Goal: Task Accomplishment & Management: Use online tool/utility

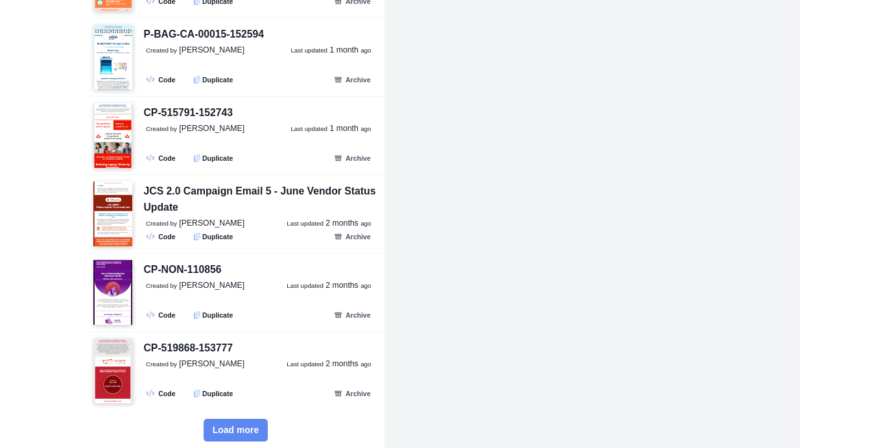
scroll to position [2050, 0]
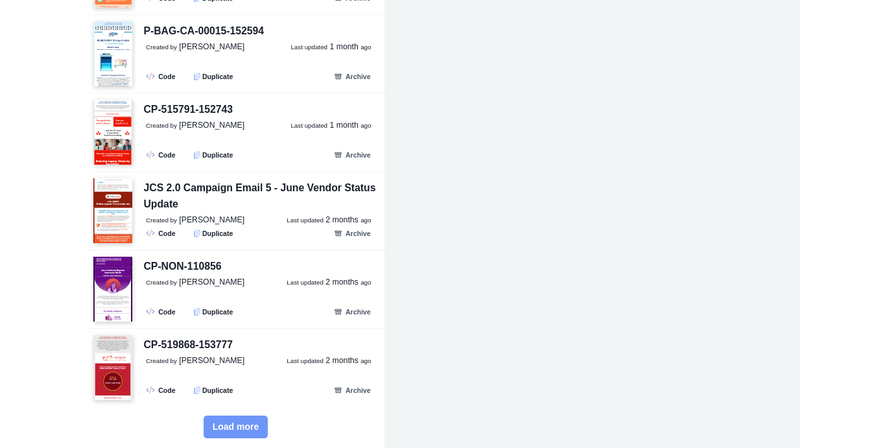
click at [228, 425] on span "Load more" at bounding box center [236, 426] width 47 height 11
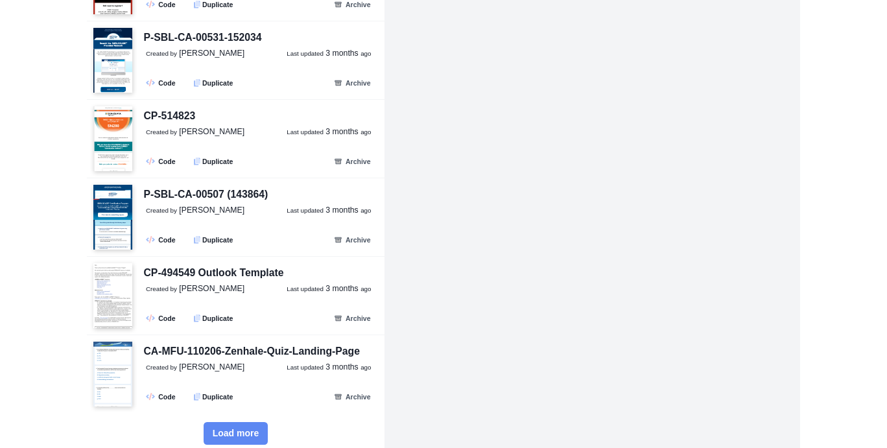
scroll to position [4399, 0]
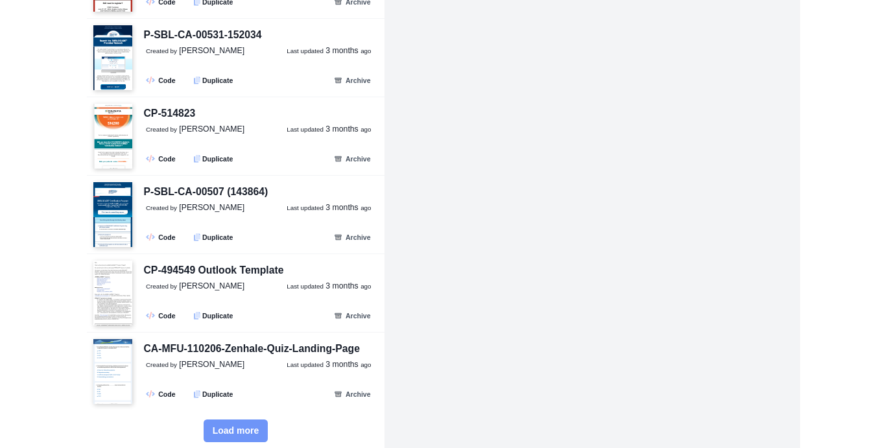
click at [231, 425] on span "Load more" at bounding box center [236, 430] width 47 height 11
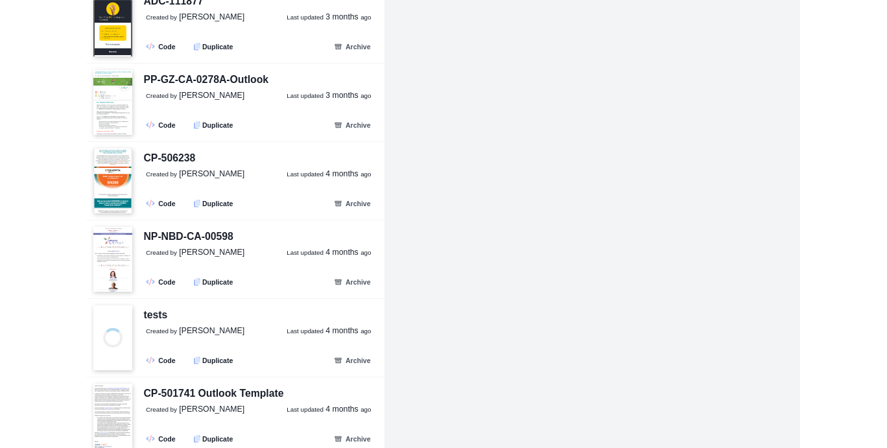
scroll to position [5457, 0]
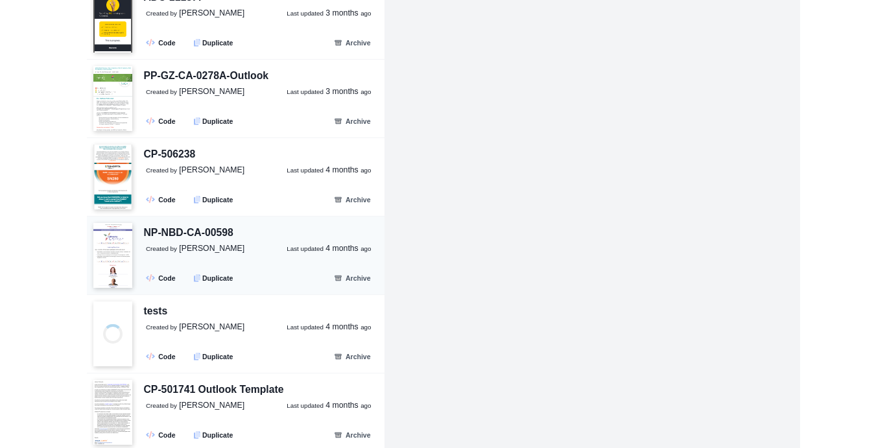
click at [232, 243] on p "Created by [PERSON_NAME] Last updated [DATE]" at bounding box center [264, 249] width 237 height 12
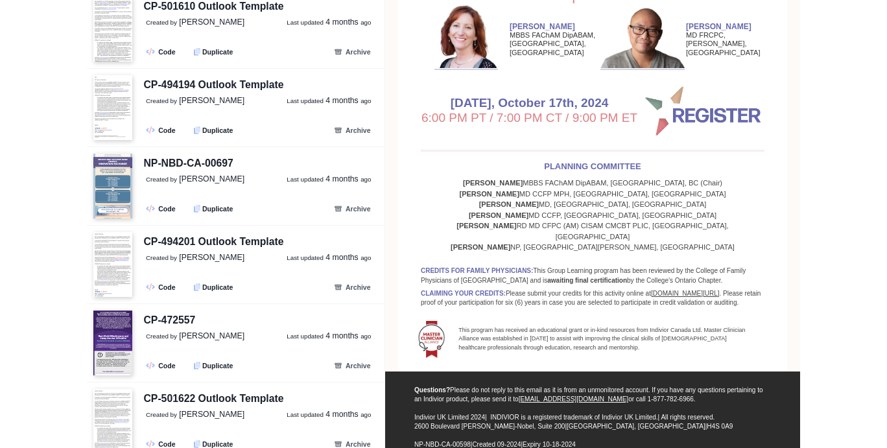
scroll to position [6318, 0]
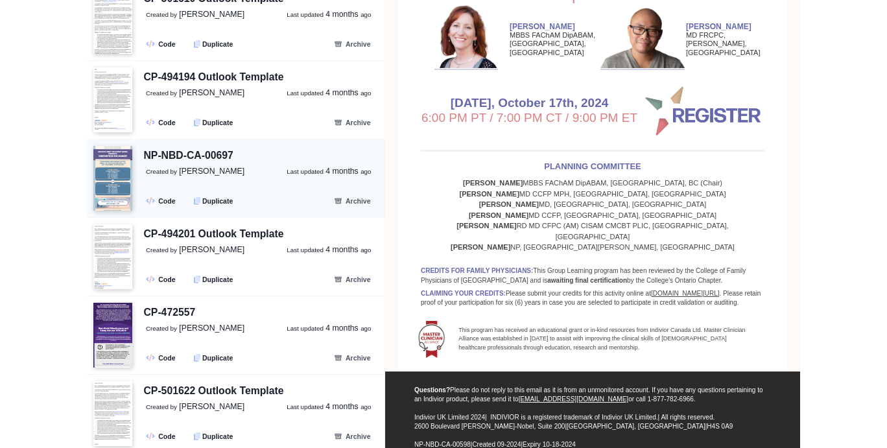
click at [237, 166] on p "Created by [PERSON_NAME] Last updated [DATE]" at bounding box center [264, 172] width 237 height 12
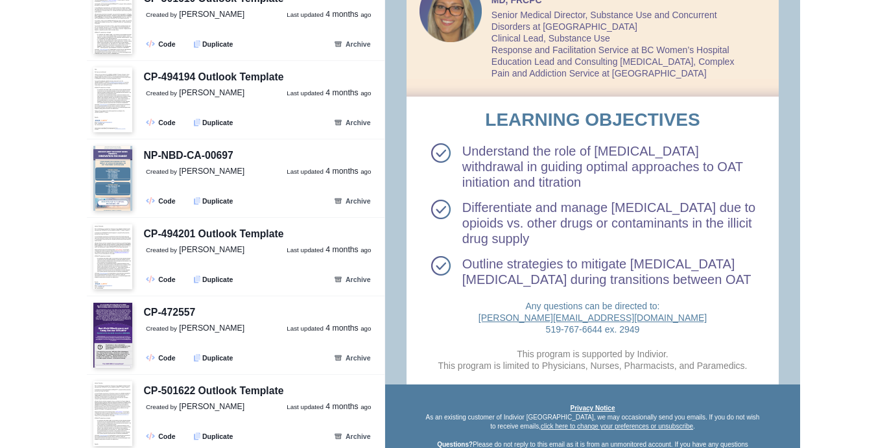
scroll to position [1007, 0]
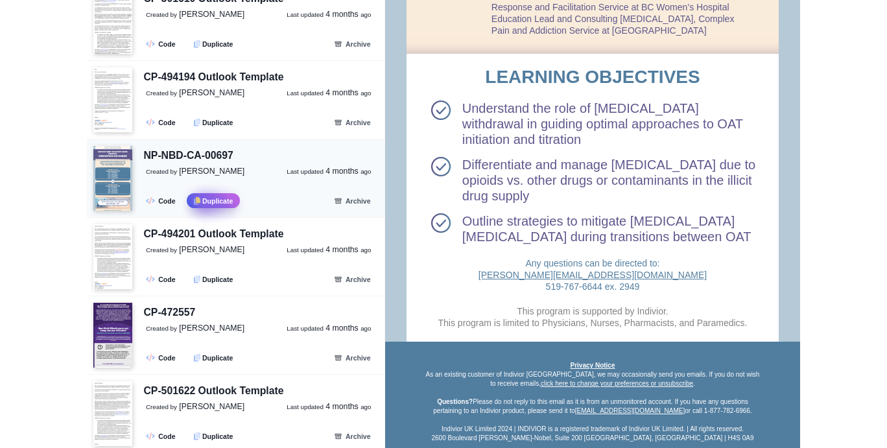
click at [226, 193] on button ".fa-secondary{opacity:.4} Duplicate" at bounding box center [213, 200] width 53 height 15
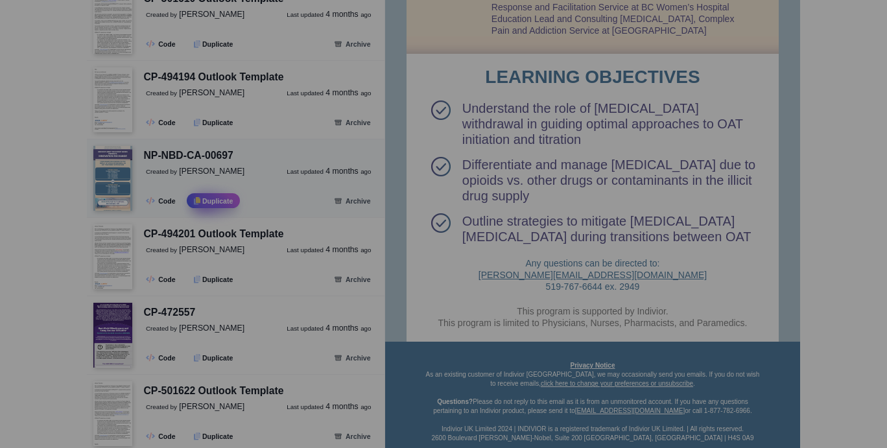
select select "*****"
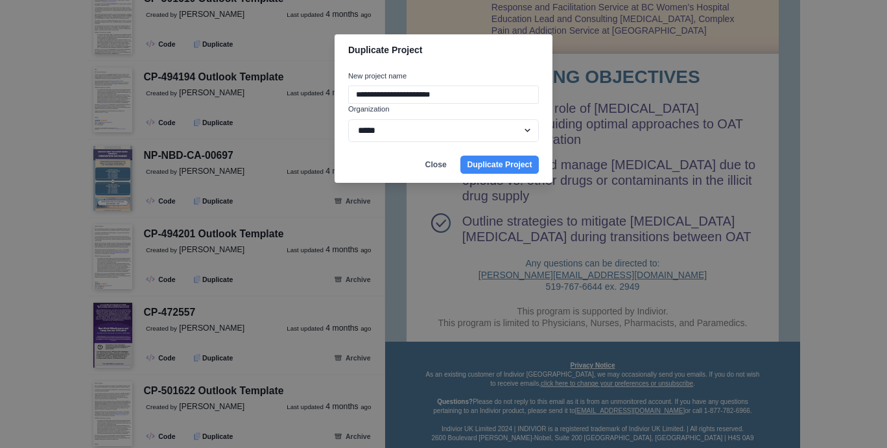
drag, startPoint x: 480, startPoint y: 97, endPoint x: 346, endPoint y: 84, distance: 134.1
click at [346, 84] on div "**********" at bounding box center [444, 106] width 218 height 81
paste input
paste input "**********"
type input "**********"
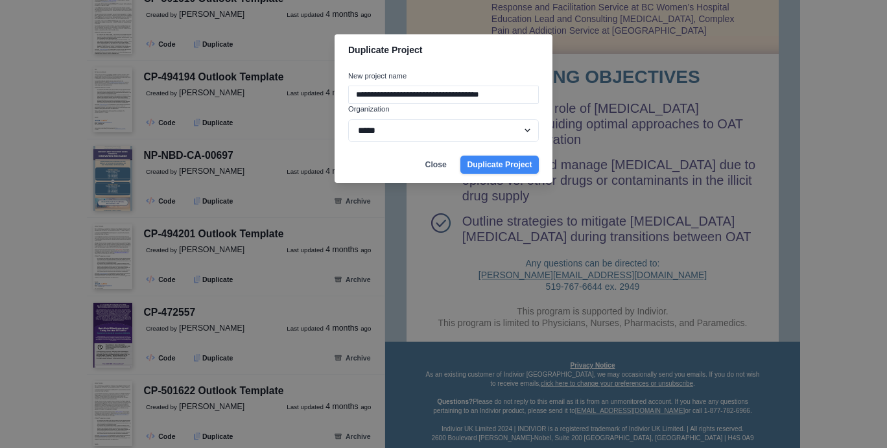
click at [477, 163] on button "Duplicate Project" at bounding box center [499, 165] width 78 height 18
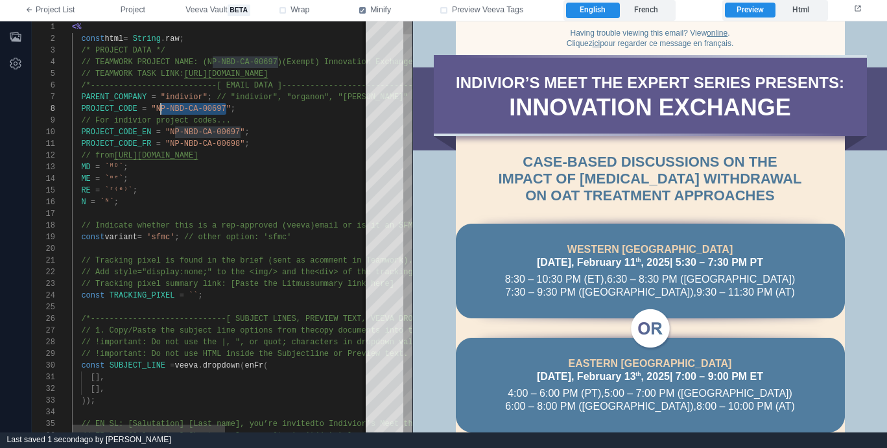
scroll to position [82, 84]
drag, startPoint x: 227, startPoint y: 108, endPoint x: 156, endPoint y: 110, distance: 70.7
paste textarea "*******"
click at [204, 61] on span "// TEAMWORK PROJECT NAME: (NP-NBD-CA-00697)(Exempt" at bounding box center [197, 62] width 233 height 9
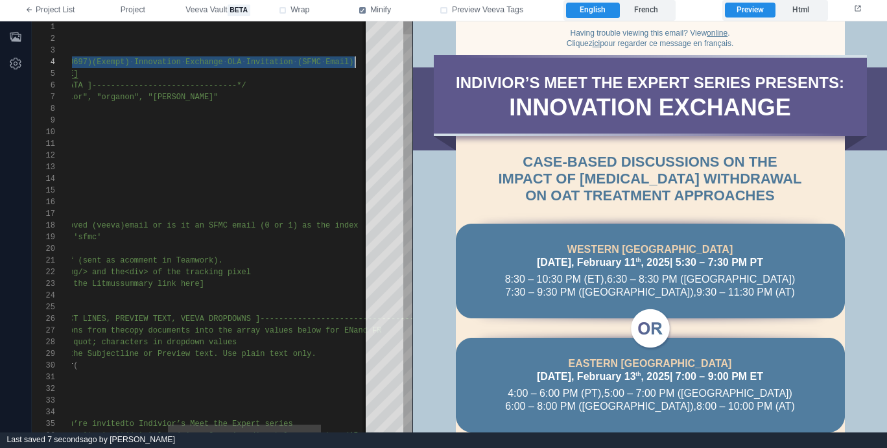
paste textarea "Editor content;Press Alt+F1 for Accessibility Options."
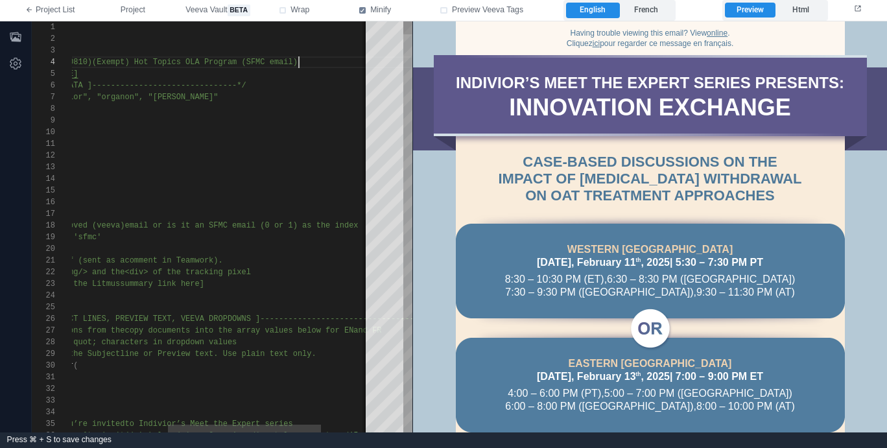
scroll to position [35, 9]
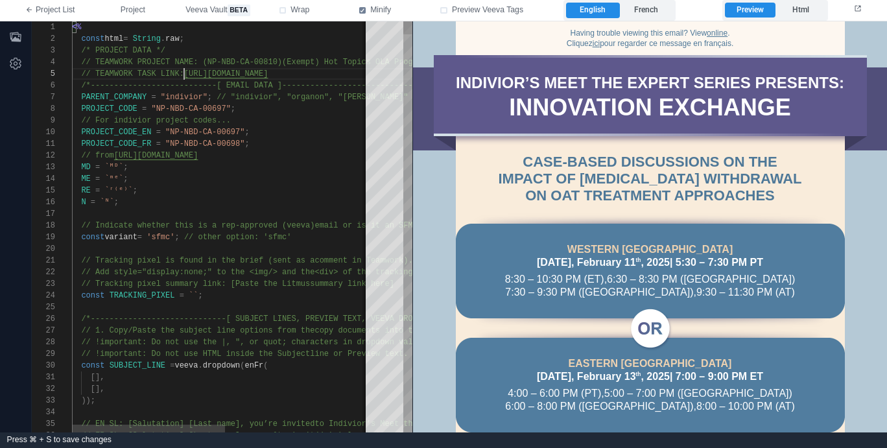
click at [183, 69] on span "// TEAMWORK TASK LINK:" at bounding box center [132, 73] width 102 height 9
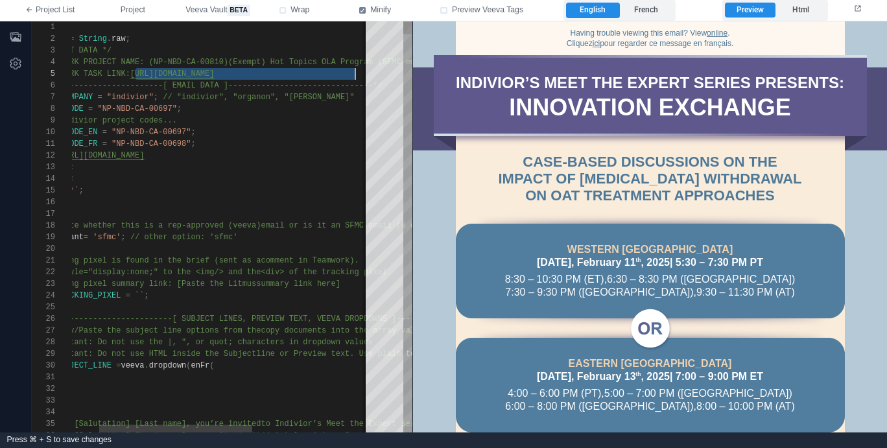
scroll to position [47, 337]
paste textarea "Editor content;Press Alt+F1 for Accessibility Options."
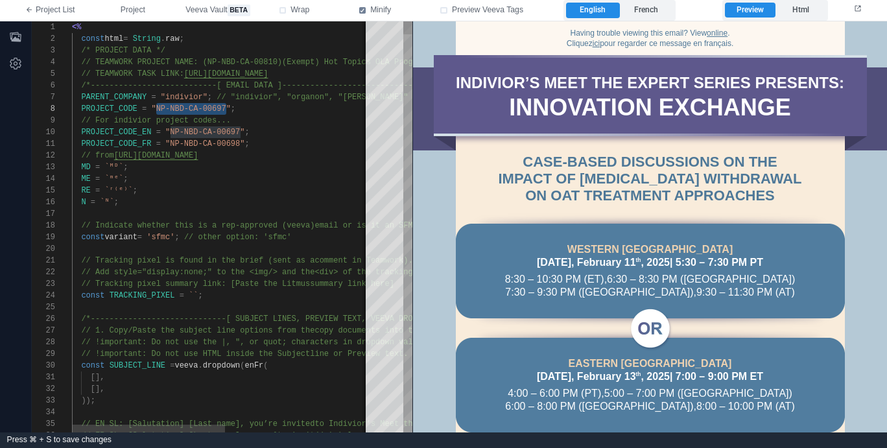
paste textarea "Editor content;Press Alt+F1 for Accessibility Options."
drag, startPoint x: 241, startPoint y: 130, endPoint x: 172, endPoint y: 129, distance: 68.1
paste textarea "Editor content;Press Alt+F1 for Accessibility Options."
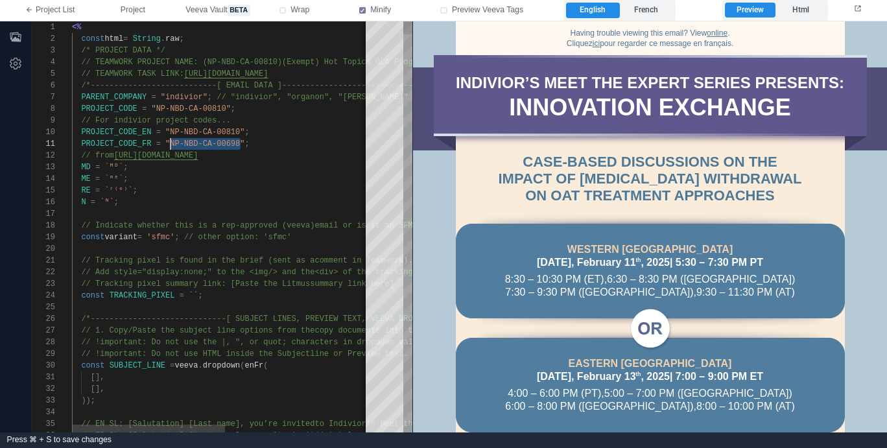
drag, startPoint x: 241, startPoint y: 143, endPoint x: 170, endPoint y: 145, distance: 70.7
paste textarea "Editor content;Press Alt+F1 for Accessibility Options."
click at [241, 187] on div "RE = `ʳ⁽ᵉ⁾` ;" at bounding box center [362, 191] width 581 height 12
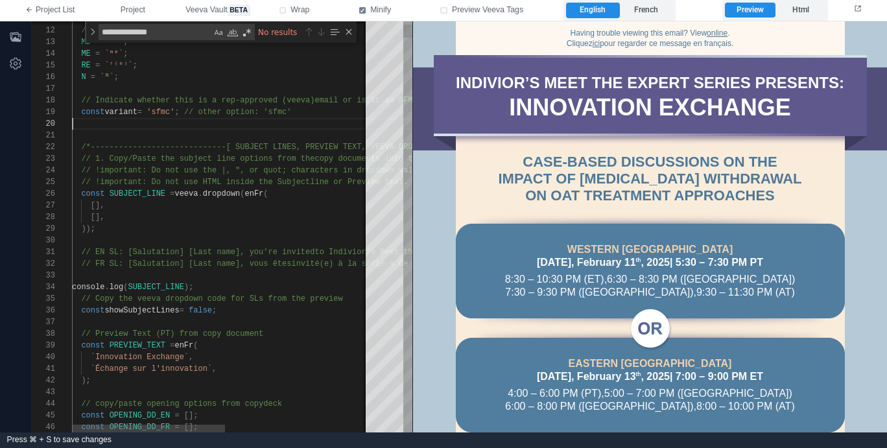
scroll to position [93, 229]
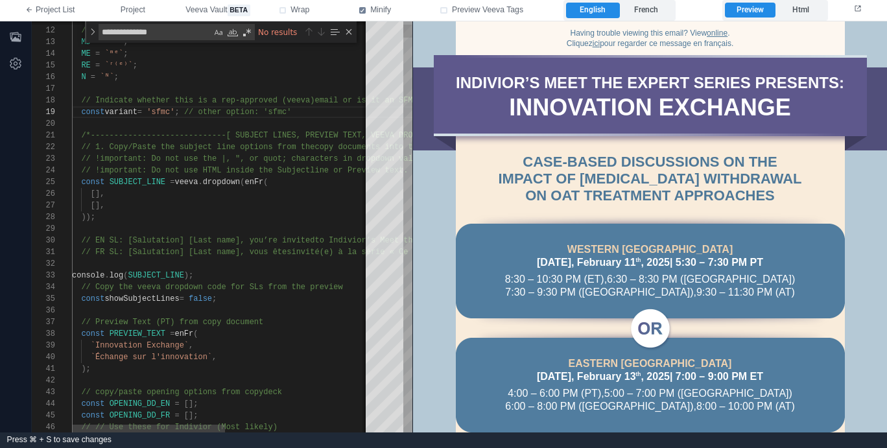
click at [249, 200] on div "[]," at bounding box center [362, 206] width 581 height 12
click at [185, 241] on span "// EN SL: [Salutation] [Last name], you’re invited" at bounding box center [197, 240] width 233 height 9
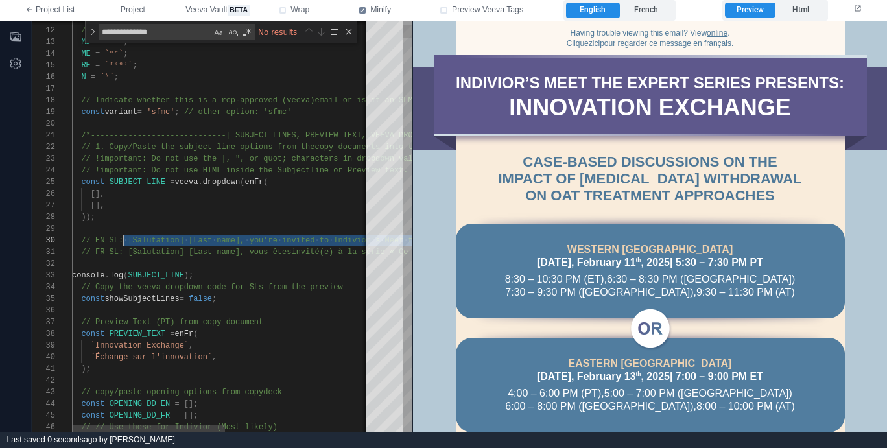
scroll to position [105, 56]
paste textarea "Editor content;Press Alt+F1 for Accessibility Options."
click at [130, 253] on span "// FR SL: [Salutation] [Last name], vous êtes" at bounding box center [186, 252] width 210 height 9
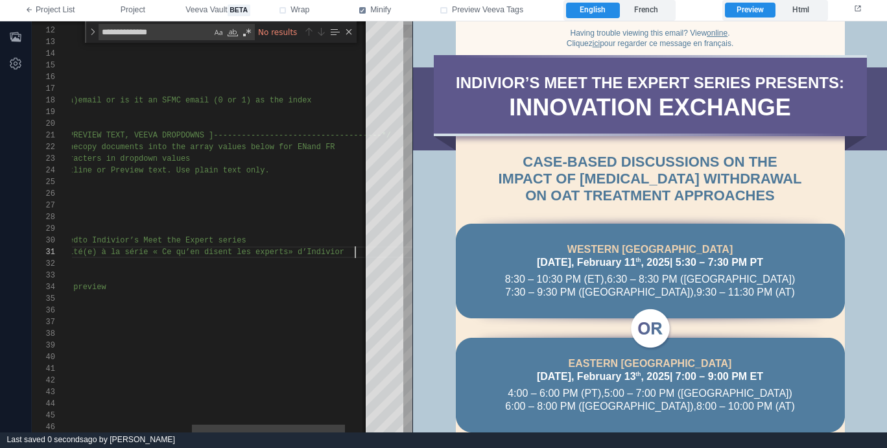
scroll to position [0, 9]
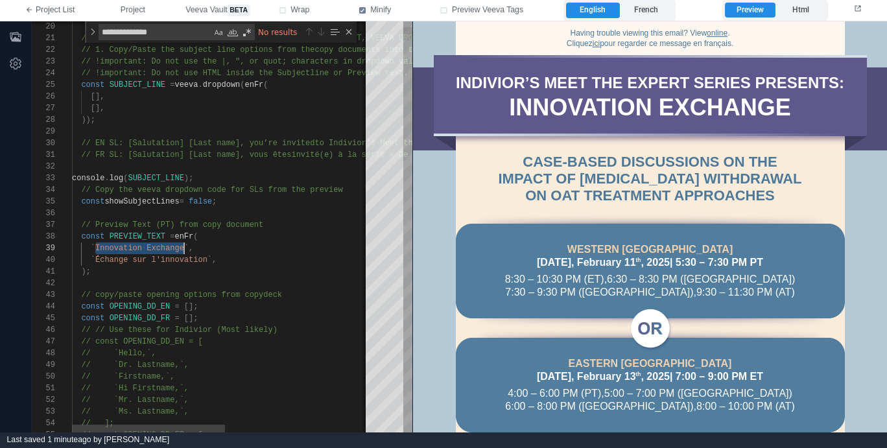
drag, startPoint x: 94, startPoint y: 246, endPoint x: 182, endPoint y: 245, distance: 88.2
paste textarea "Editor content;Press Alt+F1 for Accessibility Options."
click at [234, 254] on div "`Sujects D’actualité` ," at bounding box center [362, 260] width 581 height 12
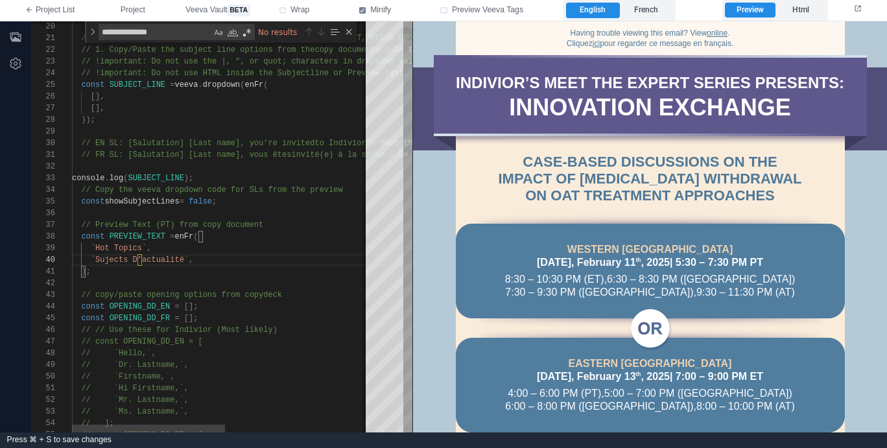
scroll to position [93, 80]
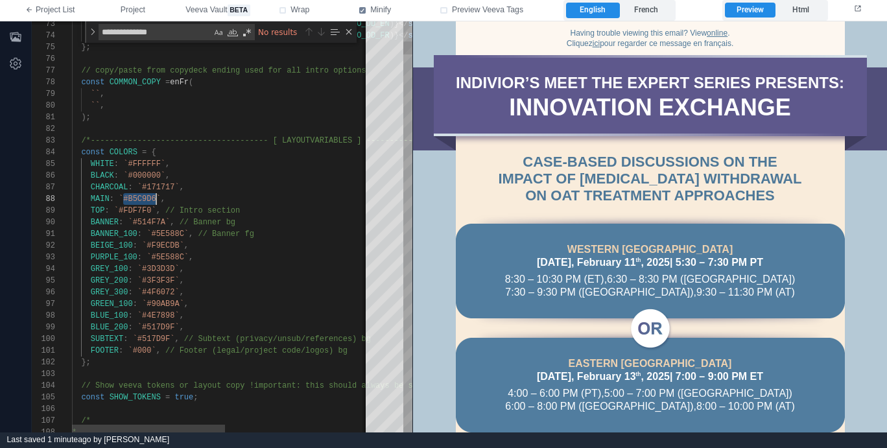
drag, startPoint x: 123, startPoint y: 199, endPoint x: 154, endPoint y: 196, distance: 31.2
paste textarea "**********"
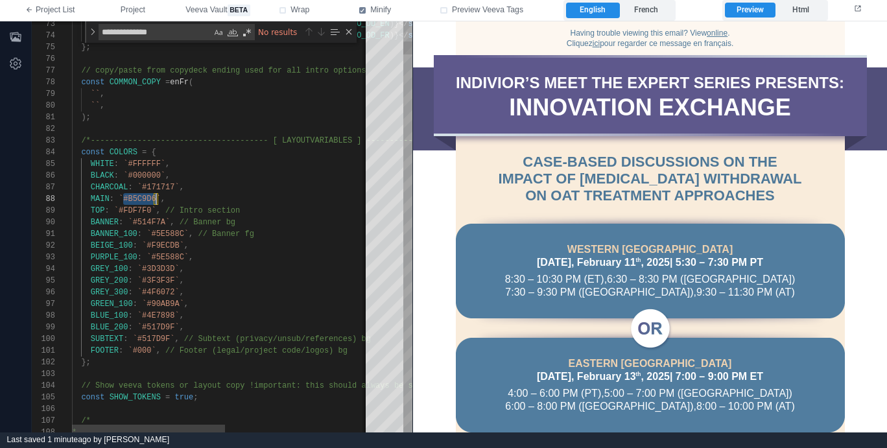
scroll to position [82, 84]
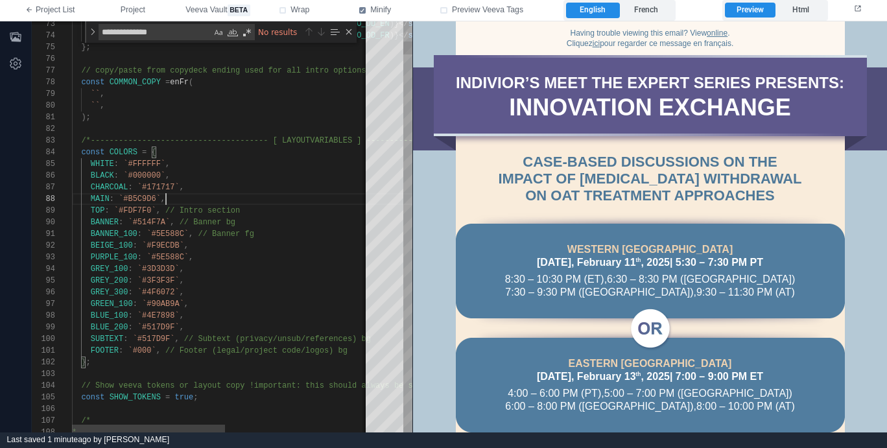
paste textarea "*******"
drag, startPoint x: 123, startPoint y: 200, endPoint x: 156, endPoint y: 199, distance: 32.4
paste textarea "Editor content;Press Alt+F1 for Accessibility Options."
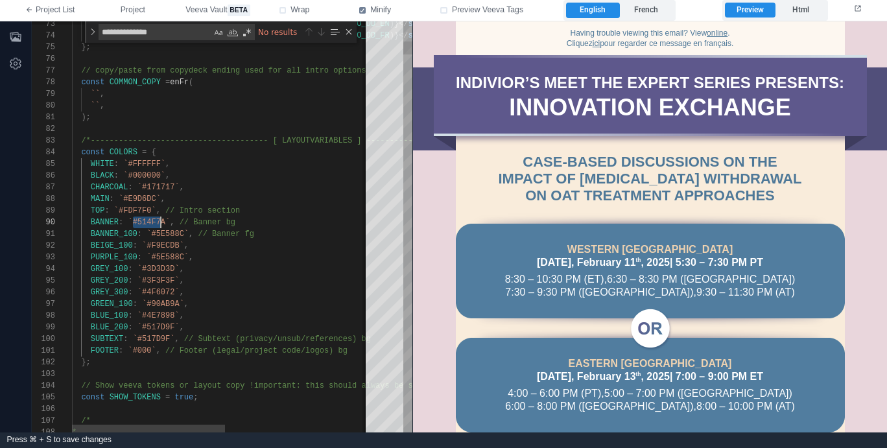
scroll to position [105, 94]
drag, startPoint x: 133, startPoint y: 221, endPoint x: 164, endPoint y: 220, distance: 31.1
paste textarea "Editor content;Press Alt+F1 for Accessibility Options."
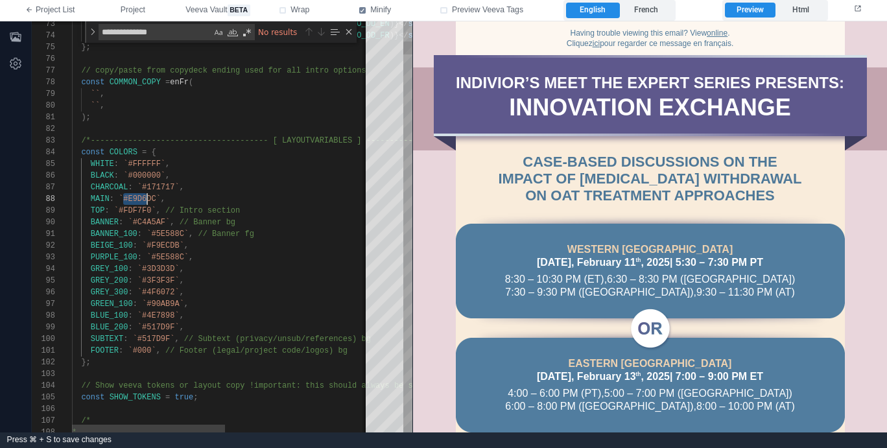
scroll to position [82, 84]
drag, startPoint x: 124, startPoint y: 200, endPoint x: 156, endPoint y: 200, distance: 31.8
drag, startPoint x: 118, startPoint y: 209, endPoint x: 151, endPoint y: 211, distance: 33.1
paste textarea "Editor content;Press Alt+F1 for Accessibility Options."
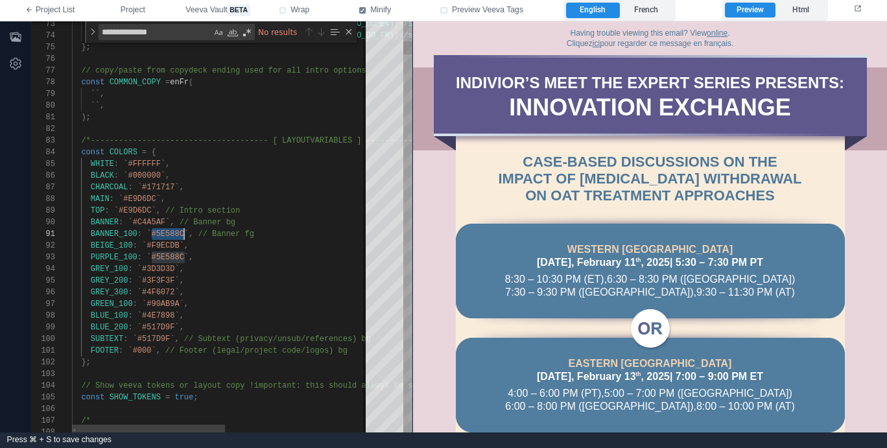
scroll to position [0, 112]
drag, startPoint x: 151, startPoint y: 233, endPoint x: 183, endPoint y: 233, distance: 32.4
paste textarea "Editor content;Press Alt+F1 for Accessibility Options."
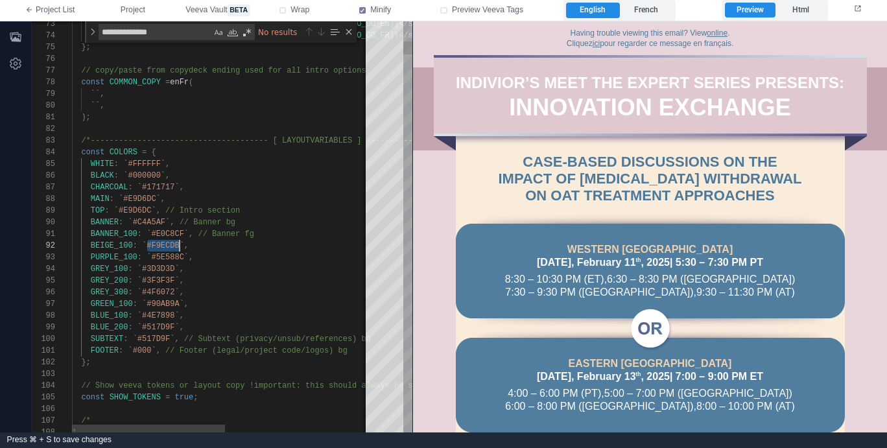
scroll to position [12, 108]
drag, startPoint x: 147, startPoint y: 247, endPoint x: 182, endPoint y: 244, distance: 34.5
paste textarea "Editor content;Press Alt+F1 for Accessibility Options."
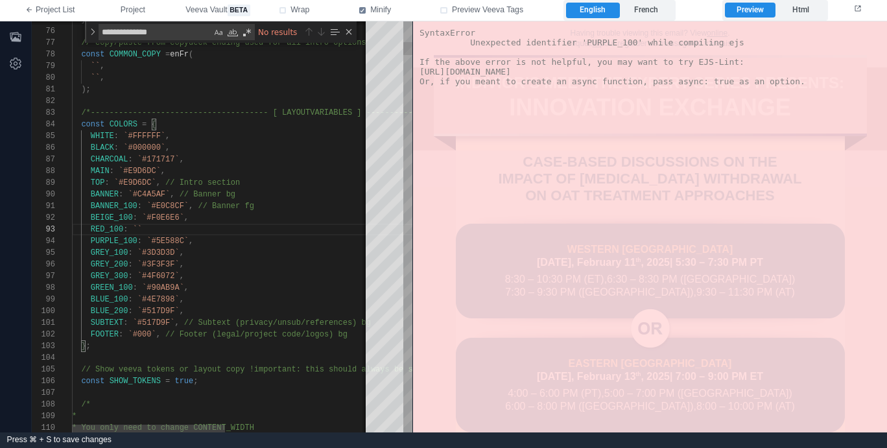
paste textarea "*******"
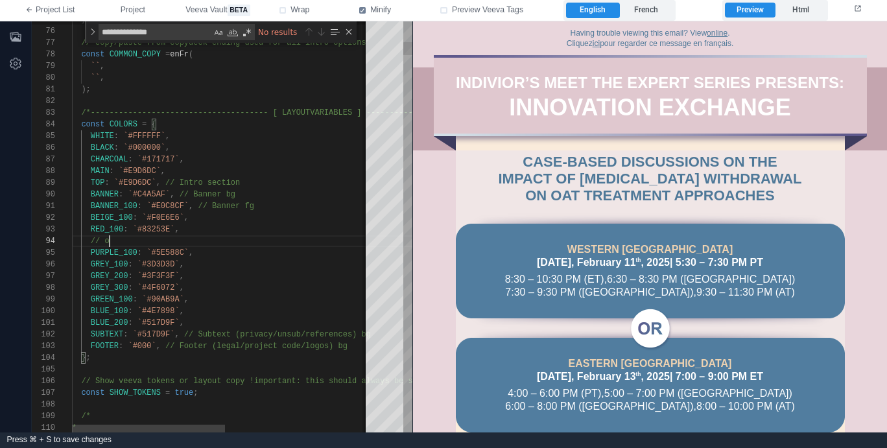
scroll to position [35, 47]
click at [253, 229] on div "RED_100 : `#83253E` ," at bounding box center [362, 230] width 581 height 12
paste textarea "*******"
paste textarea "******"
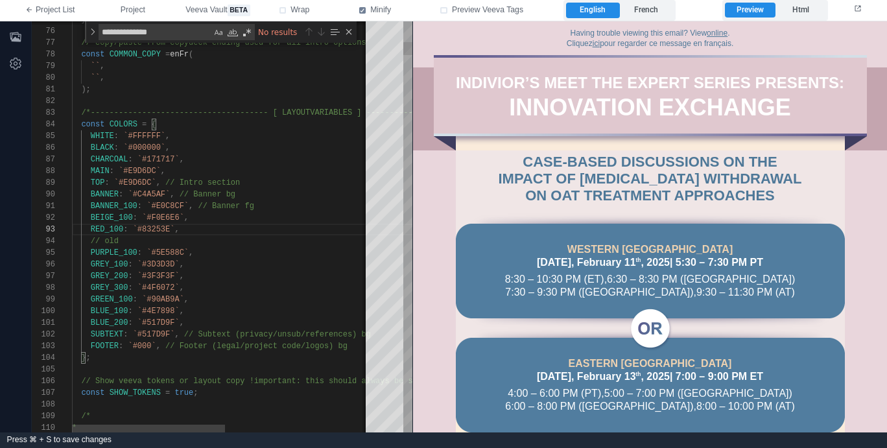
click at [268, 244] on div "// old" at bounding box center [362, 241] width 581 height 12
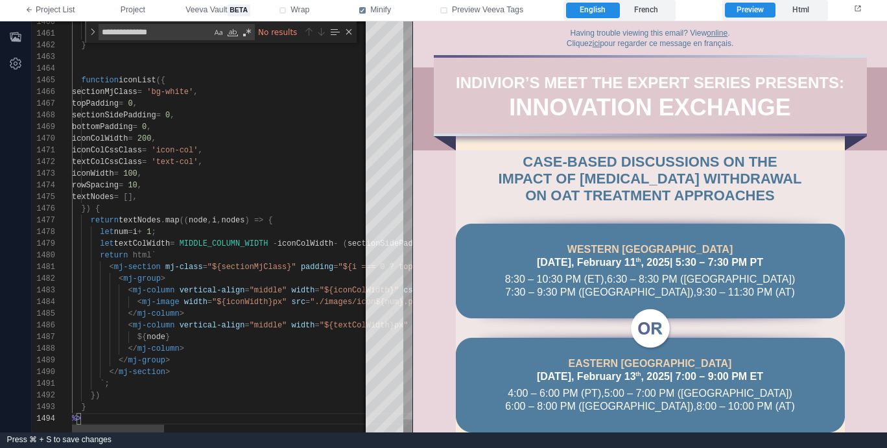
type textarea "**********"
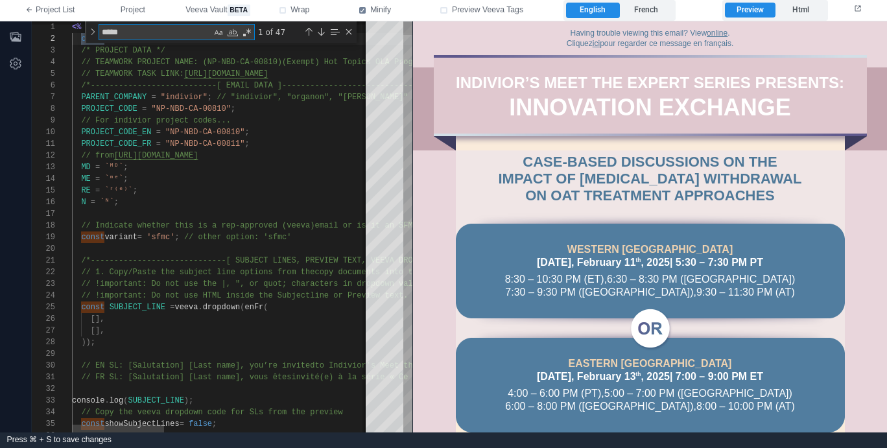
type textarea "*****"
type textarea "**********"
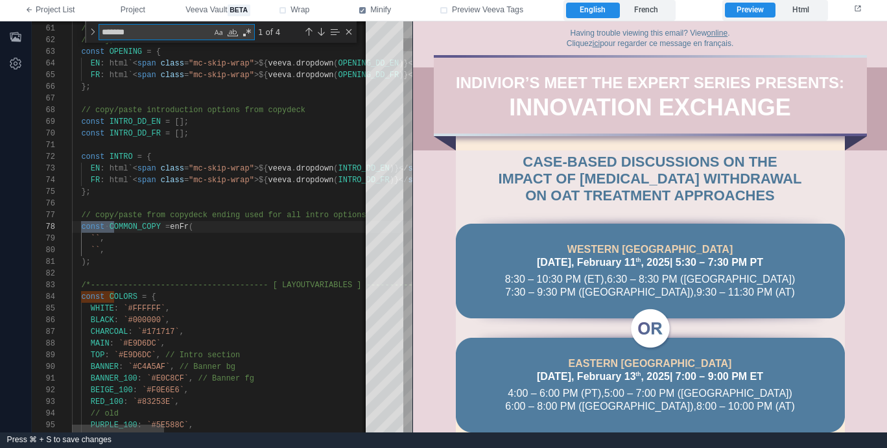
type textarea "********"
type textarea "**********"
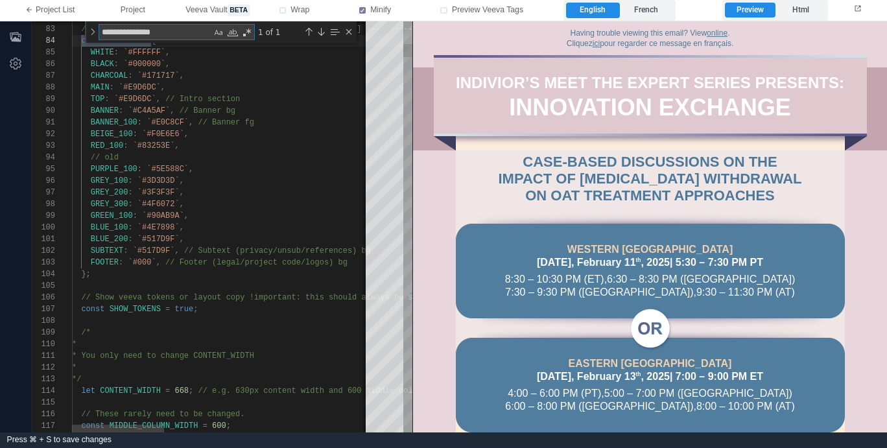
type textarea "**********"
click at [309, 180] on div "GREY_100 : `#3D3D3D` ," at bounding box center [554, 181] width 965 height 12
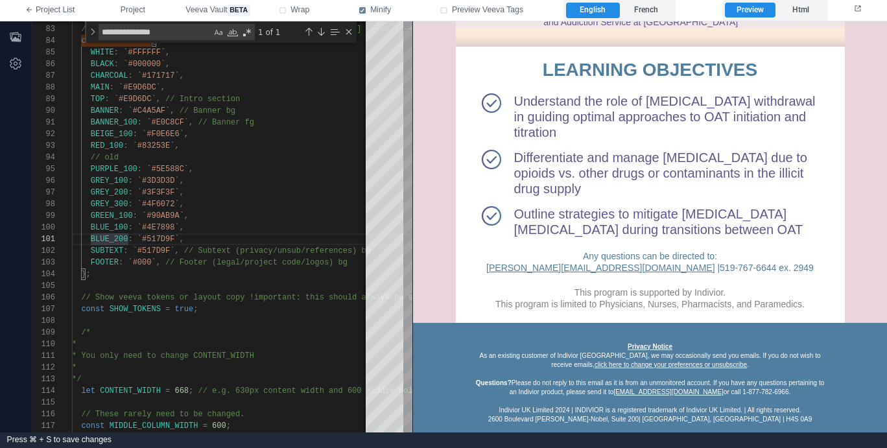
scroll to position [954, 0]
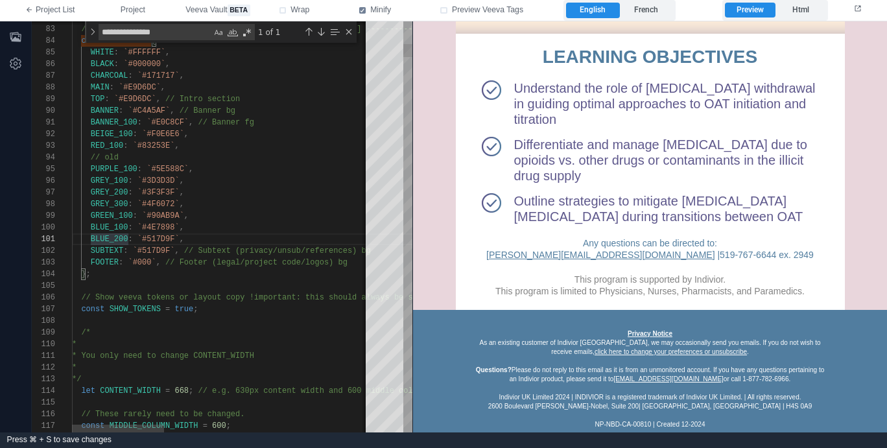
click at [267, 209] on div "GREY_300 : `#4F6072` ," at bounding box center [554, 204] width 965 height 12
paste textarea "*******"
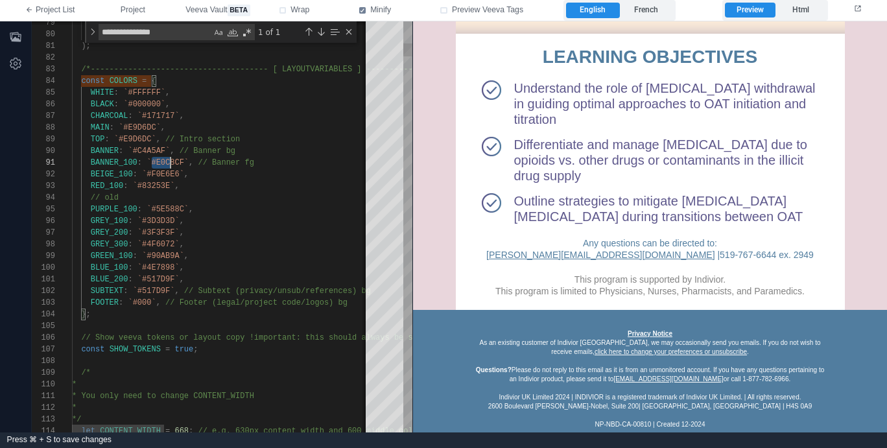
scroll to position [0, 112]
drag, startPoint x: 152, startPoint y: 163, endPoint x: 185, endPoint y: 168, distance: 33.4
drag, startPoint x: 137, startPoint y: 291, endPoint x: 182, endPoint y: 300, distance: 45.5
paste textarea "Editor content;Press Alt+F1 for Accessibility Options."
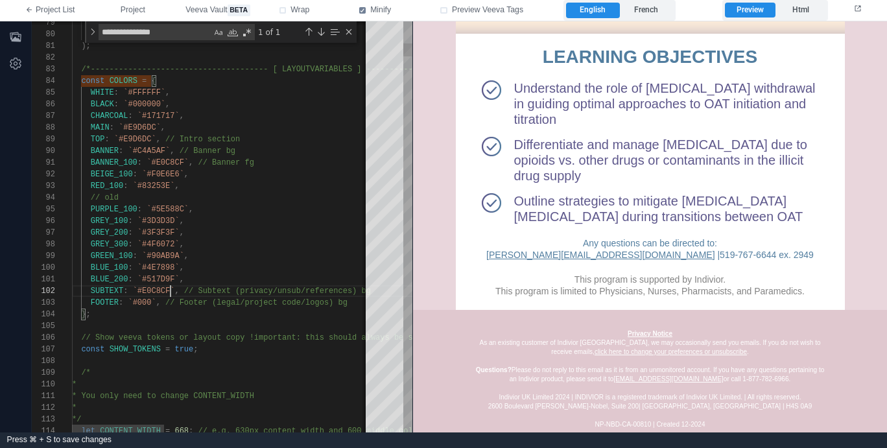
click at [221, 303] on span "// Footer (legal/project code/logos) bg" at bounding box center [256, 302] width 182 height 9
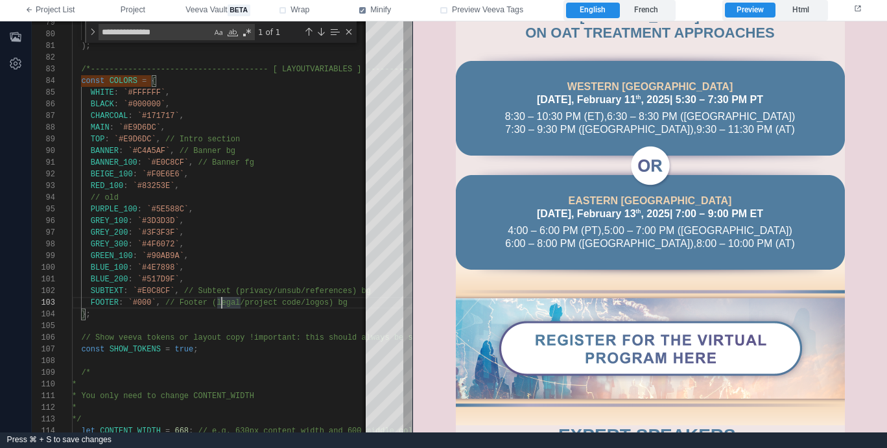
scroll to position [0, 0]
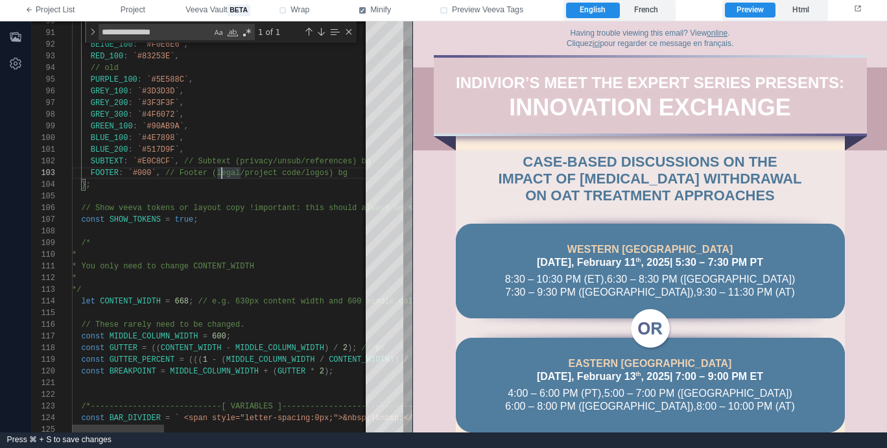
type textarea "**********"
click at [306, 264] on div "* You only need to change CONTENT_WIDTH" at bounding box center [554, 267] width 965 height 12
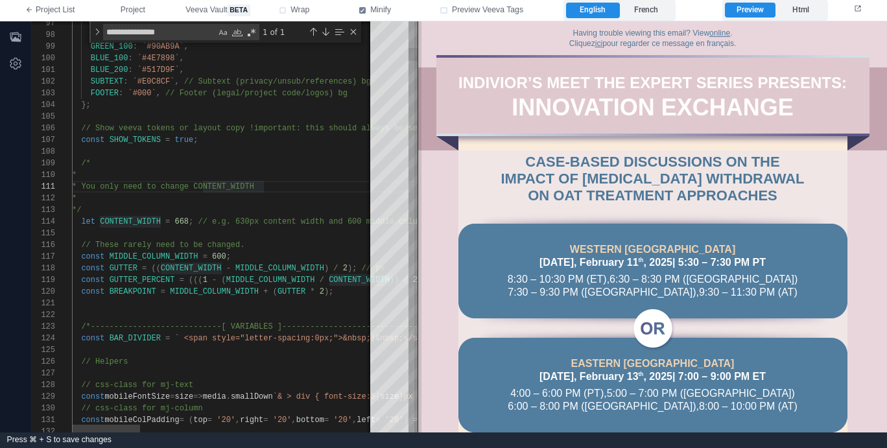
drag, startPoint x: 414, startPoint y: 183, endPoint x: 419, endPoint y: 189, distance: 7.8
click at [419, 189] on span at bounding box center [417, 226] width 7 height 411
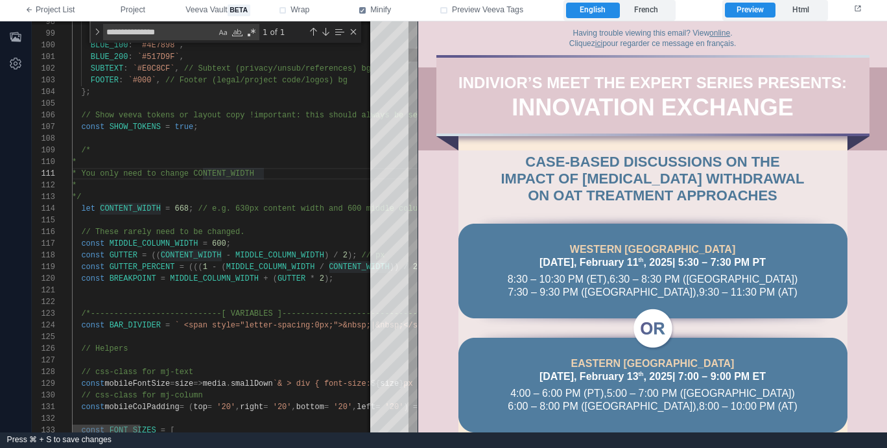
click at [310, 187] on div "*" at bounding box center [744, 186] width 1345 height 12
click at [307, 197] on div "*/" at bounding box center [744, 197] width 1345 height 12
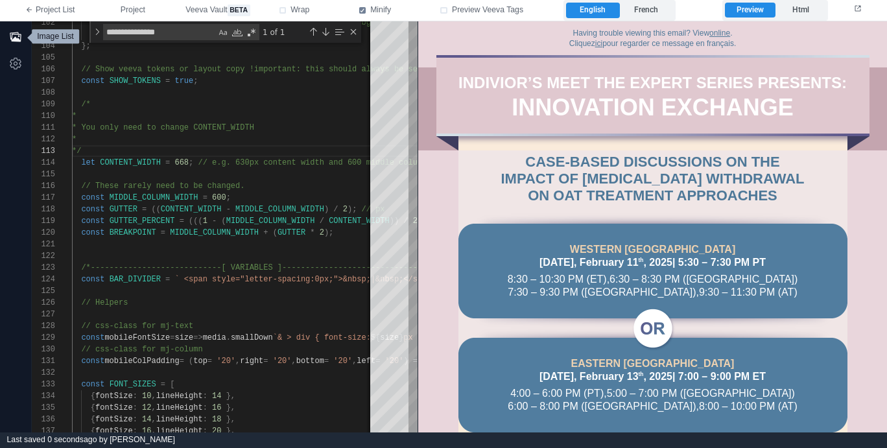
click at [13, 36] on icon "button" at bounding box center [15, 36] width 13 height 13
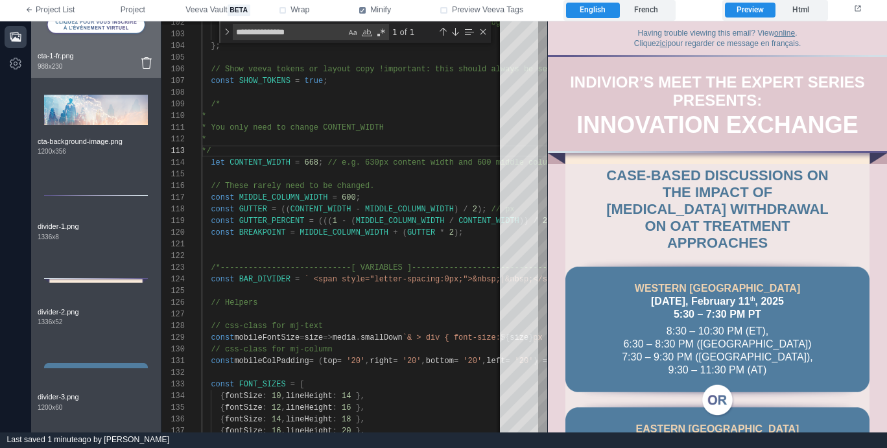
scroll to position [126, 0]
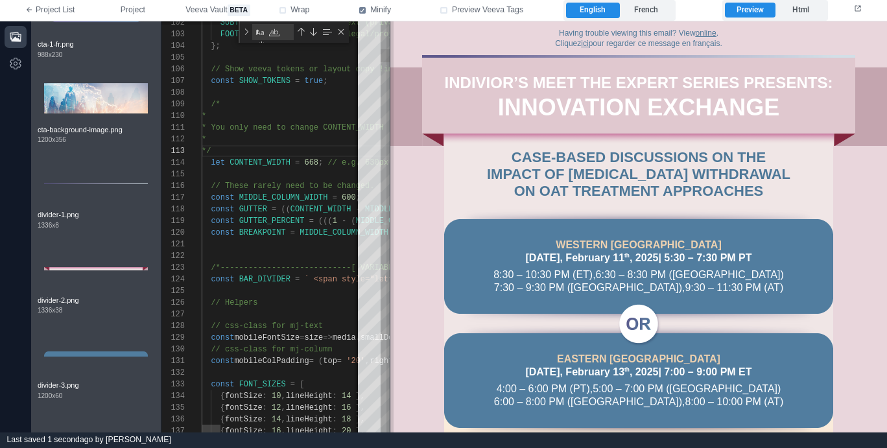
drag, startPoint x: 548, startPoint y: 198, endPoint x: 41, endPoint y: 169, distance: 508.5
click at [391, 206] on span at bounding box center [389, 226] width 7 height 411
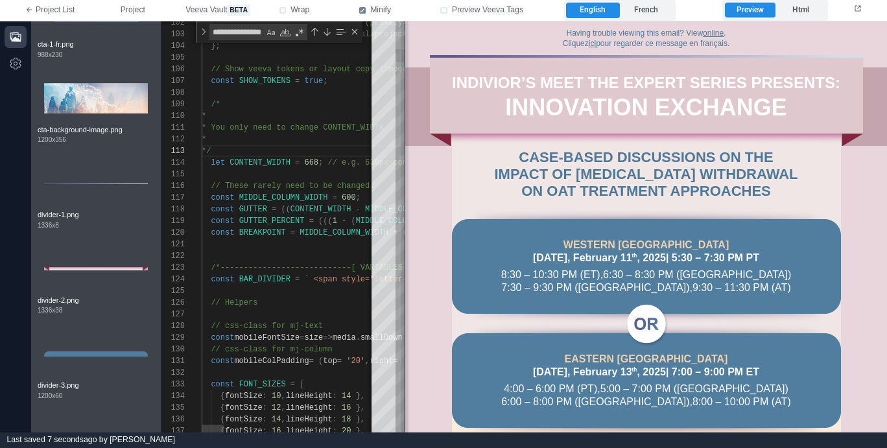
drag, startPoint x: 389, startPoint y: 189, endPoint x: 404, endPoint y: 189, distance: 14.9
click at [404, 189] on span at bounding box center [404, 226] width 7 height 411
click at [482, 231] on img at bounding box center [646, 218] width 389 height 39
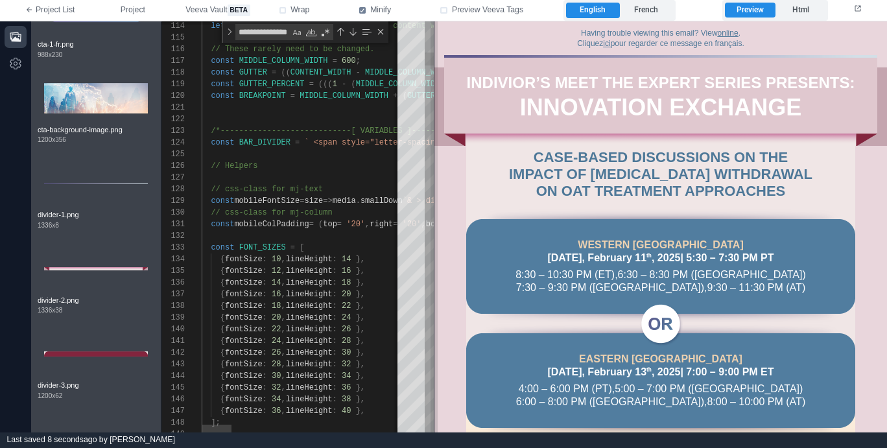
drag, startPoint x: 403, startPoint y: 311, endPoint x: 432, endPoint y: 314, distance: 29.4
click at [432, 314] on span at bounding box center [433, 226] width 7 height 411
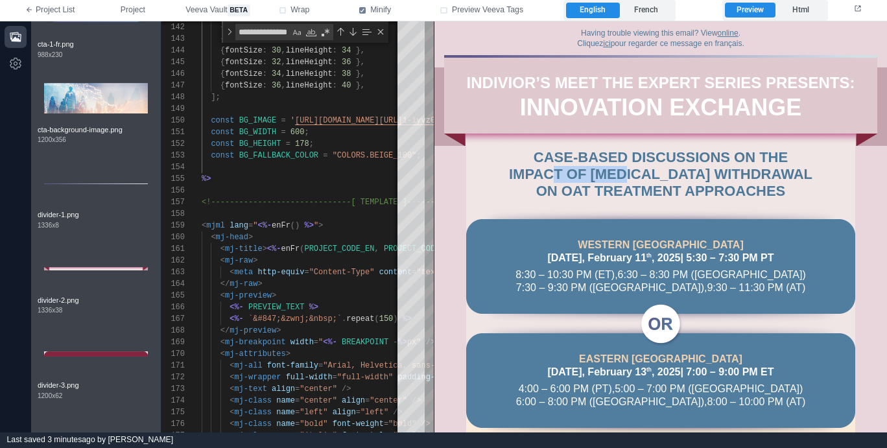
drag, startPoint x: 561, startPoint y: 182, endPoint x: 630, endPoint y: 182, distance: 69.4
click at [630, 182] on div "CASE‑BASED DISCUSSIONS ON THE IMPACT OF [MEDICAL_DATA] WITHDRAWAL ON OAT TREATM…" at bounding box center [660, 173] width 311 height 51
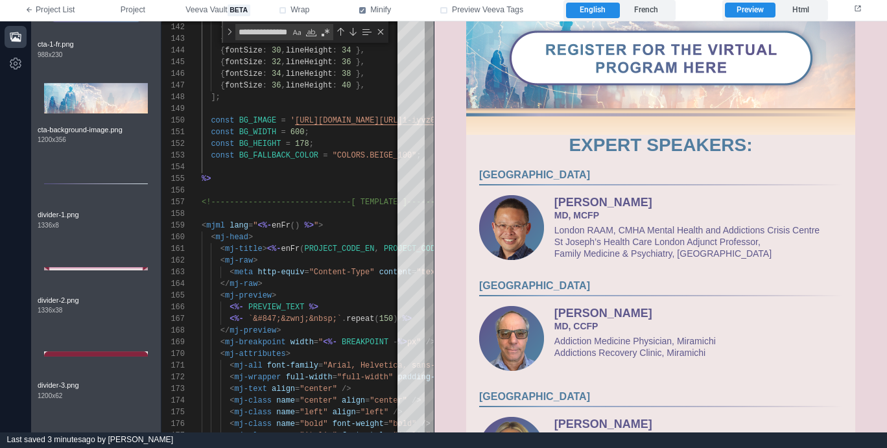
scroll to position [350, 0]
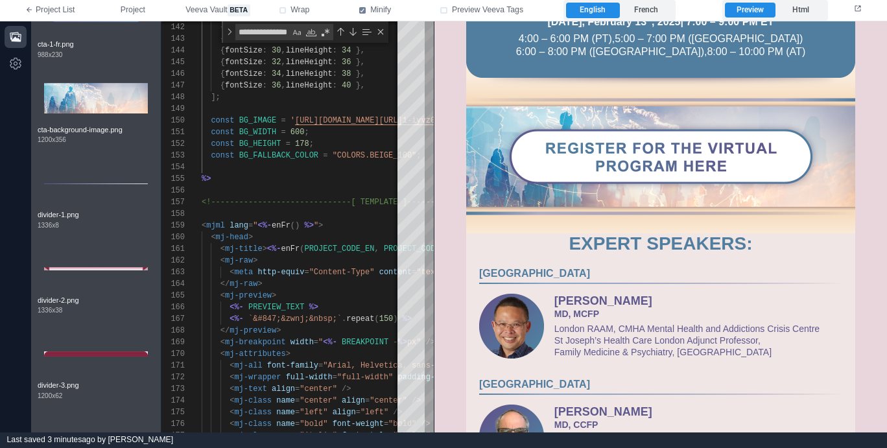
drag, startPoint x: 484, startPoint y: 152, endPoint x: 487, endPoint y: 165, distance: 13.4
click at [487, 165] on td at bounding box center [660, 156] width 363 height 75
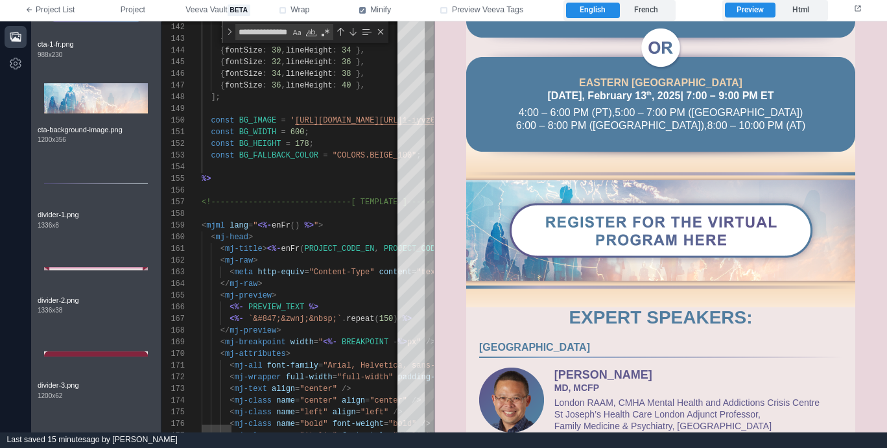
scroll to position [70, 99]
click at [299, 198] on span "<!------------------------------[ TEMPLATE ]------" at bounding box center [318, 202] width 233 height 9
type textarea "**********"
type textarea "**"
type textarea "**********"
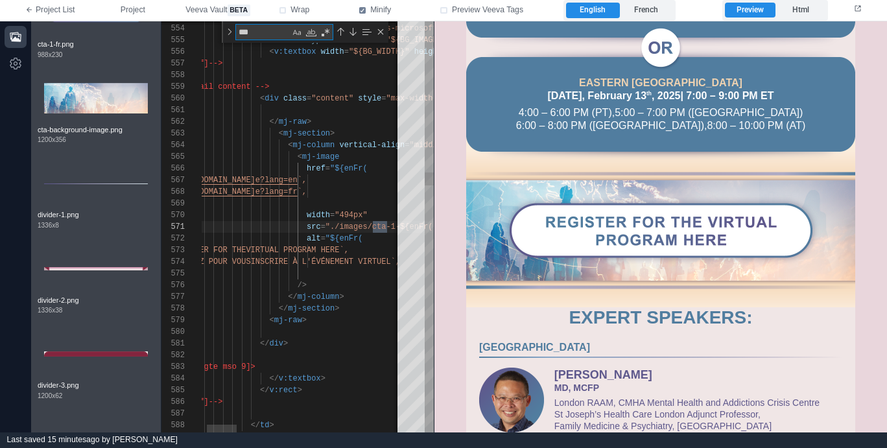
type textarea "****"
type textarea "**********"
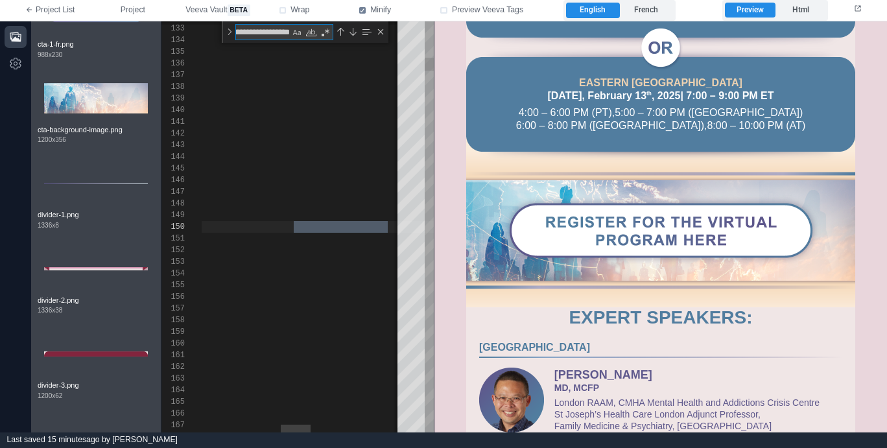
scroll to position [117, 731]
type textarea "**********"
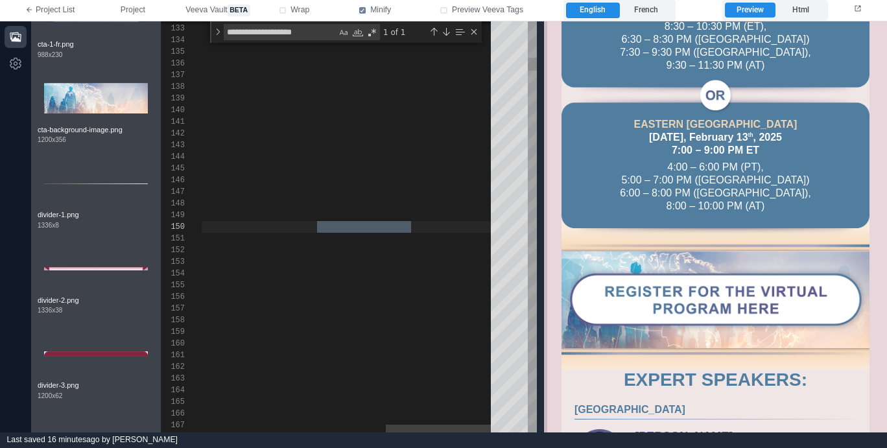
scroll to position [263, 0]
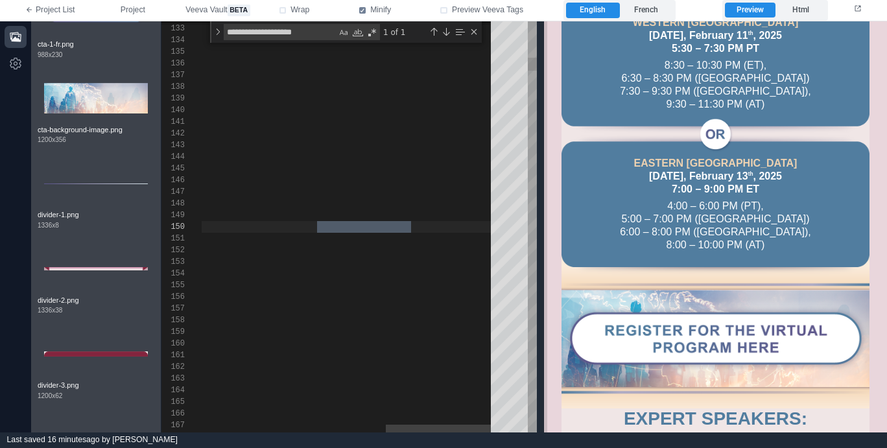
drag, startPoint x: 435, startPoint y: 86, endPoint x: 555, endPoint y: 93, distance: 120.1
click at [547, 93] on span at bounding box center [543, 226] width 7 height 411
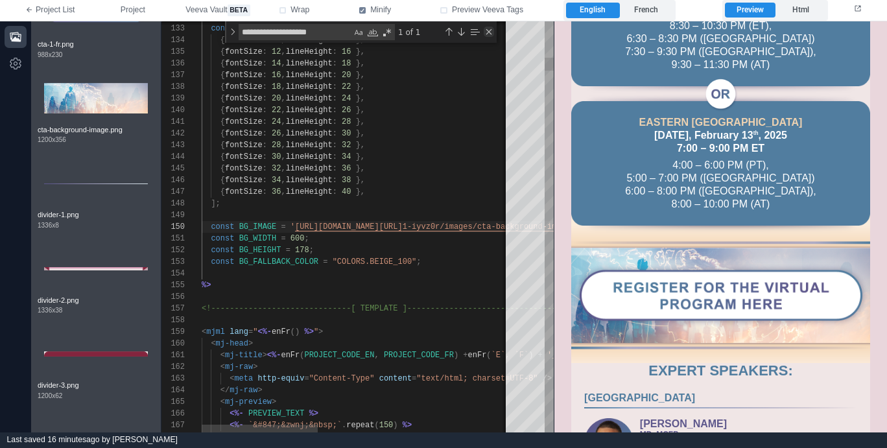
click at [491, 32] on div "Close (Escape)" at bounding box center [489, 32] width 10 height 10
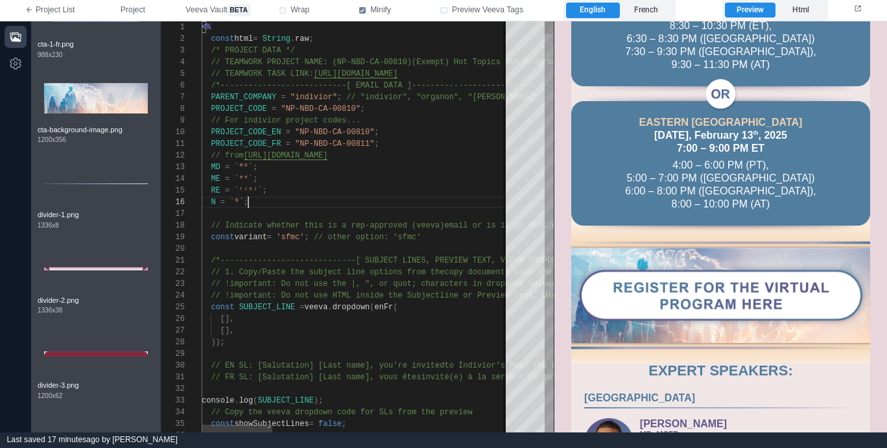
click at [339, 208] on div at bounding box center [874, 214] width 1345 height 12
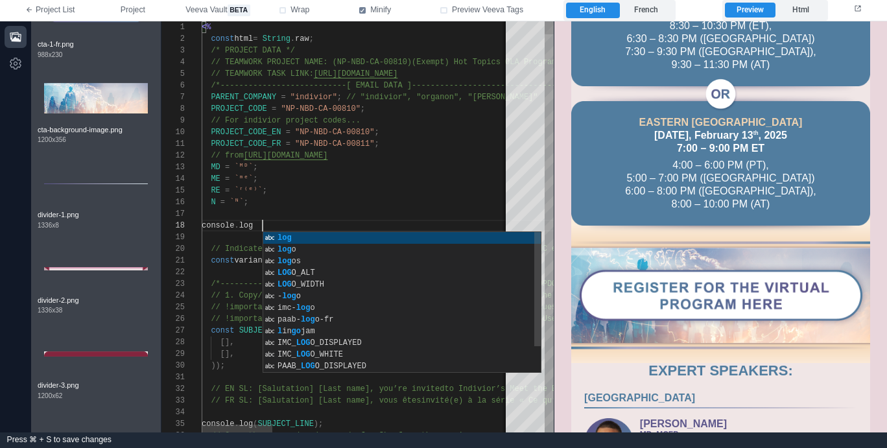
scroll to position [82, 65]
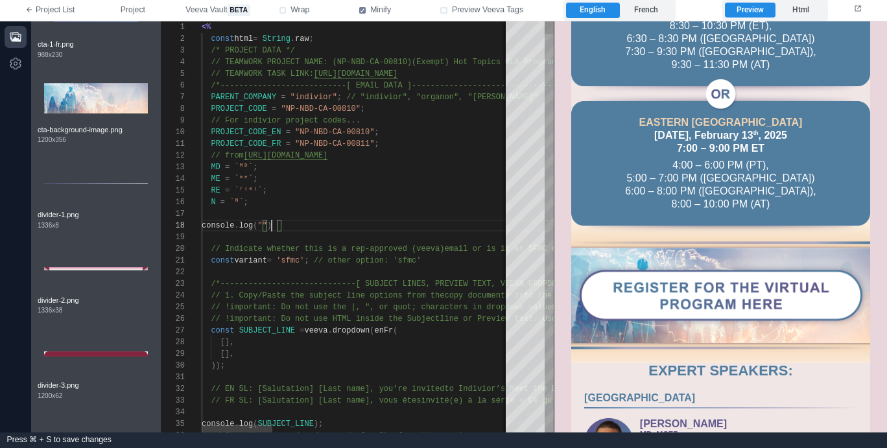
paste textarea "**********"
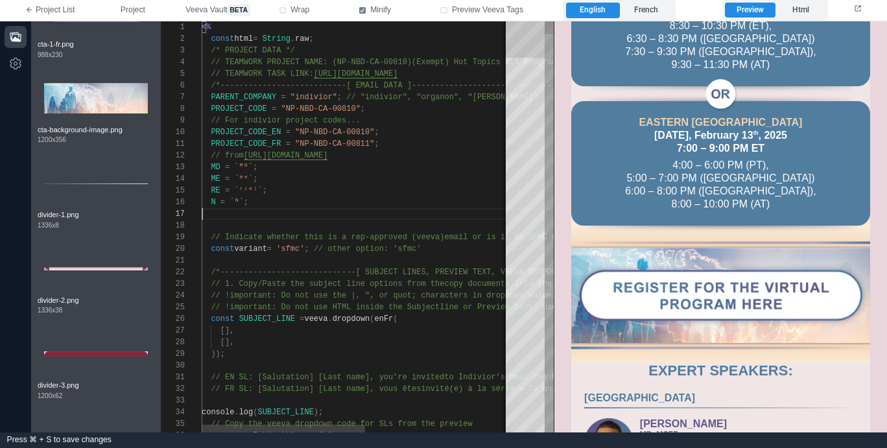
scroll to position [58, 47]
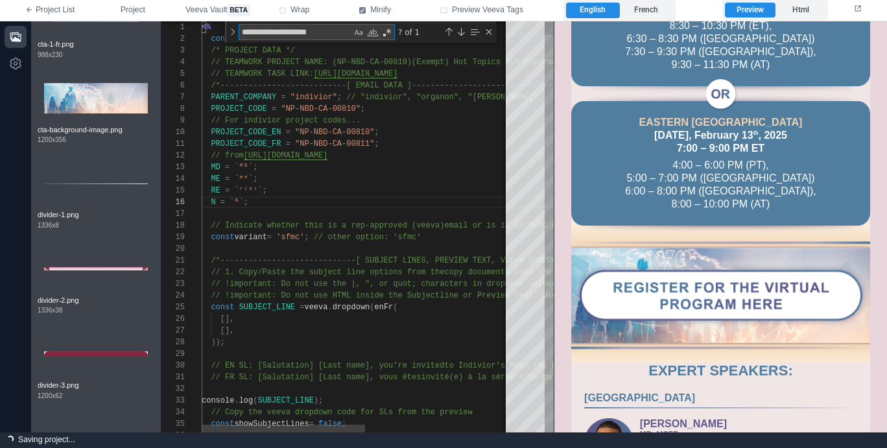
type textarea "**********"
type textarea "*"
type textarea "**********"
type textarea "**"
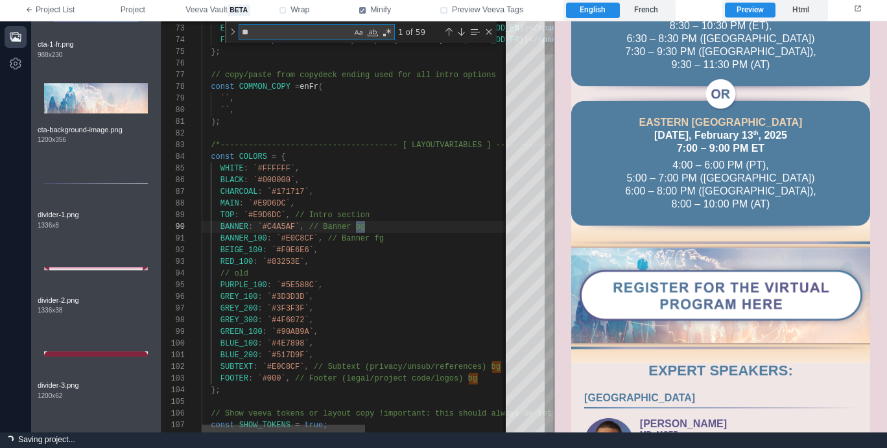
type textarea "**********"
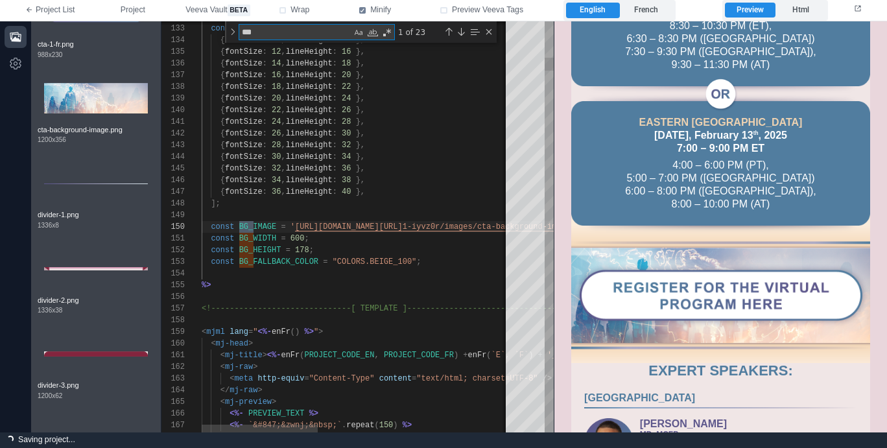
type textarea "***"
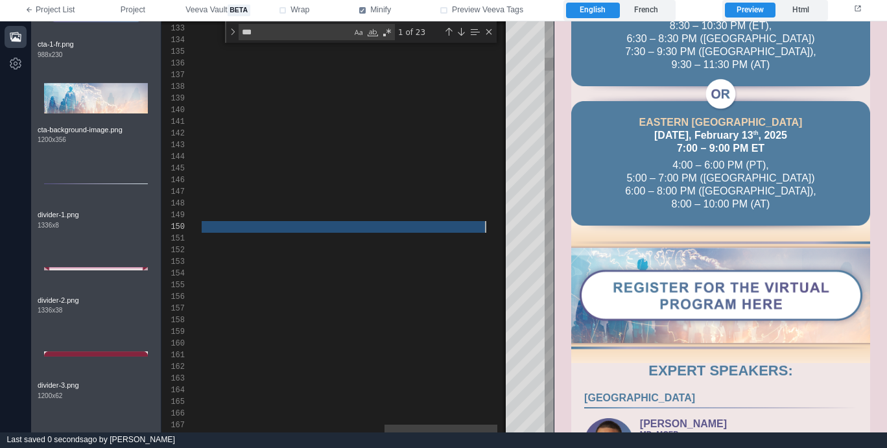
paste textarea "Editor content;Press Alt+F1 for Accessibility Options."
type textarea "**********"
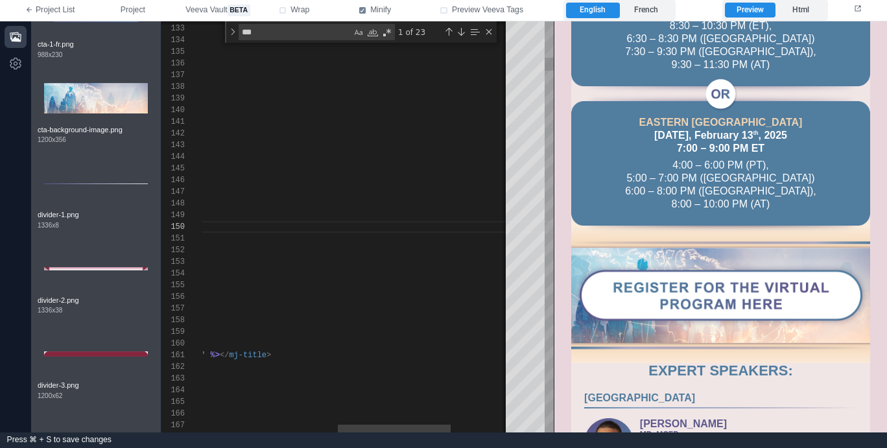
scroll to position [105, 9]
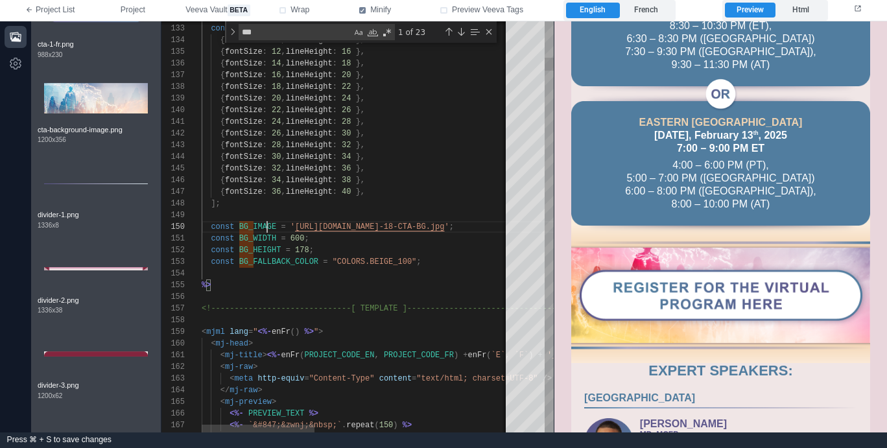
click at [268, 227] on span "BG_IMAGE" at bounding box center [258, 226] width 38 height 9
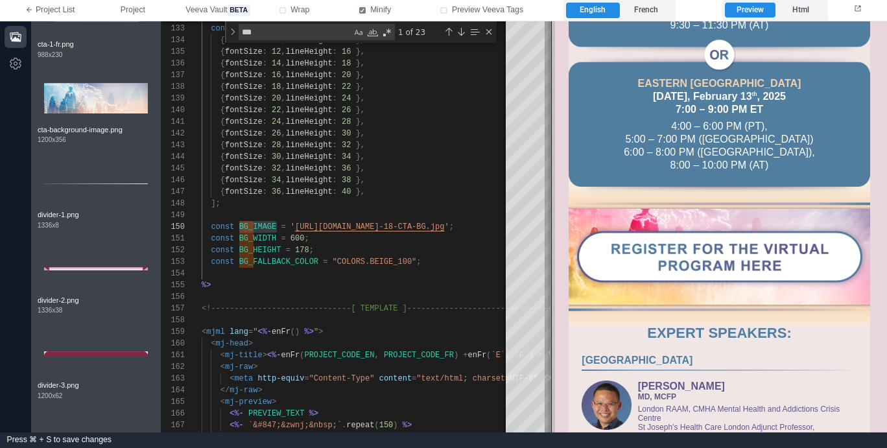
scroll to position [276, 0]
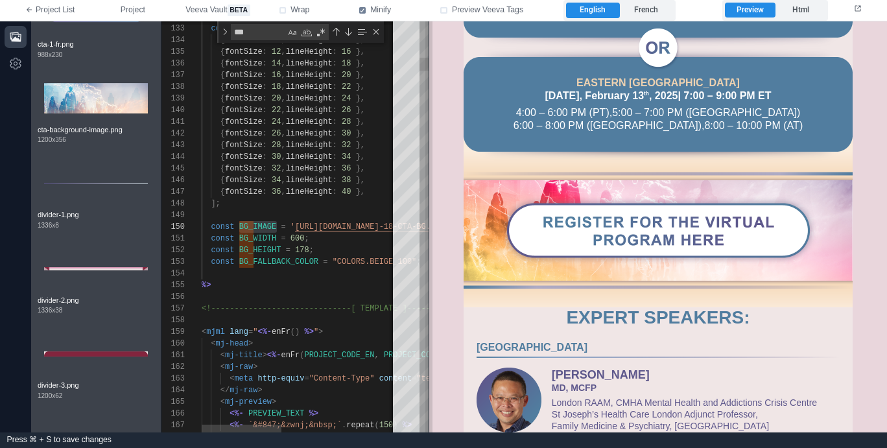
drag, startPoint x: 556, startPoint y: 219, endPoint x: 430, endPoint y: 217, distance: 125.1
click at [430, 217] on span at bounding box center [428, 226] width 7 height 411
click at [267, 227] on span "BG_IMAGE" at bounding box center [258, 226] width 38 height 9
click at [267, 227] on div "132 133 134 135 136 137 138 139 140 141 142 143 144 145 146 147 148 149 150 151…" at bounding box center [294, 226] width 267 height 411
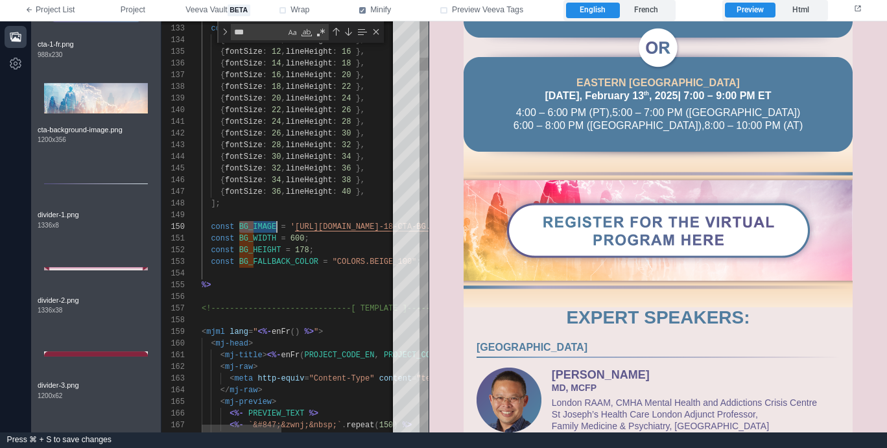
type textarea "********"
click at [350, 32] on div "Next Match (Enter)" at bounding box center [348, 32] width 10 height 10
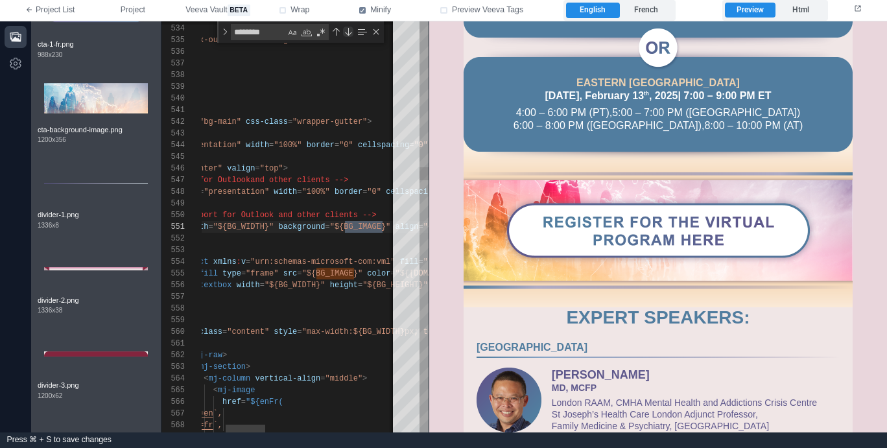
scroll to position [47, 300]
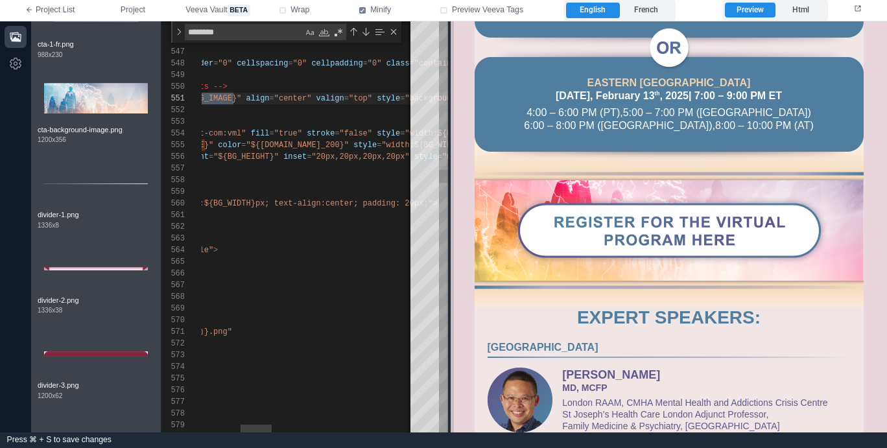
drag, startPoint x: 428, startPoint y: 194, endPoint x: 453, endPoint y: 196, distance: 24.7
click at [453, 196] on span at bounding box center [450, 226] width 7 height 411
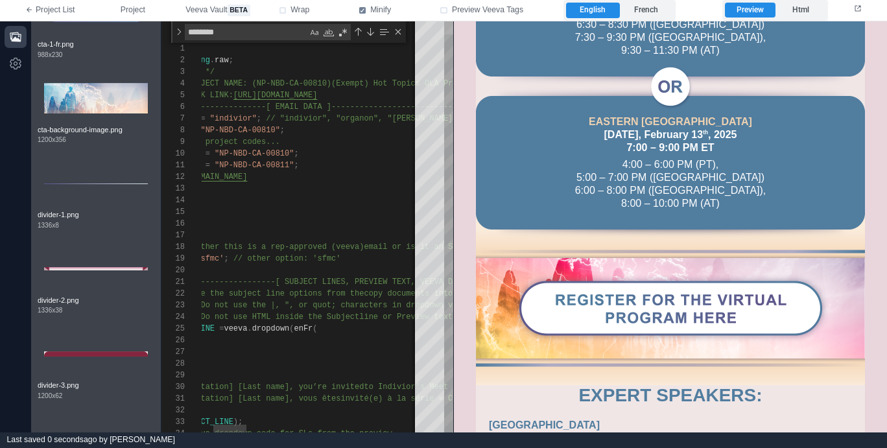
drag, startPoint x: 449, startPoint y: 180, endPoint x: 451, endPoint y: -7, distance: 186.7
click at [451, 0] on html "**********" at bounding box center [443, 224] width 887 height 448
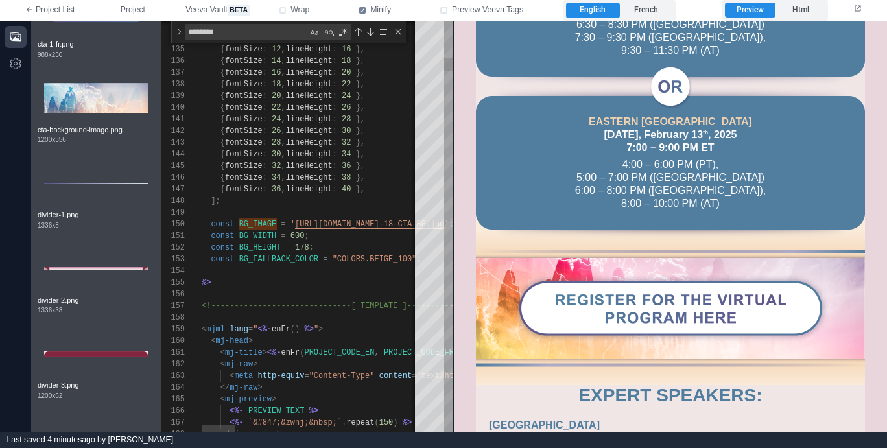
scroll to position [0, 99]
click at [307, 248] on span "178" at bounding box center [302, 247] width 14 height 9
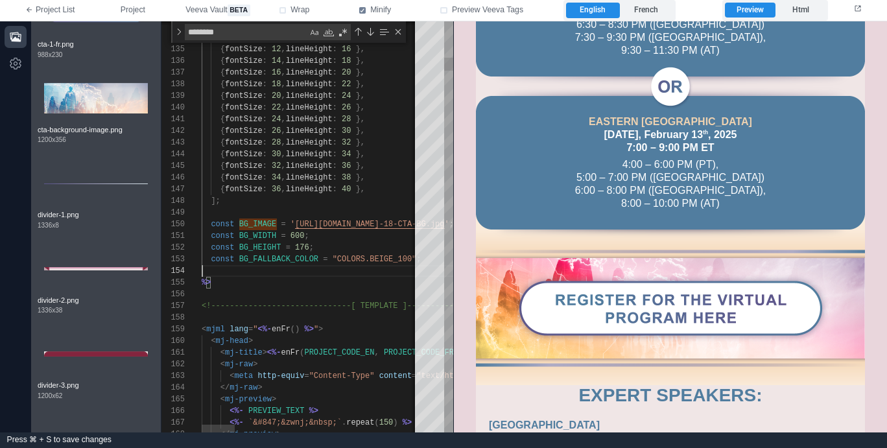
click at [266, 220] on span "BG_IMAGE" at bounding box center [258, 224] width 38 height 9
click at [264, 223] on span "BG_IMAGE" at bounding box center [258, 224] width 38 height 9
click at [370, 32] on div "Next Match (Enter)" at bounding box center [370, 32] width 10 height 10
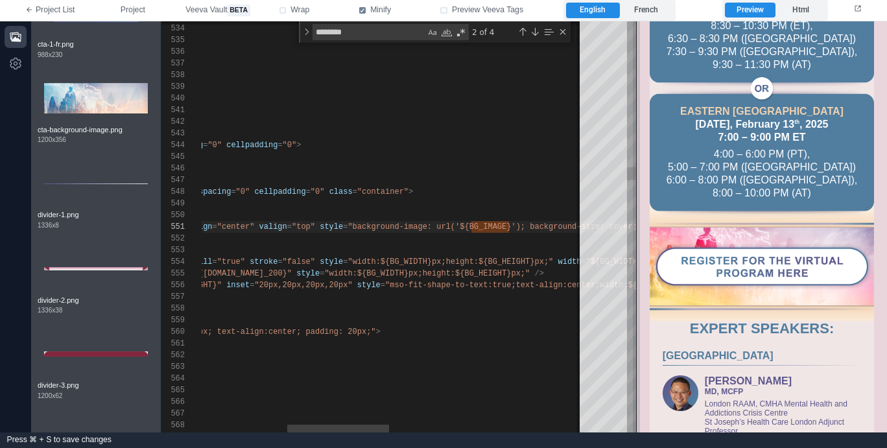
scroll to position [285, 0]
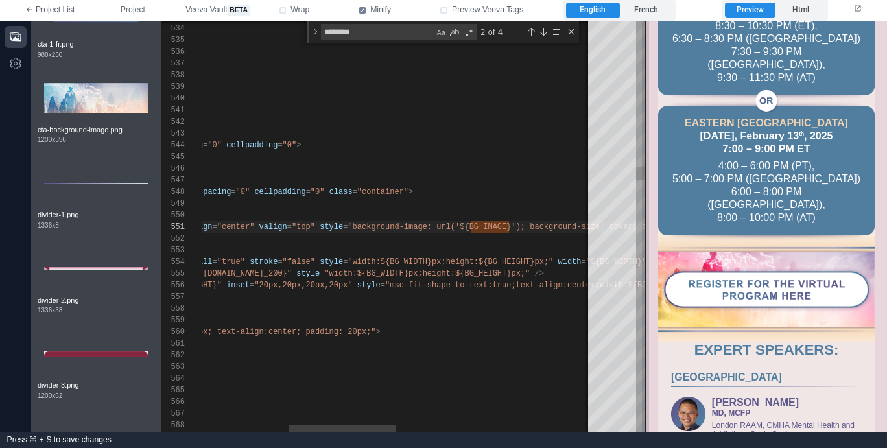
drag, startPoint x: 453, startPoint y: 301, endPoint x: 645, endPoint y: 335, distance: 194.7
click at [645, 335] on span at bounding box center [645, 226] width 7 height 411
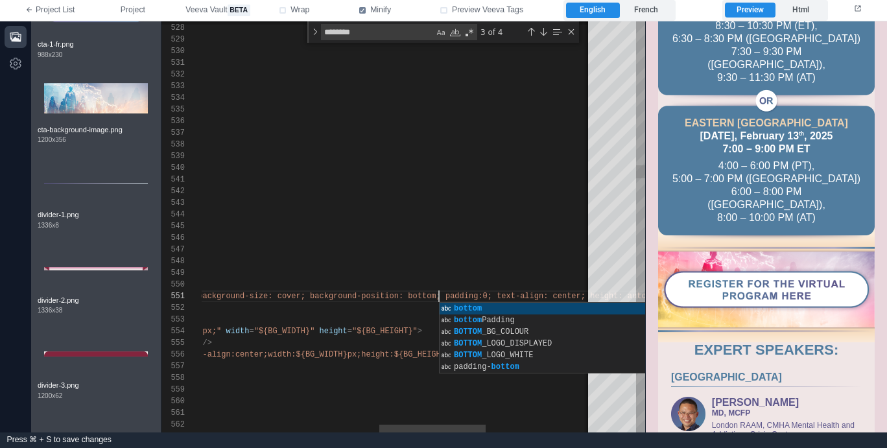
scroll to position [0, 895]
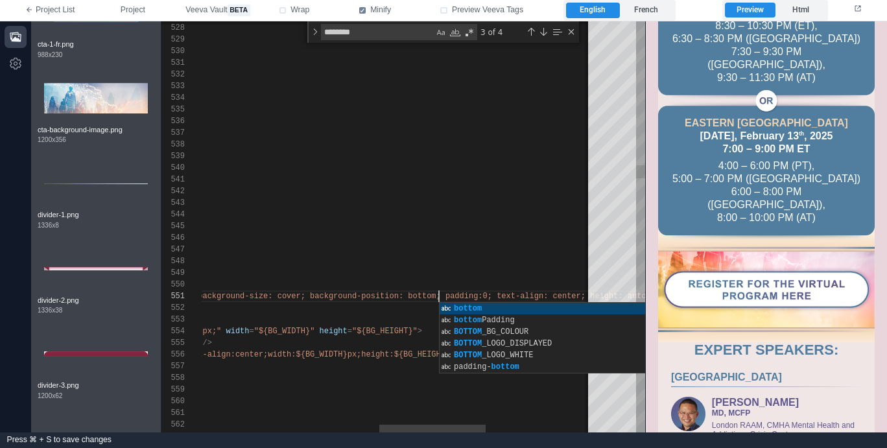
click at [423, 293] on span "size: cover; background-position: bottom; padding:" at bounding box center [365, 296] width 233 height 9
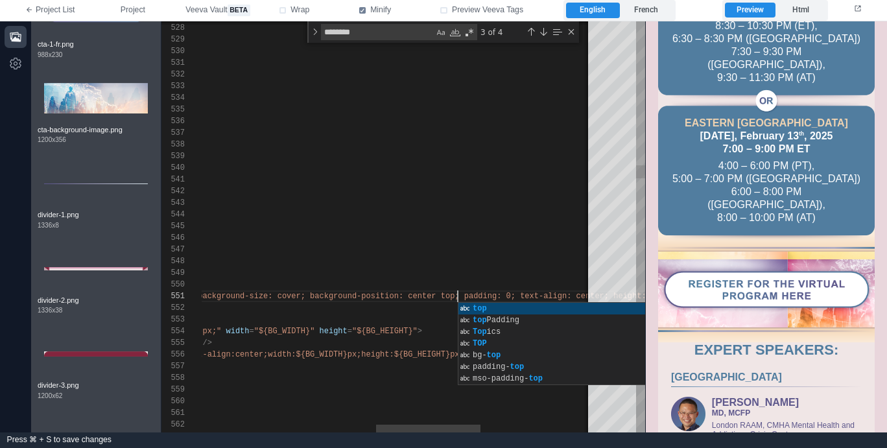
scroll to position [0, 913]
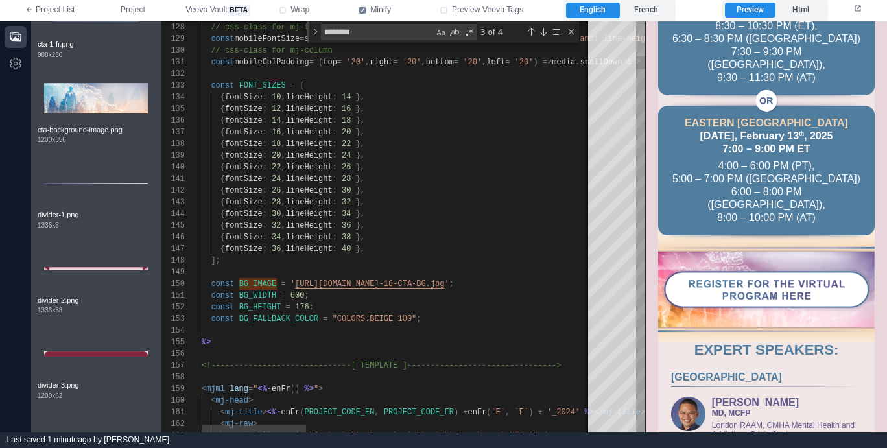
click at [296, 281] on span "[URL][DOMAIN_NAME]" at bounding box center [337, 283] width 84 height 9
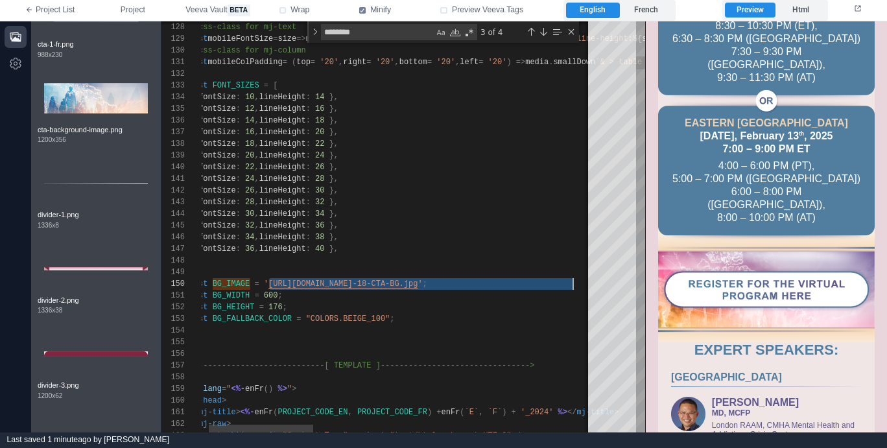
scroll to position [105, 394]
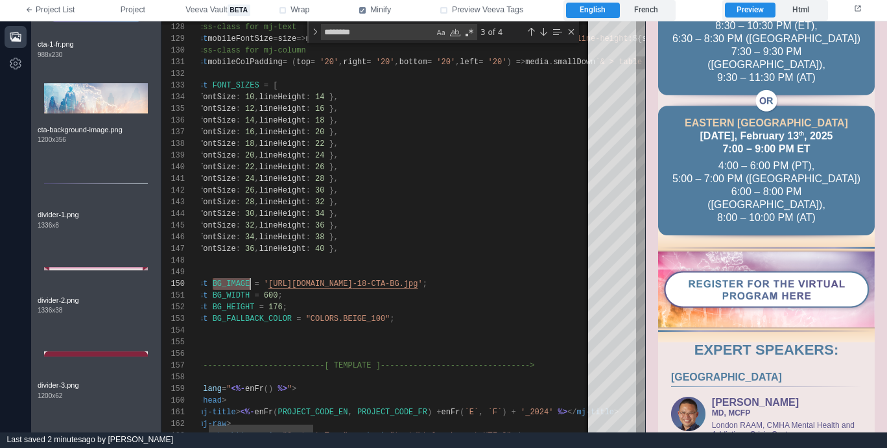
click at [530, 31] on div "Previous Match (⇧Enter)" at bounding box center [531, 32] width 10 height 10
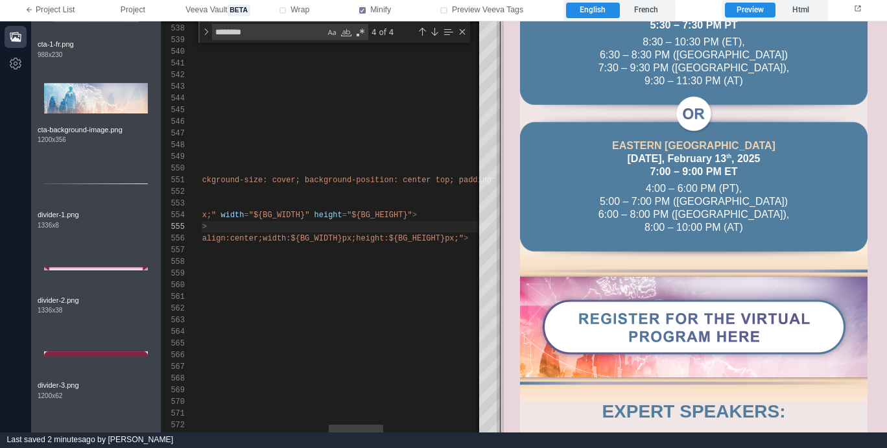
scroll to position [276, 0]
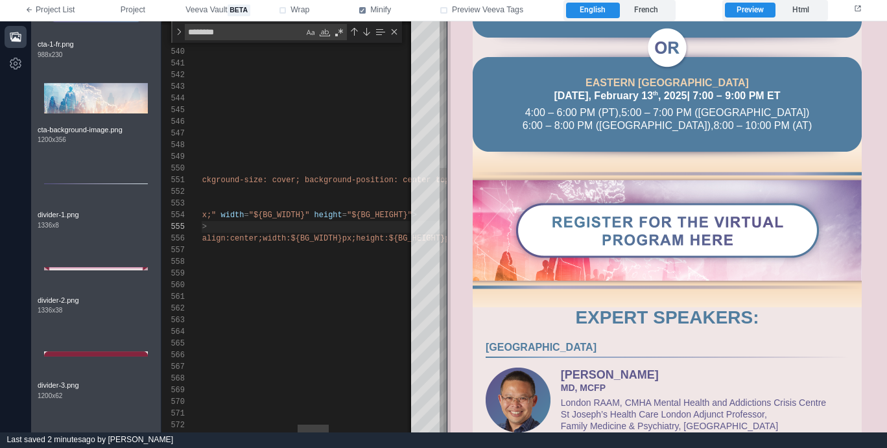
drag, startPoint x: 644, startPoint y: 213, endPoint x: 443, endPoint y: 226, distance: 202.1
click at [443, 226] on span at bounding box center [446, 226] width 7 height 411
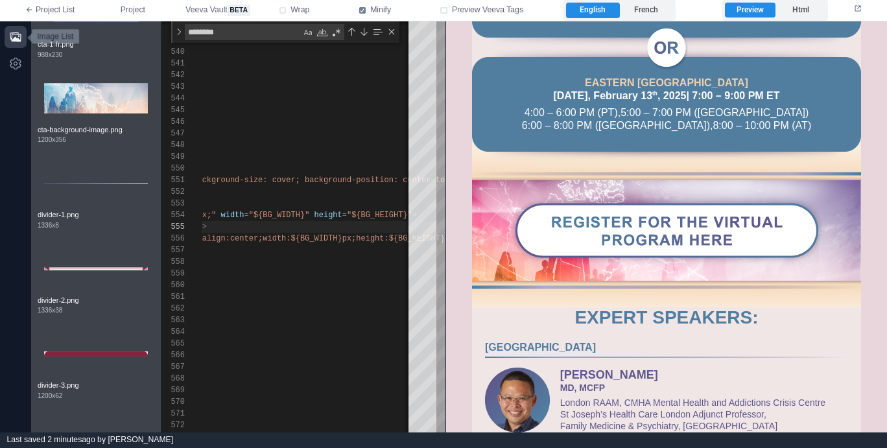
click at [18, 40] on icon "button" at bounding box center [15, 37] width 11 height 10
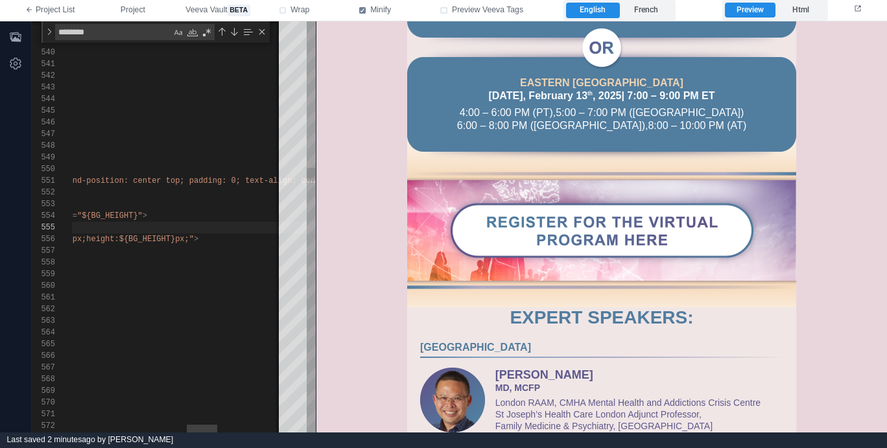
click at [183, 182] on div "537 538 539 540 541 542 543 544 545 546 547 548 549 550 551 552 553 554 555 556…" at bounding box center [174, 226] width 284 height 411
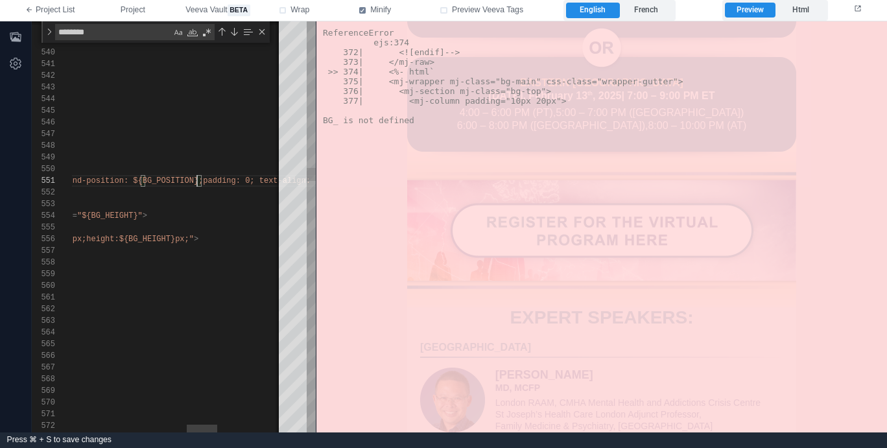
scroll to position [0, 928]
click at [174, 178] on div "537 538 539 540 541 542 543 544 545 546 547 548 549 550 551 552 553 554 555 556…" at bounding box center [174, 226] width 284 height 411
click at [222, 30] on div "Previous Match (⇧Enter)" at bounding box center [222, 32] width 10 height 10
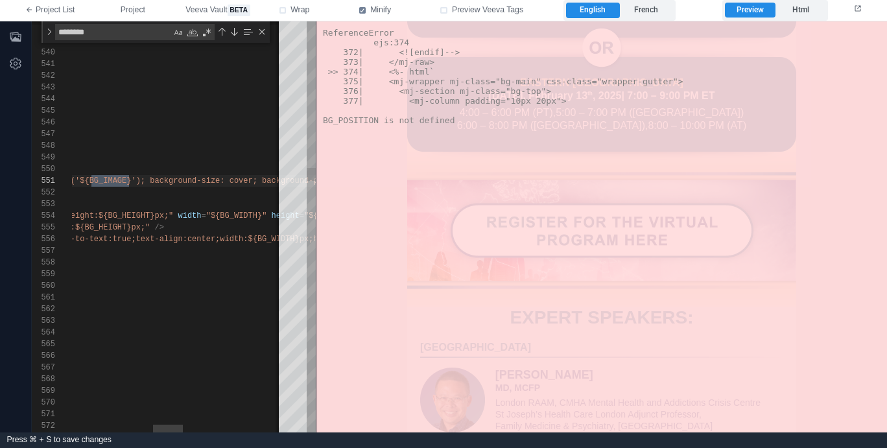
scroll to position [0, 633]
click at [222, 27] on div "Previous Match (⇧Enter)" at bounding box center [222, 32] width 10 height 10
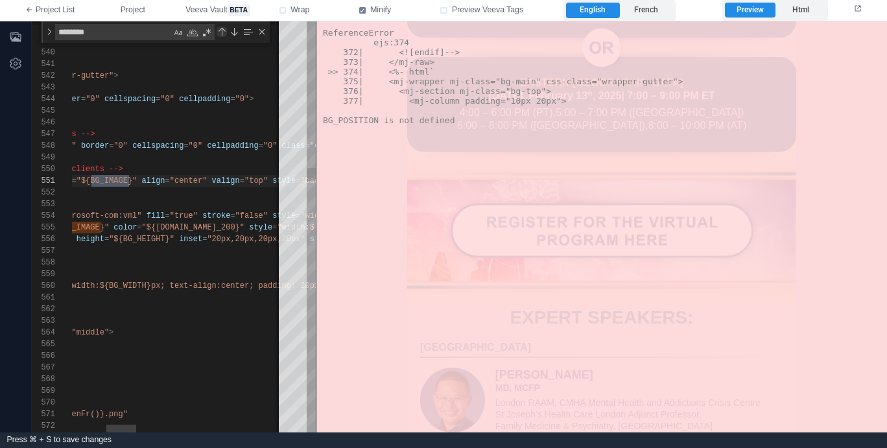
click at [222, 27] on div "Previous Match (⇧Enter)" at bounding box center [222, 32] width 10 height 10
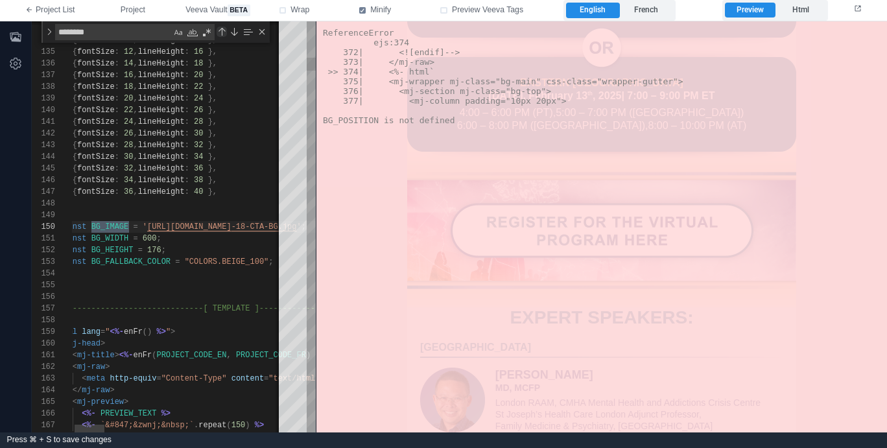
scroll to position [0, 75]
click at [108, 222] on span "BG_IMAGE" at bounding box center [110, 226] width 38 height 9
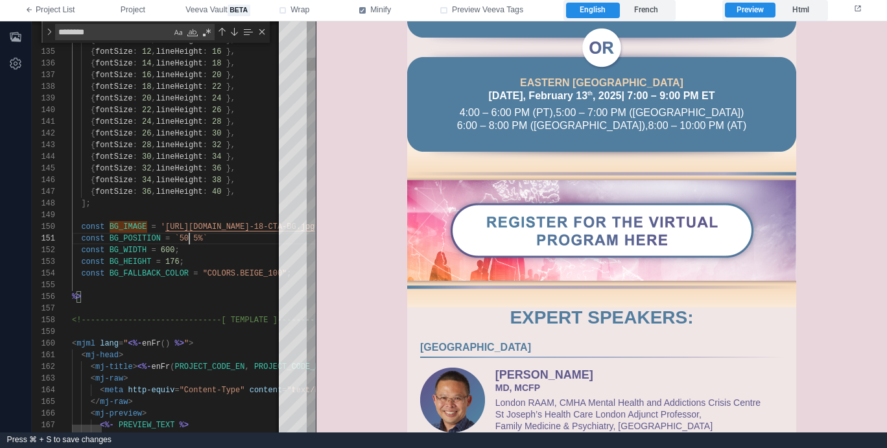
scroll to position [0, 136]
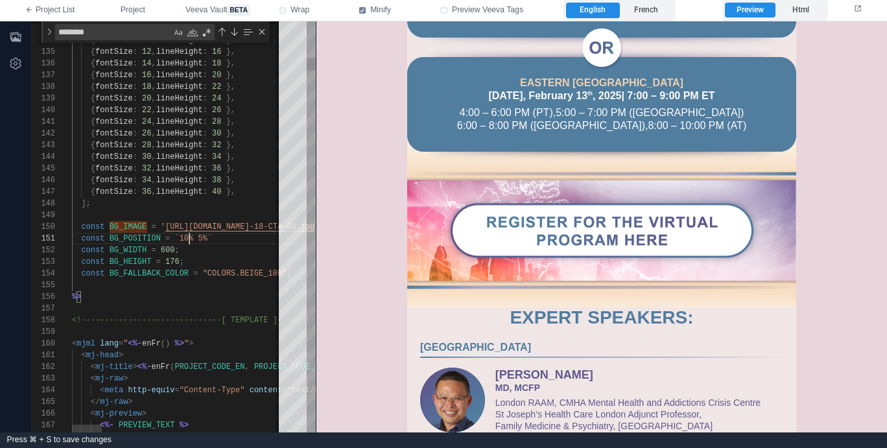
scroll to position [0, 122]
click at [141, 238] on span "BG_POSITION" at bounding box center [135, 238] width 51 height 9
type textarea "**********"
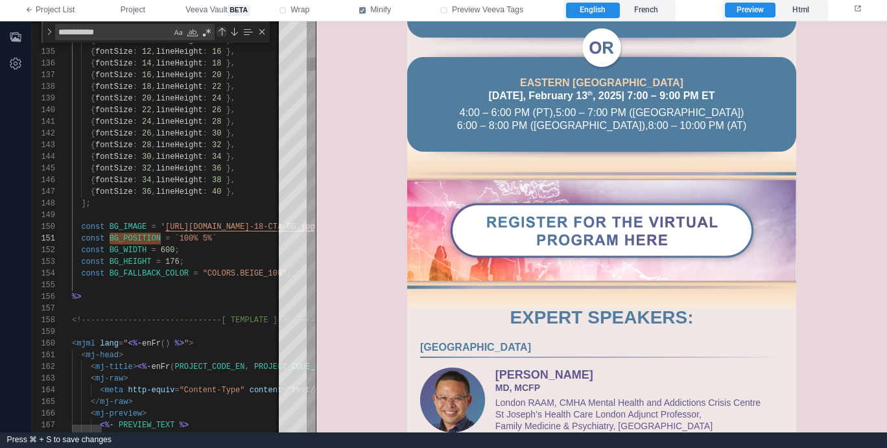
click at [220, 33] on div "Previous Match (⇧Enter)" at bounding box center [222, 32] width 10 height 10
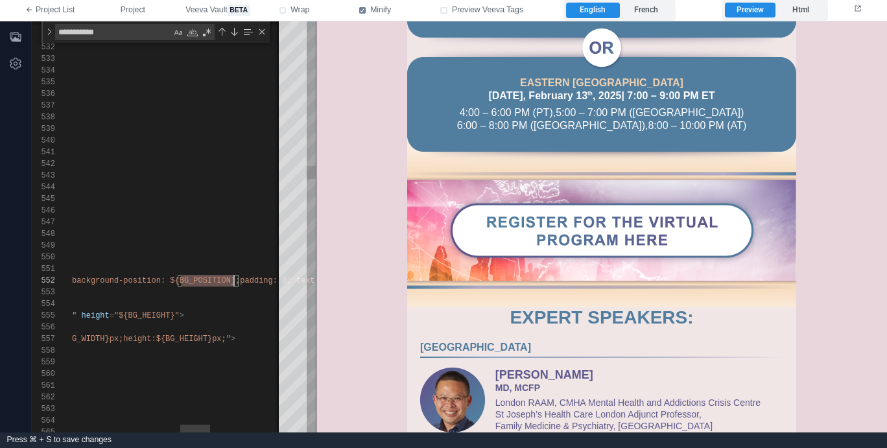
scroll to position [12, 928]
click at [219, 32] on div "Previous Match (⇧Enter)" at bounding box center [222, 32] width 10 height 10
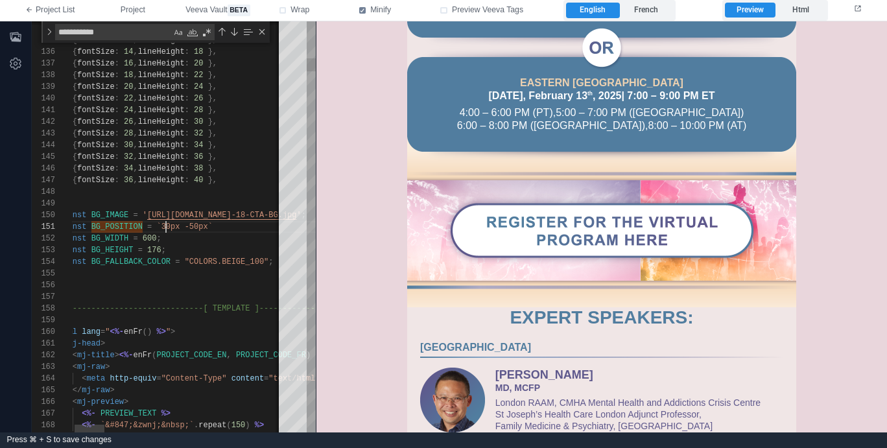
scroll to position [0, 117]
click at [119, 228] on div "133 134 135 136 137 138 139 140 141 142 143 144 145 146 147 148 149 150 151 152…" at bounding box center [174, 226] width 284 height 411
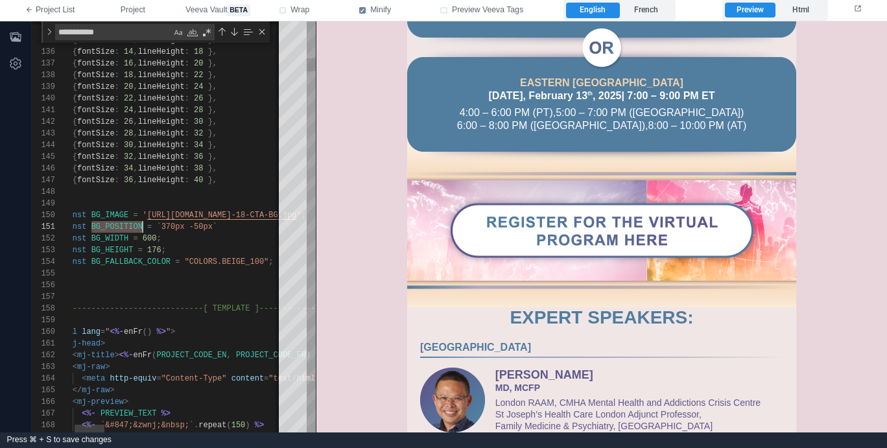
scroll to position [0, 89]
click at [233, 32] on div "Next Match (Enter)" at bounding box center [234, 32] width 10 height 10
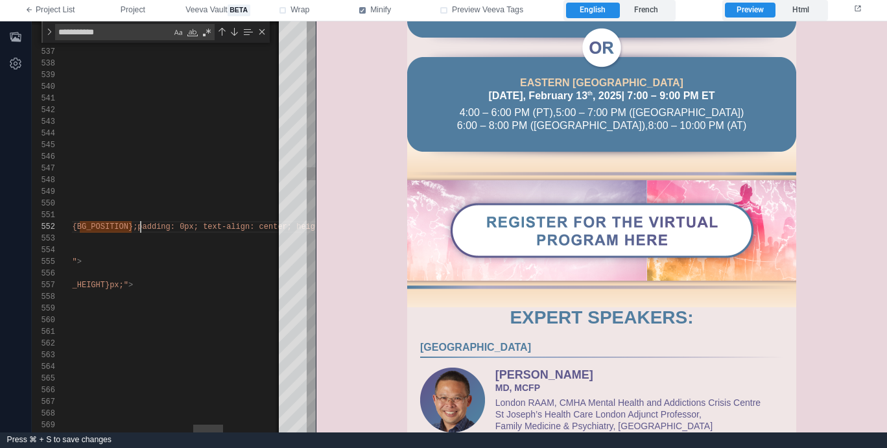
scroll to position [12, 937]
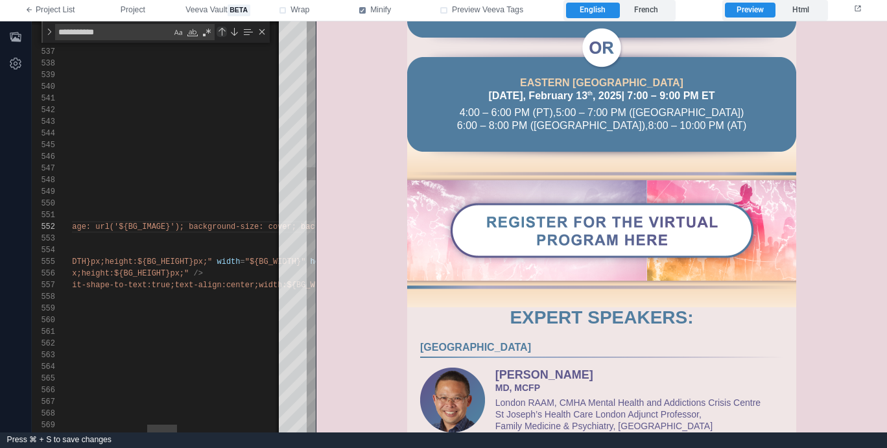
click at [220, 32] on div "Previous Match (⇧Enter)" at bounding box center [222, 32] width 10 height 10
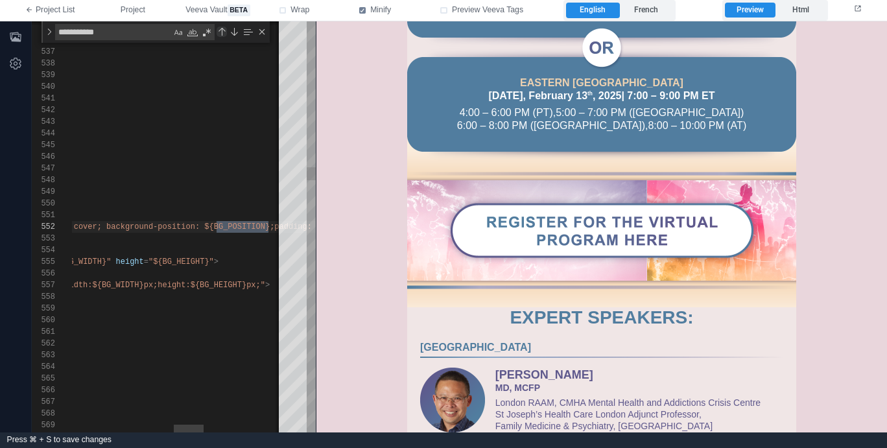
click at [220, 32] on div "Previous Match (⇧Enter)" at bounding box center [222, 32] width 10 height 10
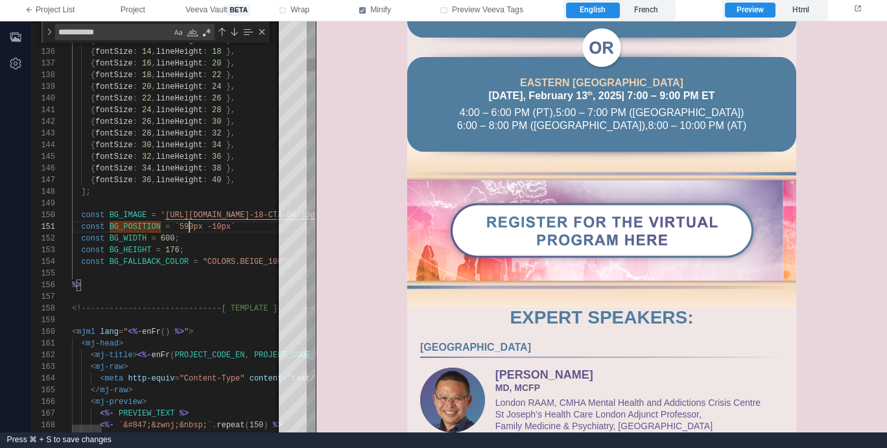
scroll to position [0, 117]
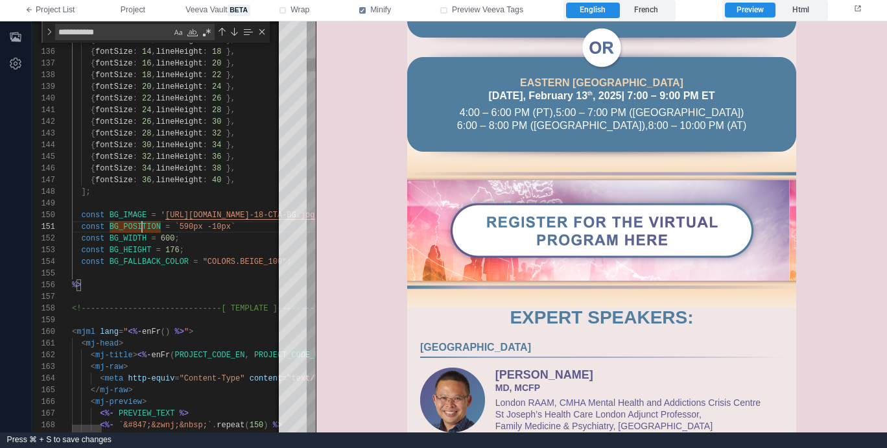
click at [143, 227] on span "BG_POSITION" at bounding box center [135, 226] width 51 height 9
click at [234, 30] on div "Next Match (Enter)" at bounding box center [234, 32] width 10 height 10
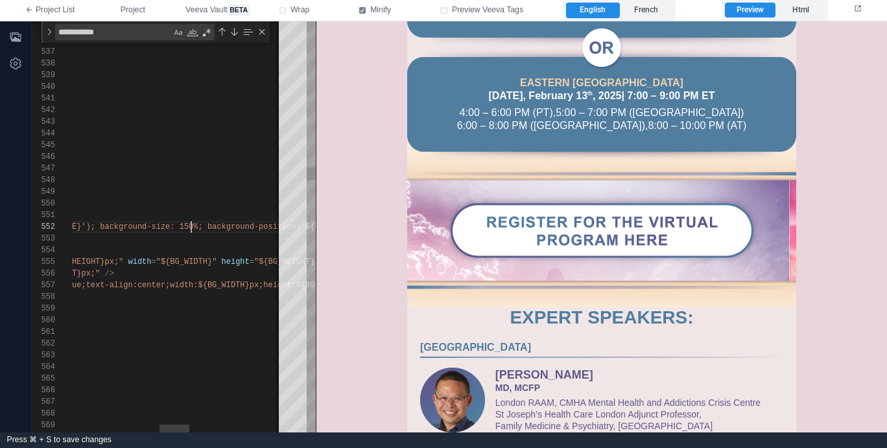
scroll to position [12, 745]
drag, startPoint x: 183, startPoint y: 224, endPoint x: 200, endPoint y: 224, distance: 16.2
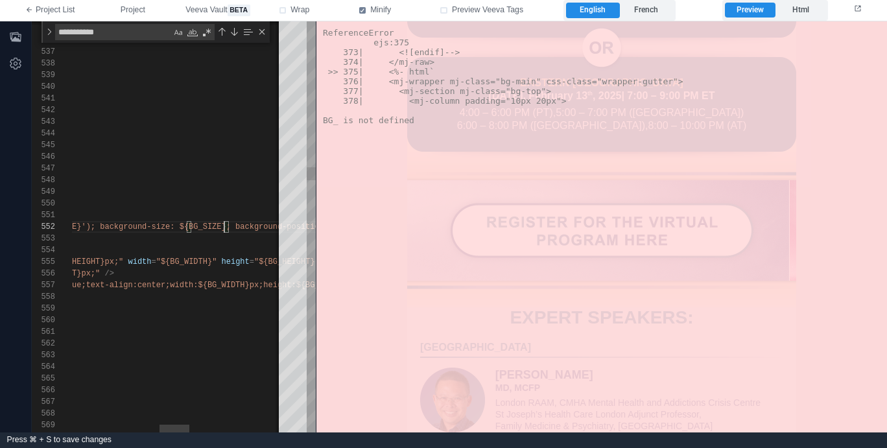
scroll to position [12, 778]
click at [206, 230] on div "534 535 536 537 538 539 540 541 542 543 544 545 546 547 548 549 550 551 552 553…" at bounding box center [174, 226] width 284 height 411
click at [220, 30] on div "Previous Match (⇧Enter)" at bounding box center [222, 32] width 10 height 10
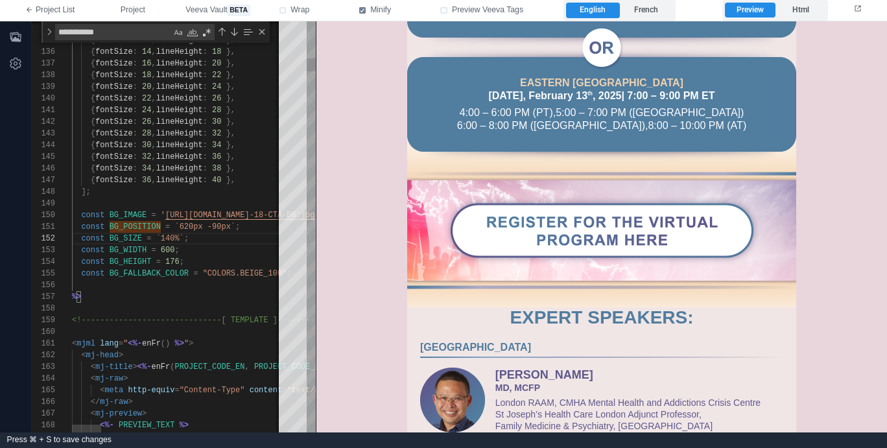
scroll to position [12, 99]
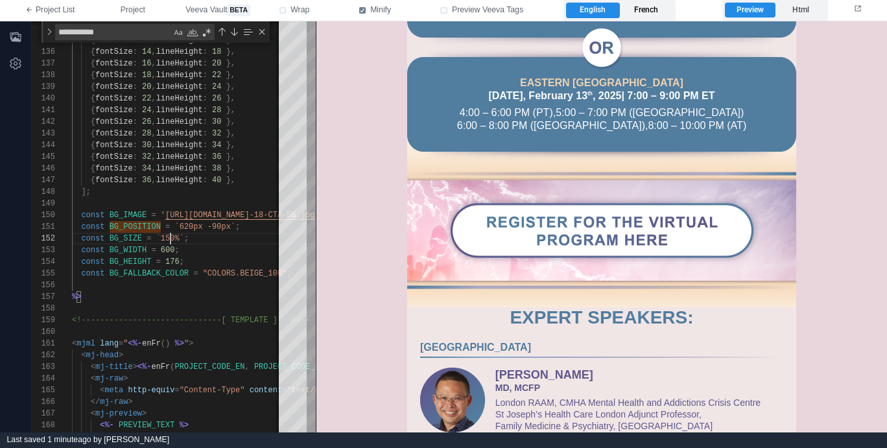
click at [640, 10] on label "French" at bounding box center [646, 11] width 53 height 16
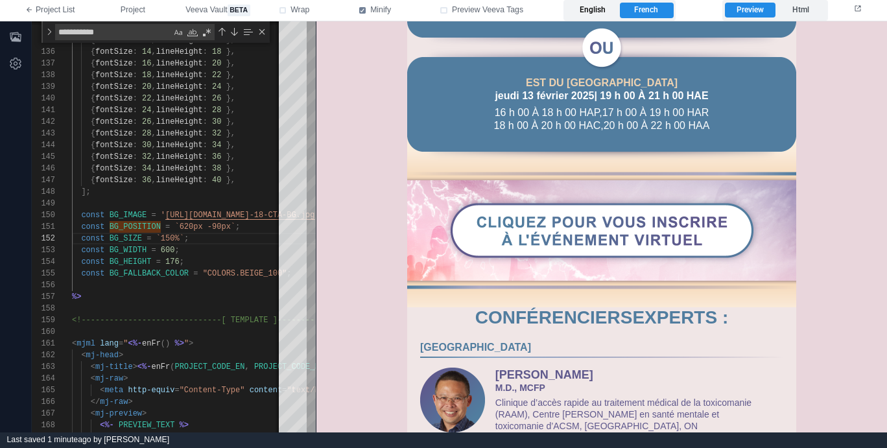
click at [595, 10] on label "English" at bounding box center [592, 11] width 53 height 16
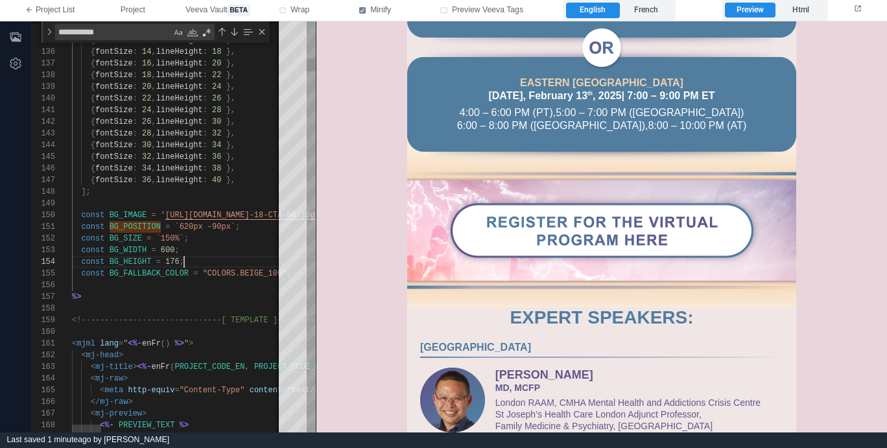
click at [231, 256] on div "const BG_HEIGHT = 176 ;" at bounding box center [823, 262] width 1503 height 12
click at [233, 32] on div "Next Match (Enter)" at bounding box center [234, 32] width 10 height 10
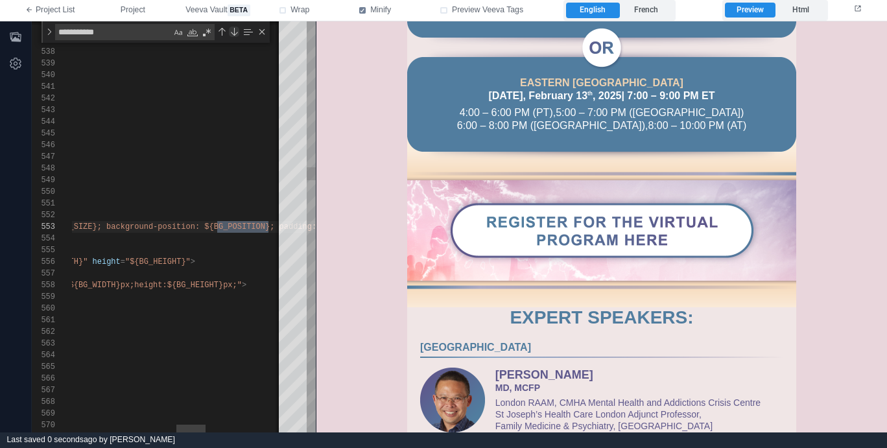
scroll to position [0, 951]
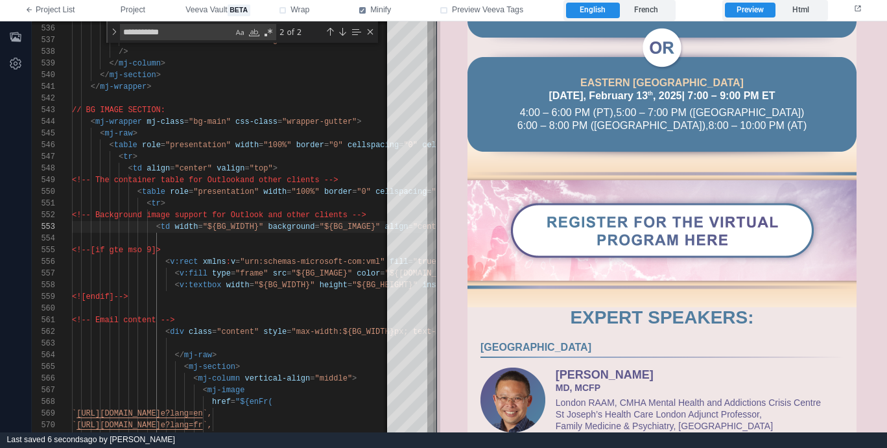
drag, startPoint x: 315, startPoint y: 248, endPoint x: 436, endPoint y: 243, distance: 120.7
click at [436, 243] on span at bounding box center [436, 226] width 7 height 411
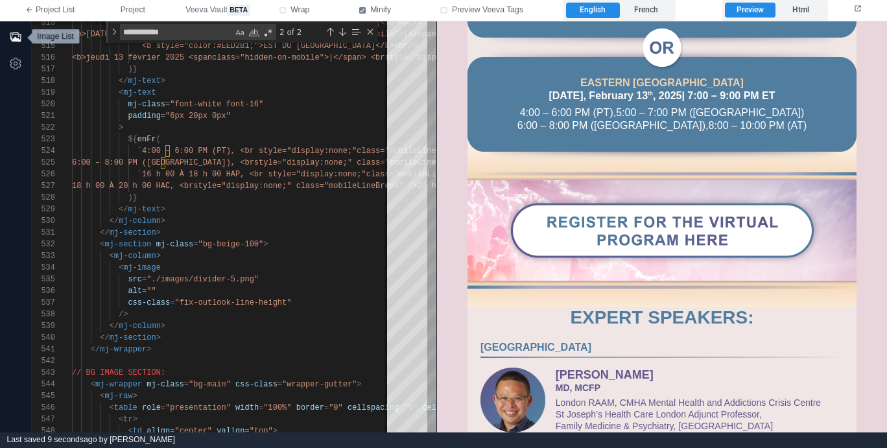
click at [8, 38] on button "button" at bounding box center [16, 37] width 22 height 22
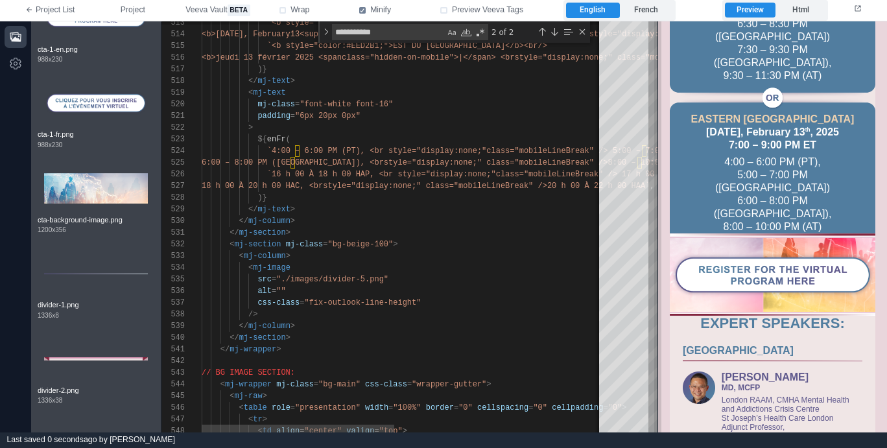
scroll to position [312, 0]
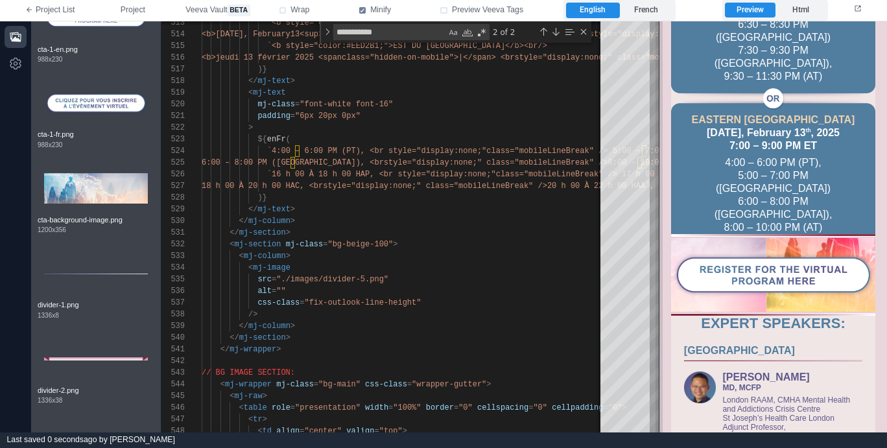
drag, startPoint x: 566, startPoint y: 195, endPoint x: 659, endPoint y: 193, distance: 92.7
click at [659, 193] on span at bounding box center [658, 226] width 7 height 411
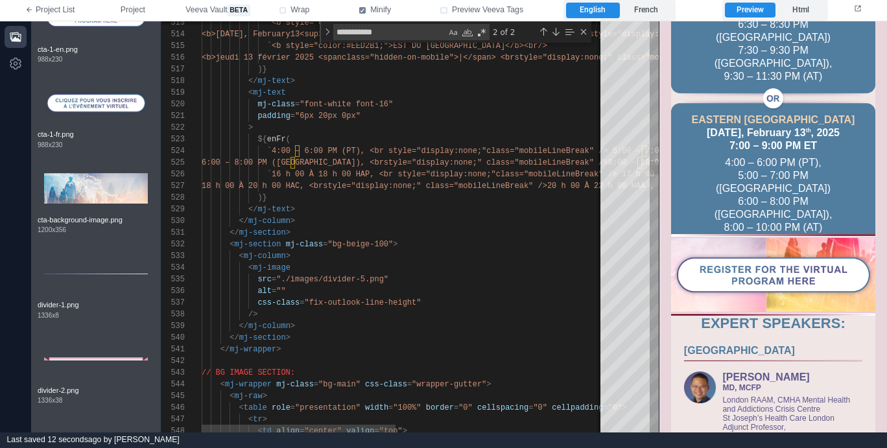
scroll to position [70, 94]
click at [530, 220] on div "</ mj-column >" at bounding box center [621, 221] width 838 height 12
click at [545, 29] on div "Previous Match (⇧Enter)" at bounding box center [543, 32] width 10 height 10
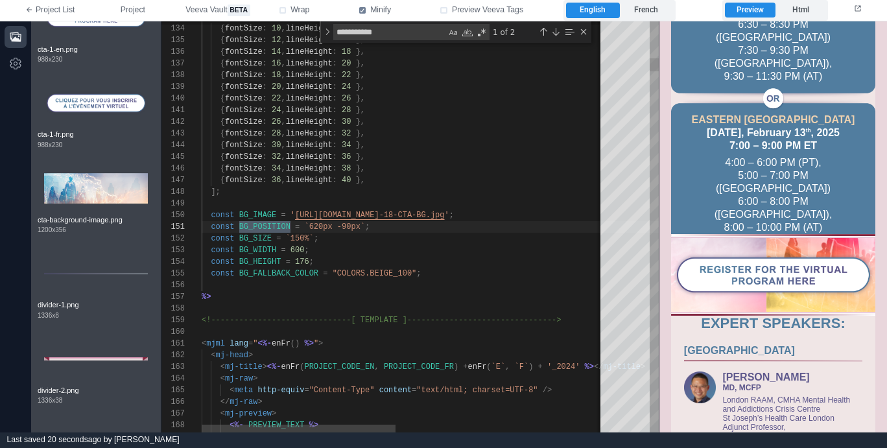
scroll to position [23, 108]
click at [335, 250] on div "const BG_WIDTH = 600 ;" at bounding box center [621, 250] width 838 height 12
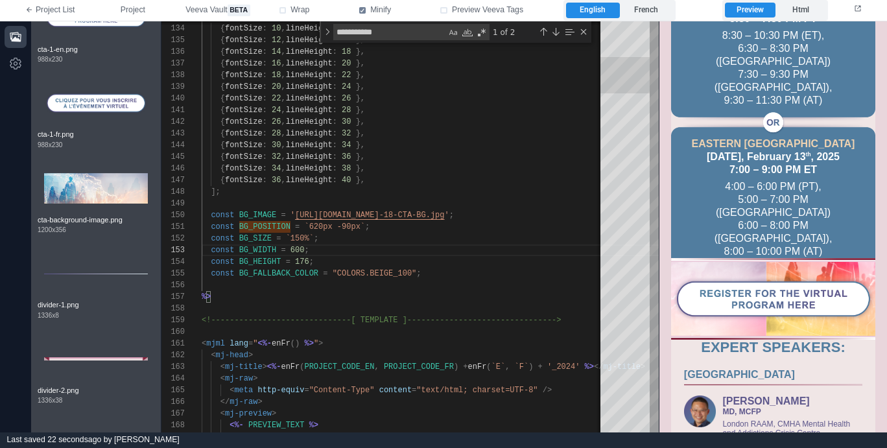
scroll to position [290, 0]
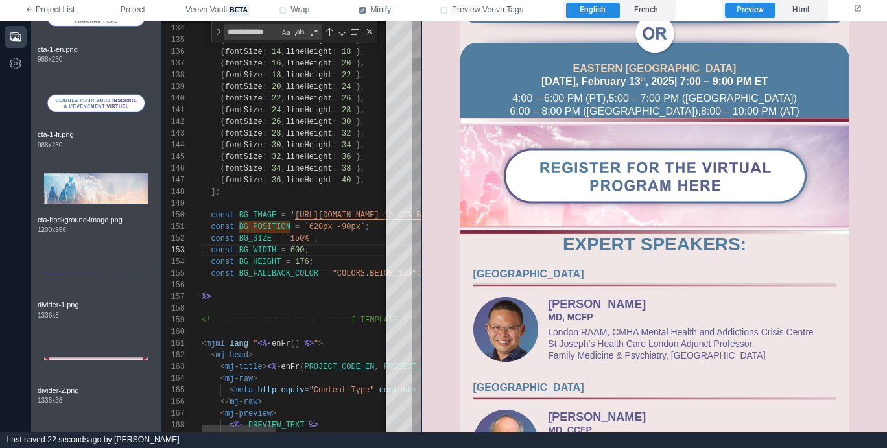
drag, startPoint x: 658, startPoint y: 216, endPoint x: 418, endPoint y: 285, distance: 250.1
click at [421, 286] on span at bounding box center [421, 226] width 7 height 411
click at [331, 244] on div "const BG_WIDTH = 600 ;" at bounding box center [441, 250] width 478 height 12
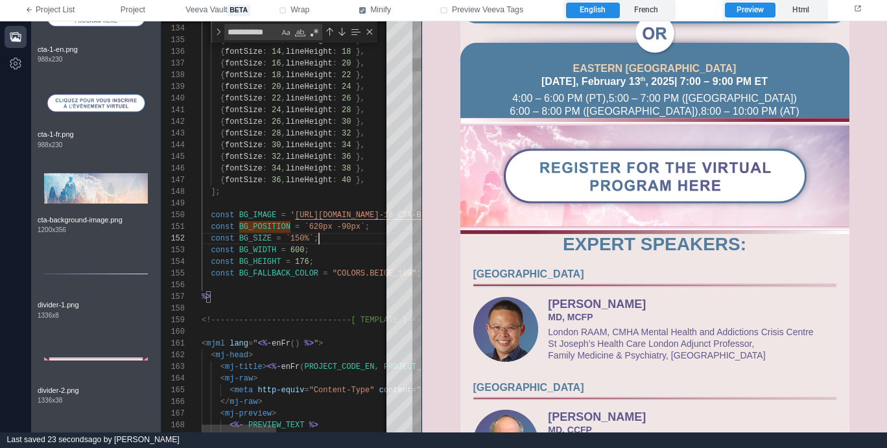
click at [330, 242] on div "const BG_SIZE = `150%` ;" at bounding box center [441, 239] width 478 height 12
click at [360, 226] on div "133 134 135 136 137 138 139 140 141 142 143 144 145 146 147 148 149 150 151 152…" at bounding box center [291, 226] width 260 height 411
click at [332, 240] on div "const BG_SIZE = `150%` ;" at bounding box center [441, 239] width 478 height 12
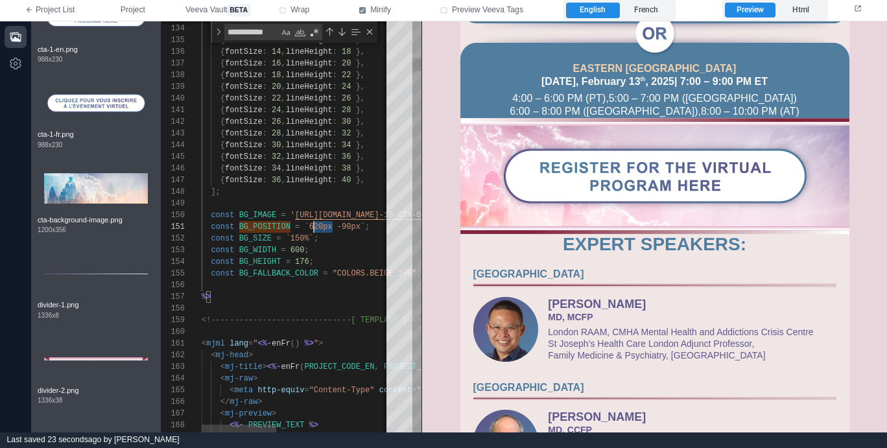
scroll to position [0, 108]
drag, startPoint x: 333, startPoint y: 226, endPoint x: 309, endPoint y: 226, distance: 24.0
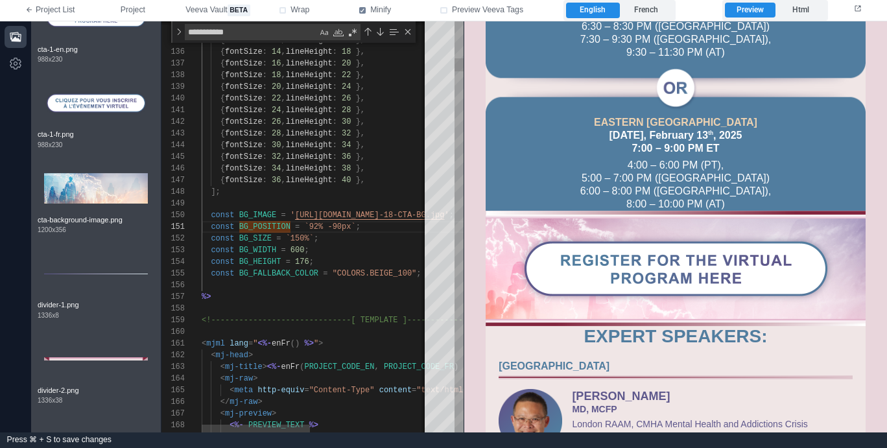
scroll to position [290, 0]
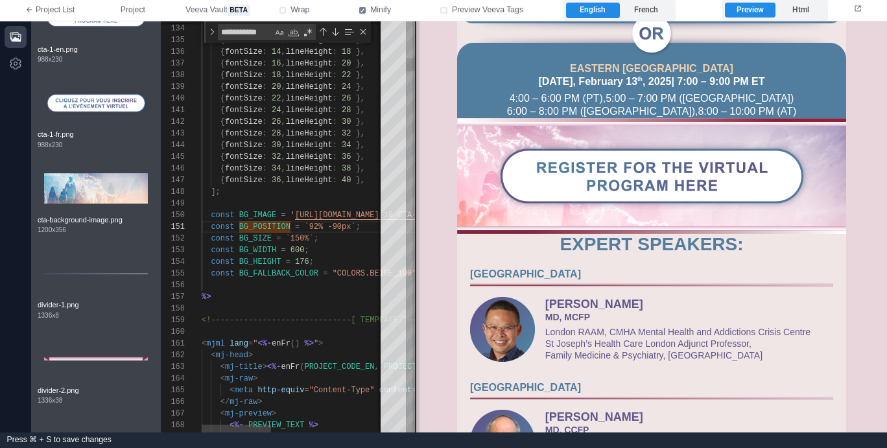
drag, startPoint x: 421, startPoint y: 237, endPoint x: 429, endPoint y: 268, distance: 31.4
click at [419, 268] on span at bounding box center [415, 226] width 7 height 411
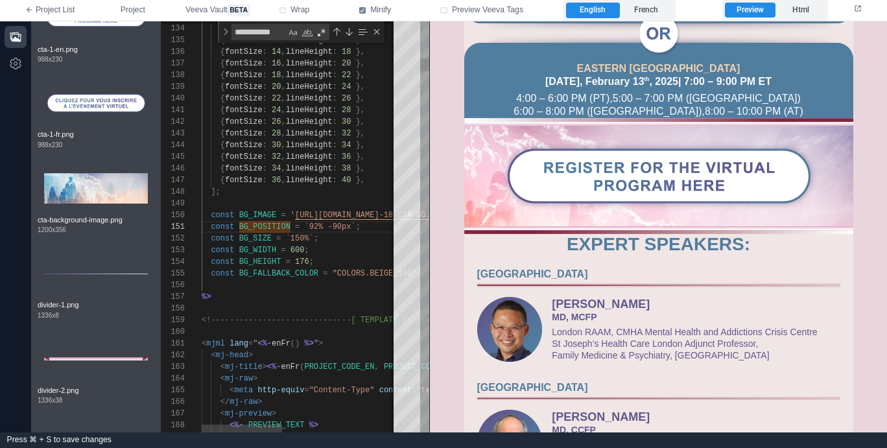
click at [333, 226] on span "`92% -90px`" at bounding box center [329, 226] width 51 height 9
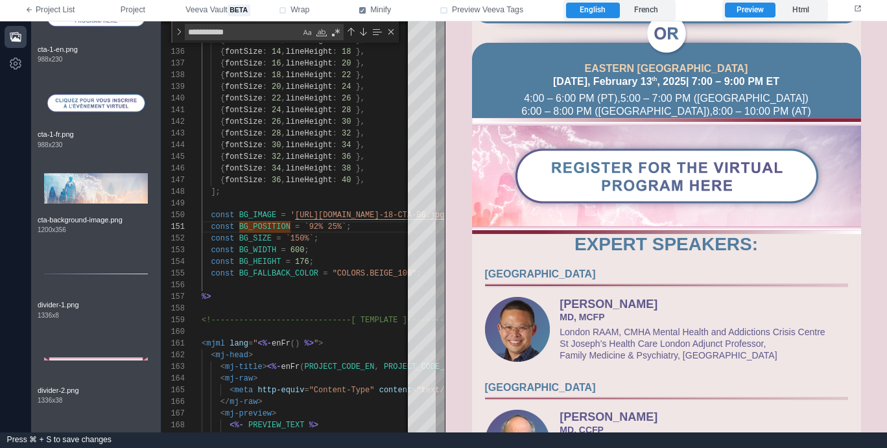
drag, startPoint x: 433, startPoint y: 244, endPoint x: 449, endPoint y: 264, distance: 24.9
click at [449, 264] on div "133 134 135 136 137 138 139 140 141 142 143 144 145 146 147 148 149 150 151 152…" at bounding box center [523, 226] width 725 height 411
click at [349, 246] on div "const BG_WIDTH = 600 ;" at bounding box center [441, 250] width 478 height 12
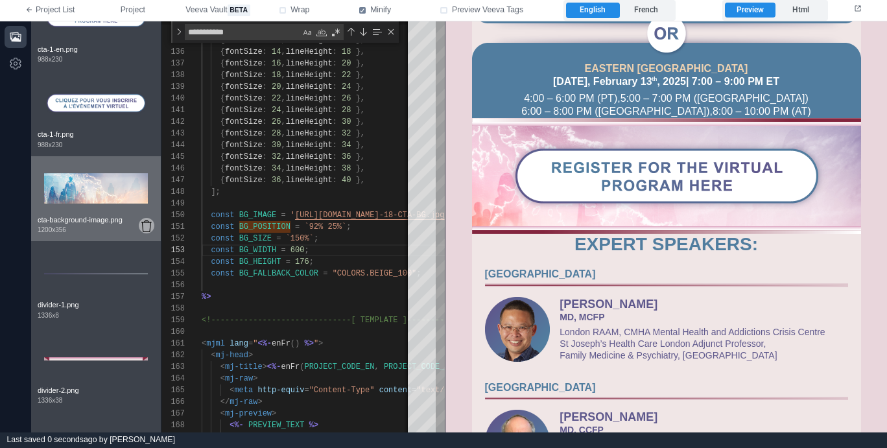
click at [149, 225] on icon at bounding box center [146, 226] width 10 height 12
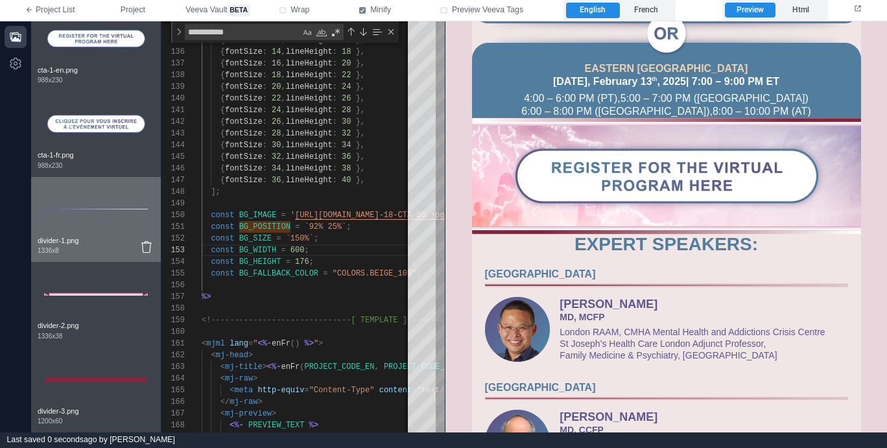
scroll to position [10, 0]
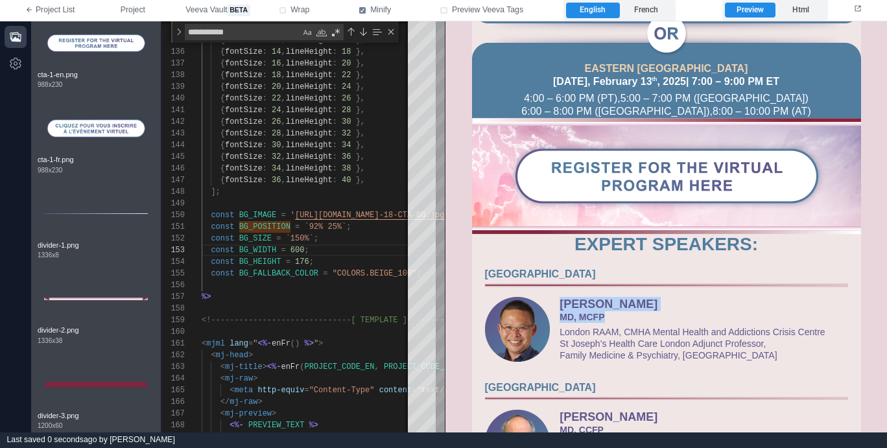
drag, startPoint x: 566, startPoint y: 305, endPoint x: 558, endPoint y: 299, distance: 9.7
click at [558, 300] on tbody "[PERSON_NAME] MD, MCFP London RAAM, CMHA Mental Health and Addictions Crisis Ce…" at bounding box center [695, 328] width 290 height 64
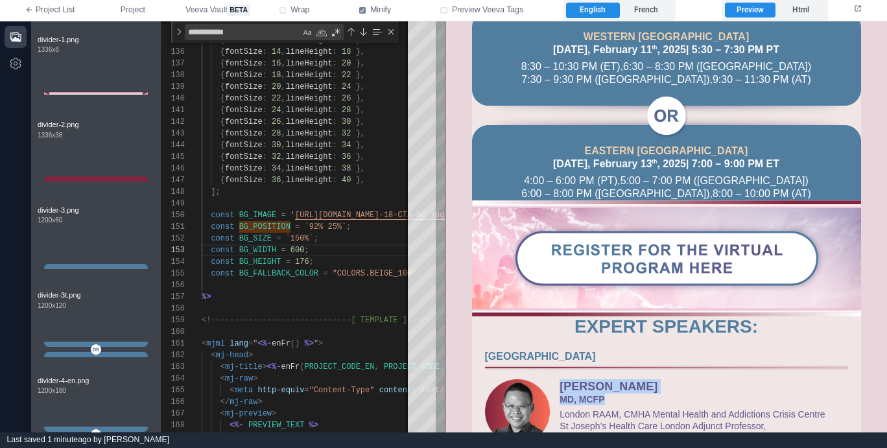
scroll to position [0, 0]
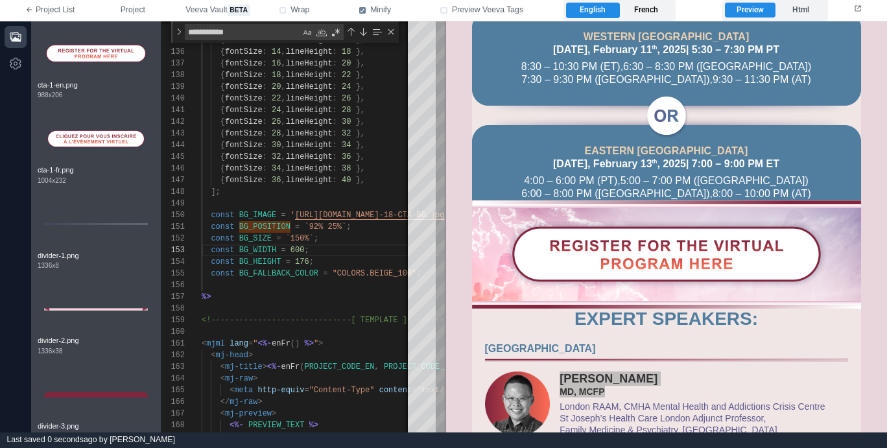
click at [644, 14] on label "French" at bounding box center [646, 11] width 53 height 16
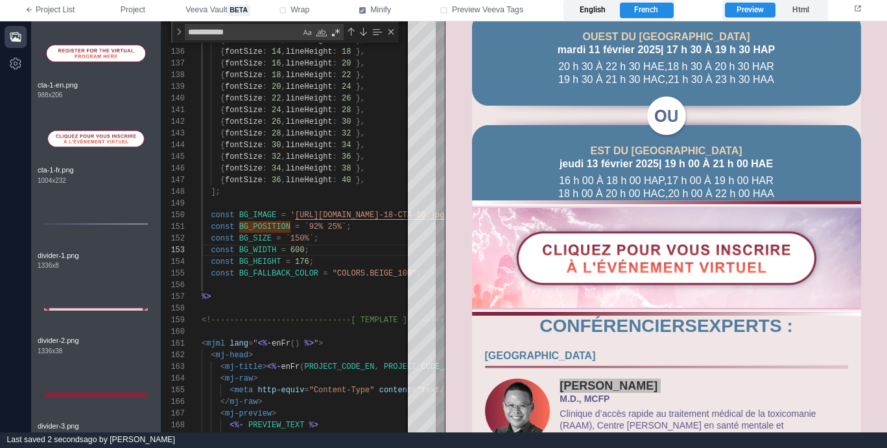
click at [598, 12] on label "English" at bounding box center [592, 11] width 53 height 16
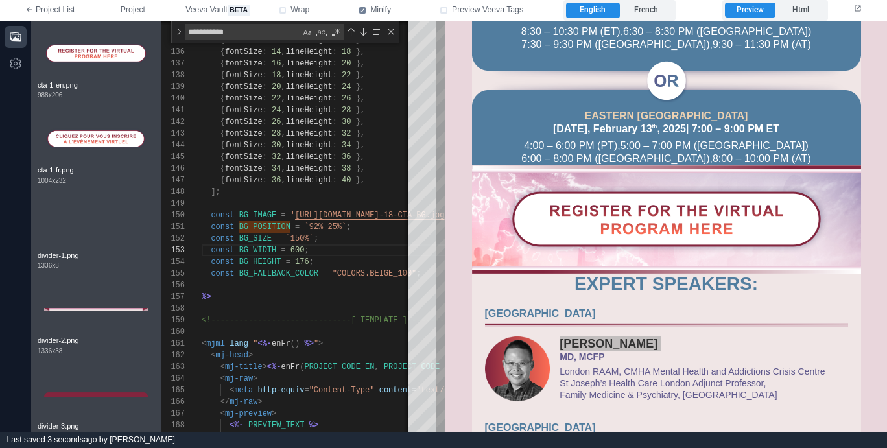
scroll to position [208, 0]
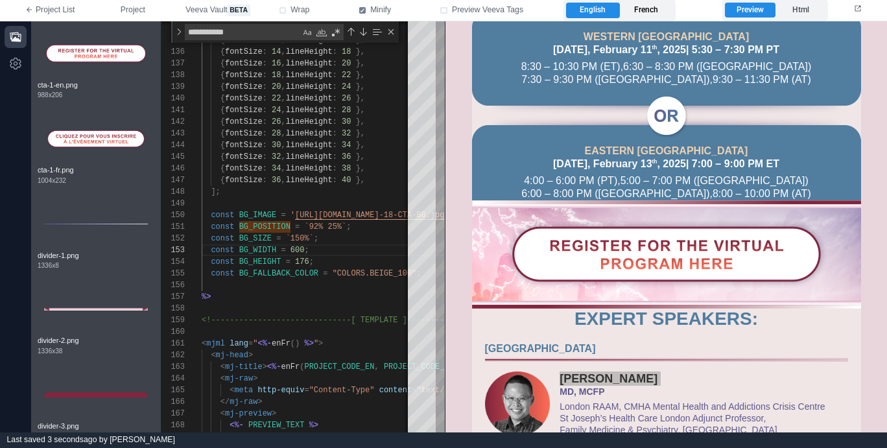
click at [651, 6] on label "French" at bounding box center [646, 11] width 53 height 16
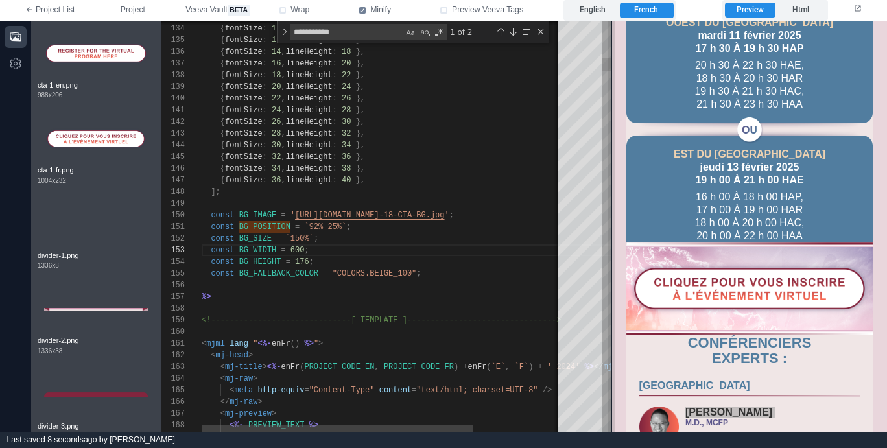
scroll to position [289, 0]
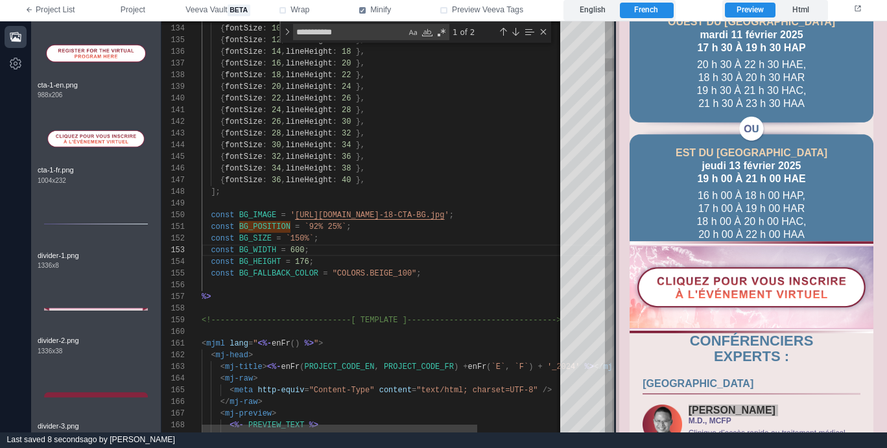
drag, startPoint x: 445, startPoint y: 271, endPoint x: 620, endPoint y: 274, distance: 174.4
click at [619, 274] on span at bounding box center [615, 226] width 7 height 411
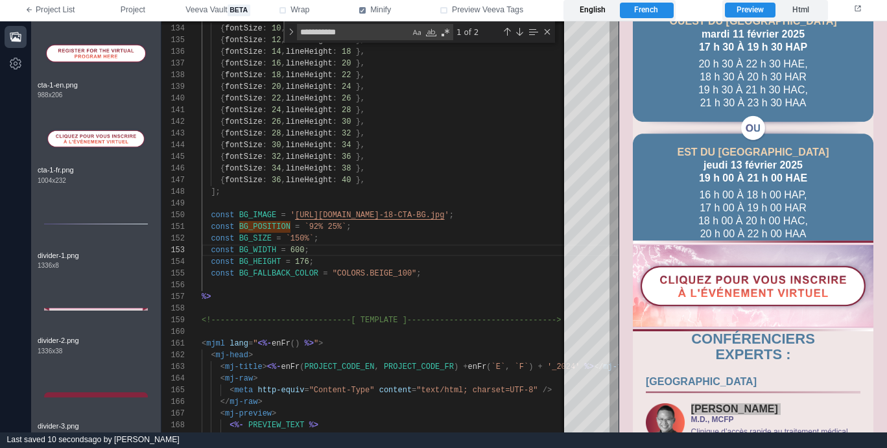
click at [602, 8] on label "English" at bounding box center [592, 11] width 53 height 16
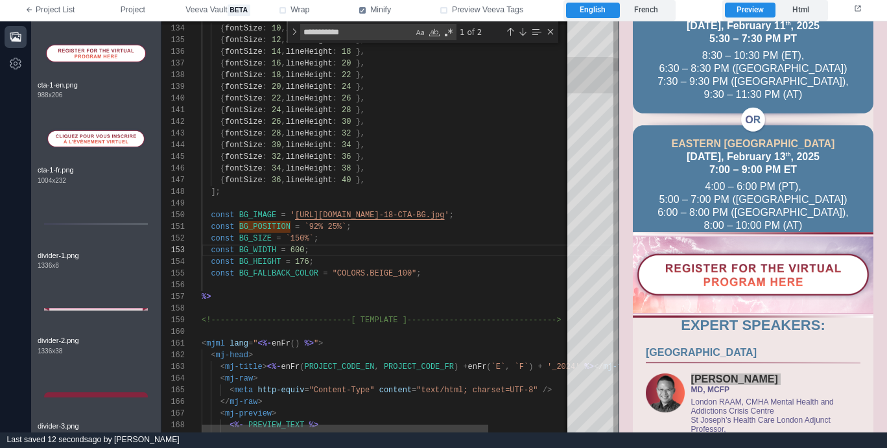
scroll to position [208, 0]
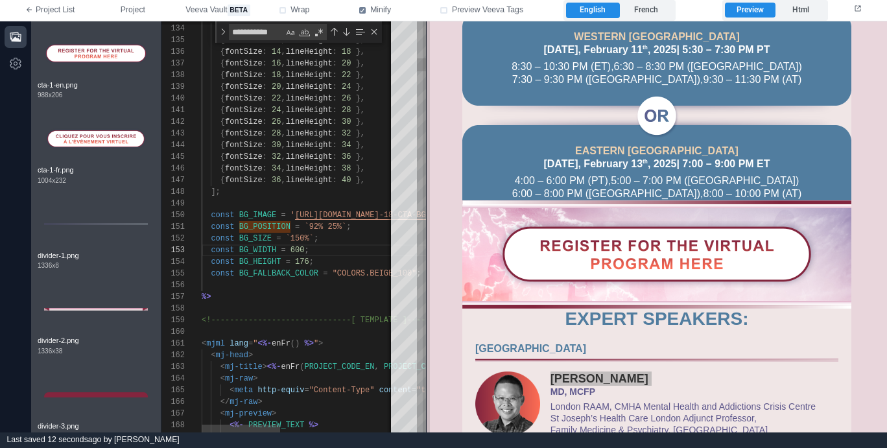
drag, startPoint x: 617, startPoint y: 312, endPoint x: 424, endPoint y: 329, distance: 193.3
click at [424, 329] on span at bounding box center [426, 226] width 7 height 411
type textarea "**********"
click at [346, 345] on div "< mjml lang = " <%- enFr () %> " >" at bounding box center [441, 344] width 478 height 12
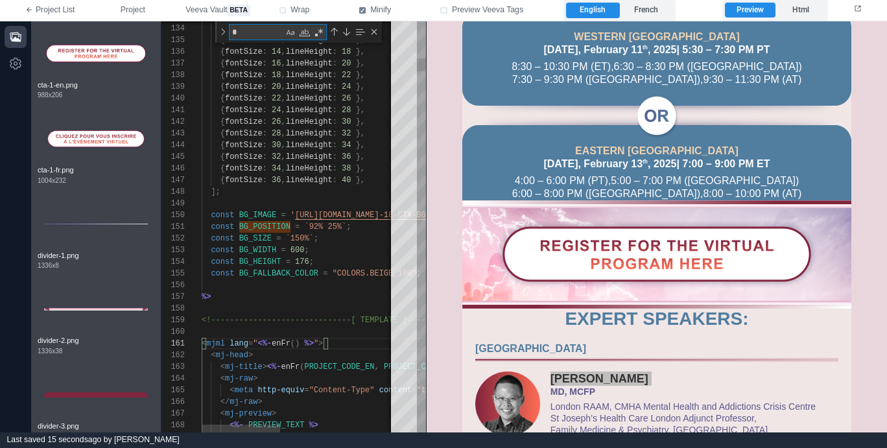
type textarea "**"
type textarea "**********"
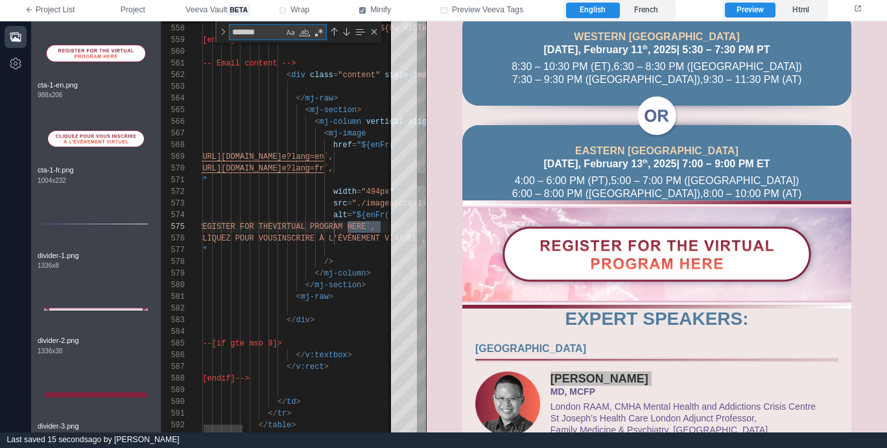
scroll to position [117, 192]
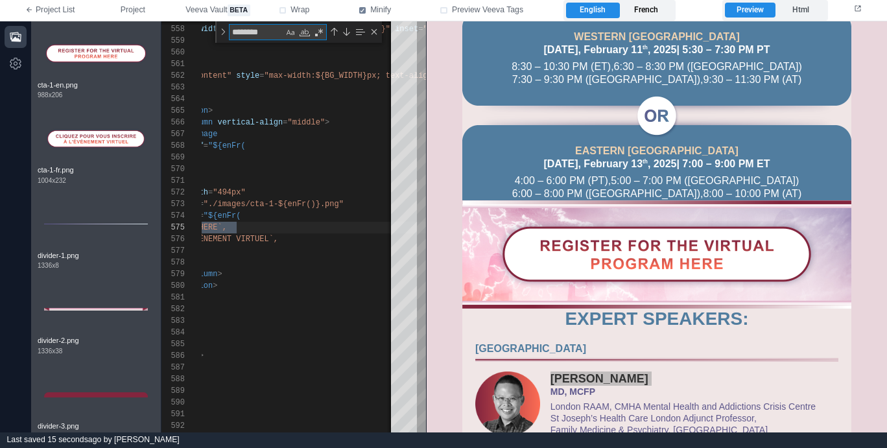
type textarea "********"
click at [650, 8] on label "French" at bounding box center [646, 11] width 53 height 16
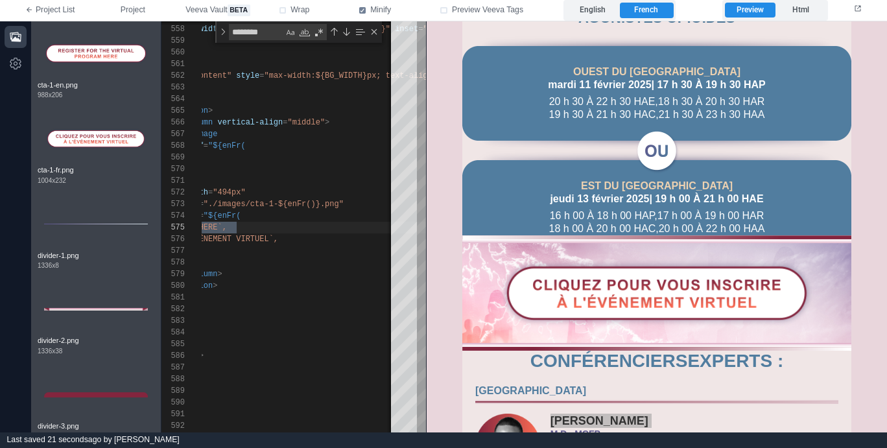
scroll to position [243, 0]
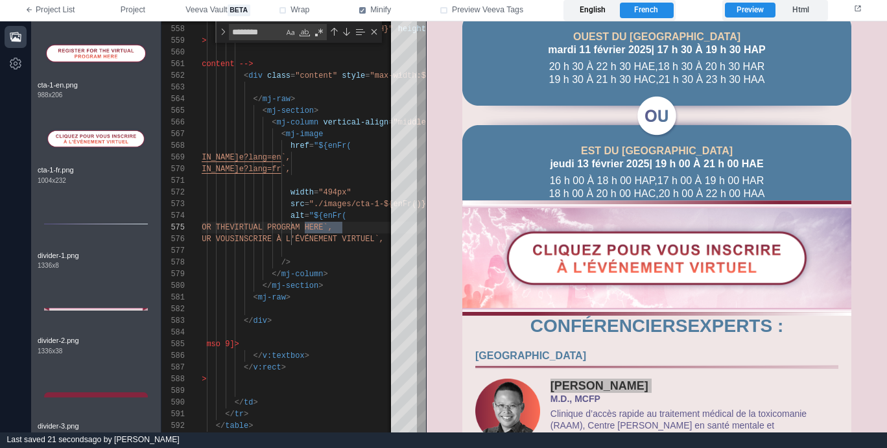
click at [602, 9] on label "English" at bounding box center [592, 11] width 53 height 16
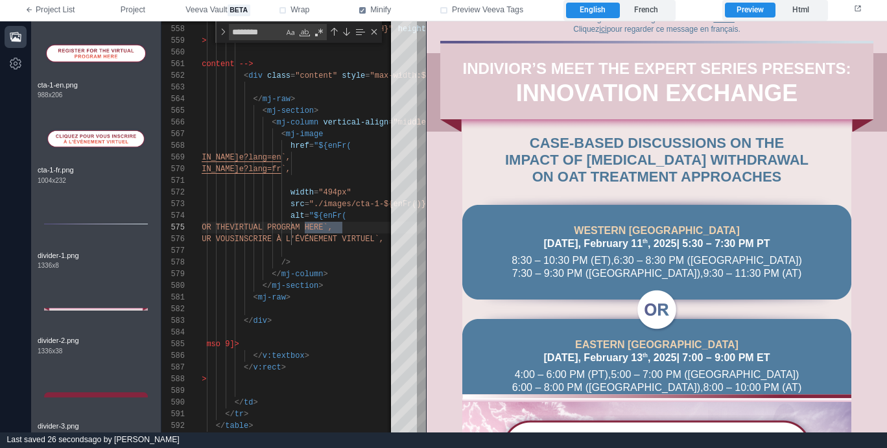
scroll to position [0, 0]
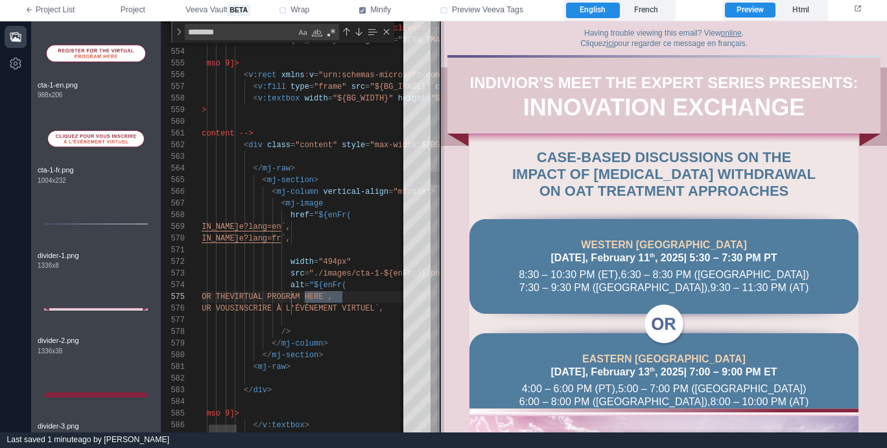
drag, startPoint x: 426, startPoint y: 231, endPoint x: 438, endPoint y: 228, distance: 12.7
click at [438, 228] on span at bounding box center [440, 226] width 7 height 411
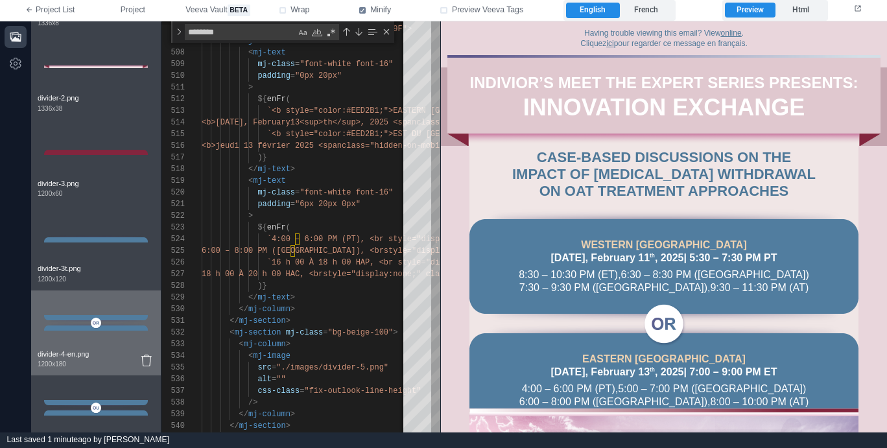
scroll to position [248, 0]
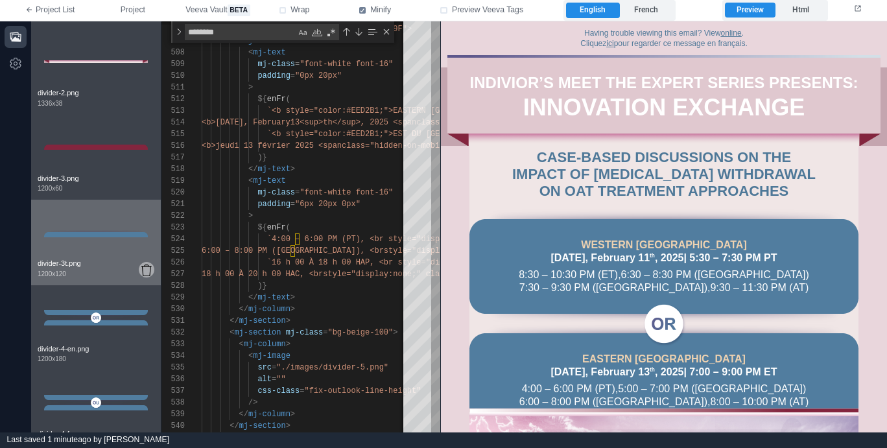
click at [144, 271] on icon at bounding box center [146, 271] width 10 height 12
click at [144, 270] on icon at bounding box center [146, 271] width 10 height 12
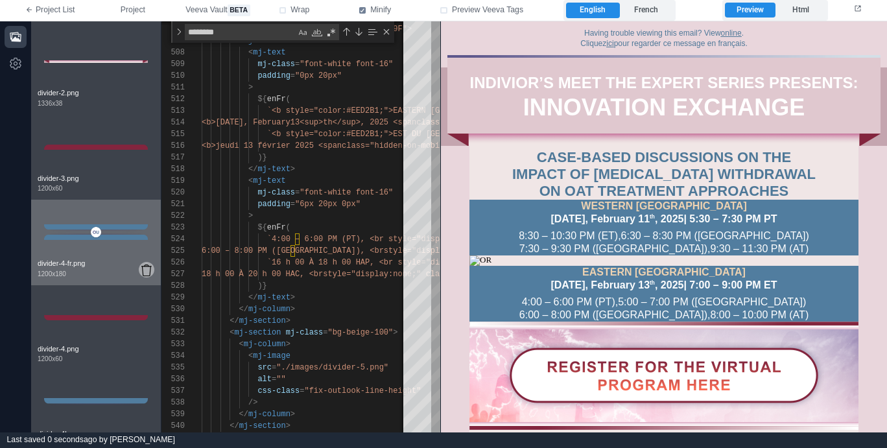
click at [144, 270] on icon at bounding box center [146, 271] width 10 height 12
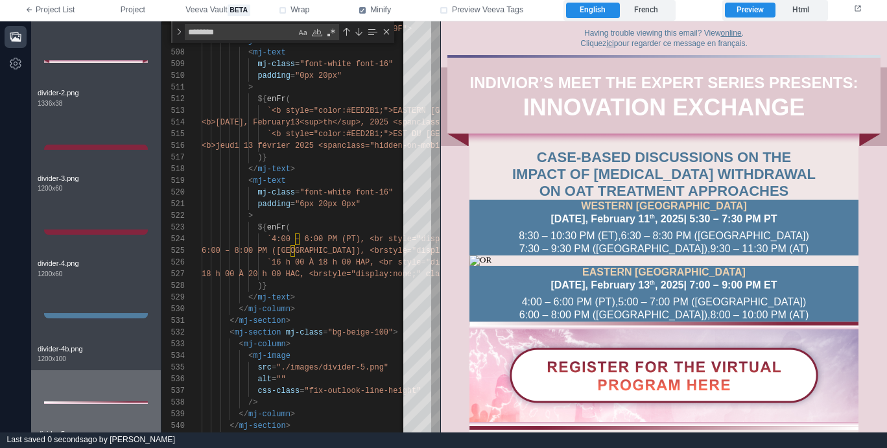
click at [145, 354] on icon at bounding box center [146, 355] width 10 height 12
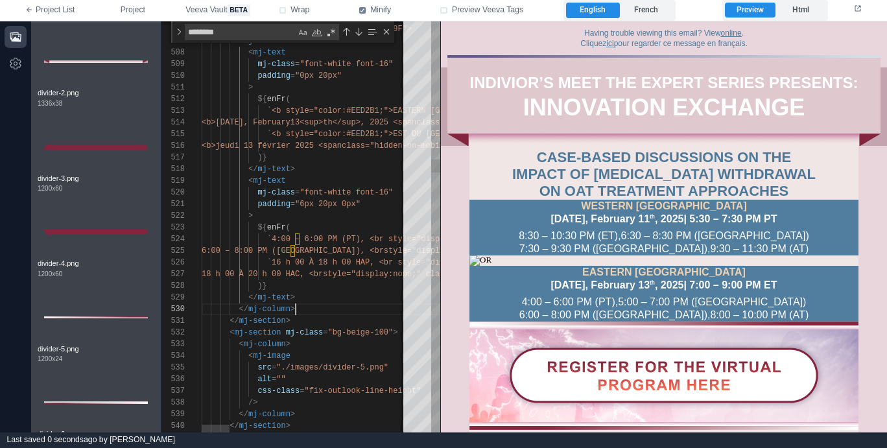
scroll to position [70, 94]
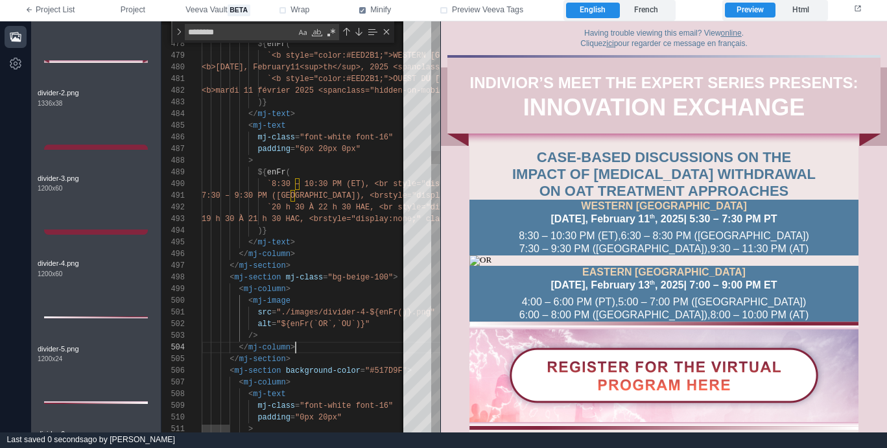
scroll to position [35, 94]
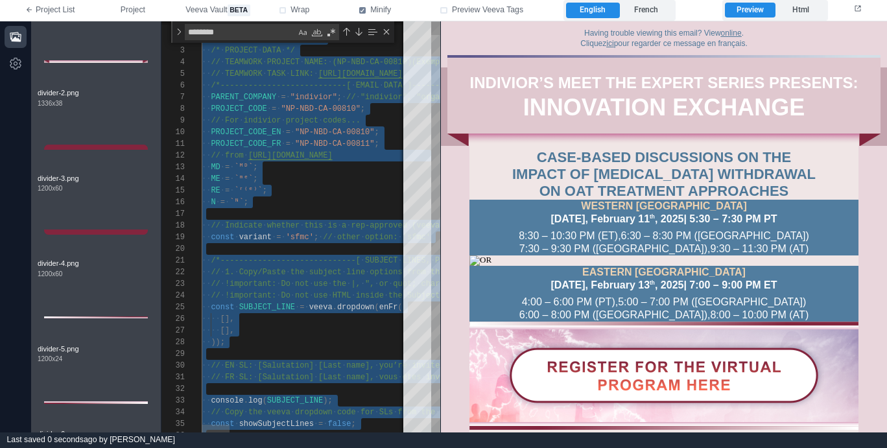
type textarea "**********"
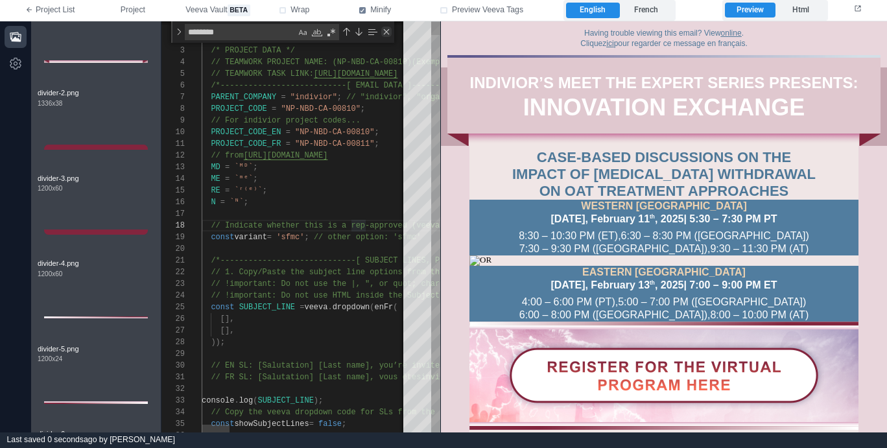
click at [387, 32] on div "Close (Escape)" at bounding box center [386, 32] width 10 height 10
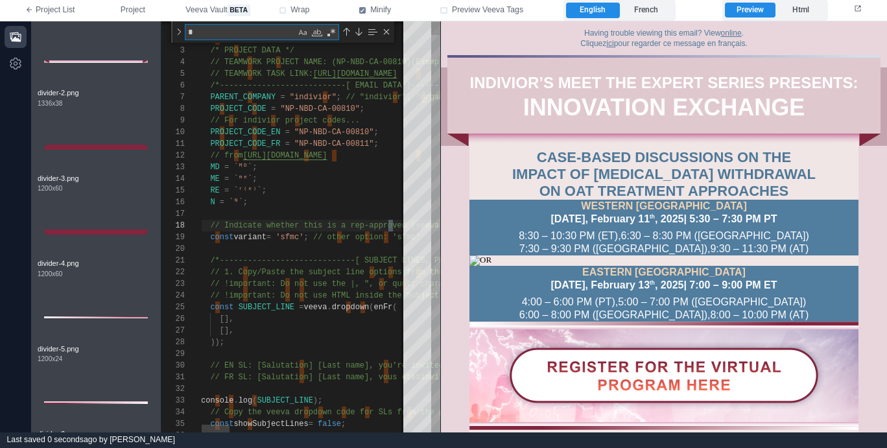
scroll to position [82, 286]
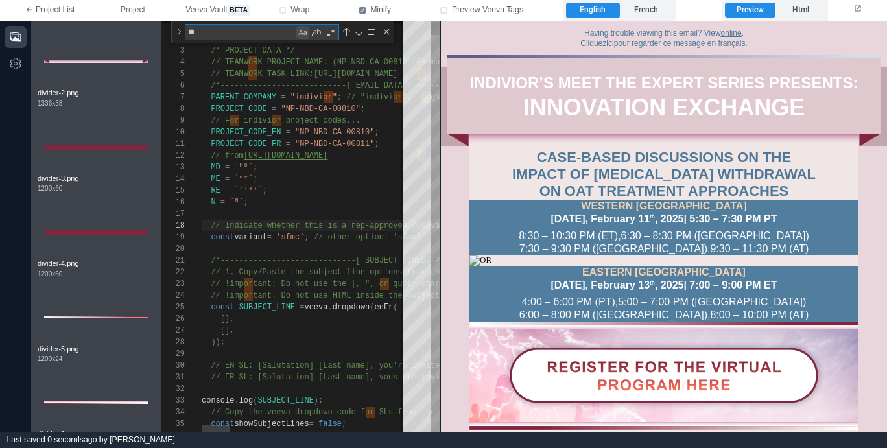
type textarea "**"
click at [305, 34] on div "Match Case (⌥⌘C)" at bounding box center [302, 32] width 13 height 13
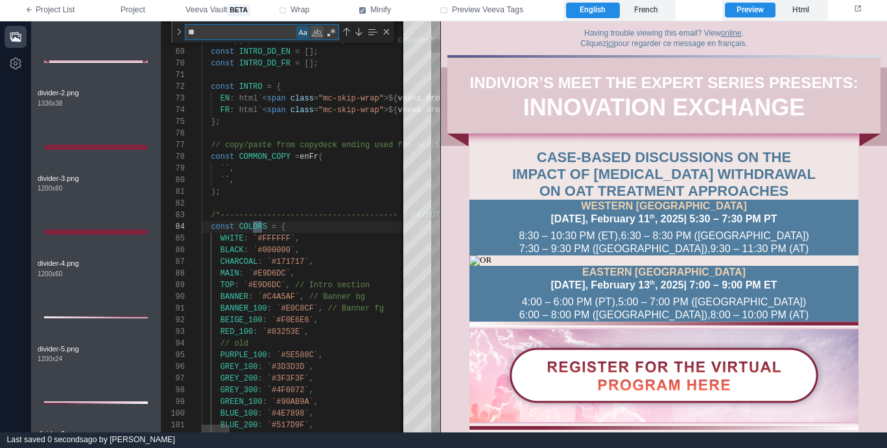
click at [311, 34] on div "Match Whole Word (⌥⌘W)" at bounding box center [317, 32] width 13 height 13
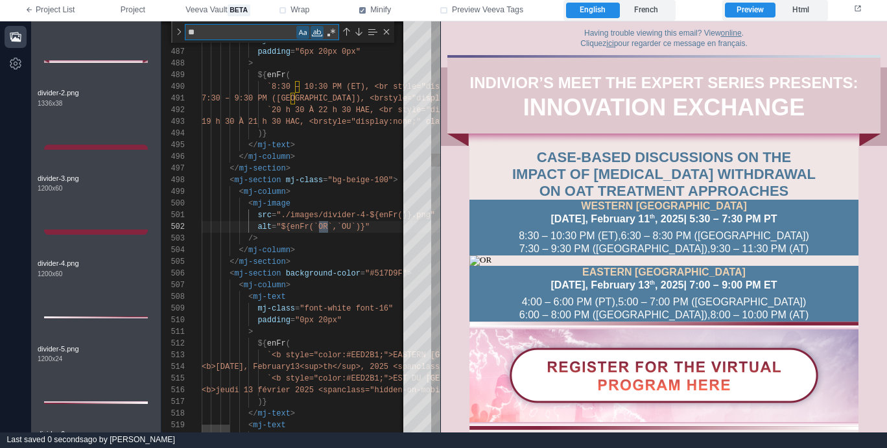
scroll to position [117, 126]
click at [306, 35] on div "Match Case (⌥⌘C)" at bounding box center [302, 32] width 13 height 13
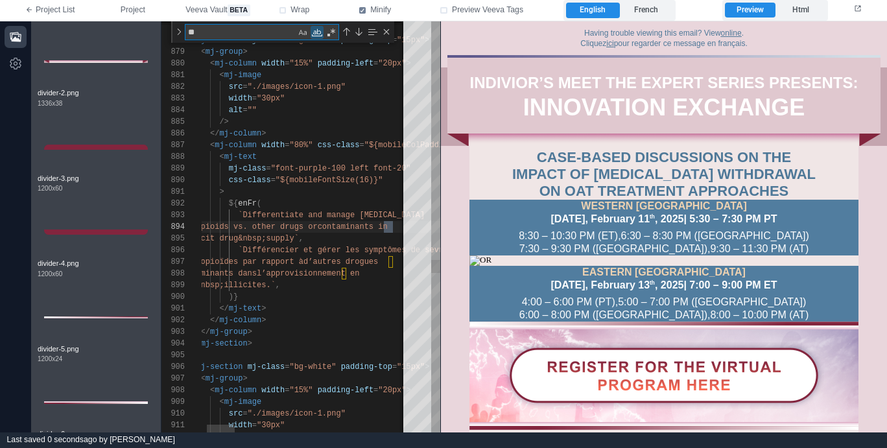
click at [315, 34] on div "Match Whole Word (⌥⌘W)" at bounding box center [317, 32] width 13 height 13
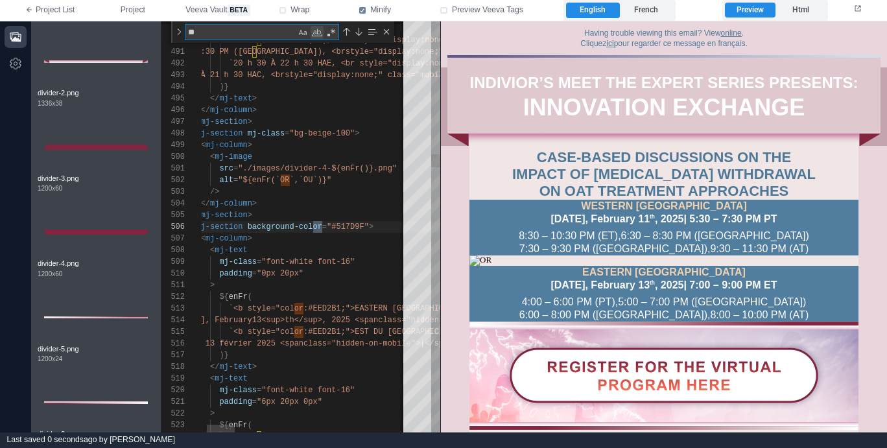
click at [315, 34] on div "Match Whole Word (⌥⌘W)" at bounding box center [317, 32] width 13 height 13
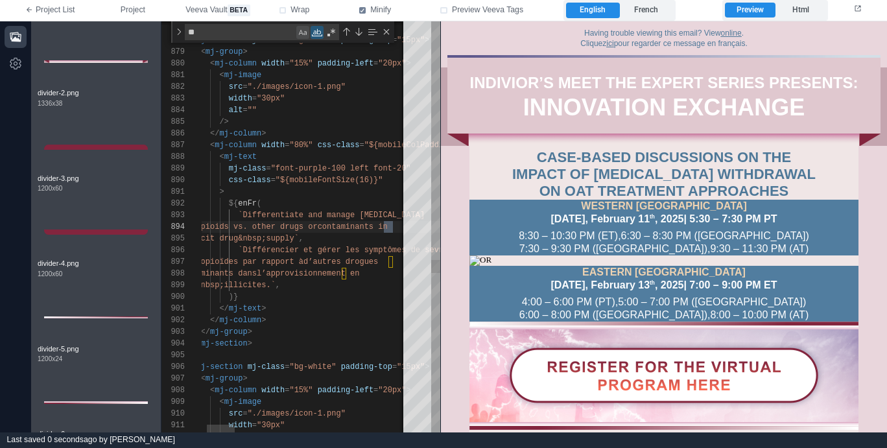
click at [305, 34] on div "Match Case (⌥⌘C)" at bounding box center [302, 32] width 13 height 13
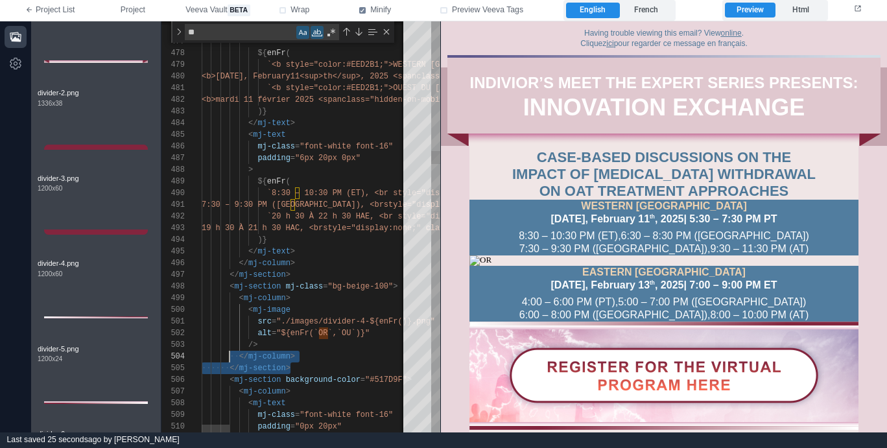
scroll to position [0, 28]
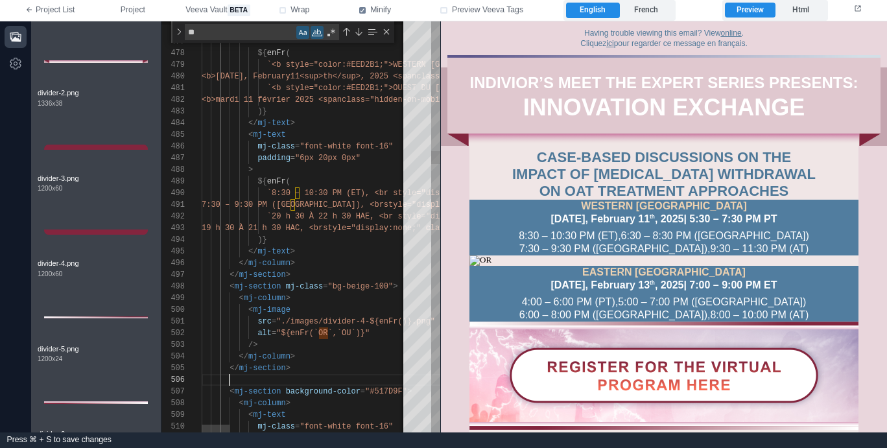
paste textarea "**********"
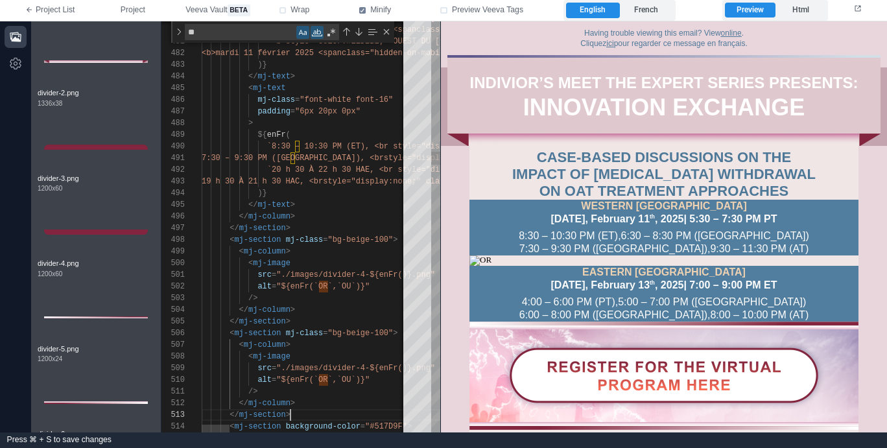
scroll to position [23, 89]
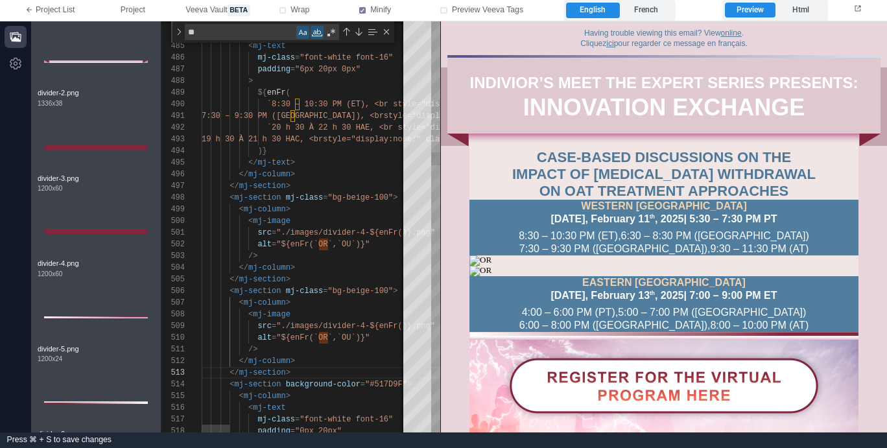
click at [362, 326] on span ""./images/divider-4-${enFr()}.png"" at bounding box center [355, 326] width 159 height 9
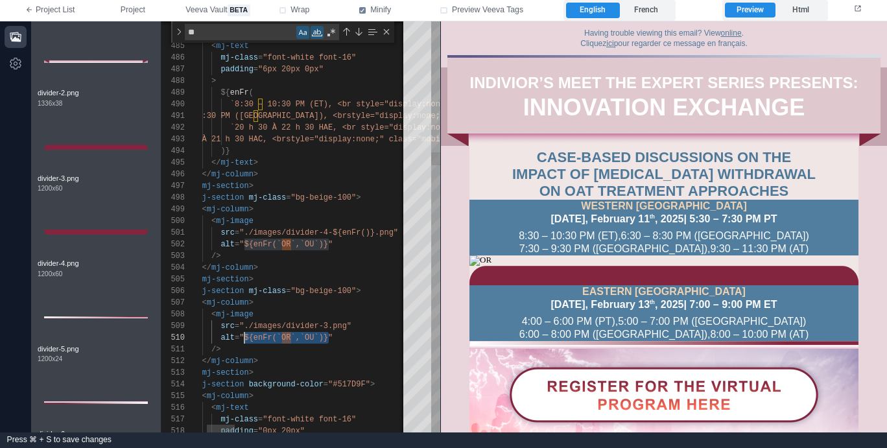
scroll to position [105, 80]
click at [325, 230] on span ""./images/divider-4-${enFr()}.png"" at bounding box center [318, 232] width 159 height 9
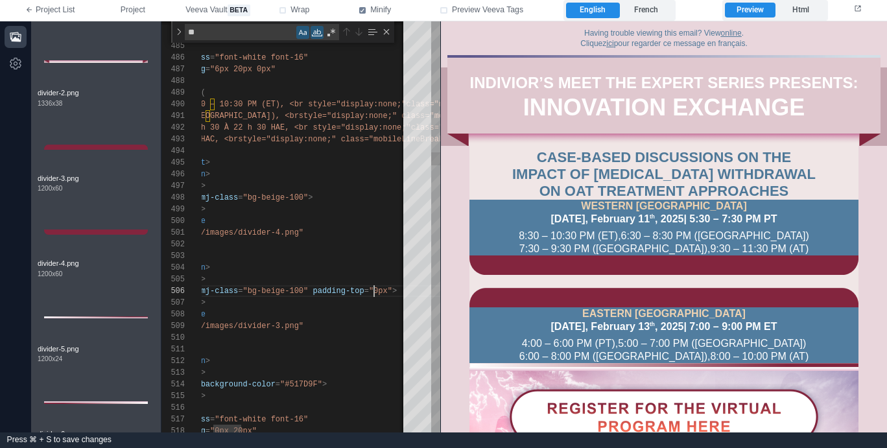
scroll to position [58, 263]
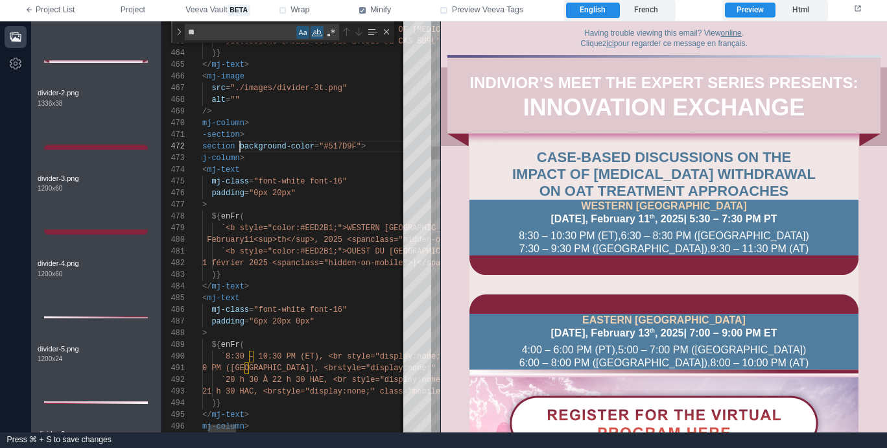
click at [238, 148] on span at bounding box center [237, 146] width 5 height 9
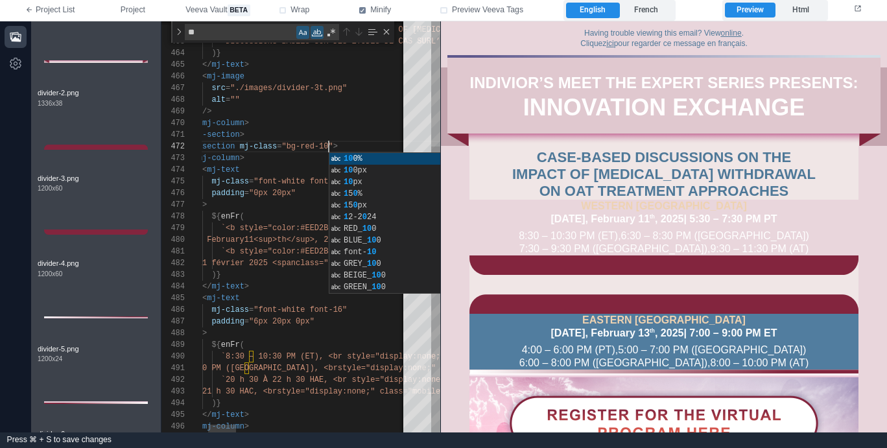
scroll to position [12, 178]
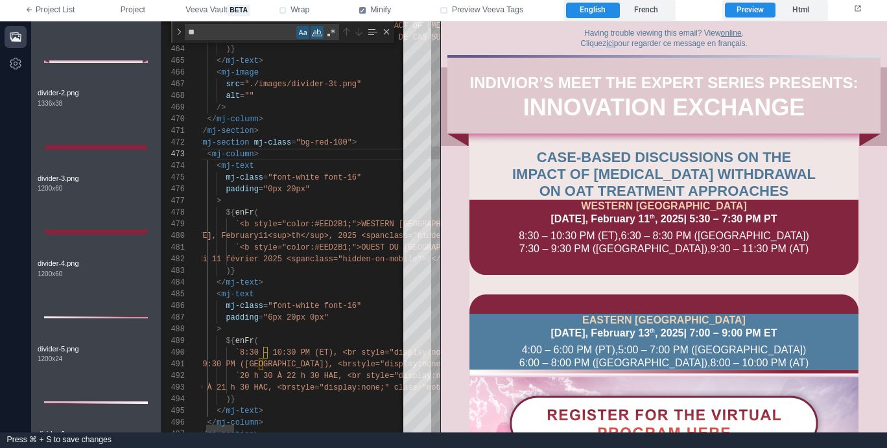
type textarea "**********"
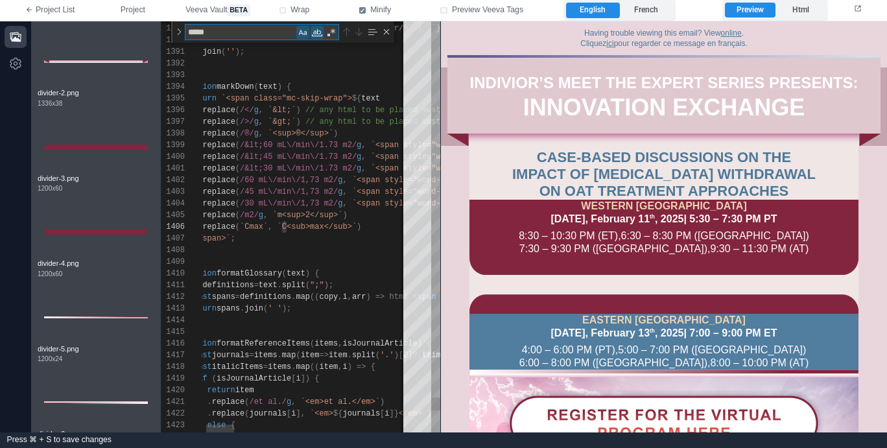
type textarea "******"
type textarea "**********"
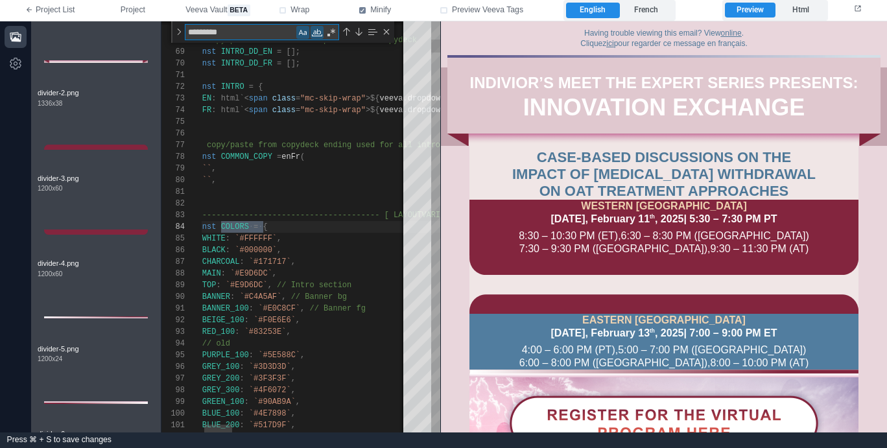
scroll to position [117, 80]
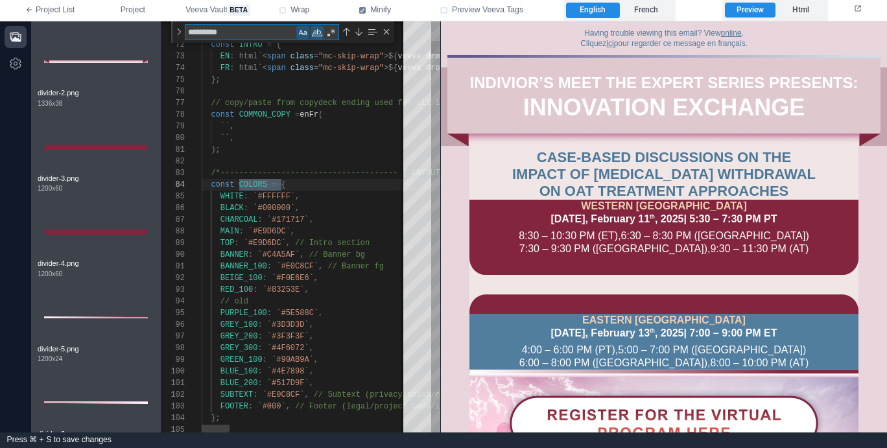
type textarea "********"
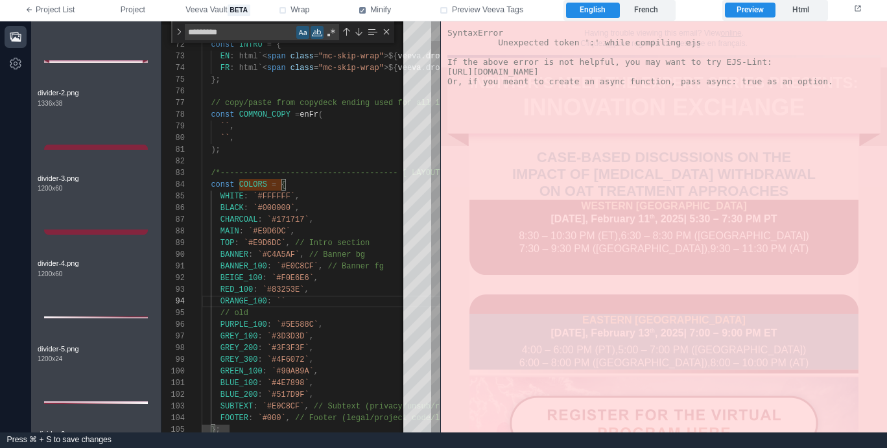
paste textarea "*******"
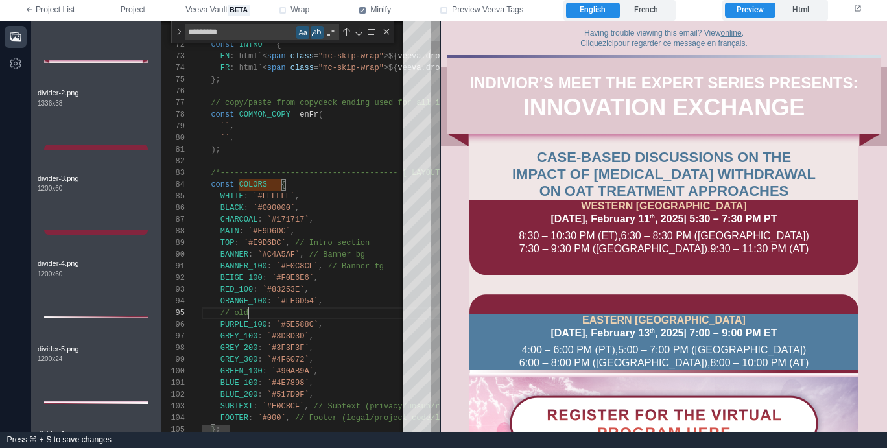
scroll to position [47, 47]
type textarea "**********"
type textarea "******"
type textarea "**********"
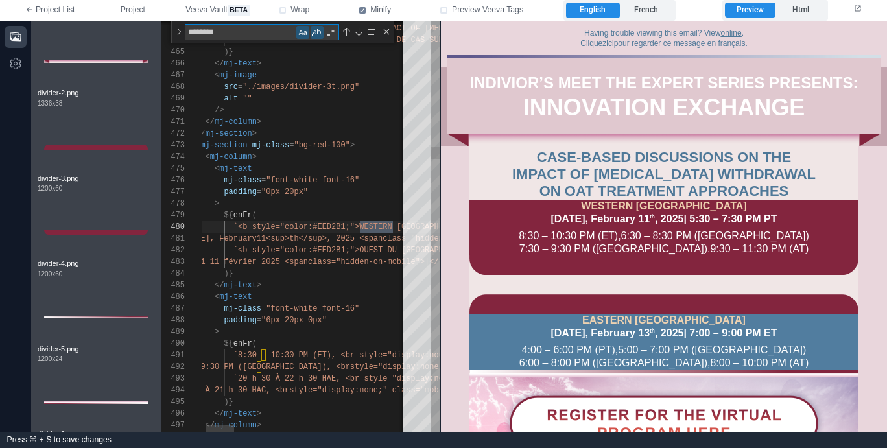
scroll to position [117, 229]
type textarea "*******"
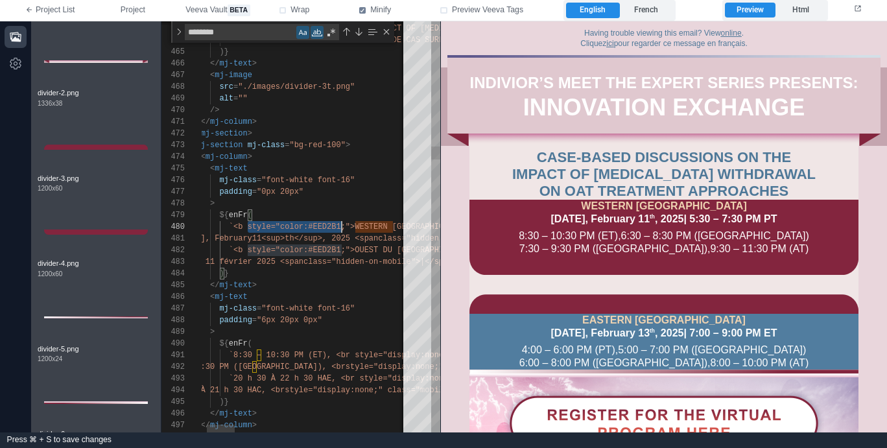
scroll to position [105, 187]
drag, startPoint x: 246, startPoint y: 226, endPoint x: 351, endPoint y: 224, distance: 105.0
click at [342, 250] on span "`<b style="color:#EED2B1;">OUEST DU [GEOGRAPHIC_DATA]</b><br/" at bounding box center [371, 250] width 285 height 9
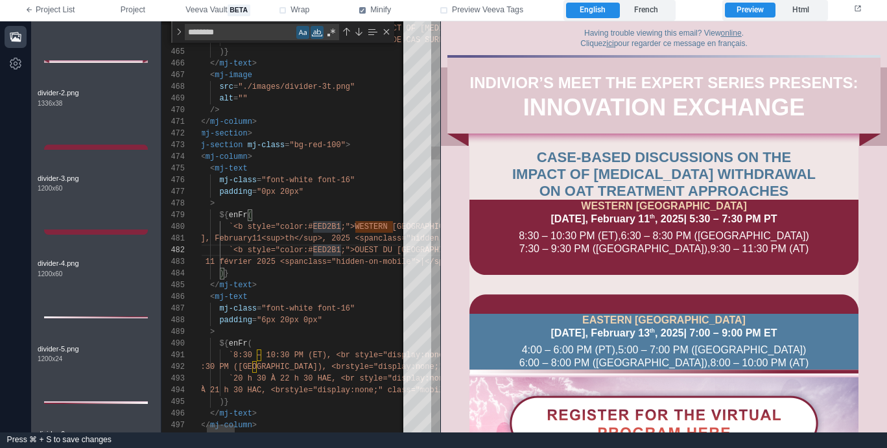
click at [344, 226] on span "`<b style="color:#EED2B1;">WESTERN [GEOGRAPHIC_DATA]</b><br/>" at bounding box center [371, 226] width 285 height 9
click at [344, 248] on span "`<b style="color:#EED2B1;">OUEST DU [GEOGRAPHIC_DATA]</b><br/" at bounding box center [371, 250] width 285 height 9
click at [347, 251] on span "`<b style="color:#EED2B1;">OUEST DU [GEOGRAPHIC_DATA]</b><br/" at bounding box center [371, 250] width 285 height 9
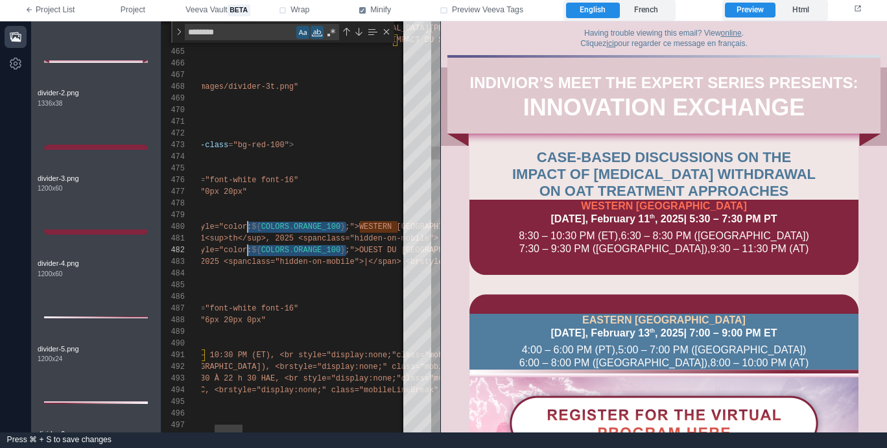
scroll to position [12, 145]
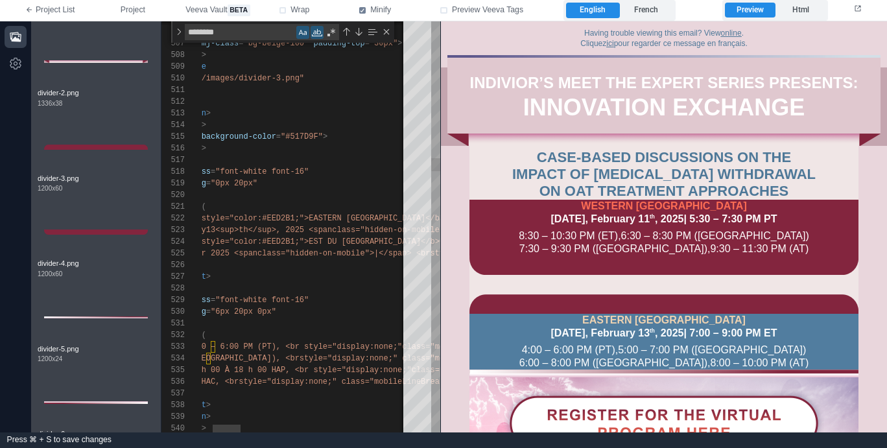
click at [261, 218] on span "`<b style="color:#EED2B1;">EASTERN [GEOGRAPHIC_DATA]</b><br/>" at bounding box center [325, 218] width 285 height 9
paste textarea "**********"
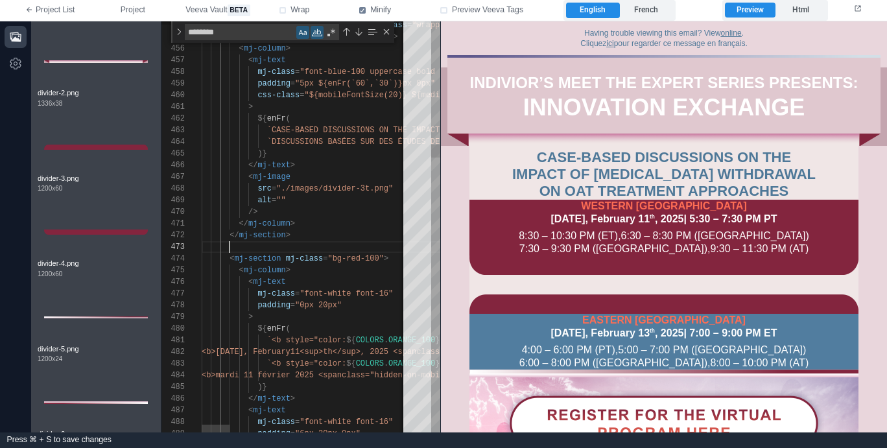
scroll to position [35, 28]
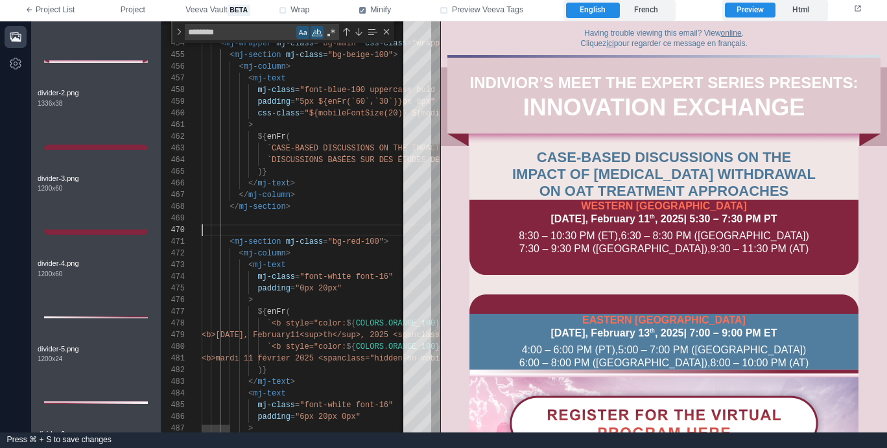
scroll to position [0, 94]
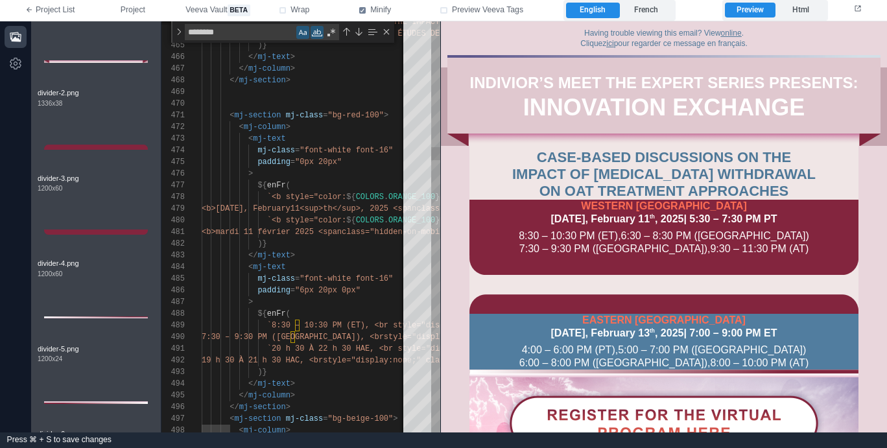
scroll to position [105, 0]
paste textarea "**********"
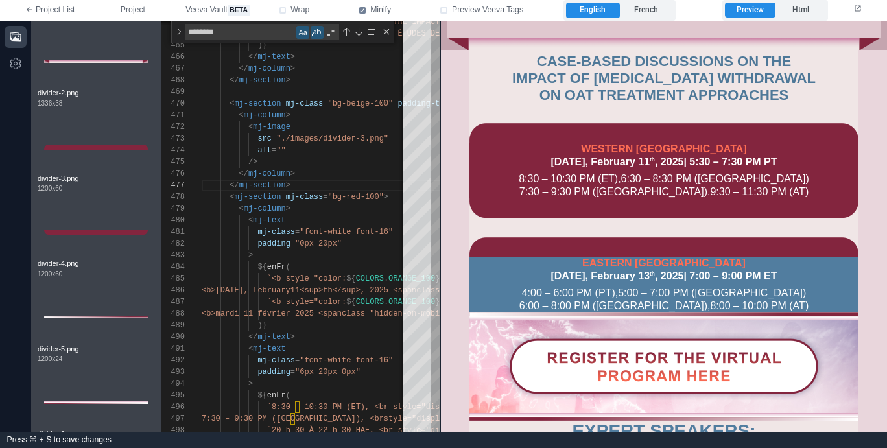
scroll to position [99, 0]
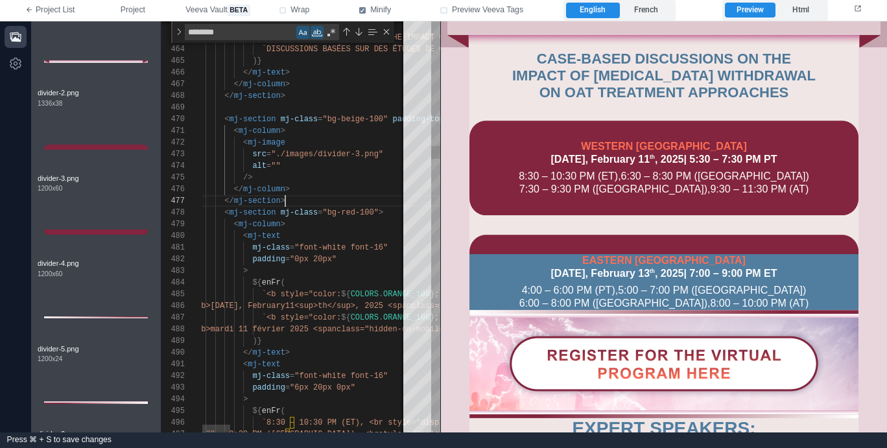
click at [279, 209] on span at bounding box center [278, 212] width 5 height 9
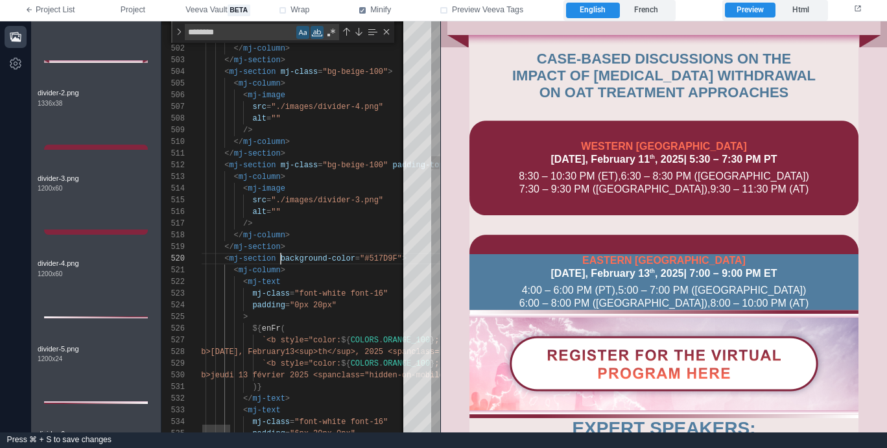
click at [281, 259] on span "background-color" at bounding box center [318, 258] width 75 height 9
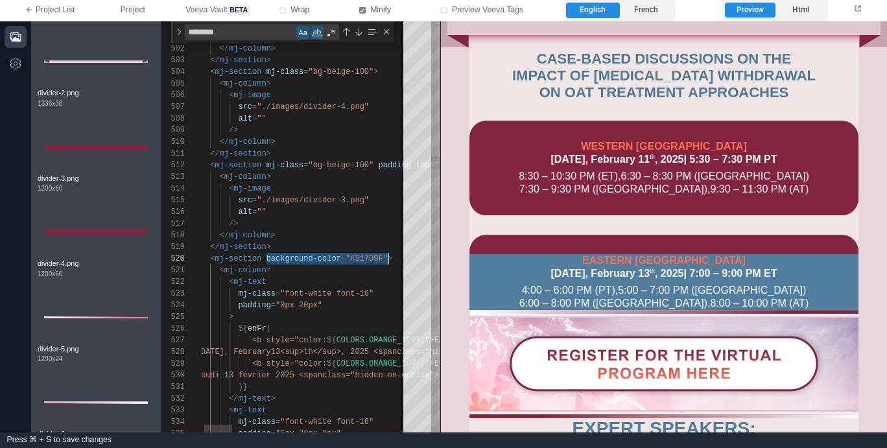
paste textarea "Editor content;Press Alt+F1 for Accessibility Options."
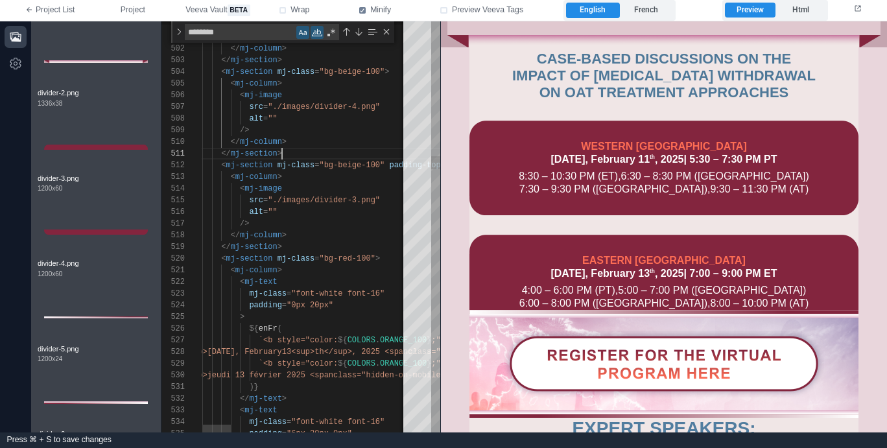
scroll to position [12, 28]
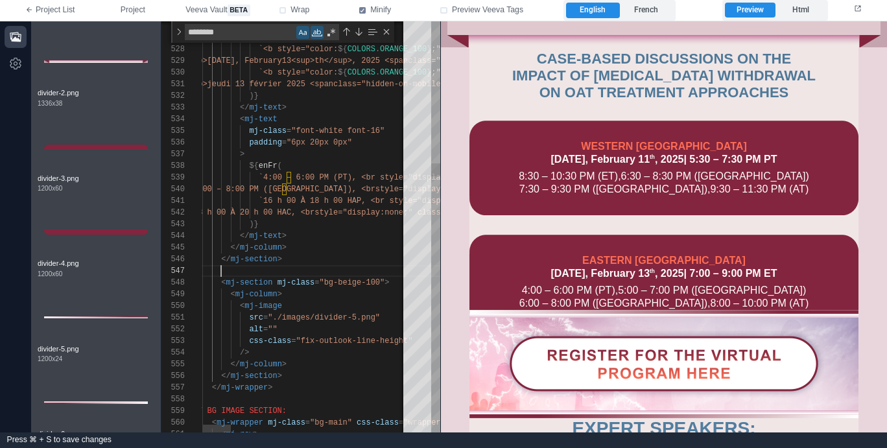
paste textarea "**********"
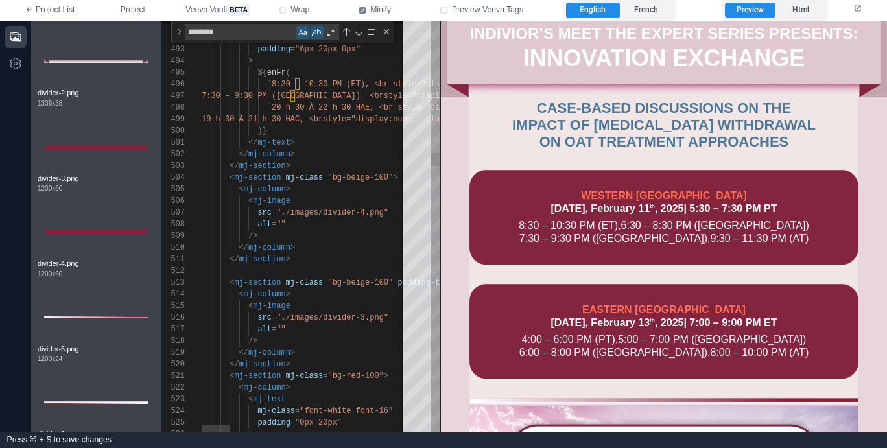
scroll to position [12, 0]
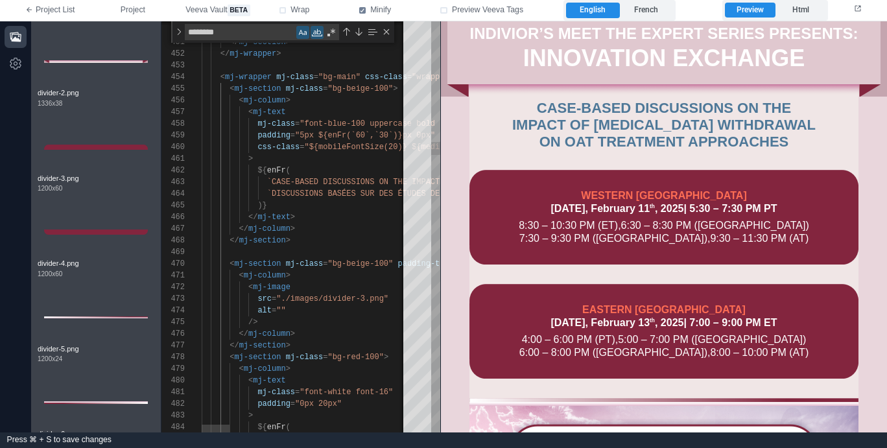
scroll to position [93, 0]
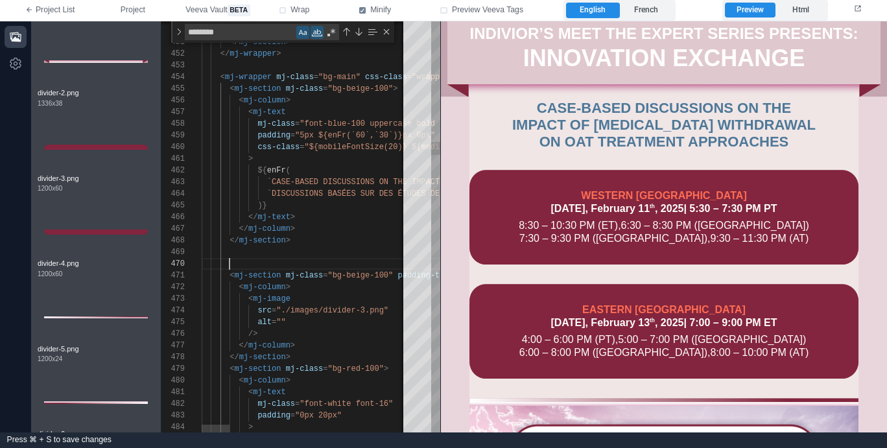
paste textarea "**********"
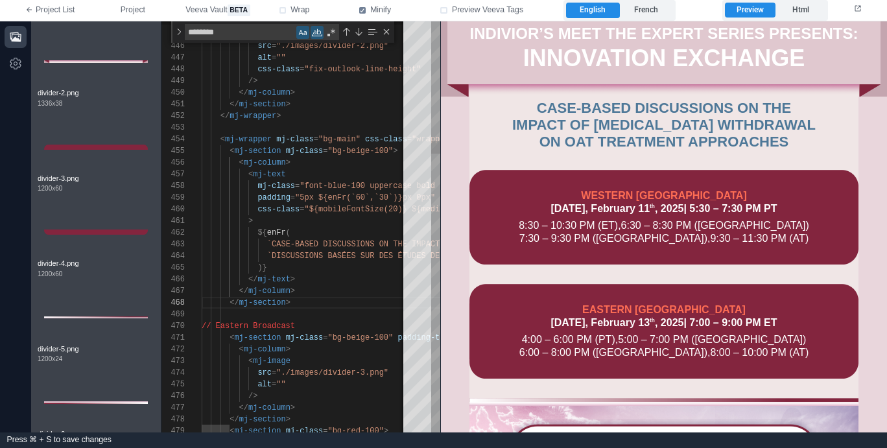
scroll to position [35, 99]
click at [302, 138] on span "mj-class" at bounding box center [295, 139] width 38 height 9
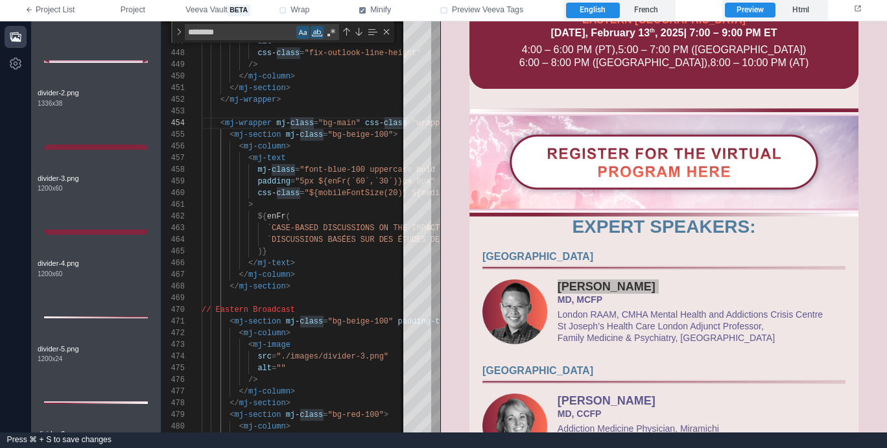
scroll to position [467, 0]
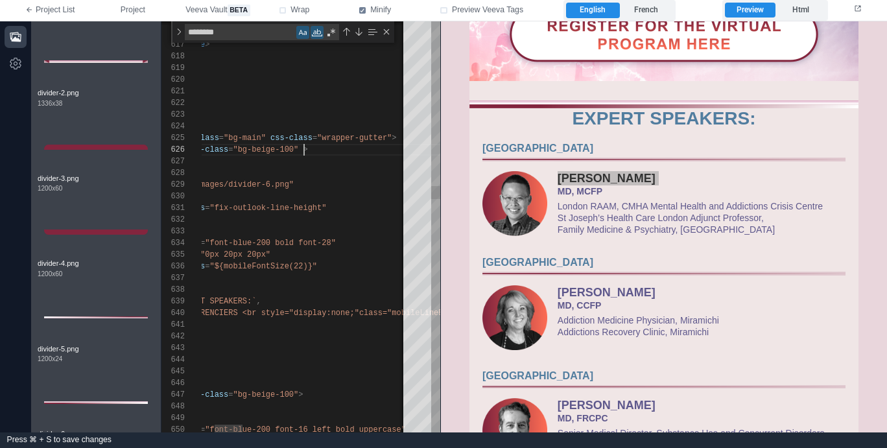
scroll to position [58, 192]
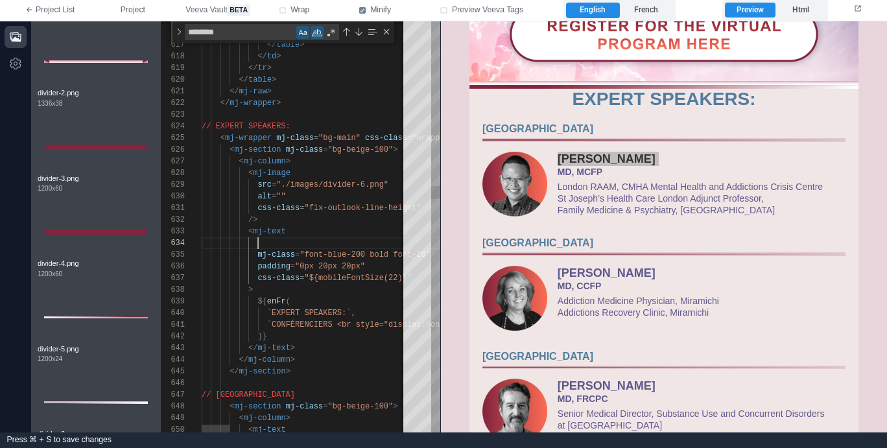
paste textarea "**********"
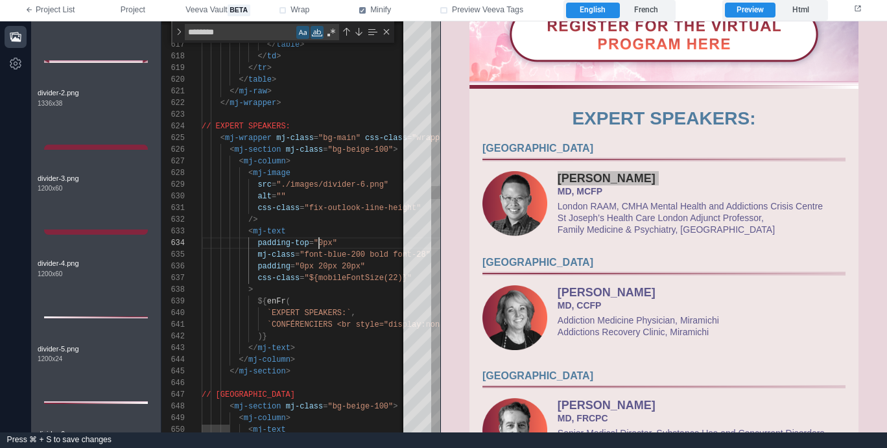
scroll to position [35, 122]
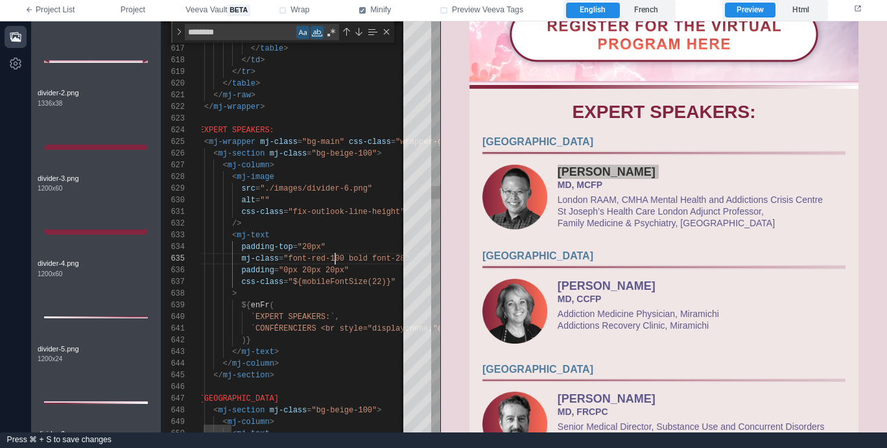
click at [331, 153] on div "615 616 617 618 619 620 621 622 623 624 625 626 627 628 629 630 631 632 633 635…" at bounding box center [300, 226] width 279 height 411
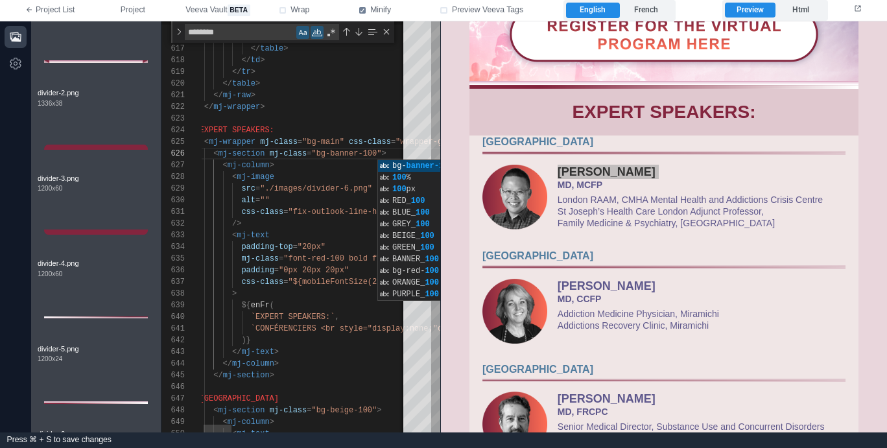
scroll to position [82, 94]
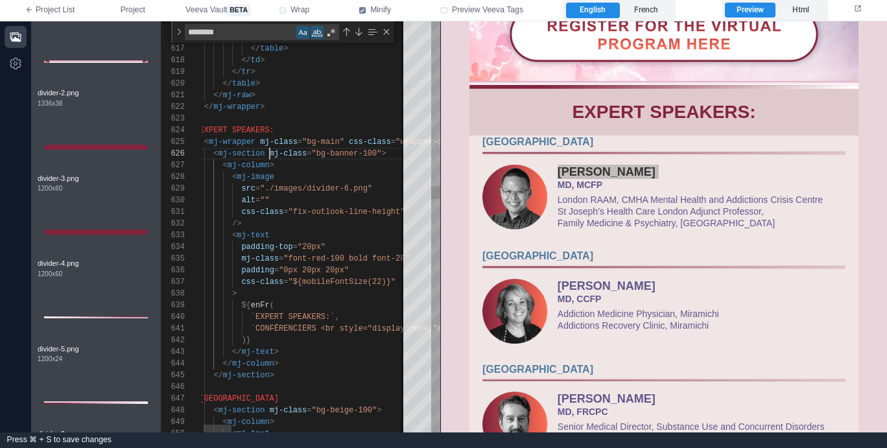
click at [271, 153] on span "mj-class" at bounding box center [289, 153] width 38 height 9
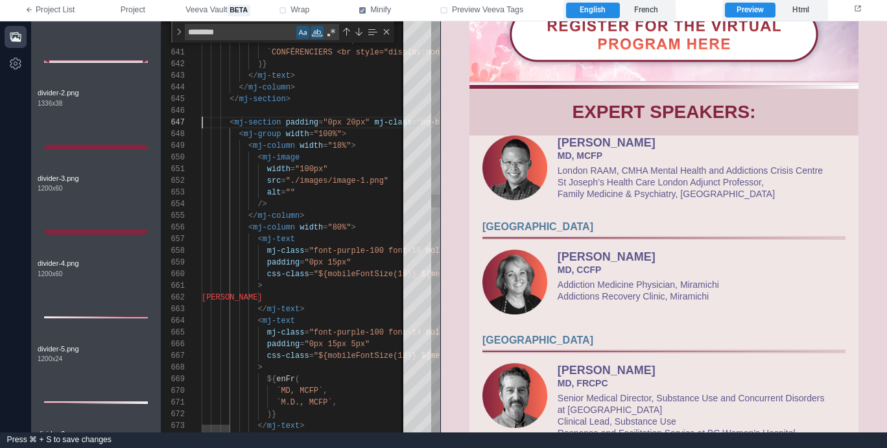
scroll to position [70, 0]
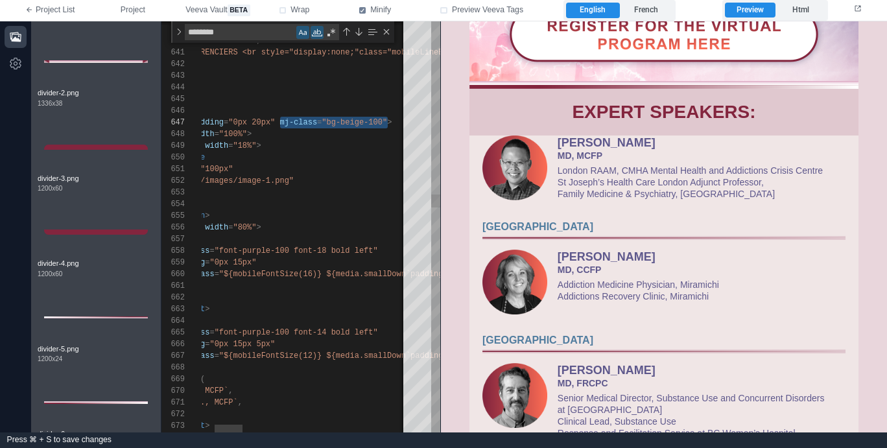
paste textarea "*"
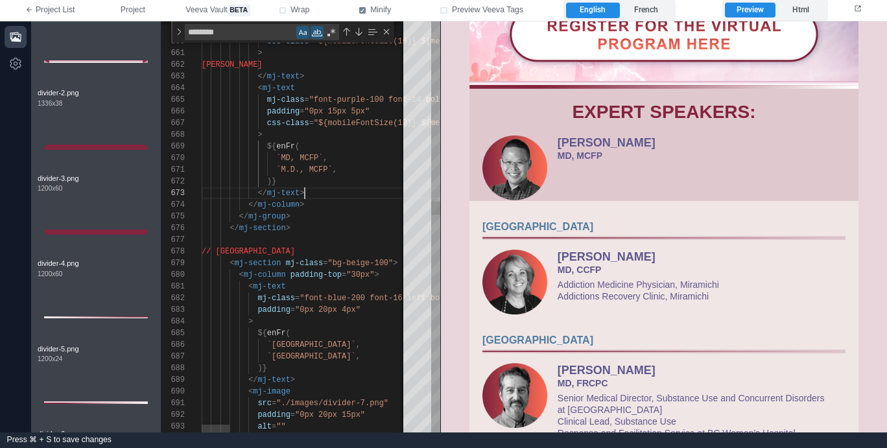
scroll to position [23, 103]
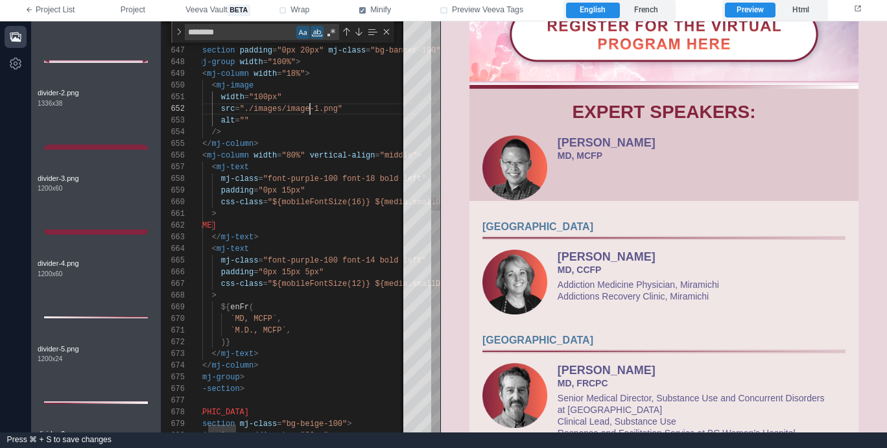
scroll to position [0, 131]
paste textarea "**********"
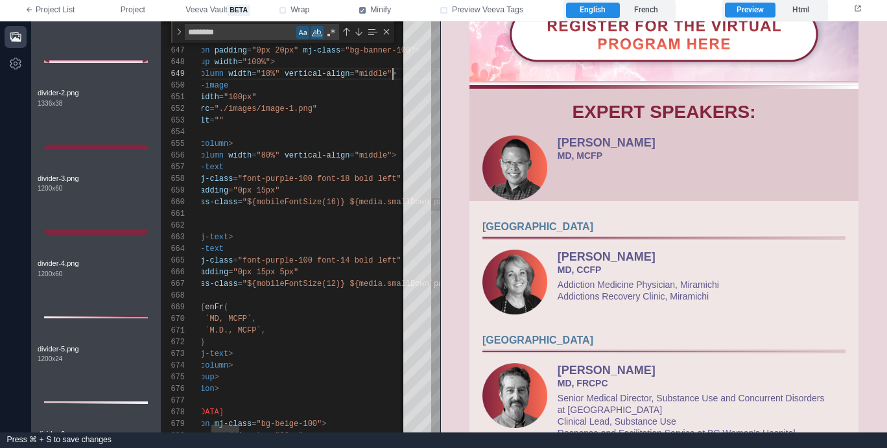
scroll to position [93, 263]
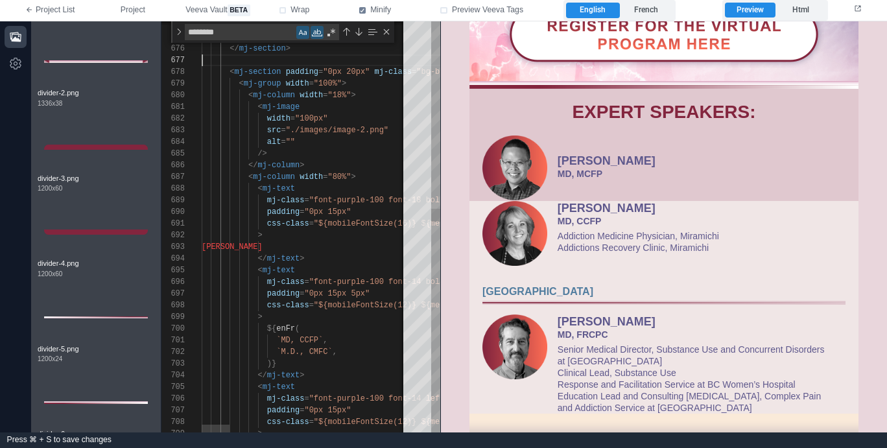
scroll to position [70, 0]
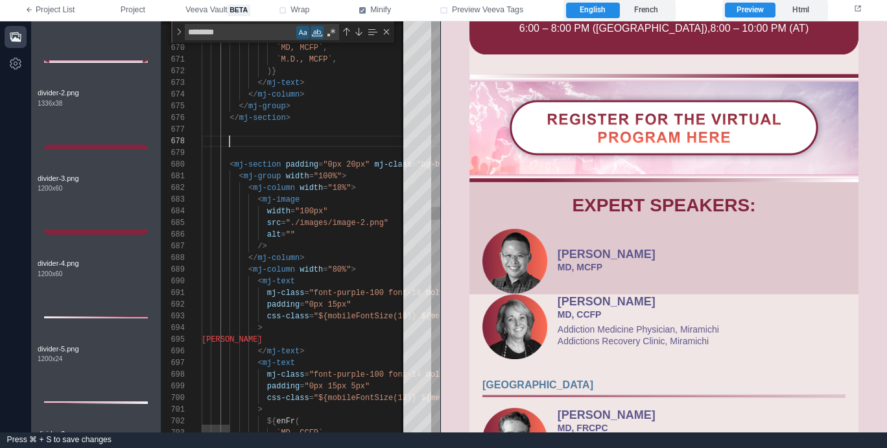
scroll to position [467, 0]
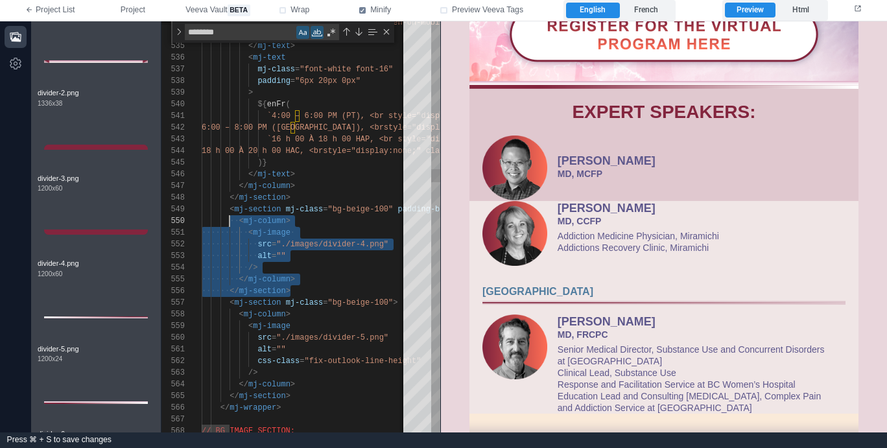
scroll to position [93, 28]
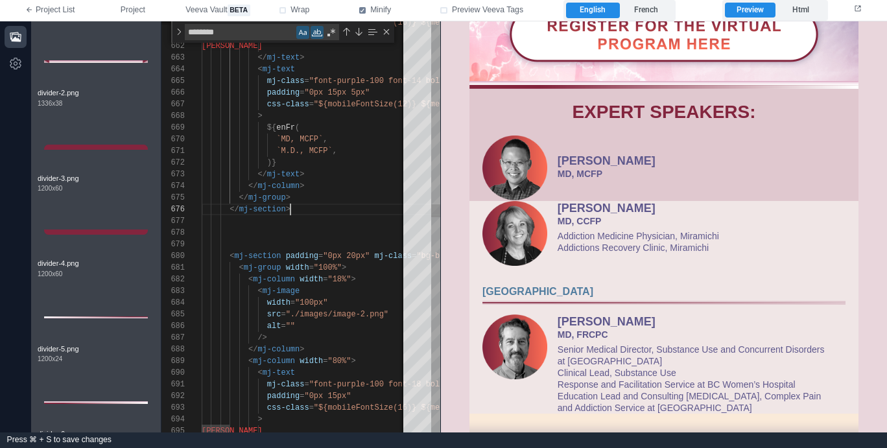
paste textarea "**********"
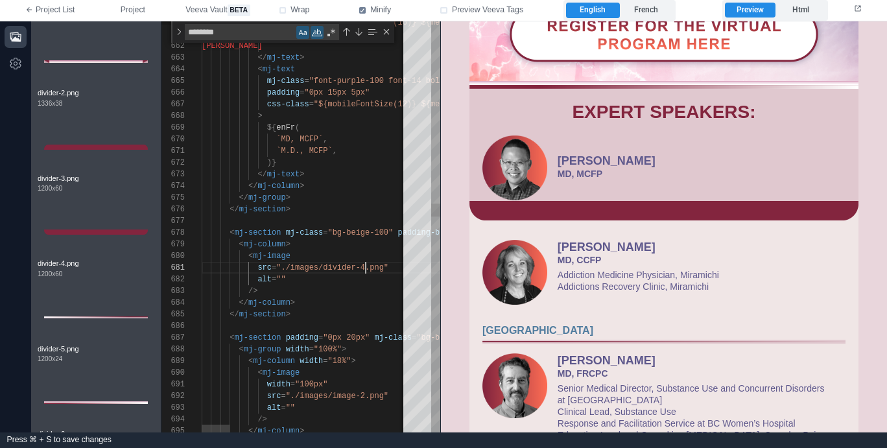
click at [366, 267] on div "660 661 662 663 664 665 666 667 668 669 670 671 672 673 674 675 676 677 678 686…" at bounding box center [300, 226] width 279 height 411
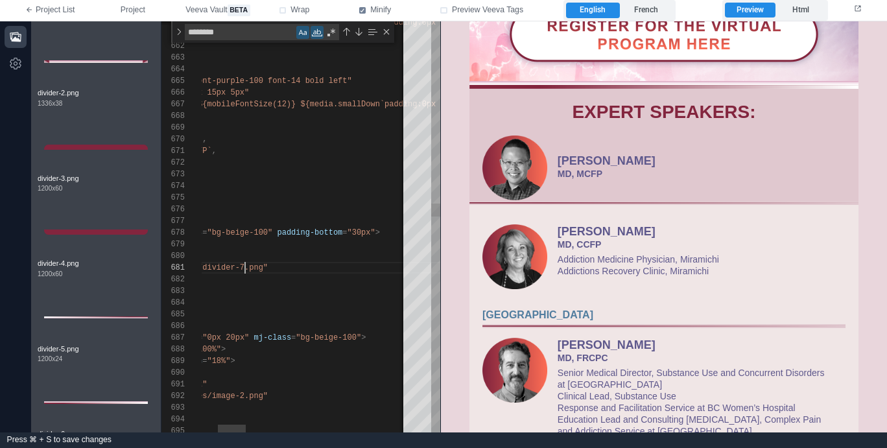
click at [328, 232] on span "padding-bottom" at bounding box center [309, 232] width 65 height 9
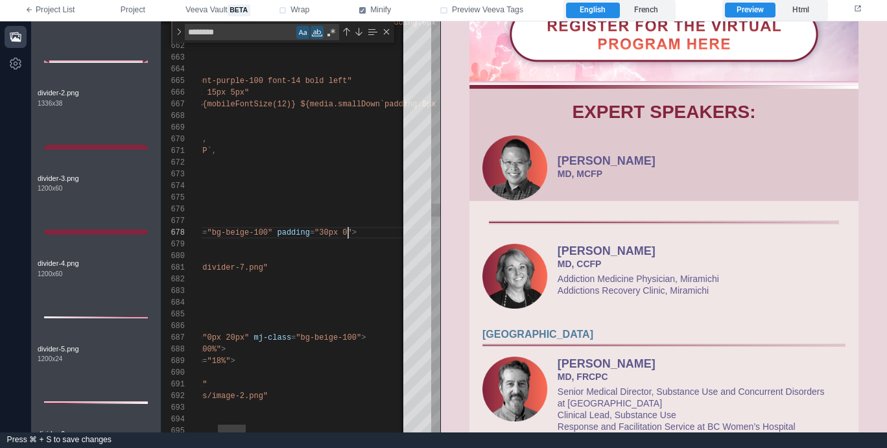
scroll to position [82, 276]
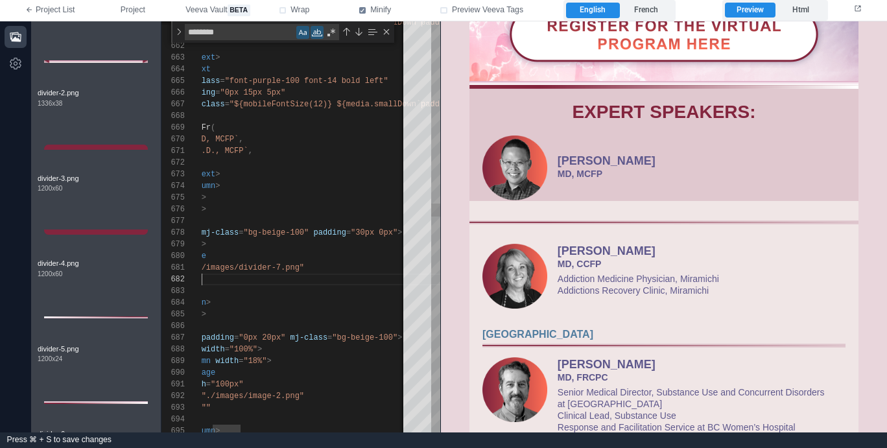
click at [325, 277] on div "alt = """ at bounding box center [868, 280] width 1503 height 12
click at [273, 231] on span ""bg-beige-100"" at bounding box center [275, 232] width 65 height 9
click at [259, 253] on div "< mj-image" at bounding box center [868, 256] width 1503 height 12
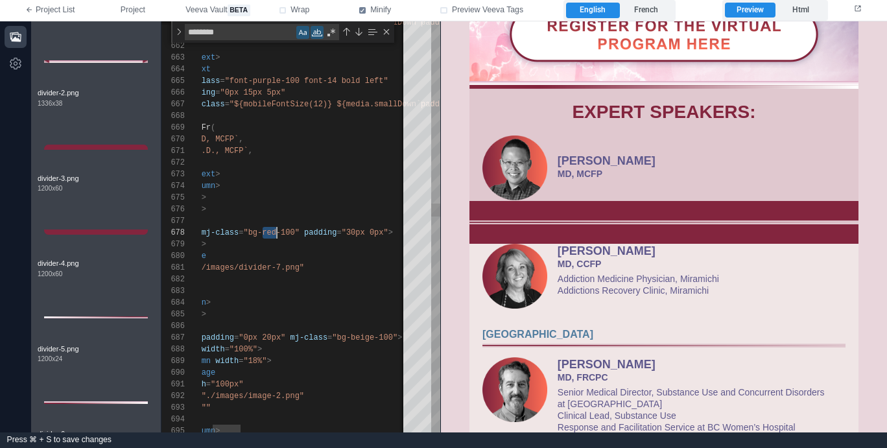
drag, startPoint x: 261, startPoint y: 232, endPoint x: 288, endPoint y: 235, distance: 27.4
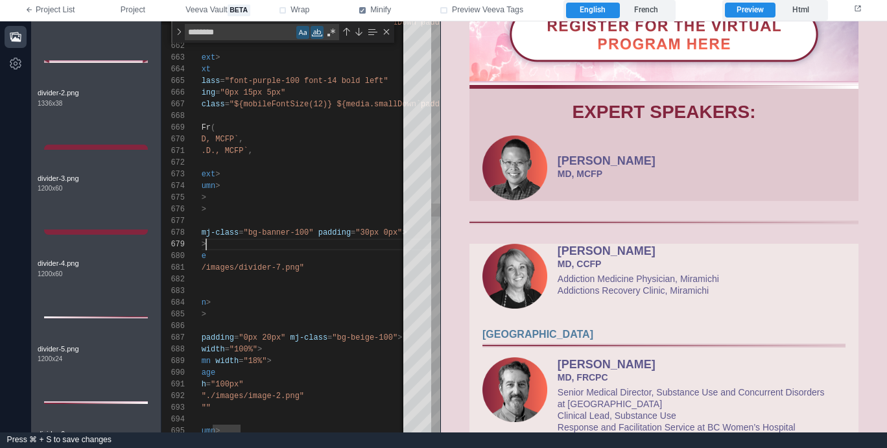
scroll to position [93, 89]
click at [277, 244] on div "< mj-column >" at bounding box center [868, 245] width 1503 height 12
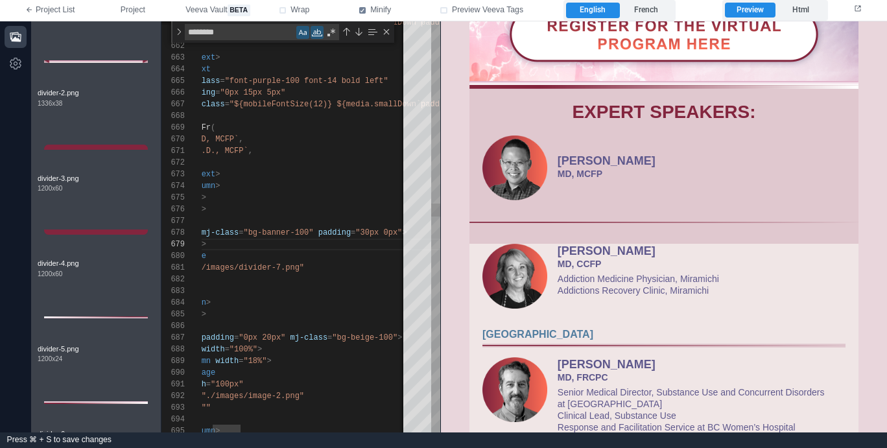
click at [368, 231] on span ""30px 0px"" at bounding box center [378, 232] width 47 height 9
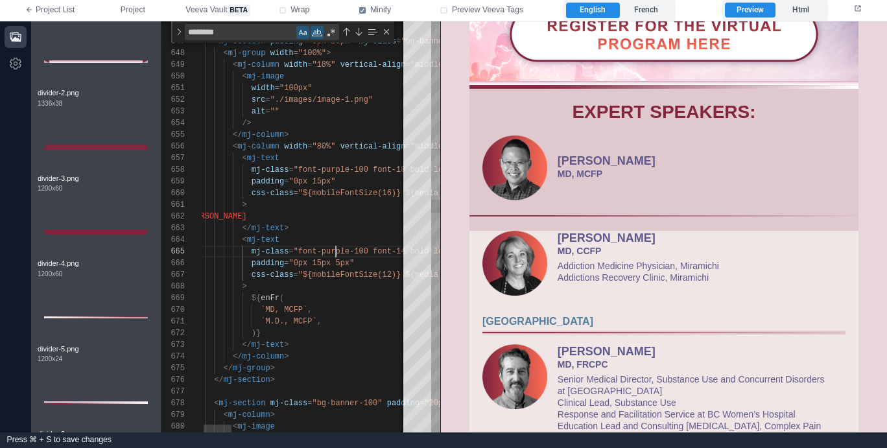
click at [336, 251] on div "660 661 662 663 664 665 666 667 668 669 670 671 672 673 674 675 676 677 678 679…" at bounding box center [300, 226] width 279 height 411
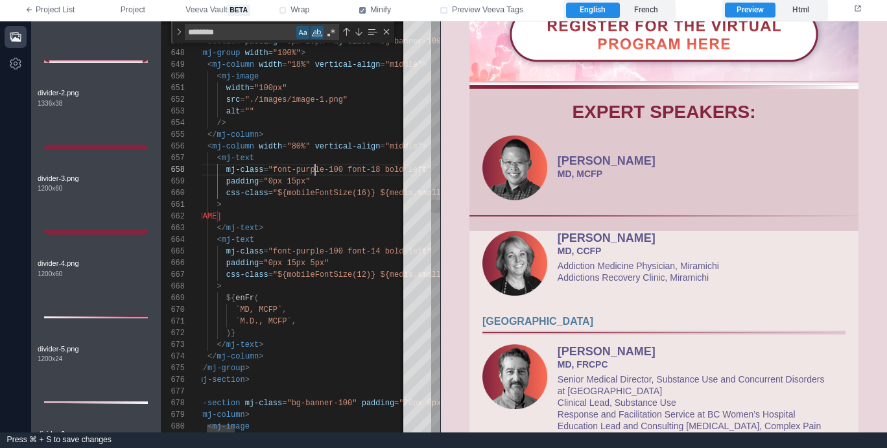
click at [314, 171] on span ""font-purple-100 font-18 bold left"" at bounding box center [349, 169] width 163 height 9
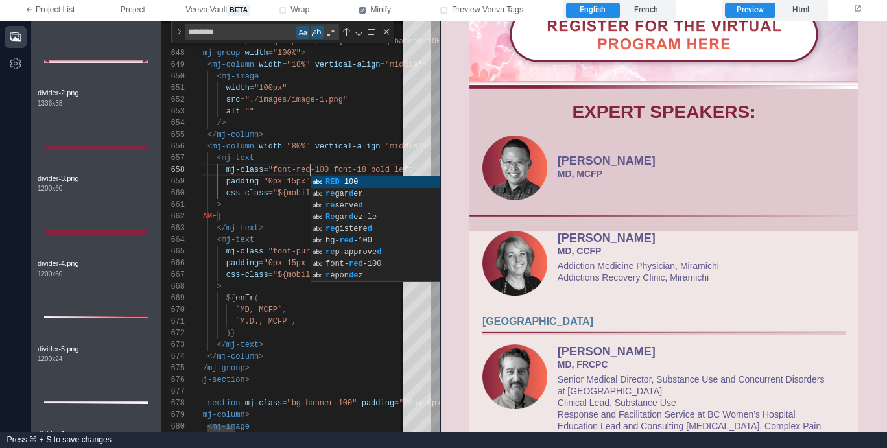
scroll to position [82, 150]
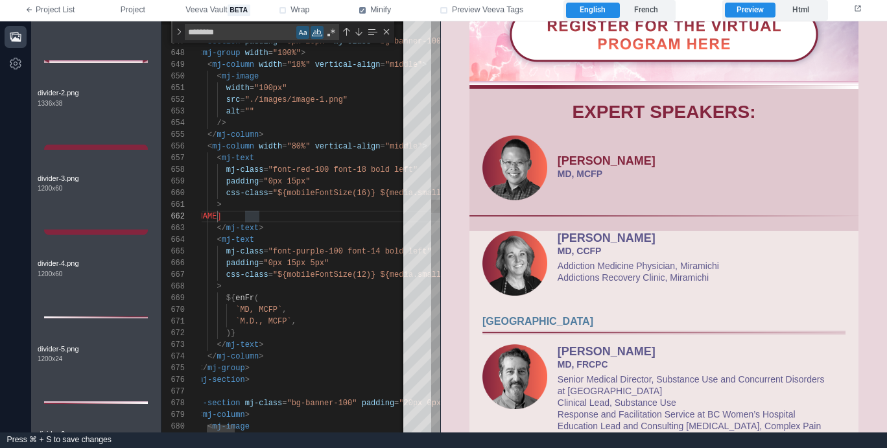
type textarea "**********"
click at [291, 318] on div "660 661 662 663 664 665 666 667 668 669 670 671 672 673 674 675 676 677 678 679…" at bounding box center [300, 226] width 279 height 411
paste textarea "Find"
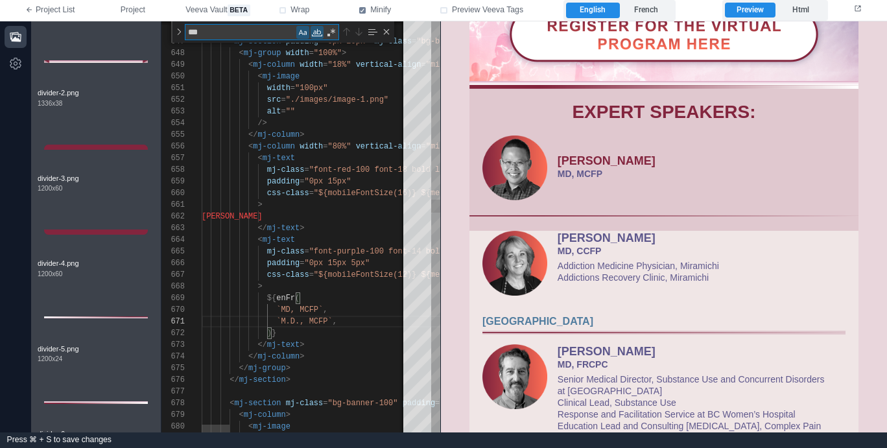
type textarea "****"
type textarea "**********"
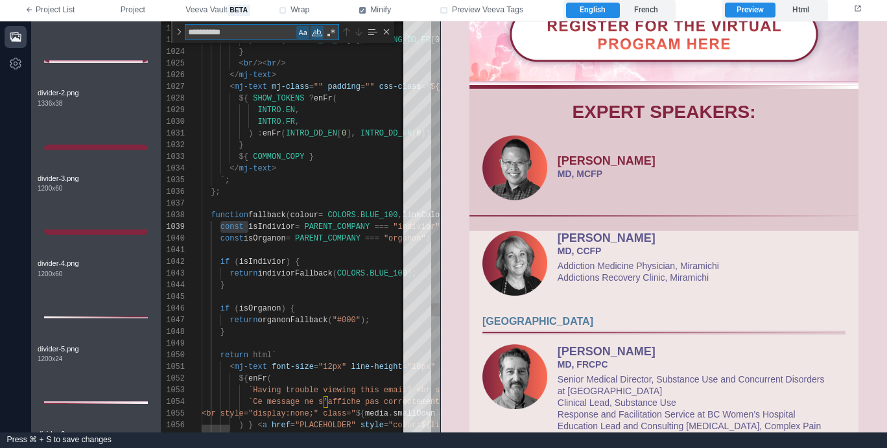
type textarea "**********"
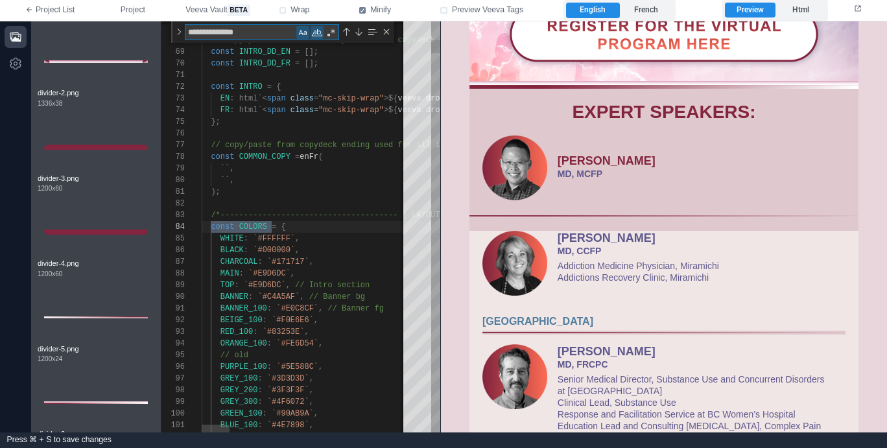
scroll to position [117, 75]
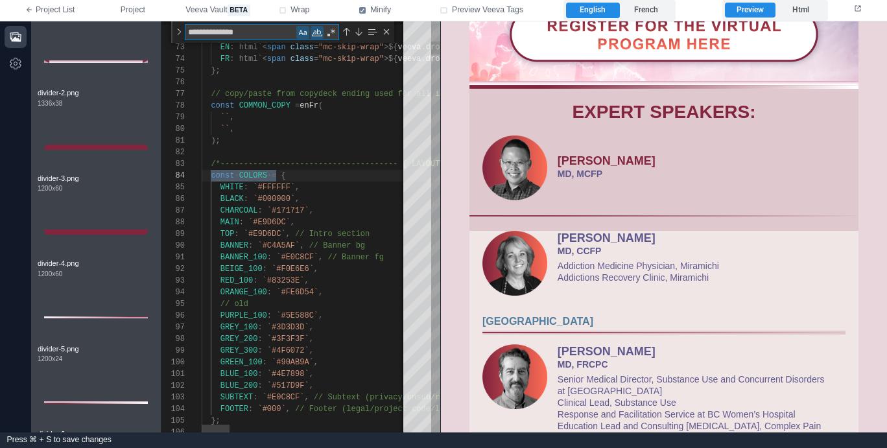
type textarea "**********"
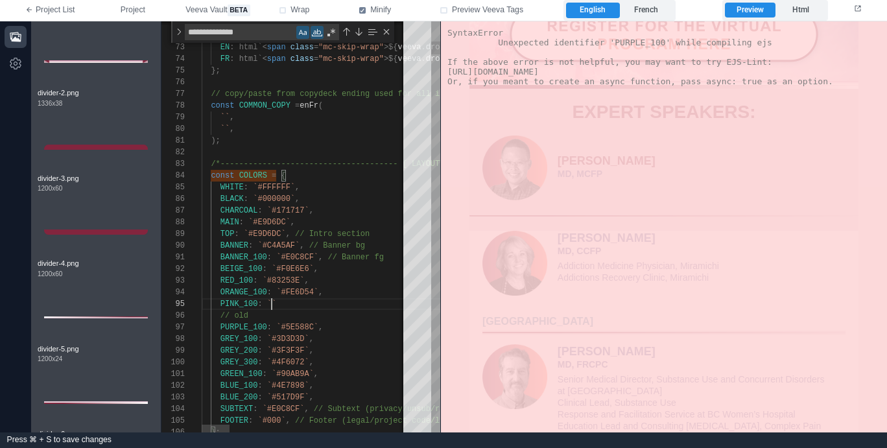
paste textarea "*******"
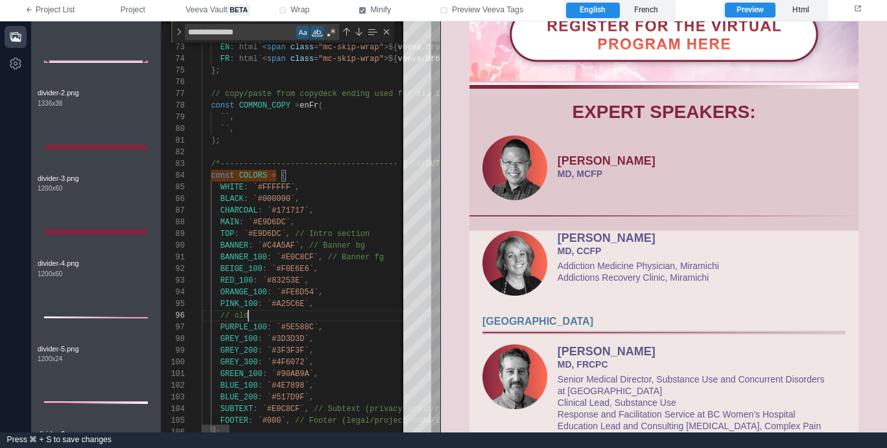
click at [259, 292] on span "ORANGE_100" at bounding box center [243, 292] width 47 height 9
type textarea "**********"
type textarea "**"
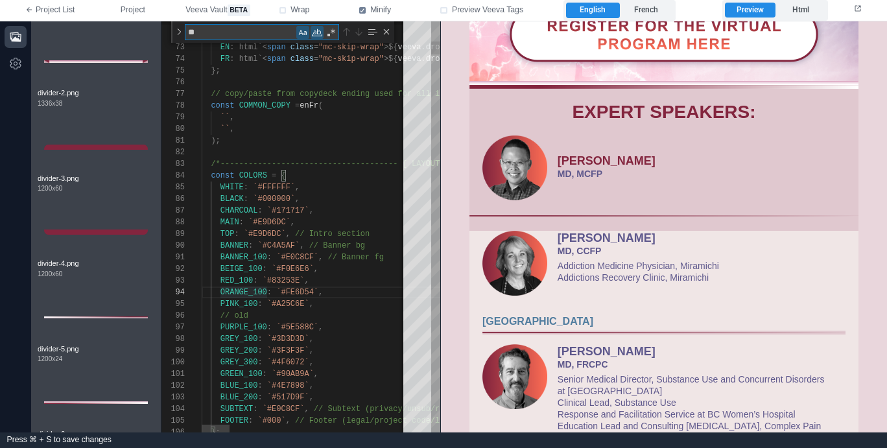
type textarea "**********"
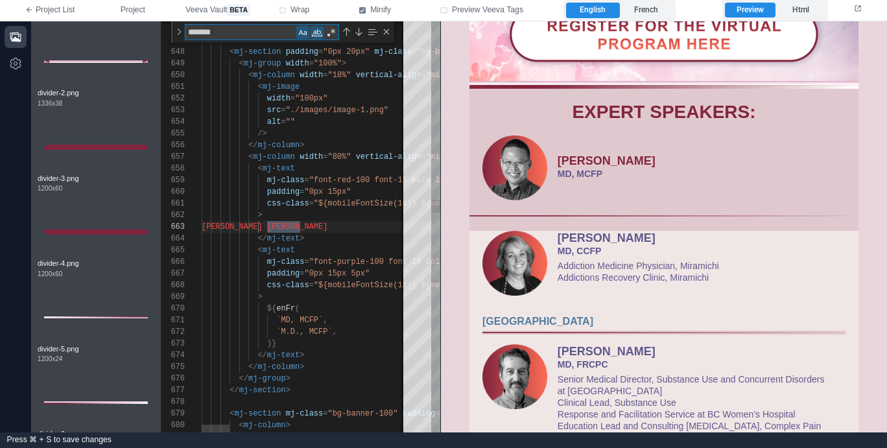
type textarea "*******"
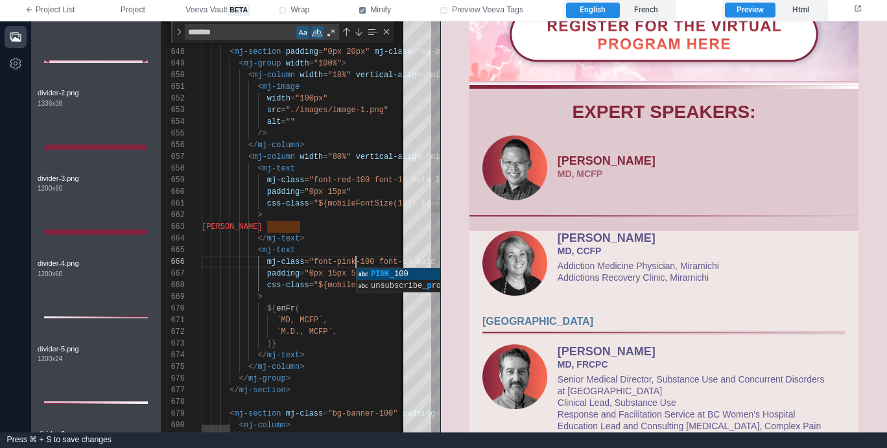
scroll to position [93, 61]
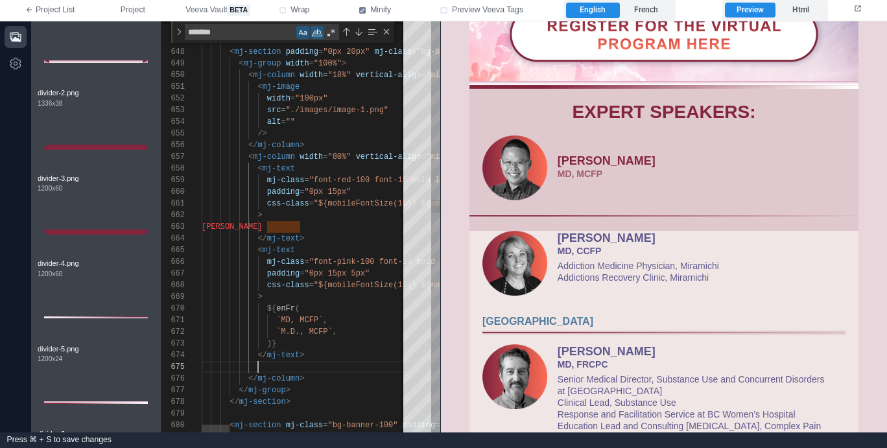
paste textarea "**********"
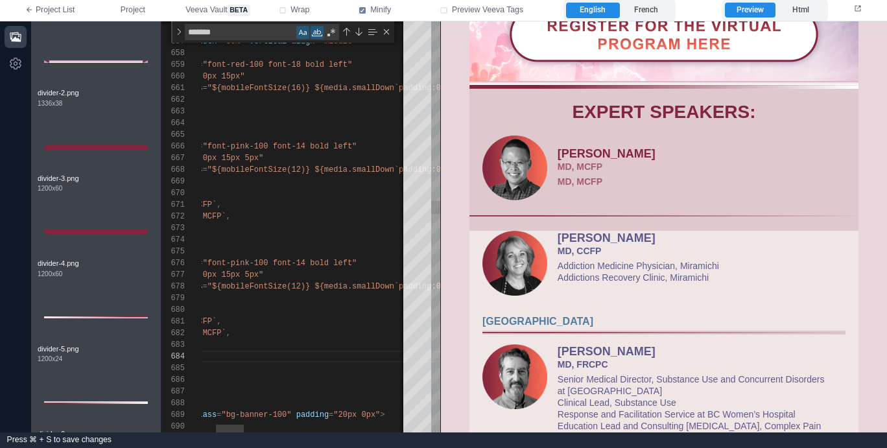
click at [297, 276] on div "padding = "0px 15px 5px"" at bounding box center [846, 275] width 1503 height 12
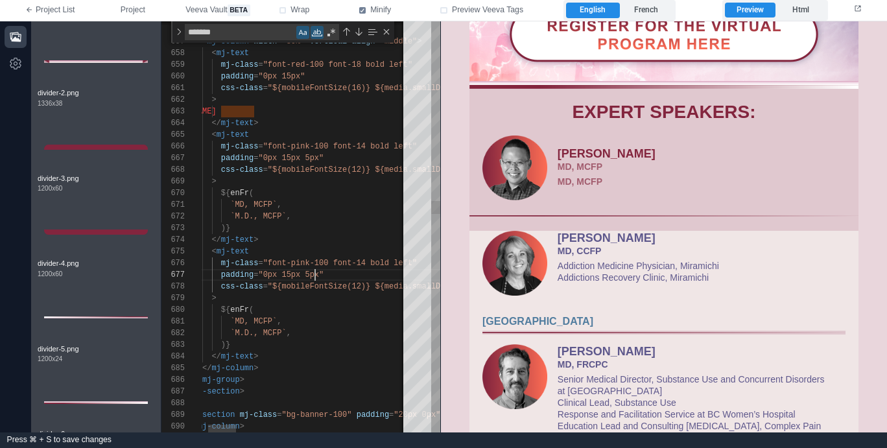
scroll to position [70, 154]
click at [311, 158] on span ""0px 15px 5px"" at bounding box center [290, 158] width 65 height 9
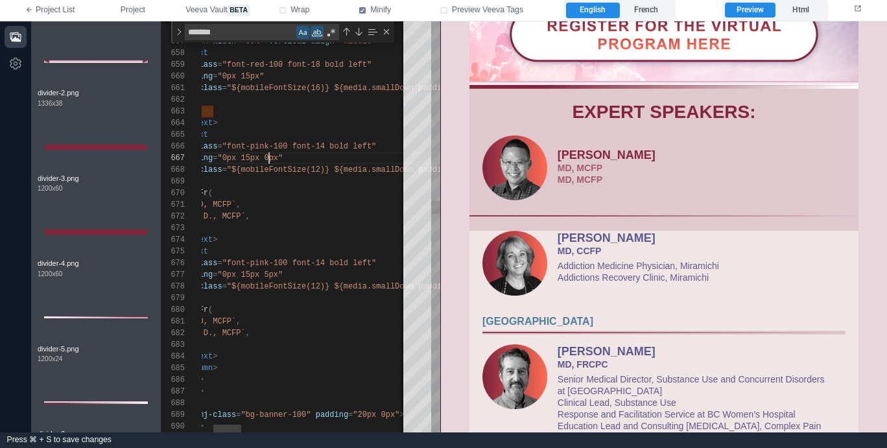
click at [340, 269] on div "padding = "0px 15px 5px"" at bounding box center [866, 275] width 1503 height 12
click at [340, 264] on span ""font-pink-100 font-14 bold left"" at bounding box center [299, 263] width 154 height 9
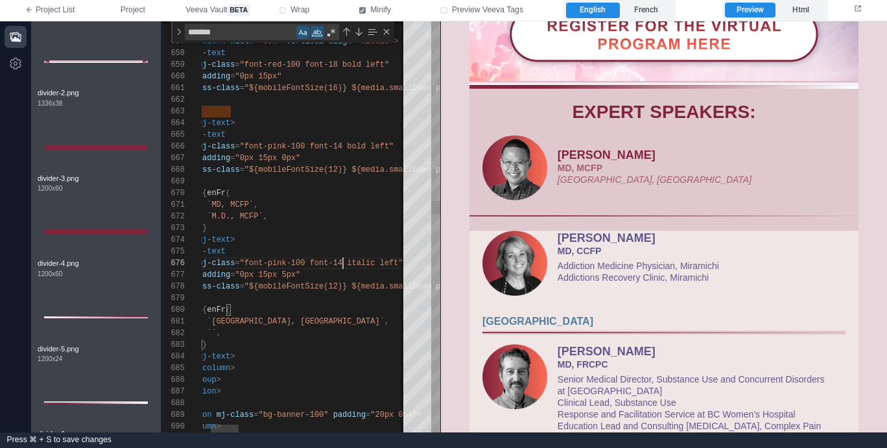
click at [342, 261] on span ""font-pink-100 font-14 italic left"" at bounding box center [321, 263] width 163 height 9
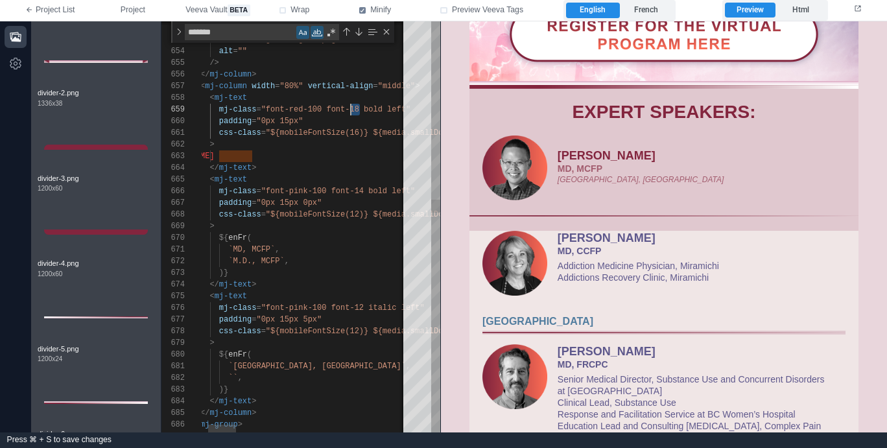
scroll to position [93, 197]
drag, startPoint x: 358, startPoint y: 106, endPoint x: 366, endPoint y: 95, distance: 13.9
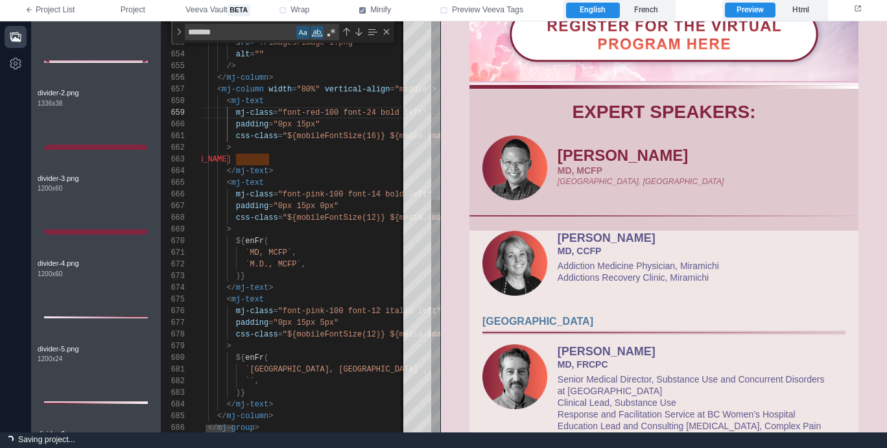
scroll to position [12, 136]
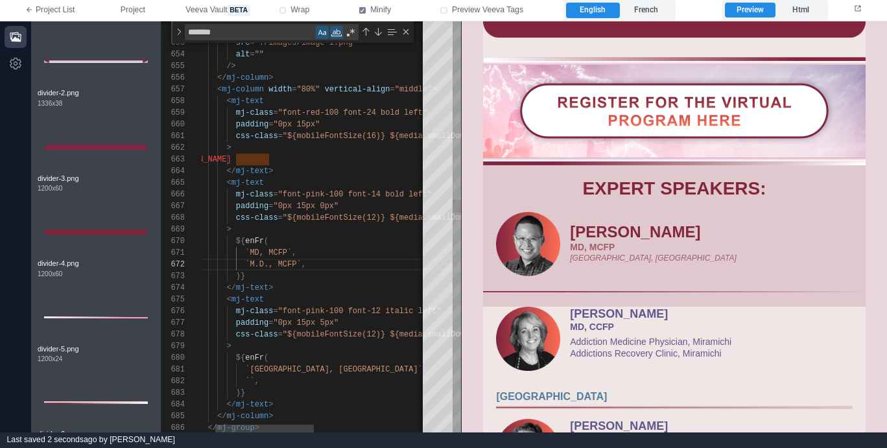
scroll to position [467, 0]
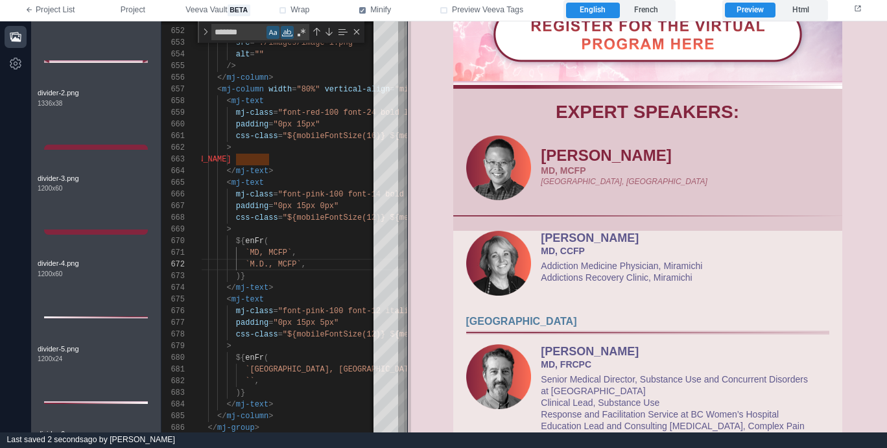
drag, startPoint x: 440, startPoint y: 237, endPoint x: 407, endPoint y: 244, distance: 33.8
click at [407, 244] on span at bounding box center [407, 226] width 7 height 411
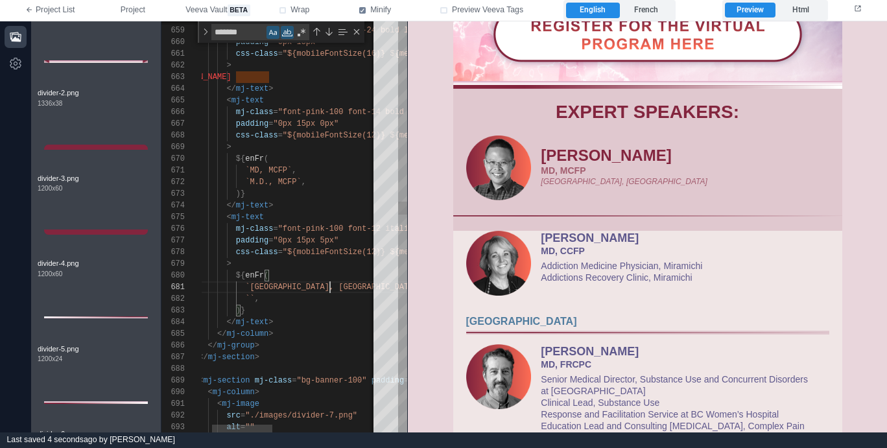
click at [355, 286] on div "`[GEOGRAPHIC_DATA], [GEOGRAPHIC_DATA]` ," at bounding box center [428, 287] width 515 height 12
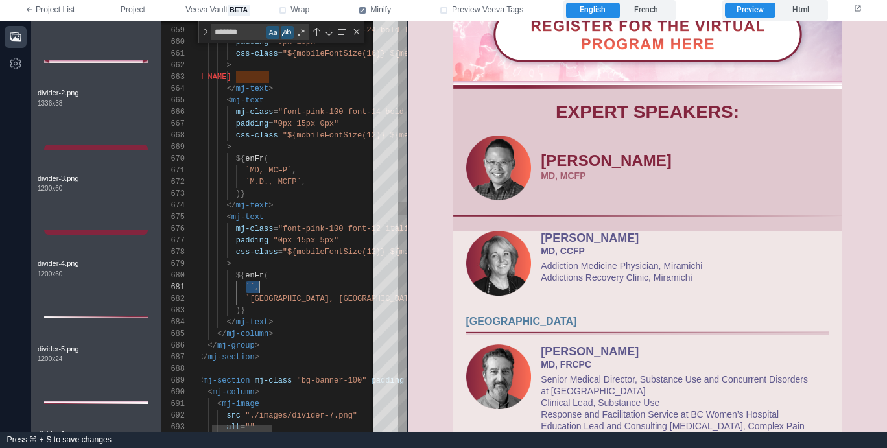
paste textarea "**********"
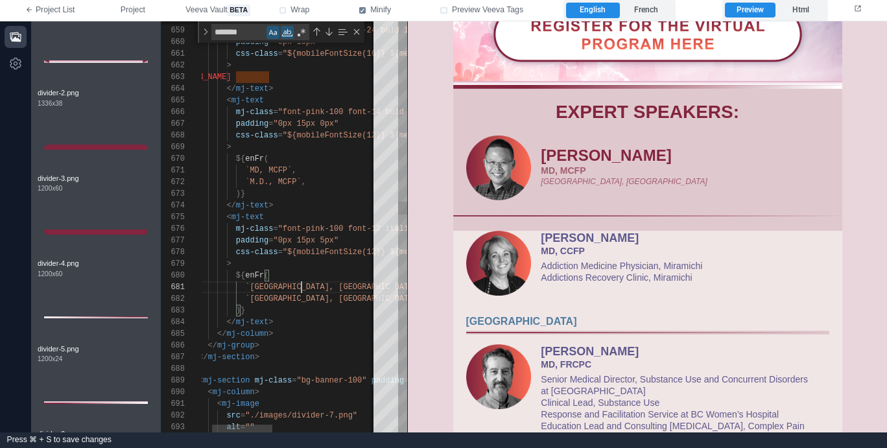
scroll to position [0, 126]
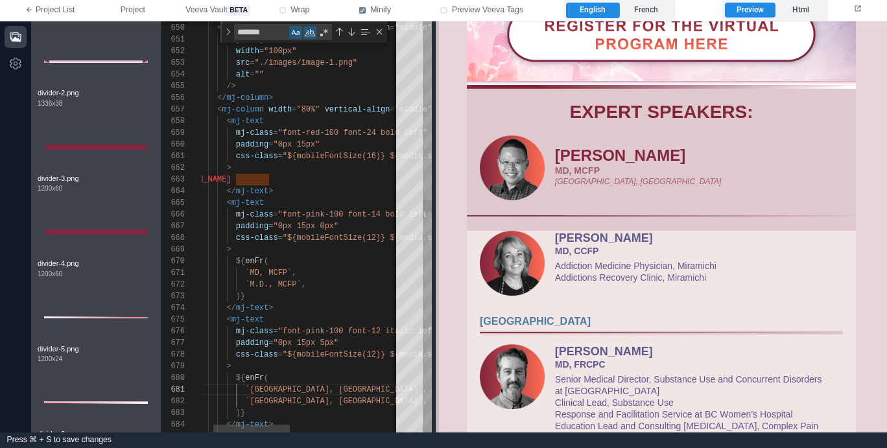
drag, startPoint x: 416, startPoint y: 230, endPoint x: 445, endPoint y: 224, distance: 30.5
click at [439, 224] on span at bounding box center [435, 226] width 7 height 411
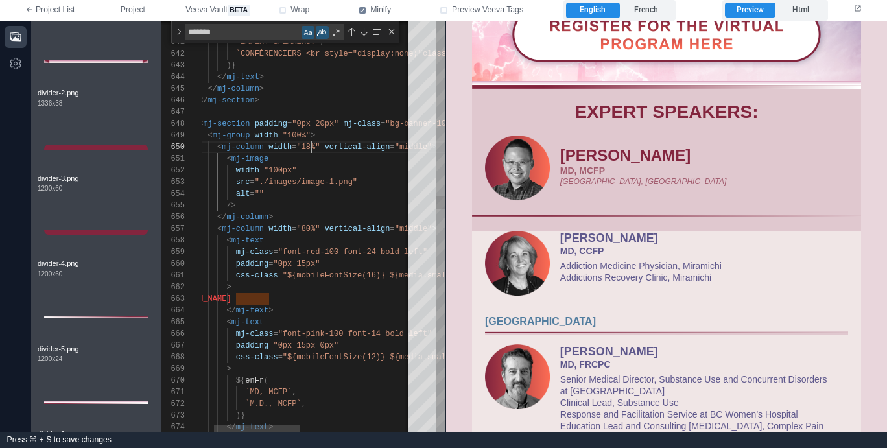
scroll to position [105, 141]
click at [311, 146] on div "658 659 660 661 662 663 664 665 666 667 668 669 670 671 672 673 674 657 656 655…" at bounding box center [303, 226] width 284 height 411
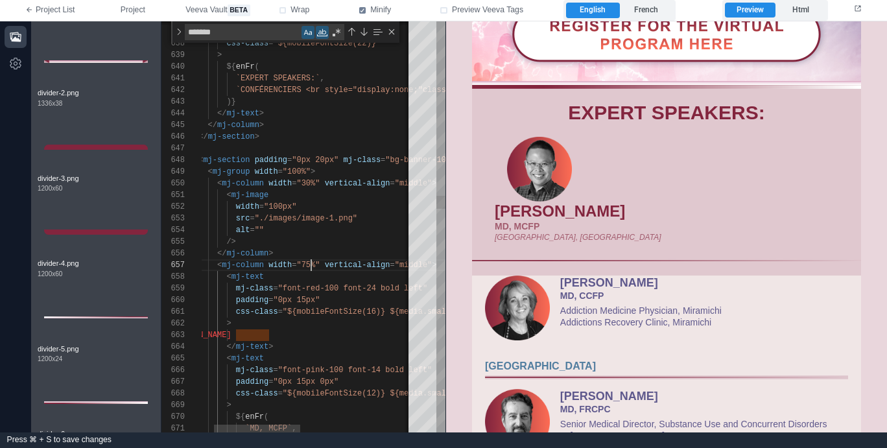
click at [312, 265] on span ""75%"" at bounding box center [307, 265] width 23 height 9
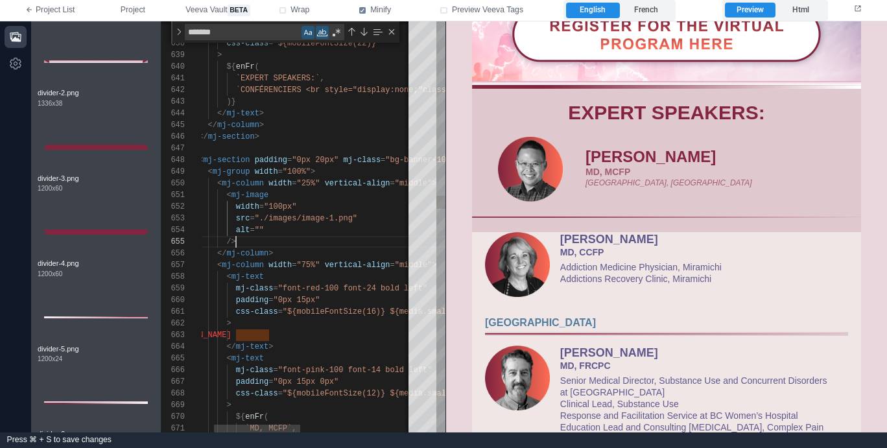
click at [305, 241] on div "/>" at bounding box center [428, 242] width 515 height 12
click at [319, 209] on div "width = "100px"" at bounding box center [428, 207] width 515 height 12
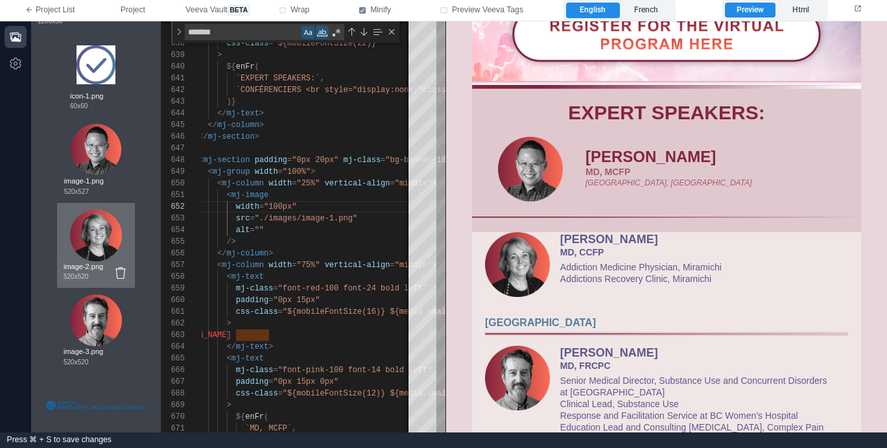
scroll to position [847, 0]
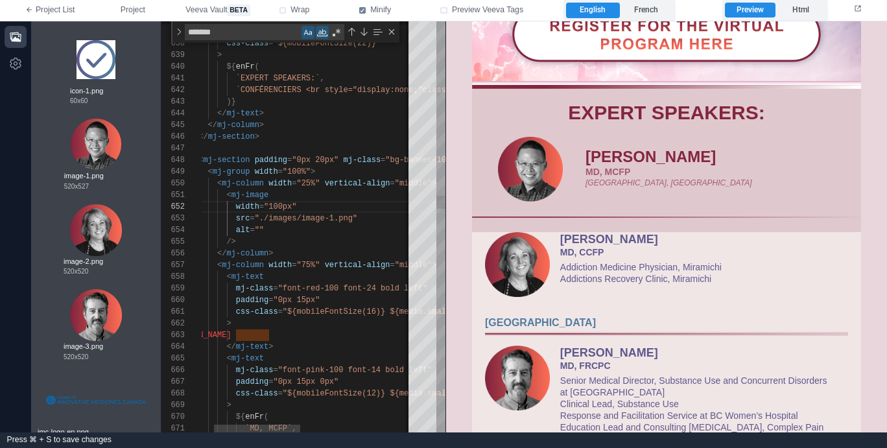
click at [337, 240] on div "/>" at bounding box center [428, 242] width 515 height 12
click at [320, 211] on div "width = "100px"" at bounding box center [428, 207] width 515 height 12
click at [279, 200] on div "< mj-image" at bounding box center [428, 195] width 515 height 12
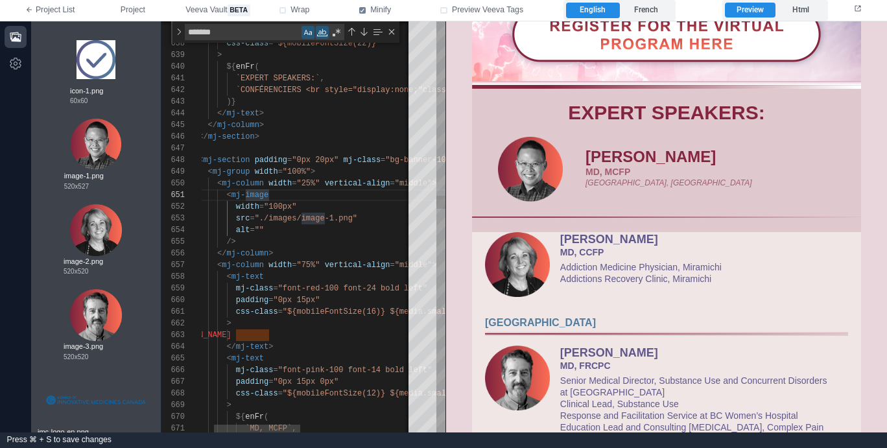
click at [286, 218] on span ""./images/image-1.png"" at bounding box center [306, 218] width 102 height 9
click at [277, 204] on div "655 654 653 652 651 650 649 648 647 646 645 644 643 642 641 640 639 638 637 636…" at bounding box center [303, 226] width 284 height 411
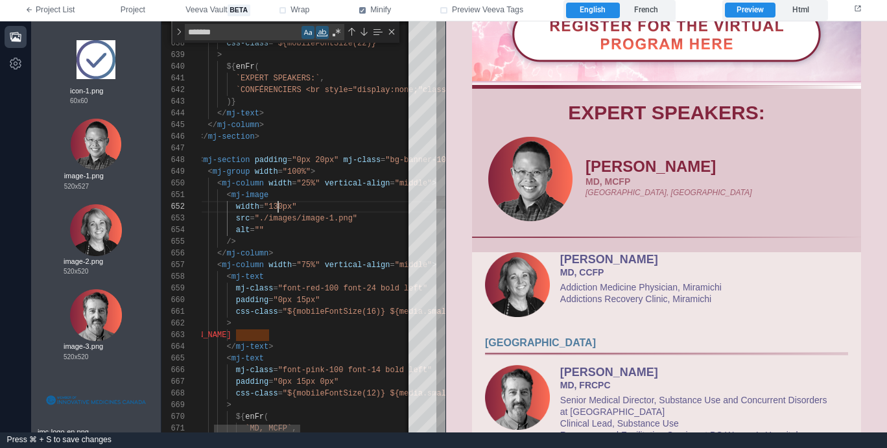
click at [304, 230] on div "alt = """ at bounding box center [428, 230] width 515 height 12
click at [310, 182] on span ""25%"" at bounding box center [307, 183] width 23 height 9
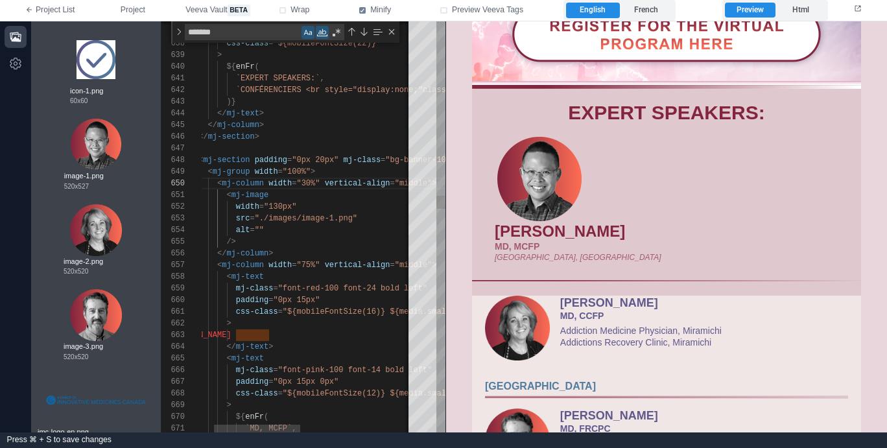
click at [309, 263] on span ""75%"" at bounding box center [307, 265] width 23 height 9
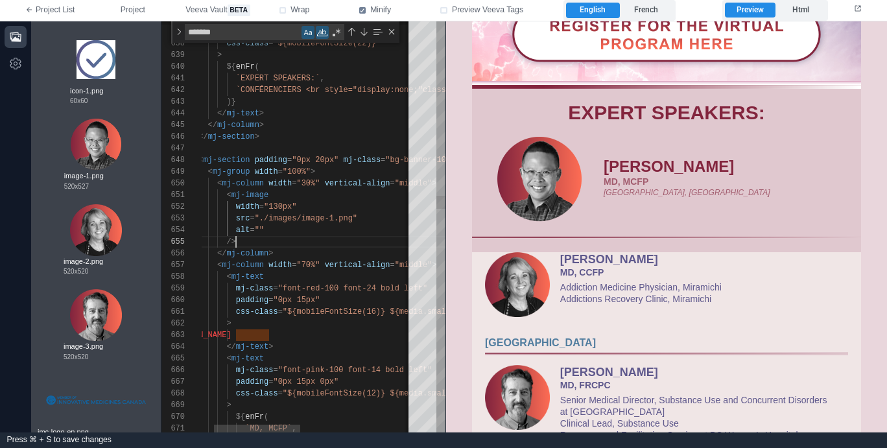
scroll to position [47, 65]
click at [331, 246] on div "/>" at bounding box center [428, 242] width 515 height 12
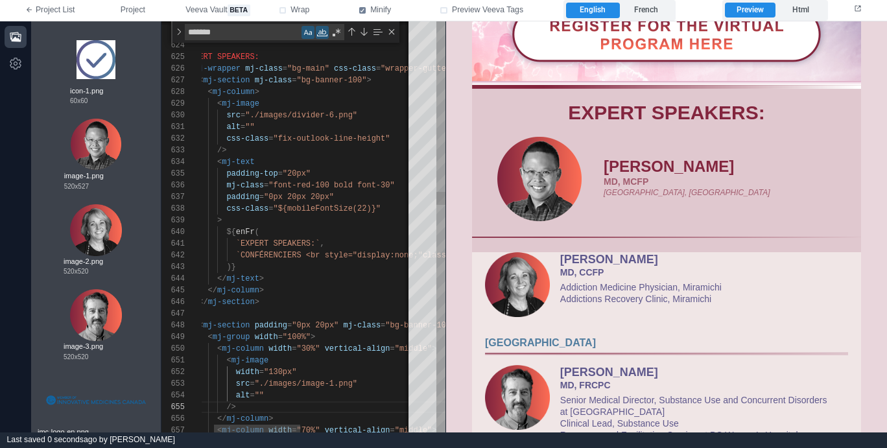
scroll to position [70, 99]
click at [268, 196] on span ""0px 20px 20px"" at bounding box center [299, 197] width 70 height 9
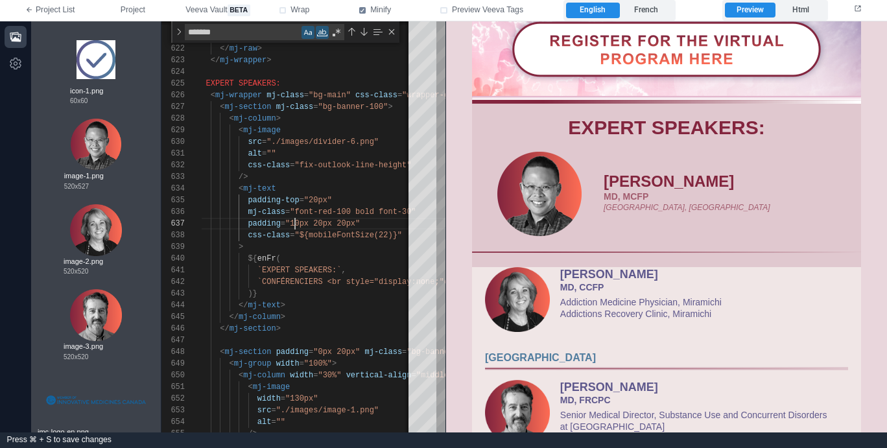
scroll to position [434, 0]
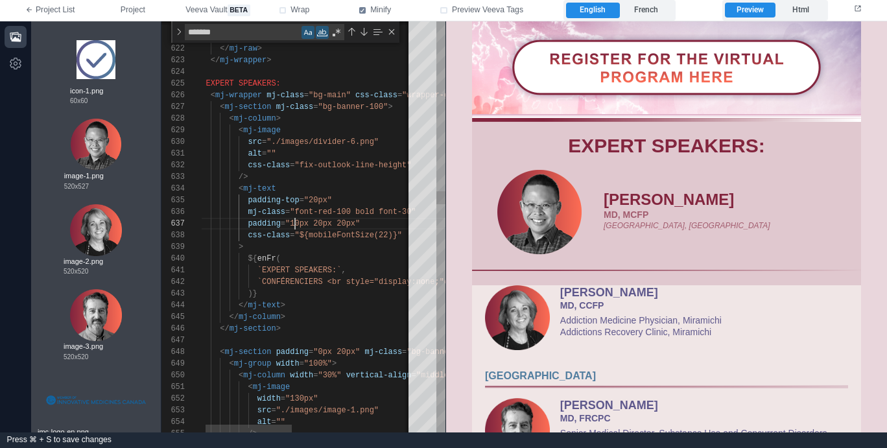
click at [356, 139] on div "655 654 653 652 651 650 649 648 647 646 645 644 643 642 641 640 639 638 637 636…" at bounding box center [303, 226] width 284 height 411
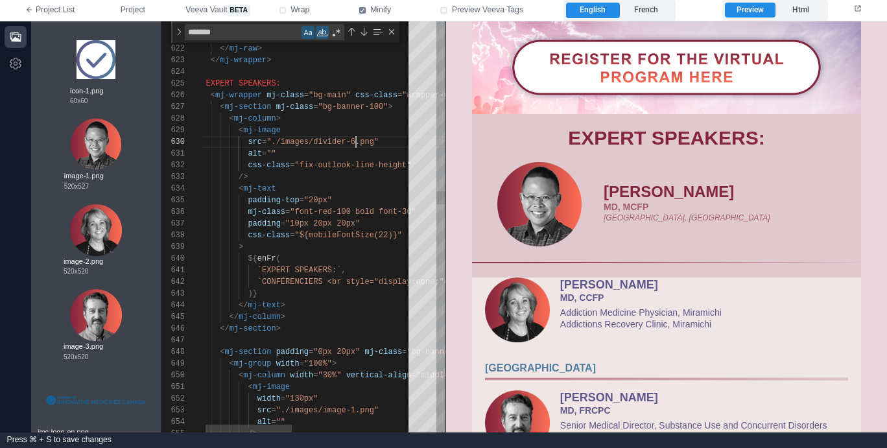
scroll to position [105, 164]
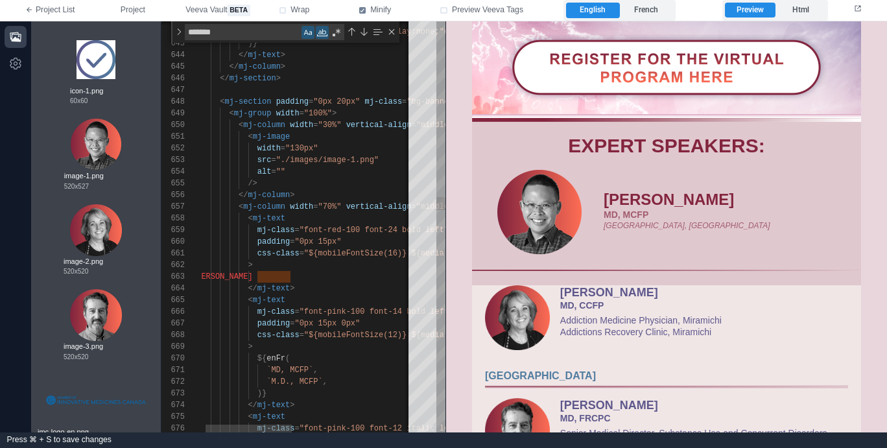
click at [325, 88] on div at bounding box center [449, 90] width 515 height 12
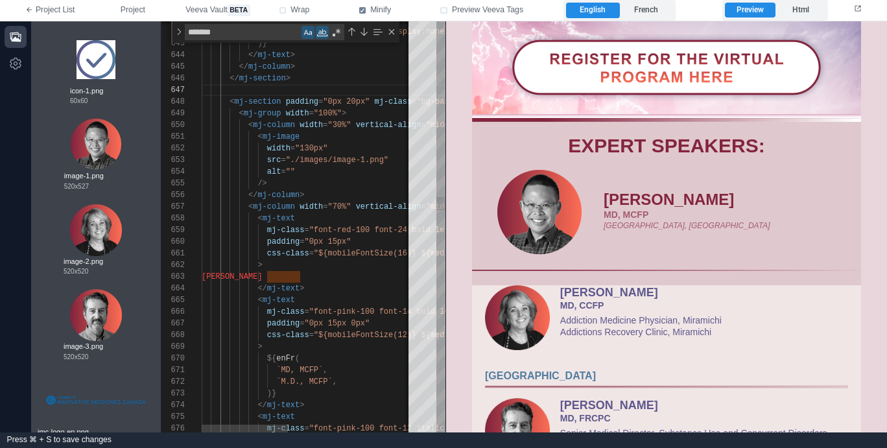
scroll to position [82, 0]
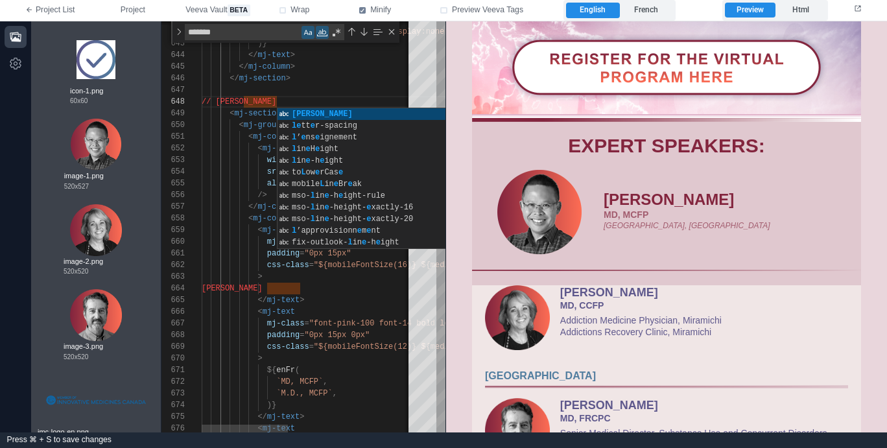
click at [264, 118] on div "< mj-section padding = "0px 20px" mj-class = "bg-banner-100" >" at bounding box center [459, 114] width 515 height 12
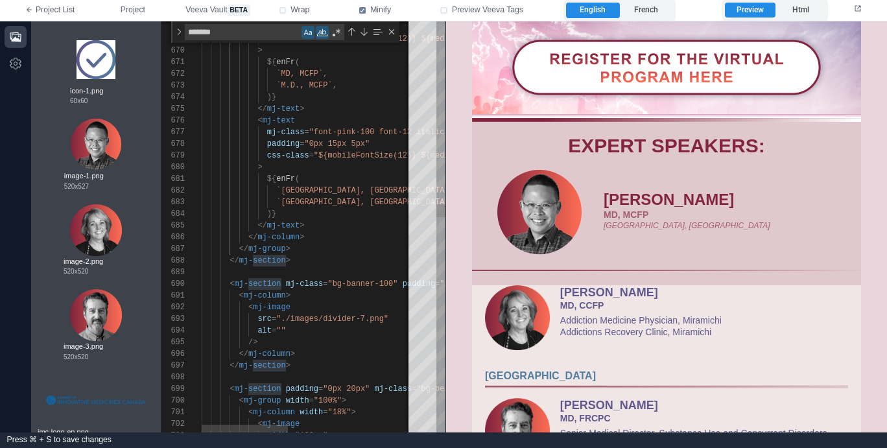
scroll to position [82, 89]
click at [325, 257] on div "</ mj-section >" at bounding box center [459, 261] width 515 height 12
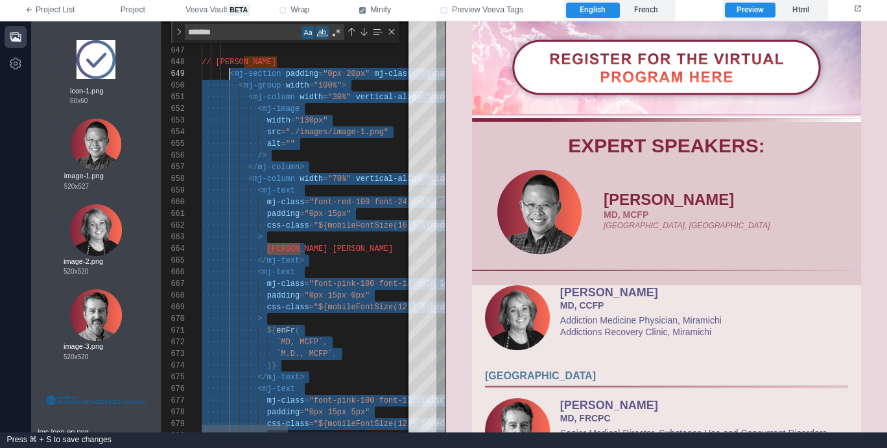
scroll to position [82, 28]
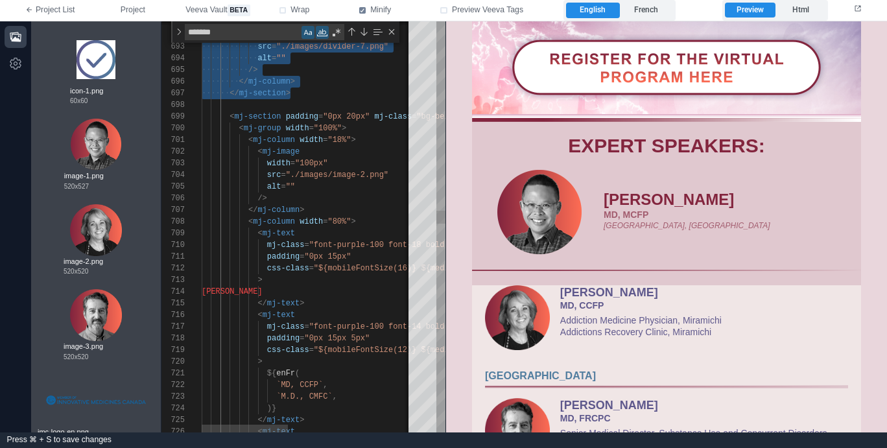
click at [229, 115] on div "691 692 693 694 695 696 697 698 699 700 701 702 703 704 705 706 707 708 709 710…" at bounding box center [303, 226] width 284 height 411
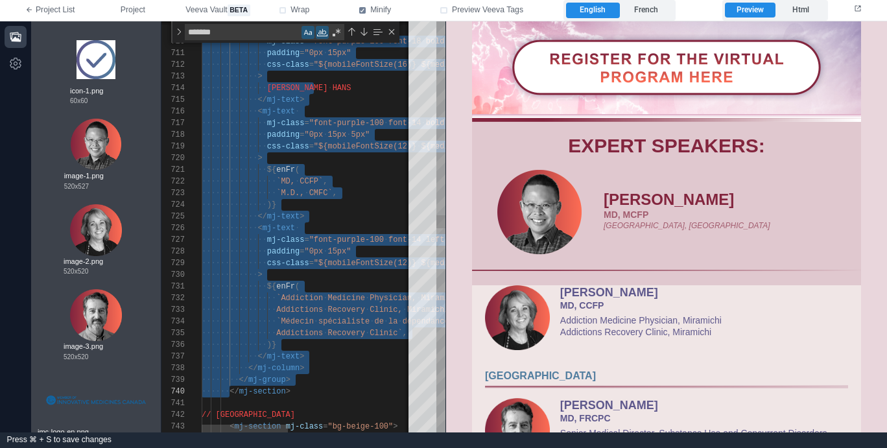
scroll to position [93, 89]
paste textarea "**********"
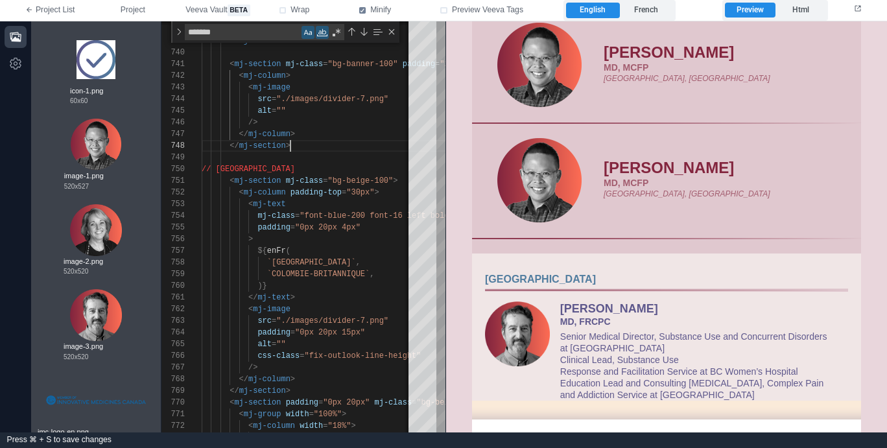
scroll to position [664, 0]
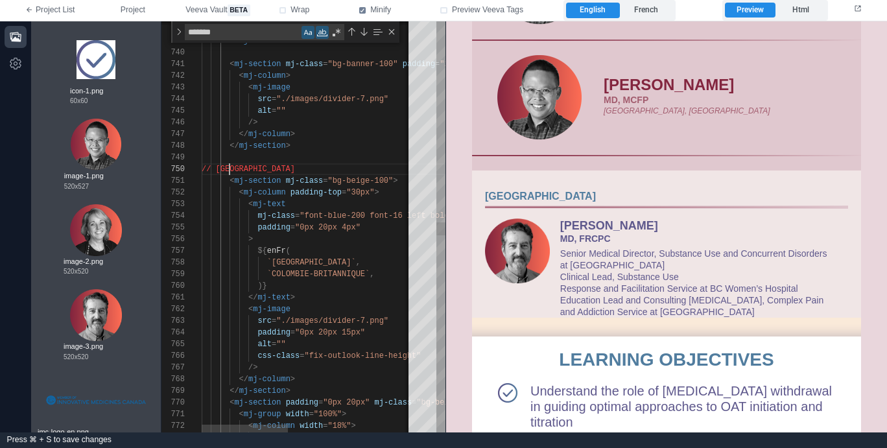
click at [230, 168] on span "// [GEOGRAPHIC_DATA]" at bounding box center [248, 169] width 93 height 9
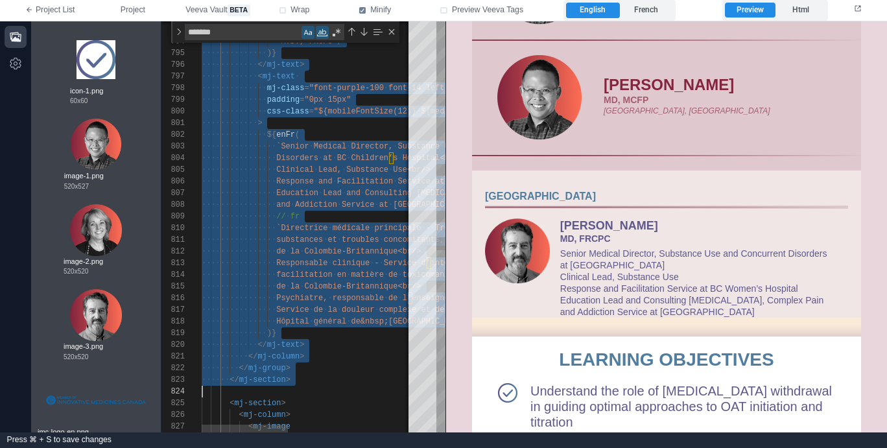
scroll to position [105, 0]
paste textarea "Editor content;Press Alt+F1 for Accessibility Options."
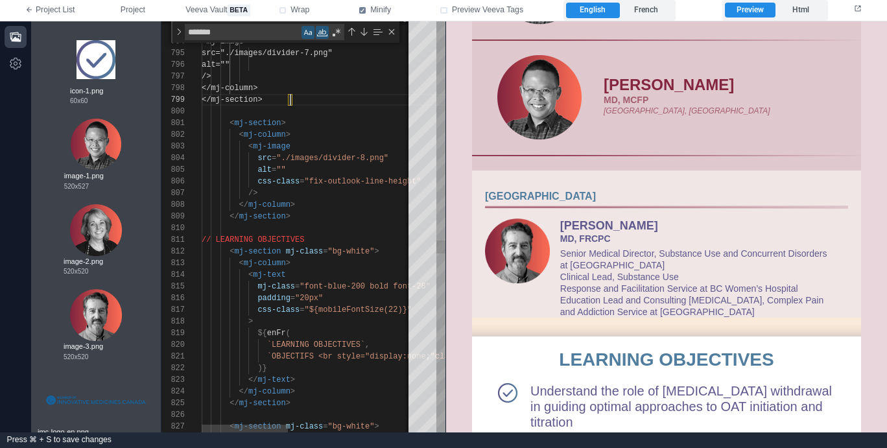
scroll to position [93, 89]
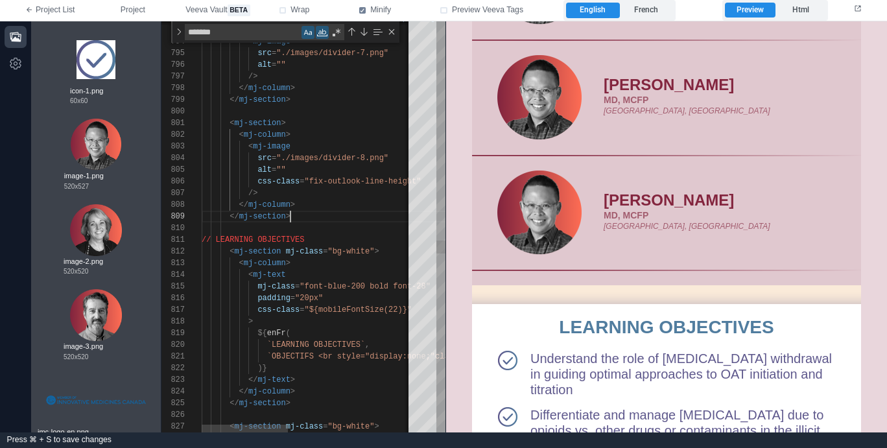
click at [340, 214] on div "</ mj-section >" at bounding box center [459, 217] width 515 height 12
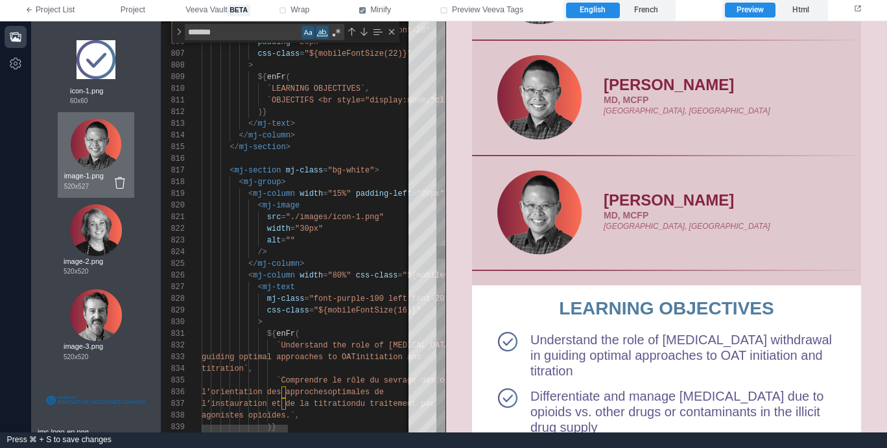
scroll to position [848, 0]
click at [115, 95] on icon at bounding box center [114, 96] width 10 height 12
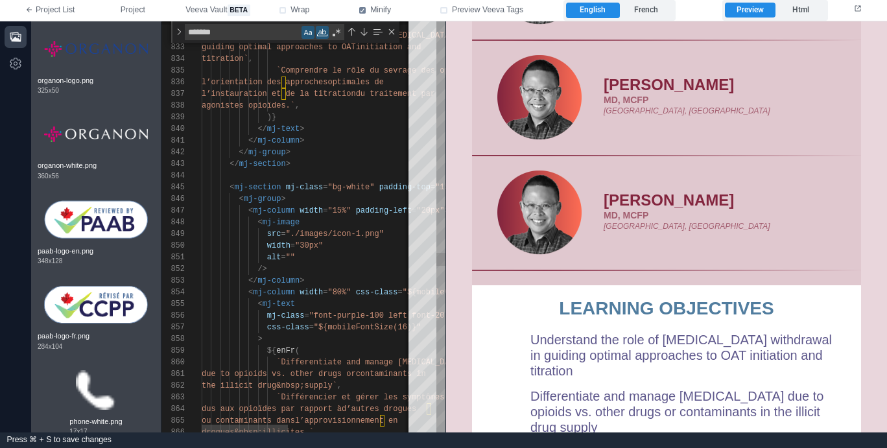
scroll to position [1890, 0]
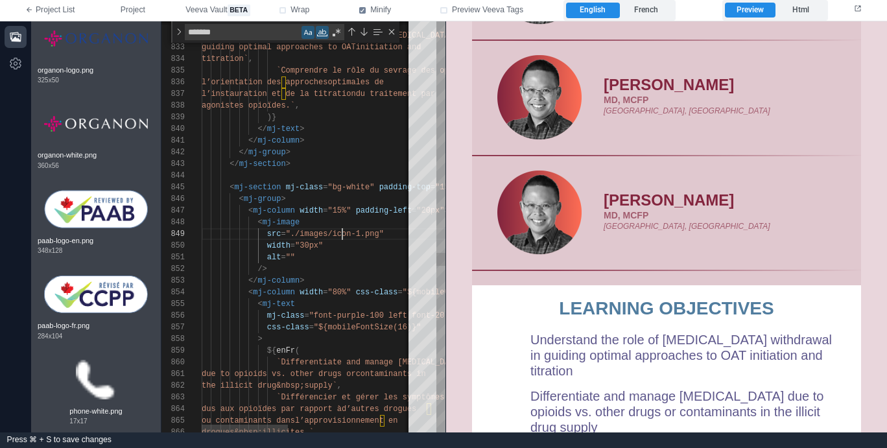
click at [344, 235] on span ""./images/icon-1.png"" at bounding box center [335, 233] width 98 height 9
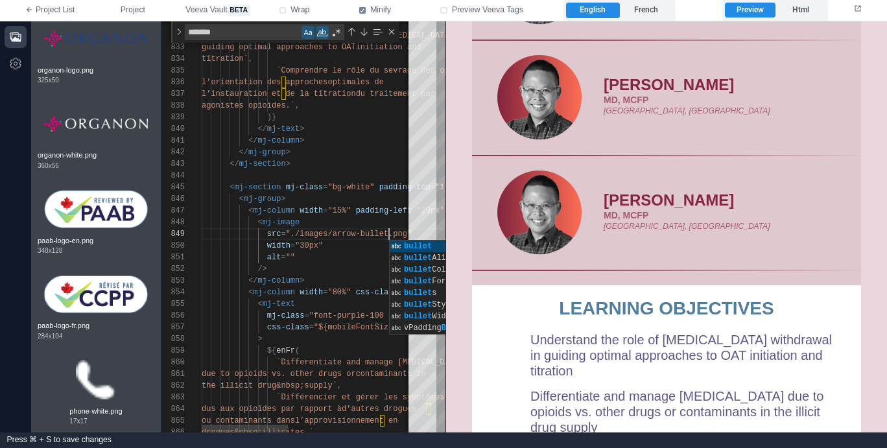
click at [360, 252] on div "alt = """ at bounding box center [459, 258] width 515 height 12
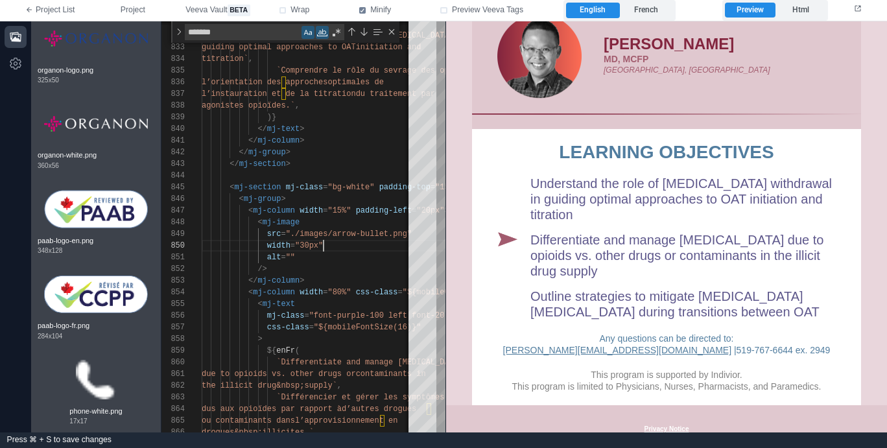
scroll to position [839, 0]
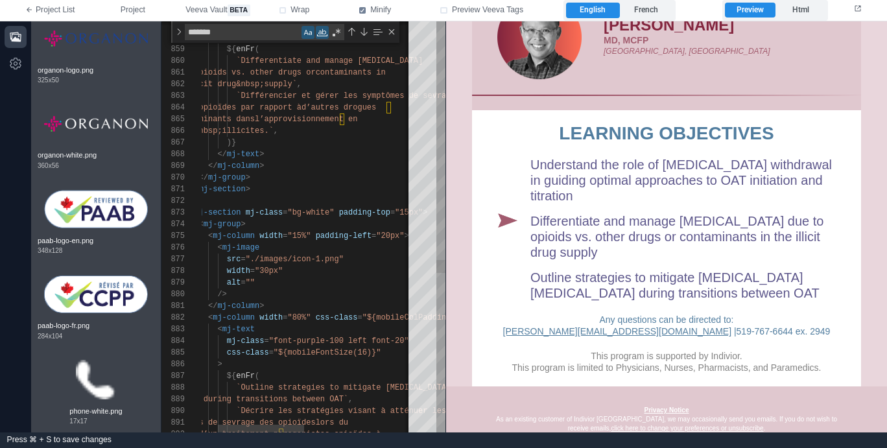
click at [291, 256] on span ""./images/icon-1.png"" at bounding box center [295, 259] width 98 height 9
drag, startPoint x: 294, startPoint y: 260, endPoint x: 340, endPoint y: 259, distance: 46.0
type textarea "**********"
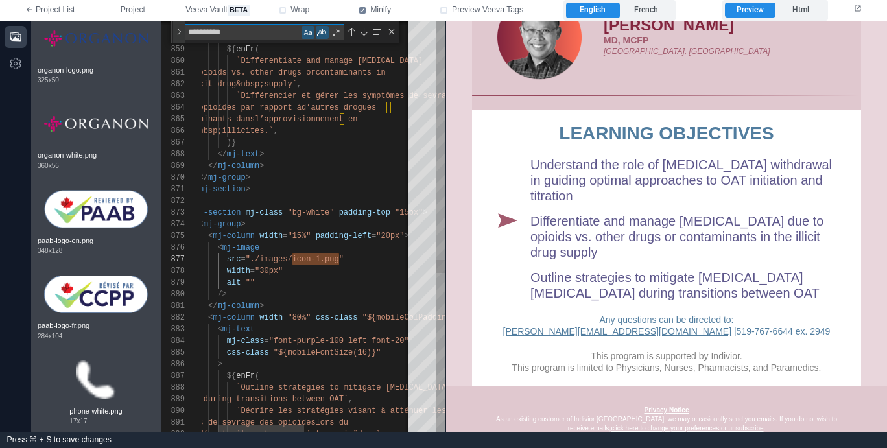
click at [177, 33] on div "Toggle Replace" at bounding box center [179, 31] width 12 height 21
click at [219, 51] on textarea "Replace" at bounding box center [257, 50] width 145 height 15
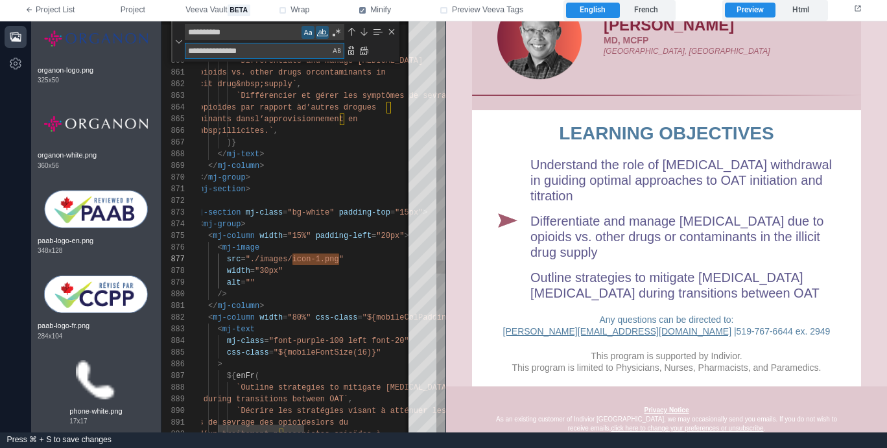
type textarea "**********"
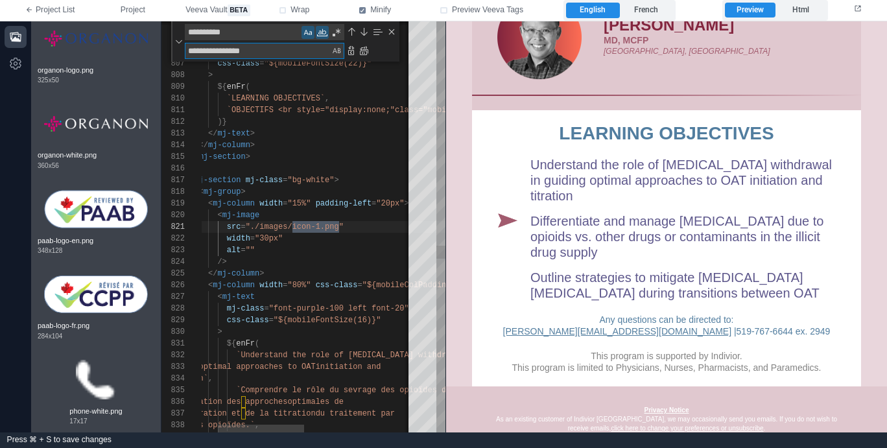
scroll to position [117, 178]
type textarea "**********"
click at [366, 53] on div "Replace All (⌘Enter)" at bounding box center [364, 50] width 10 height 10
click at [395, 30] on div "Close (Escape)" at bounding box center [391, 32] width 10 height 10
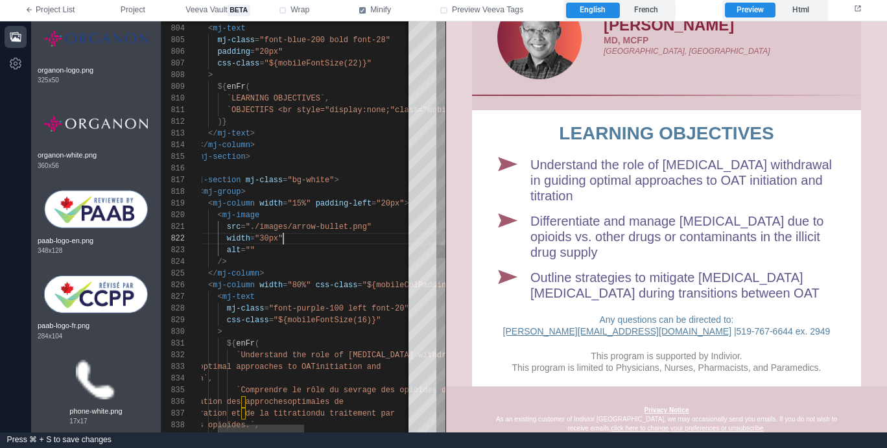
scroll to position [12, 122]
click at [296, 236] on div "width = "30px"" at bounding box center [418, 239] width 515 height 12
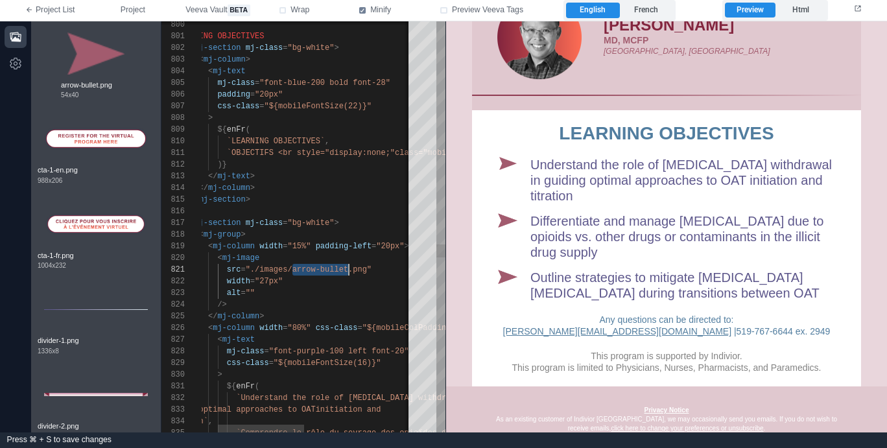
scroll to position [0, 187]
drag, startPoint x: 293, startPoint y: 270, endPoint x: 349, endPoint y: 268, distance: 55.8
type textarea "**********"
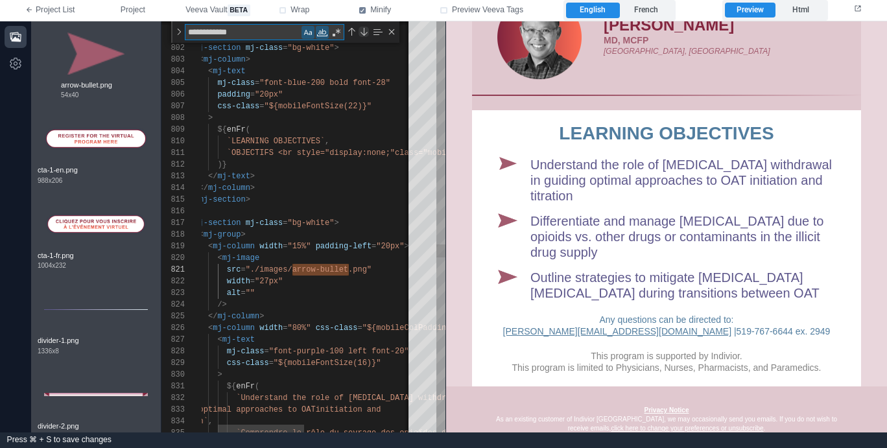
click at [360, 30] on div "Next Match (Enter)" at bounding box center [364, 32] width 10 height 10
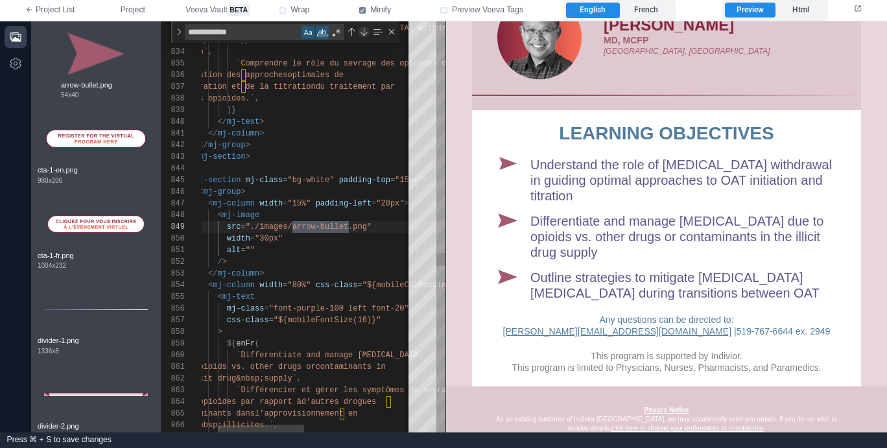
scroll to position [117, 187]
click at [267, 235] on span ""30px"" at bounding box center [269, 238] width 28 height 9
click at [362, 30] on div "Next Match (Enter)" at bounding box center [364, 32] width 10 height 10
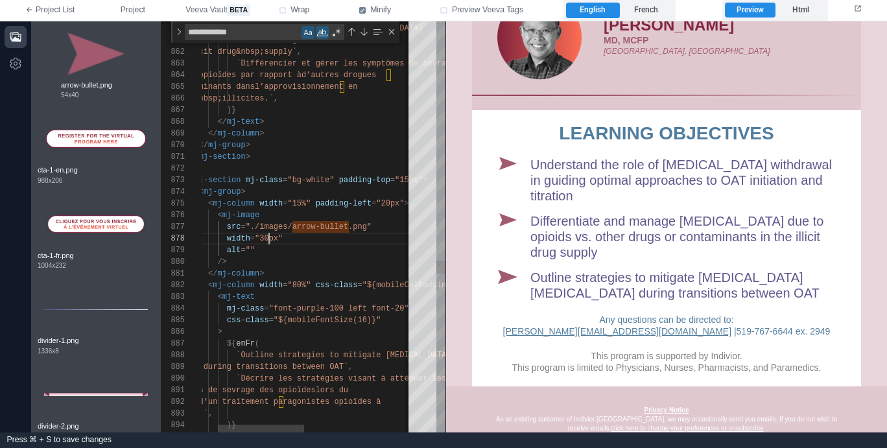
click at [270, 235] on span ""30px"" at bounding box center [269, 238] width 28 height 9
click at [316, 247] on div "alt = """ at bounding box center [418, 250] width 515 height 12
type textarea "**********"
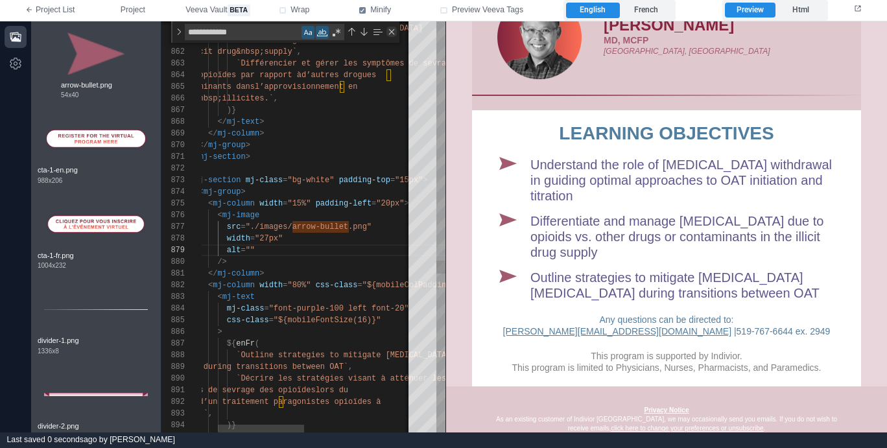
click at [394, 34] on div "Close (Escape)" at bounding box center [391, 32] width 10 height 10
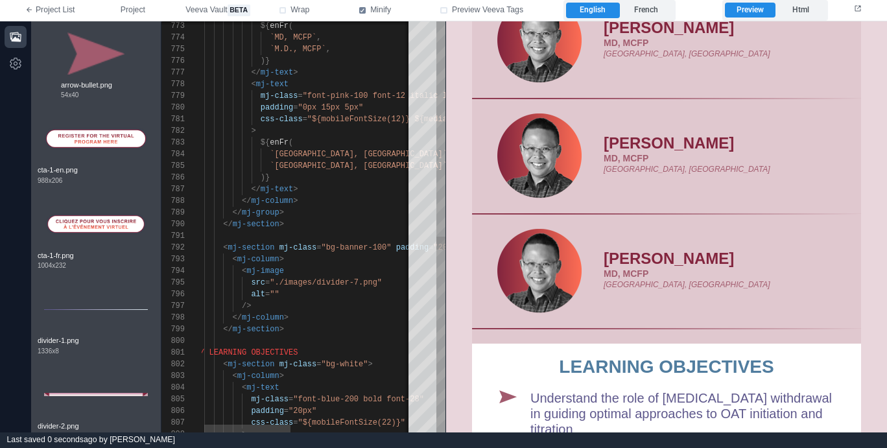
scroll to position [607, 0]
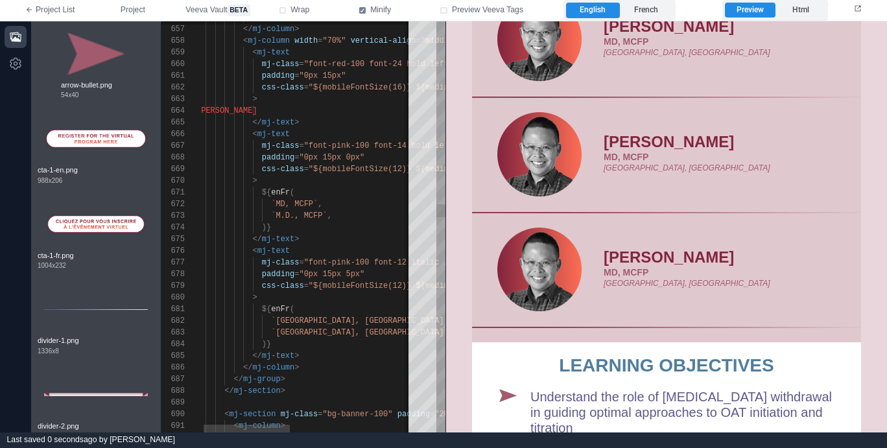
scroll to position [93, 94]
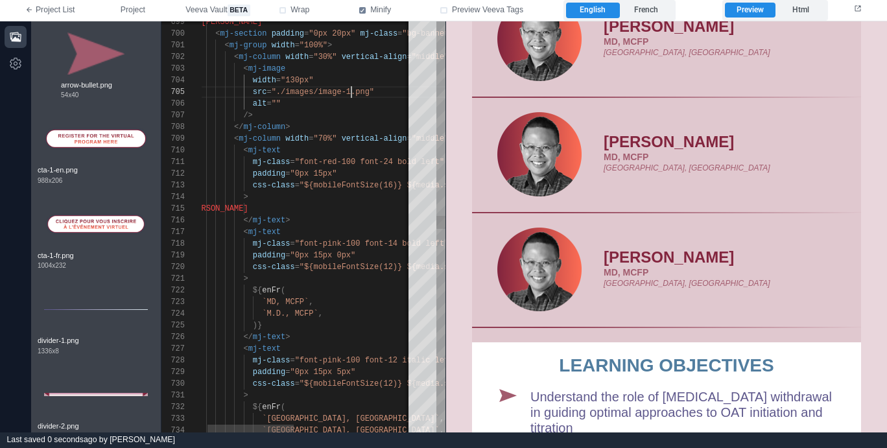
click at [351, 88] on div "699 700 701 702 703 704 705 706 707 708 709 710 711 712 713 714 715 716 717 718…" at bounding box center [303, 226] width 284 height 411
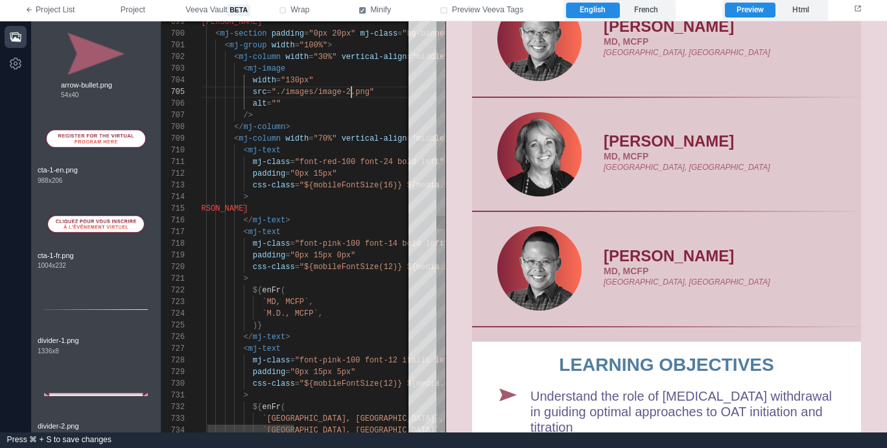
click at [298, 206] on div "[PERSON_NAME]" at bounding box center [444, 209] width 515 height 12
click at [332, 308] on div "`M.D., MCFP` ," at bounding box center [444, 314] width 515 height 12
click at [266, 315] on div "699 700 701 702 703 704 705 706 707 708 709 710 711 712 713 714 715 716 717 718…" at bounding box center [303, 226] width 284 height 411
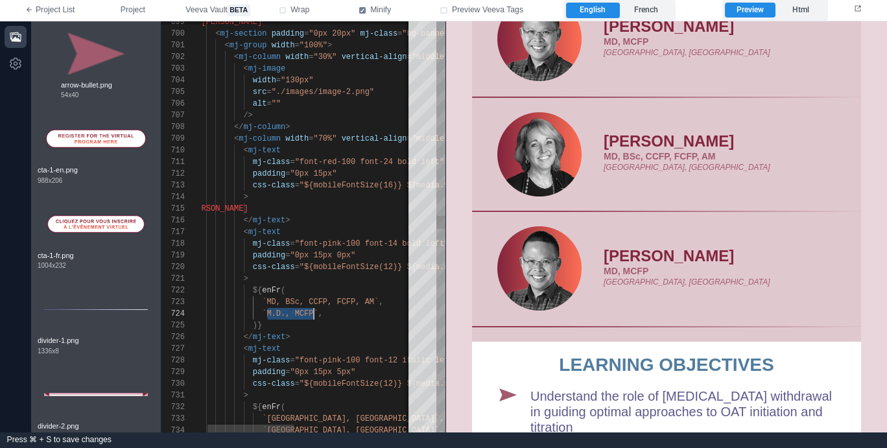
paste textarea "**********"
click at [646, 6] on label "French" at bounding box center [646, 11] width 53 height 16
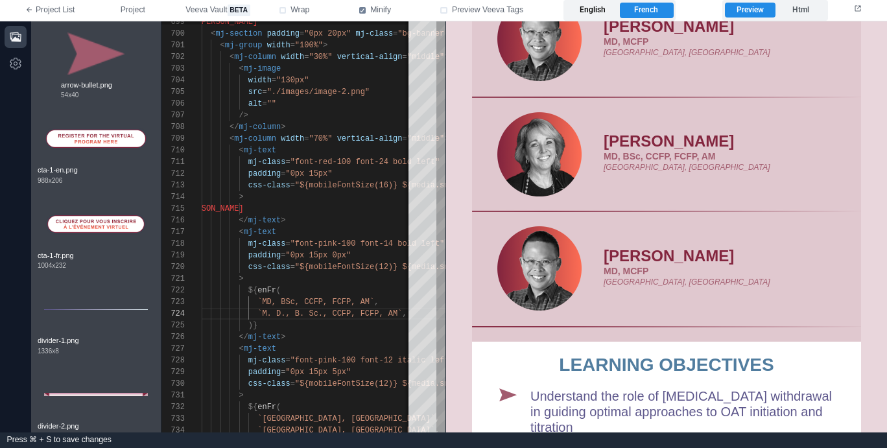
scroll to position [649, 0]
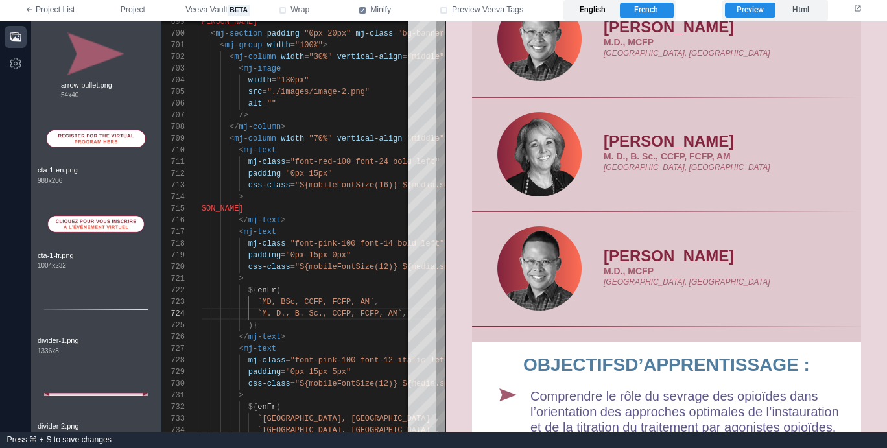
click at [597, 9] on label "English" at bounding box center [592, 11] width 53 height 16
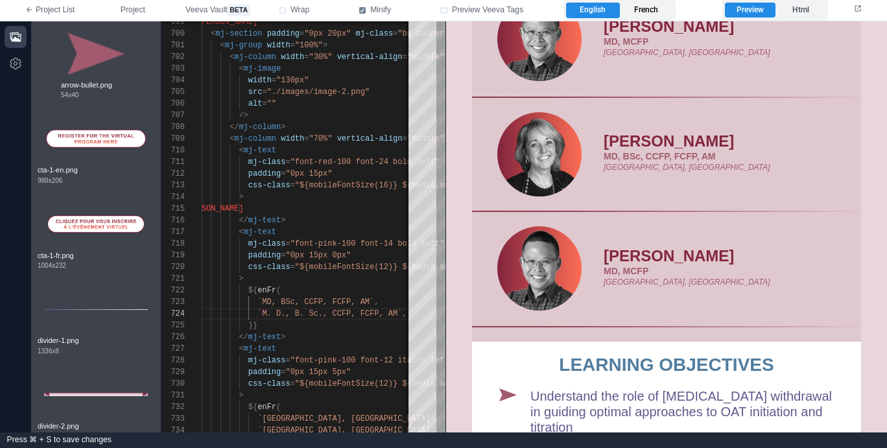
click at [639, 8] on label "French" at bounding box center [646, 11] width 53 height 16
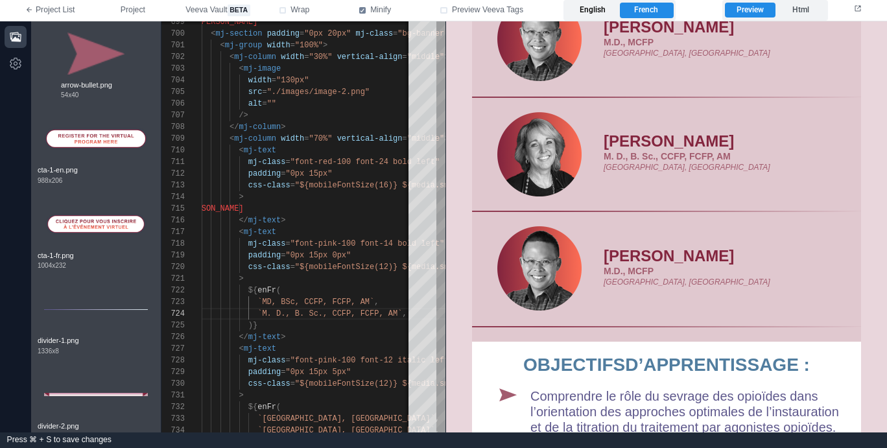
click at [577, 8] on label "English" at bounding box center [592, 11] width 53 height 16
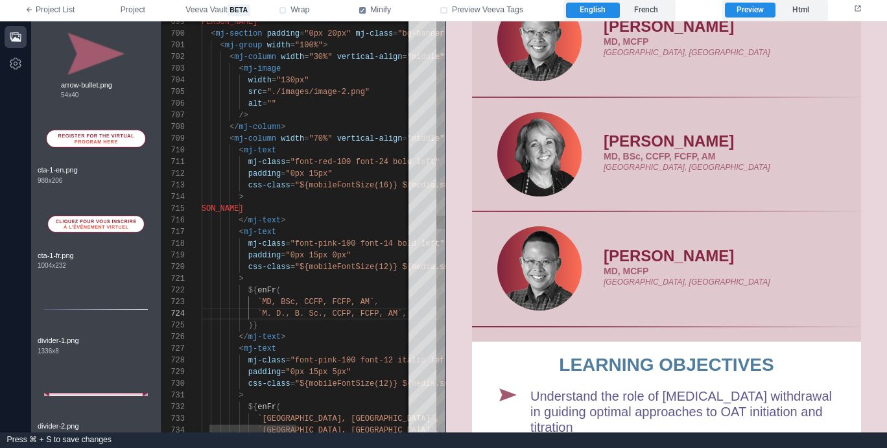
click at [312, 331] on div "</ mj-text >" at bounding box center [440, 337] width 515 height 12
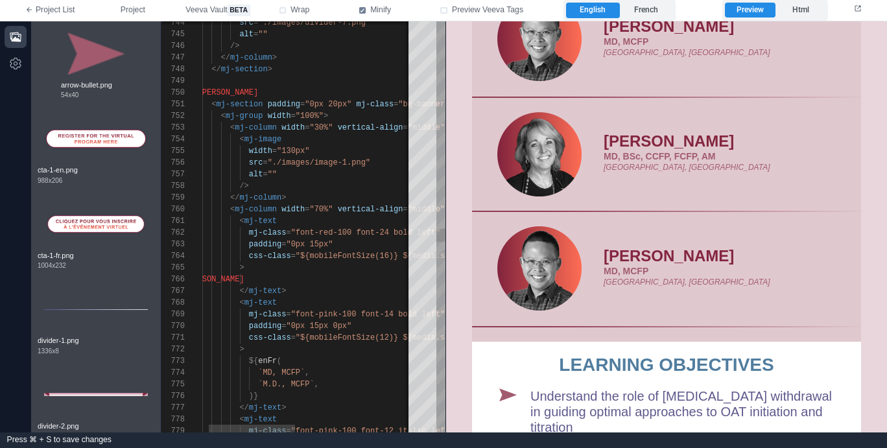
click at [311, 277] on div "[PERSON_NAME]" at bounding box center [440, 280] width 515 height 12
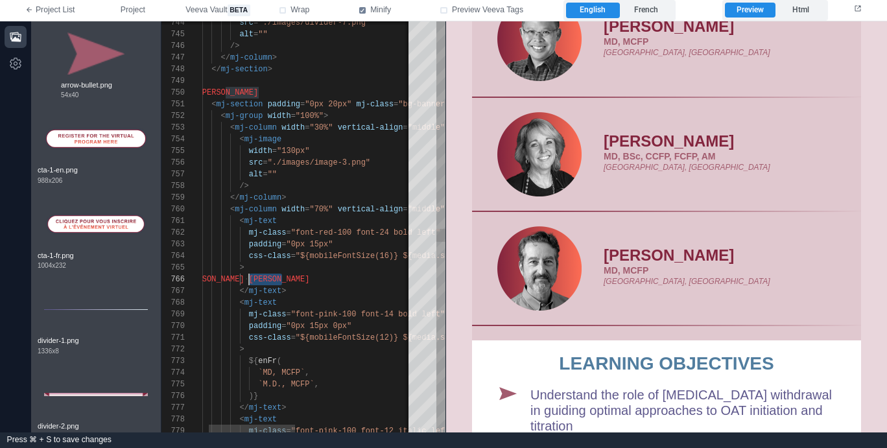
paste textarea "**********"
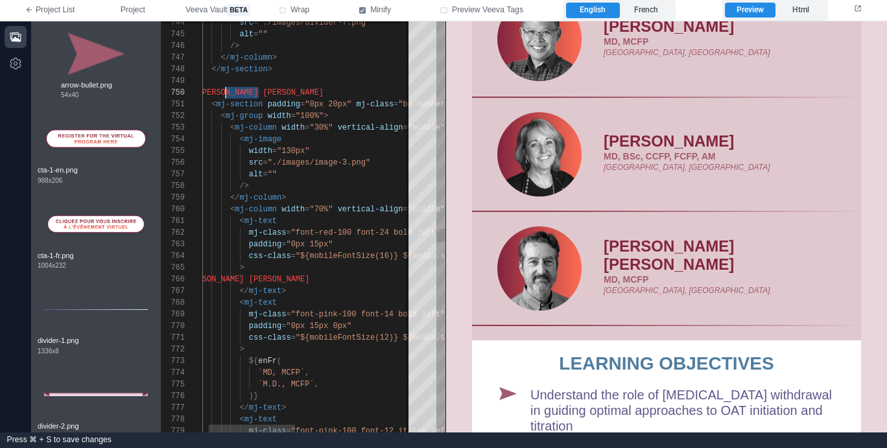
drag, startPoint x: 259, startPoint y: 89, endPoint x: 224, endPoint y: 88, distance: 34.4
paste textarea "**********"
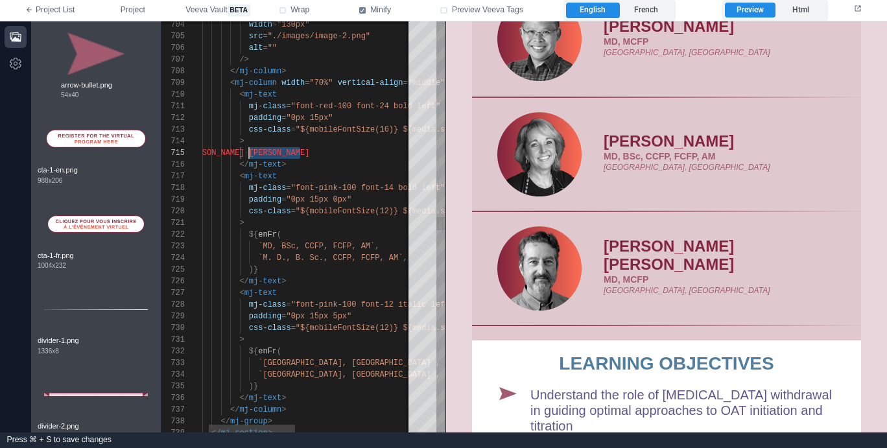
drag, startPoint x: 309, startPoint y: 152, endPoint x: 280, endPoint y: 161, distance: 30.8
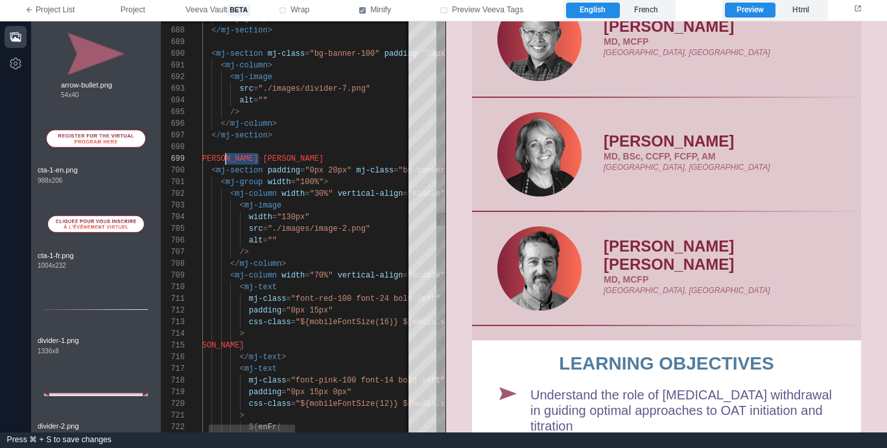
drag, startPoint x: 276, startPoint y: 160, endPoint x: 225, endPoint y: 158, distance: 50.6
paste textarea "****"
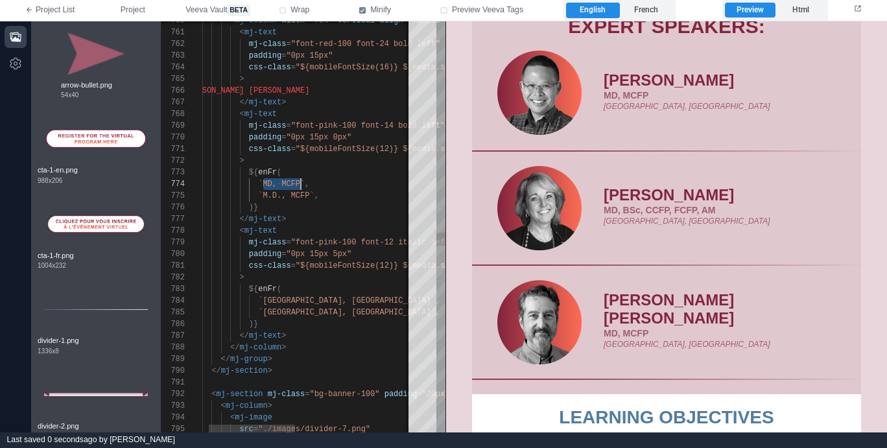
scroll to position [35, 117]
drag, startPoint x: 264, startPoint y: 183, endPoint x: 305, endPoint y: 183, distance: 41.5
paste textarea "**********"
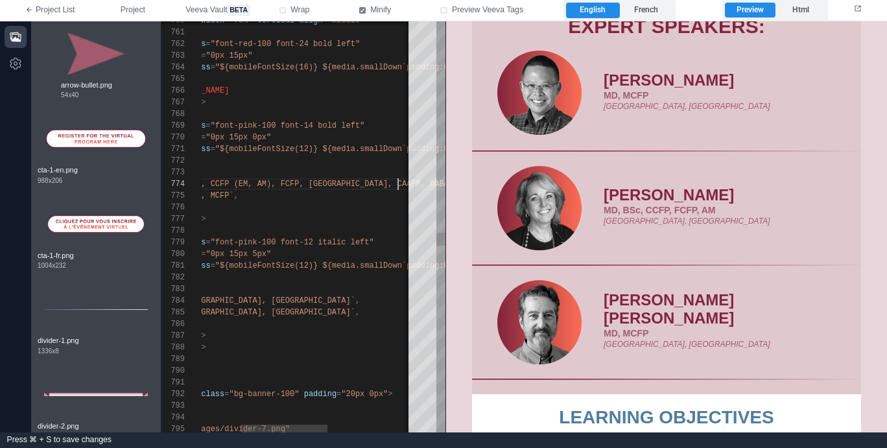
scroll to position [35, 295]
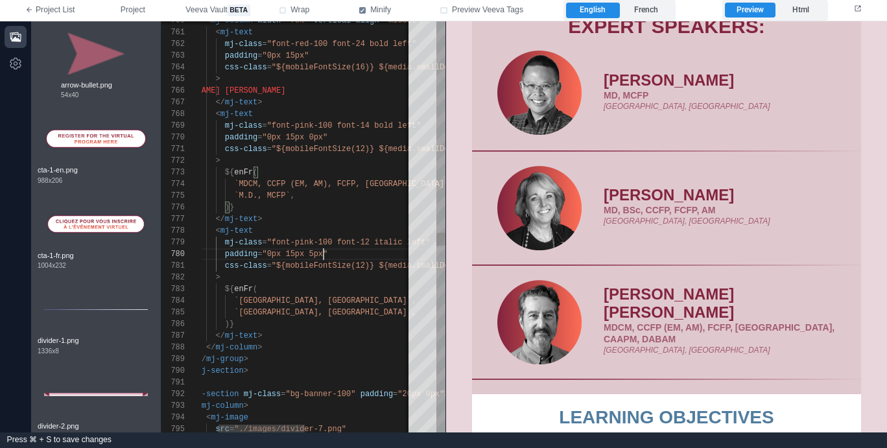
drag, startPoint x: 324, startPoint y: 252, endPoint x: 362, endPoint y: 252, distance: 37.6
click at [324, 252] on span ""0px 15px 5px"" at bounding box center [294, 254] width 65 height 9
click at [256, 299] on span "`[GEOGRAPHIC_DATA], [GEOGRAPHIC_DATA]`" at bounding box center [323, 300] width 178 height 9
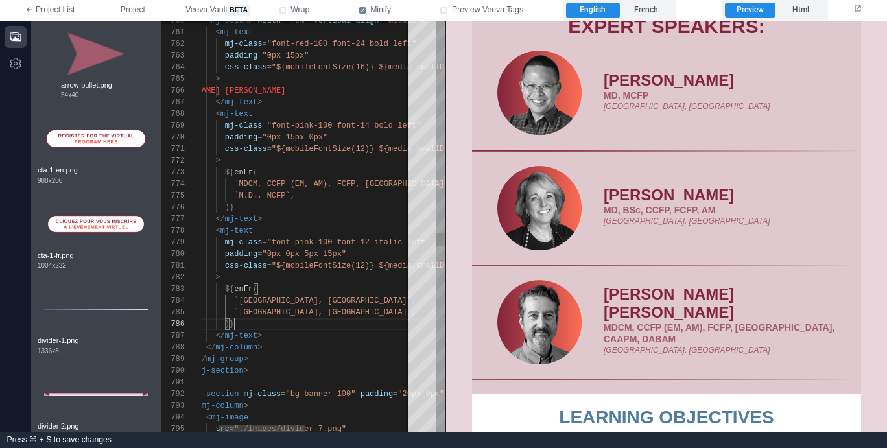
click at [248, 321] on div ")}" at bounding box center [416, 324] width 515 height 12
click at [275, 318] on div ")}" at bounding box center [416, 324] width 515 height 12
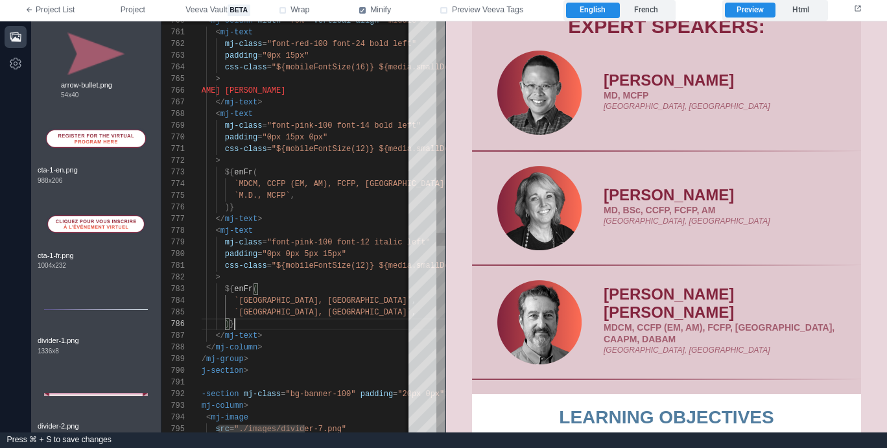
scroll to position [58, 75]
click at [280, 328] on div ")}" at bounding box center [416, 324] width 515 height 12
click at [239, 195] on div "780 781 777 778 779 774 775 776 770 771 772 773 767 768 769 764 765 766 761 762…" at bounding box center [303, 226] width 284 height 411
paste textarea "**********"
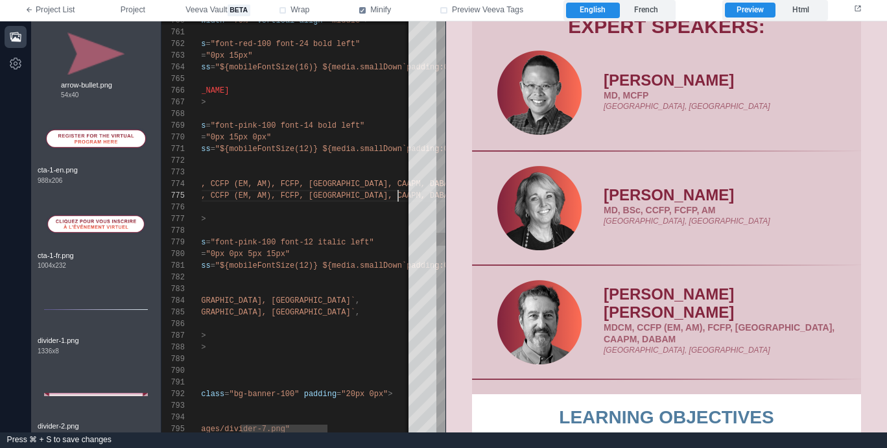
scroll to position [47, 295]
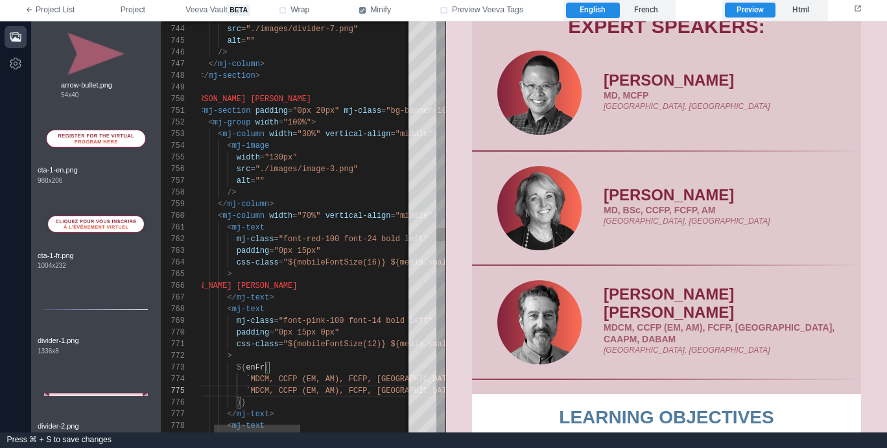
click at [305, 213] on span ""70%"" at bounding box center [308, 215] width 23 height 9
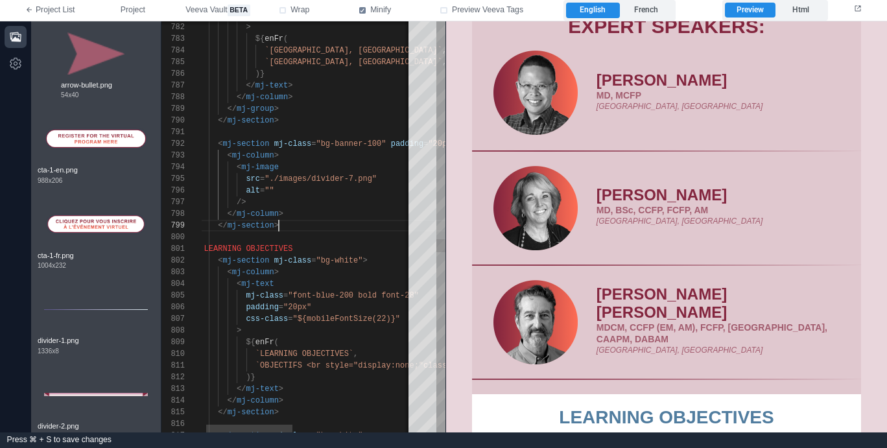
scroll to position [93, 89]
drag, startPoint x: 320, startPoint y: 226, endPoint x: 311, endPoint y: 226, distance: 8.4
click at [320, 226] on div "</ mj-section >" at bounding box center [447, 226] width 515 height 12
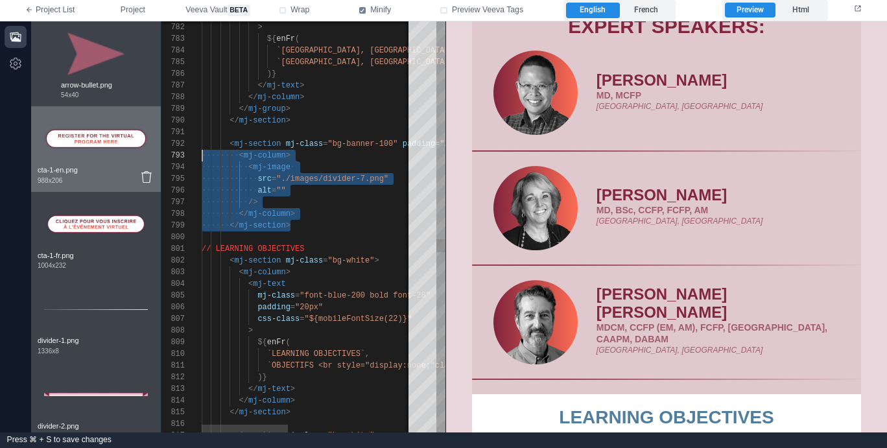
scroll to position [12, 0]
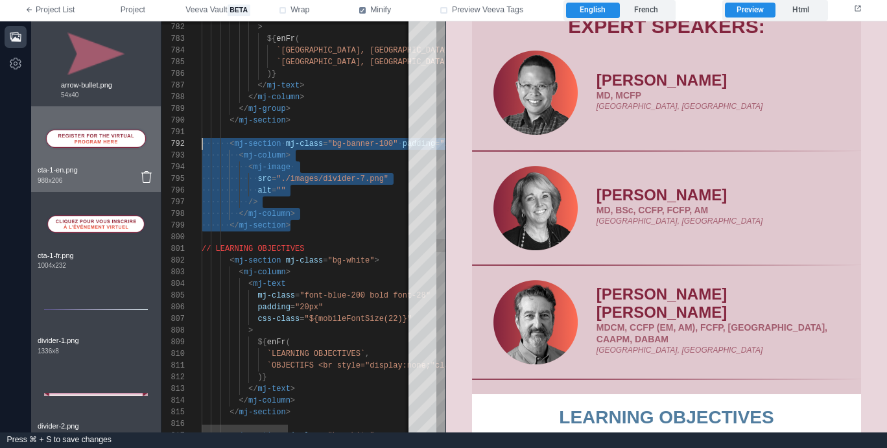
drag, startPoint x: 272, startPoint y: 227, endPoint x: 154, endPoint y: 147, distance: 142.4
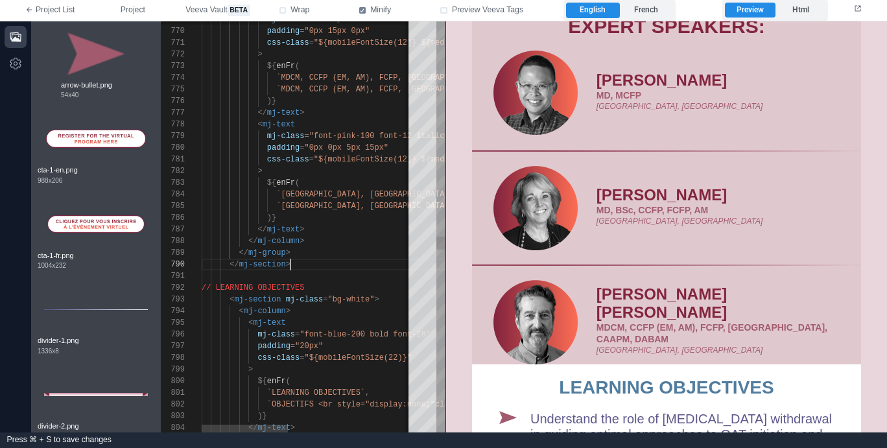
scroll to position [105, 89]
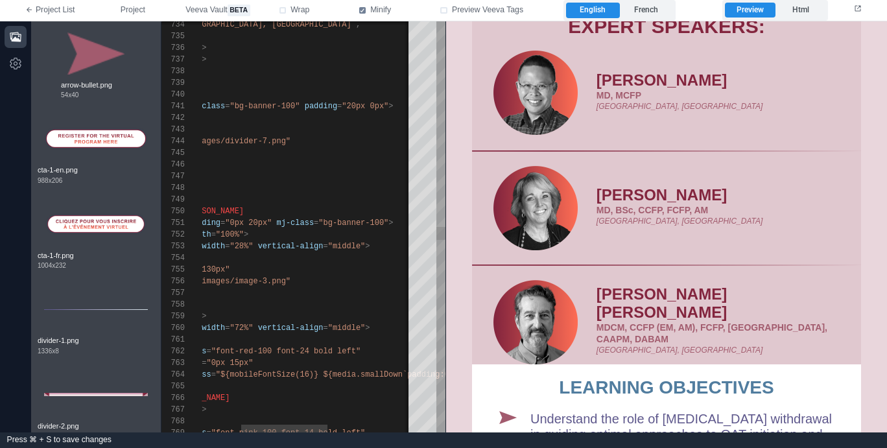
click at [268, 219] on span ""0px 20px"" at bounding box center [248, 222] width 47 height 9
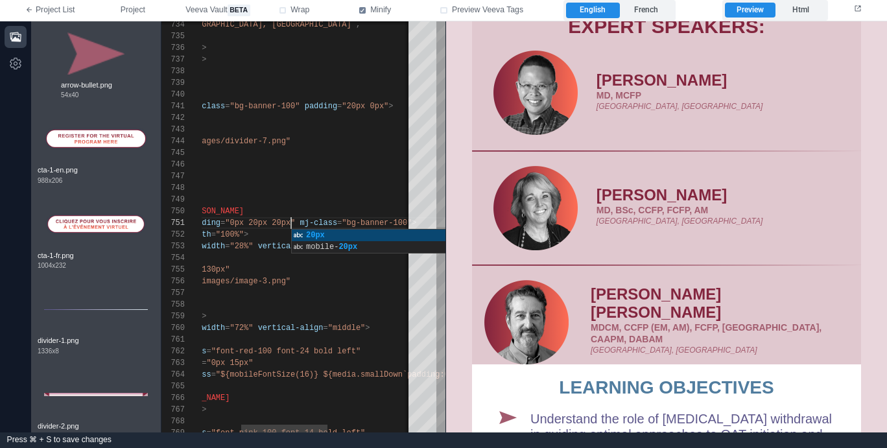
scroll to position [0, 187]
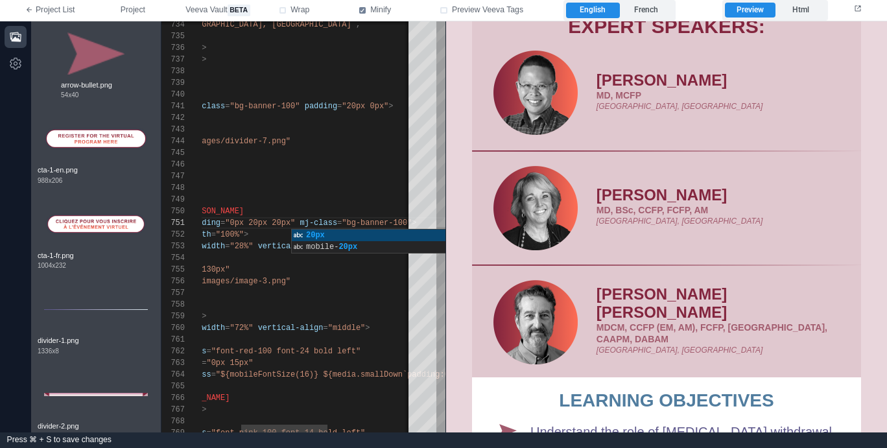
click at [277, 222] on div "769 768 767 766 765 764 763 762 761 760 759 758 757 756 755 754 753 752 751 750…" at bounding box center [303, 226] width 284 height 411
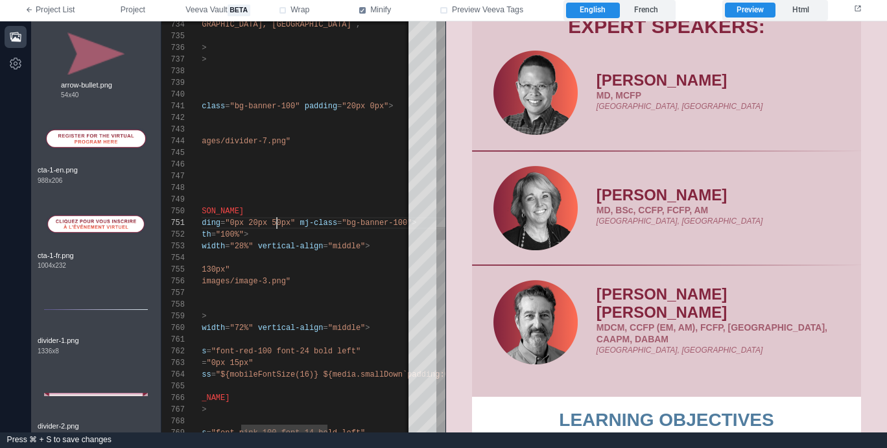
click at [325, 280] on div "src = "./images/image-3.png"" at bounding box center [361, 282] width 515 height 12
click at [646, 16] on label "French" at bounding box center [646, 11] width 53 height 16
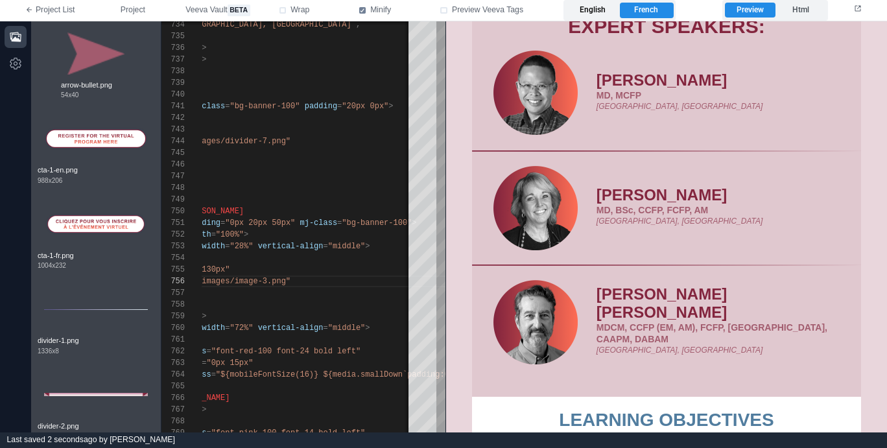
scroll to position [595, 0]
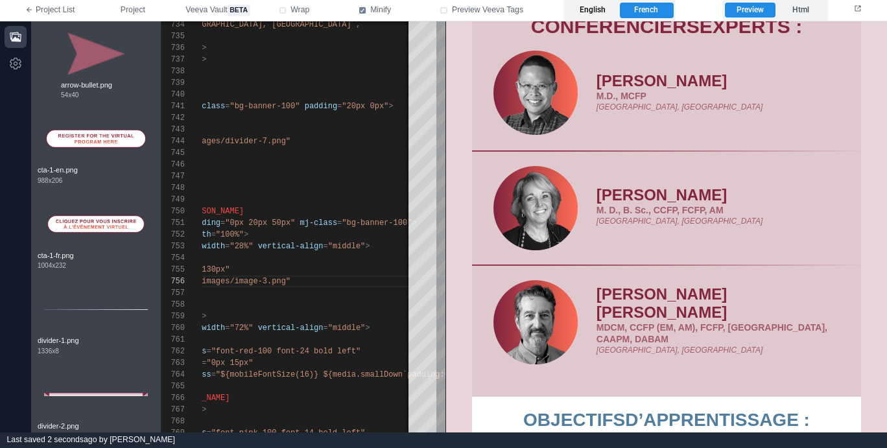
click at [587, 11] on label "English" at bounding box center [592, 11] width 53 height 16
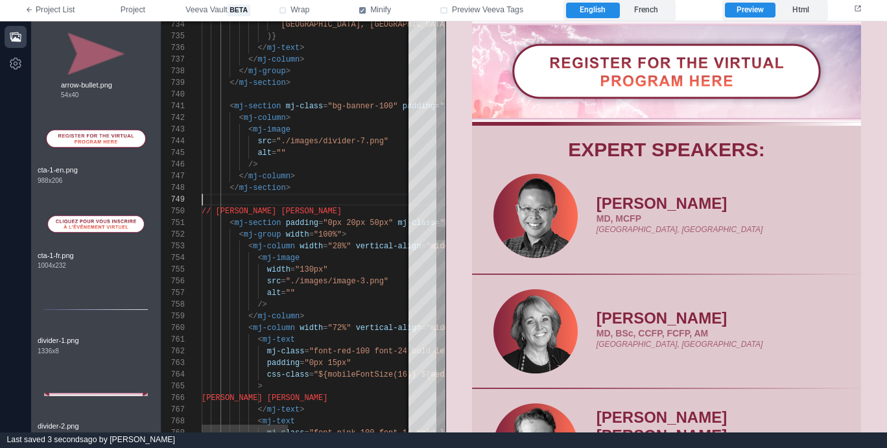
scroll to position [93, 0]
click at [300, 200] on div at bounding box center [459, 200] width 515 height 12
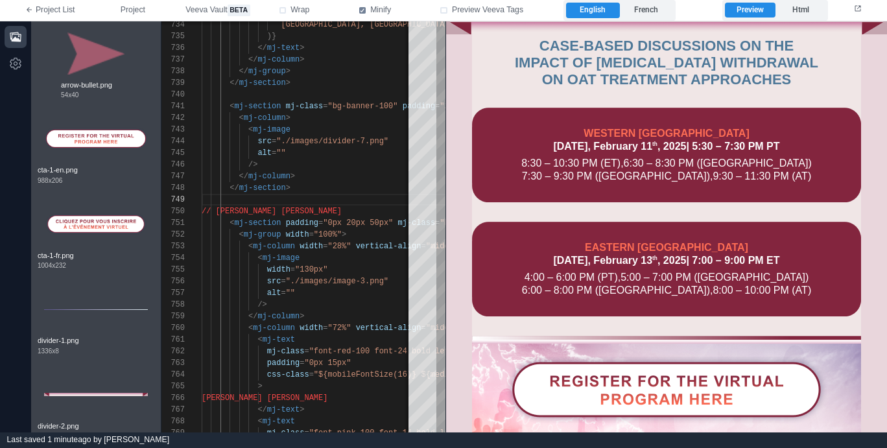
scroll to position [90, 0]
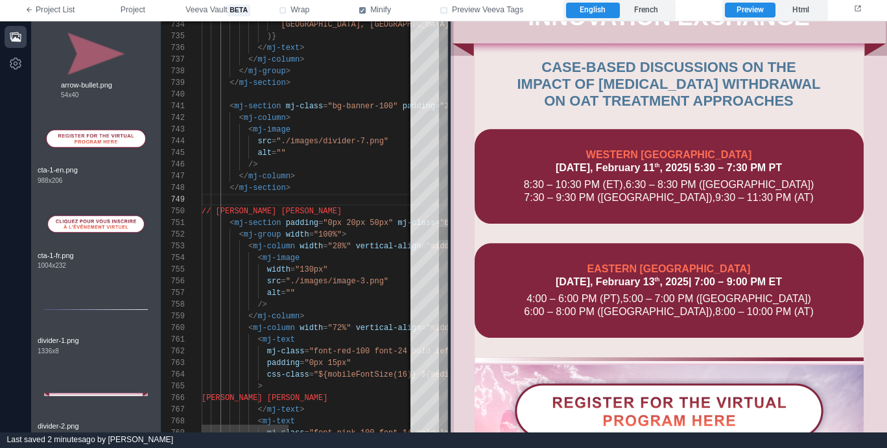
drag, startPoint x: 447, startPoint y: 184, endPoint x: 469, endPoint y: 182, distance: 22.1
click at [454, 182] on span at bounding box center [450, 226] width 7 height 411
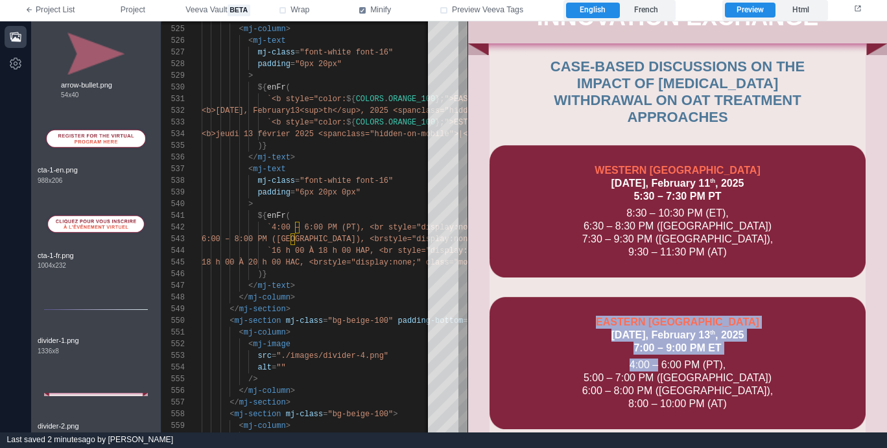
drag, startPoint x: 653, startPoint y: 347, endPoint x: 563, endPoint y: 301, distance: 101.2
click at [563, 315] on tbody "EASTERN CANADA Thursday, February 13 th , 2025 | 7:00 – 9:00 PM ET 4:00 – 6:00 …" at bounding box center [677, 362] width 376 height 95
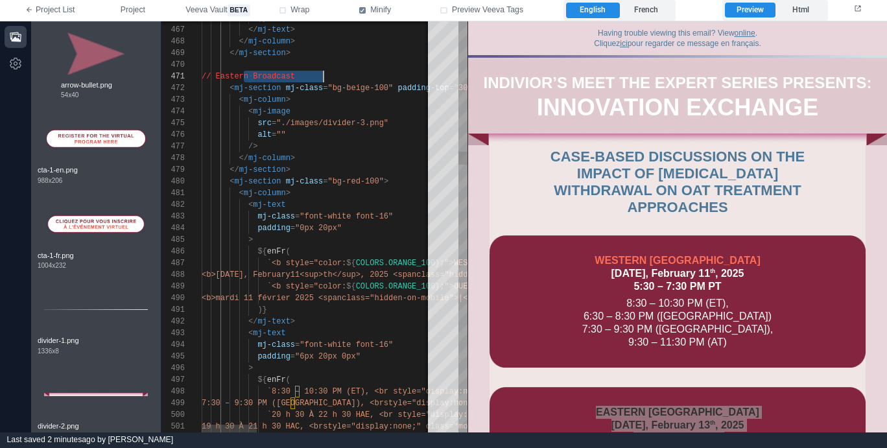
scroll to position [0, 122]
drag, startPoint x: 244, startPoint y: 76, endPoint x: 333, endPoint y: 76, distance: 88.8
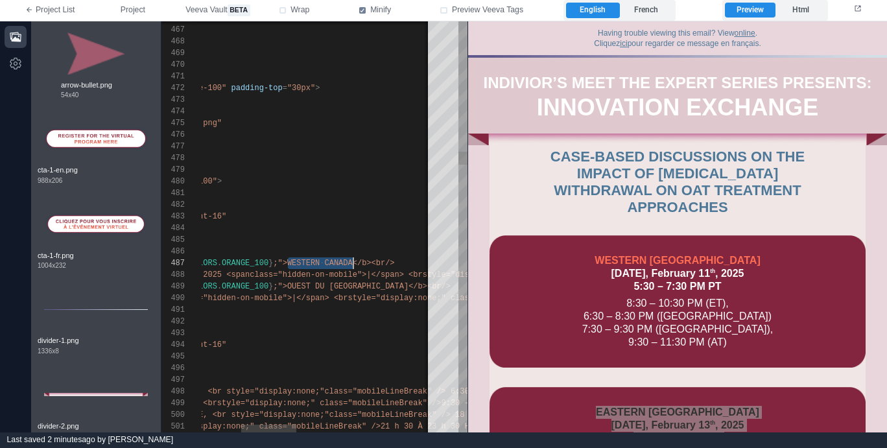
drag, startPoint x: 287, startPoint y: 262, endPoint x: 353, endPoint y: 261, distance: 66.1
paste textarea "***"
drag, startPoint x: 288, startPoint y: 285, endPoint x: 359, endPoint y: 283, distance: 70.0
paste textarea "***"
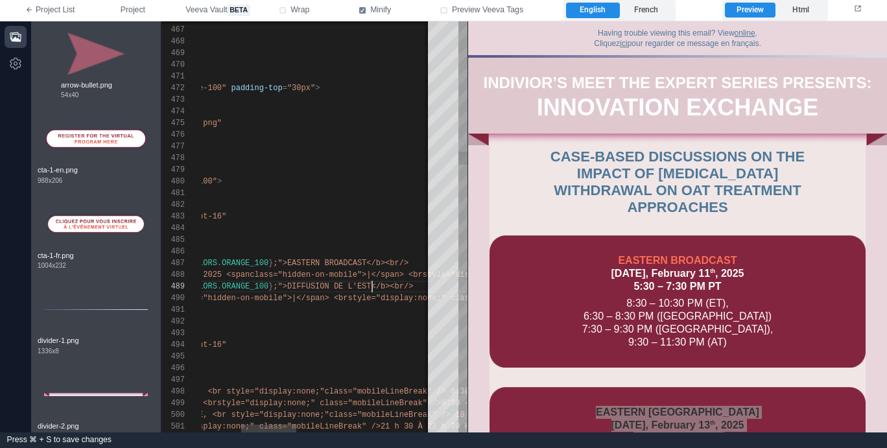
scroll to position [93, 337]
drag, startPoint x: 650, startPoint y: 14, endPoint x: 602, endPoint y: 14, distance: 47.3
click at [649, 14] on label "French" at bounding box center [646, 11] width 53 height 16
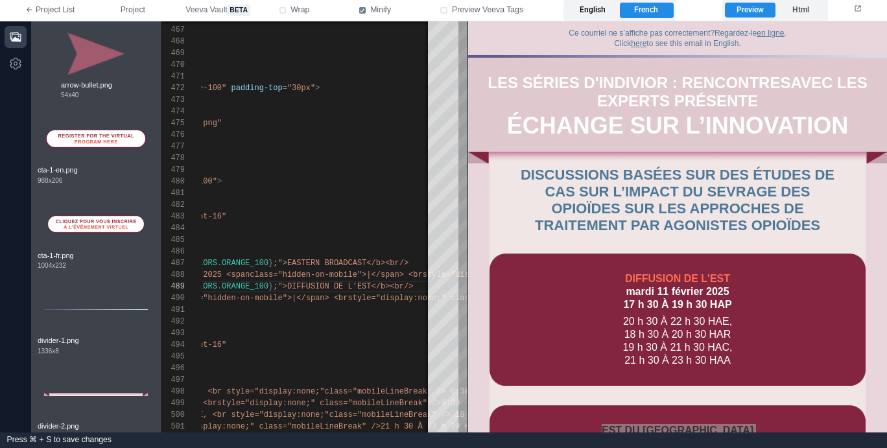
click at [596, 14] on label "English" at bounding box center [592, 11] width 53 height 16
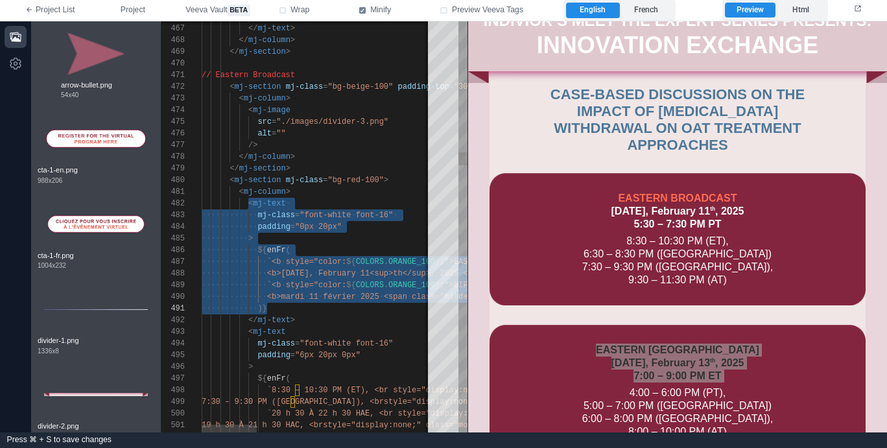
scroll to position [12, 94]
drag, startPoint x: 248, startPoint y: 202, endPoint x: 321, endPoint y: 316, distance: 134.7
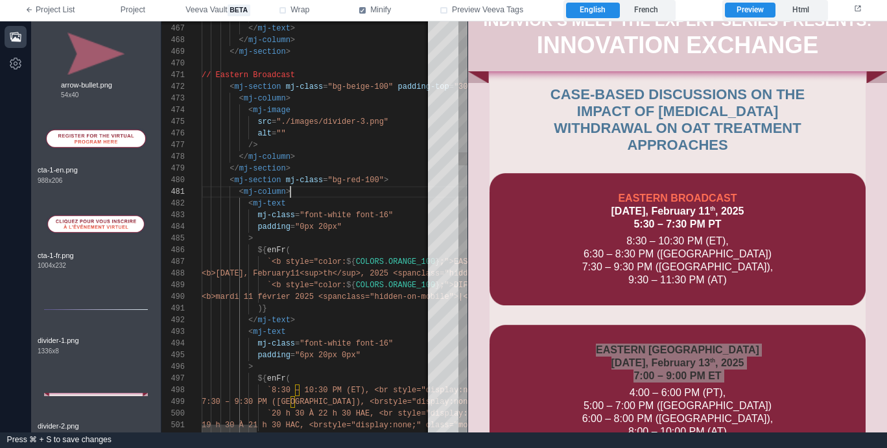
scroll to position [0, 89]
click at [344, 195] on div "< mj-column >" at bounding box center [680, 192] width 956 height 12
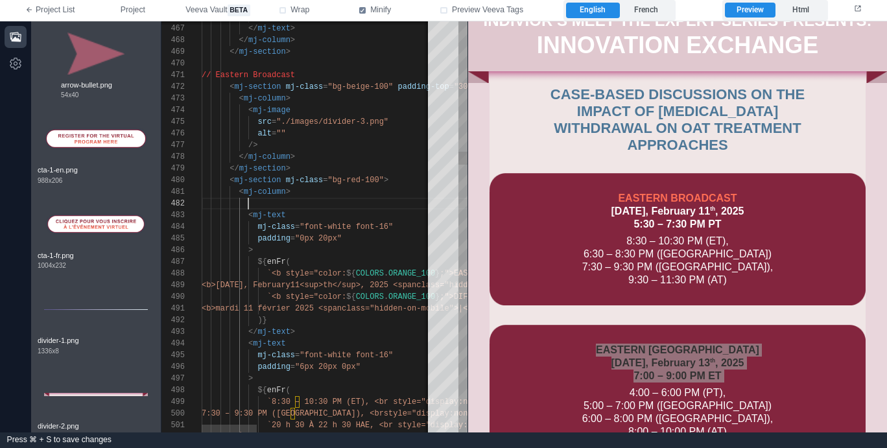
paste textarea "**********"
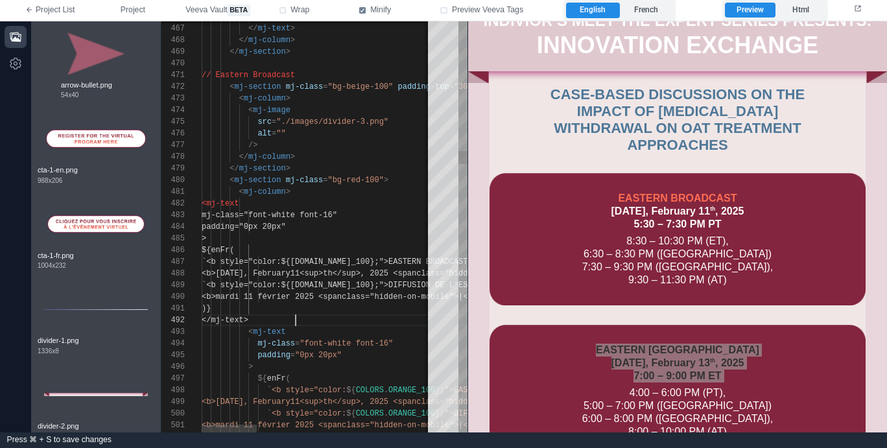
scroll to position [12, 94]
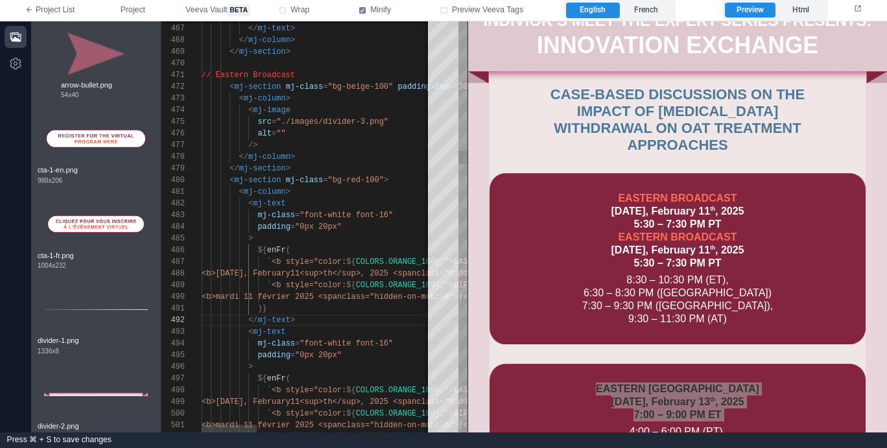
click at [267, 273] on div "501 502 498 499 500 496 497 493 494 495 480 481 477 478 479 475 476 473 474 470…" at bounding box center [314, 226] width 306 height 411
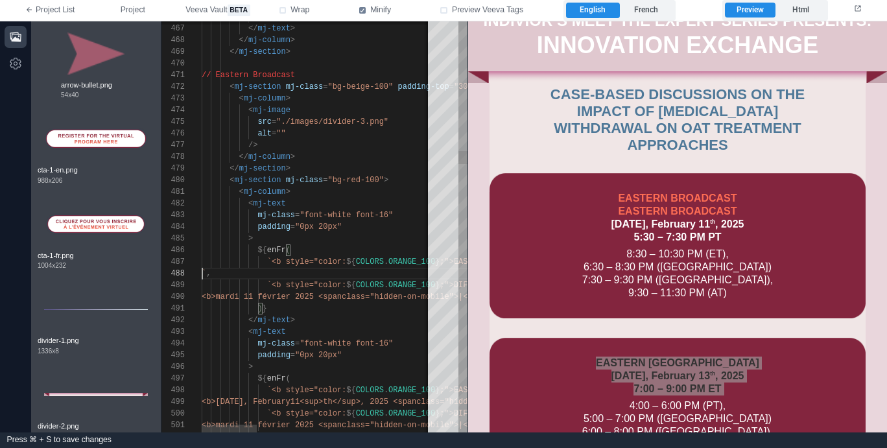
scroll to position [70, 351]
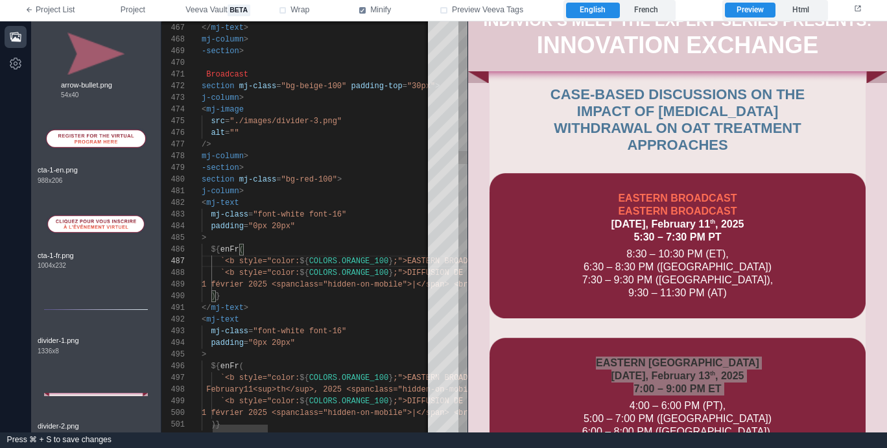
click at [320, 228] on div "padding = "0px 20px"" at bounding box center [633, 226] width 956 height 12
click at [289, 215] on span ""font-white font-16"" at bounding box center [299, 214] width 93 height 9
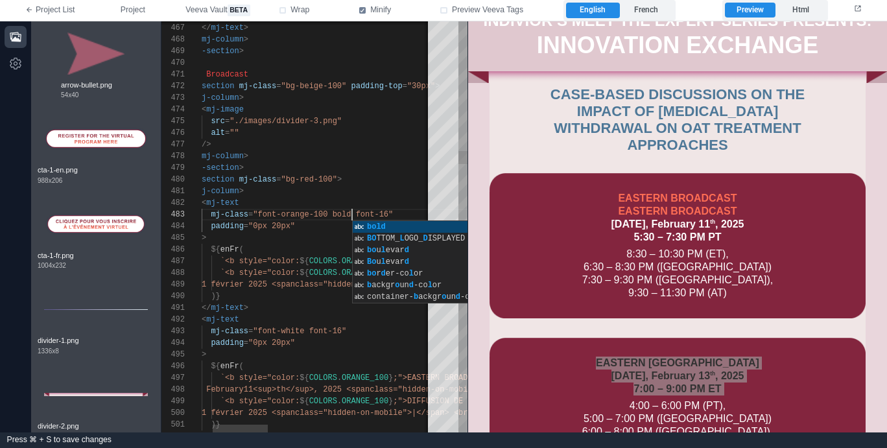
click at [265, 261] on span "`<b style="color:" at bounding box center [259, 261] width 79 height 9
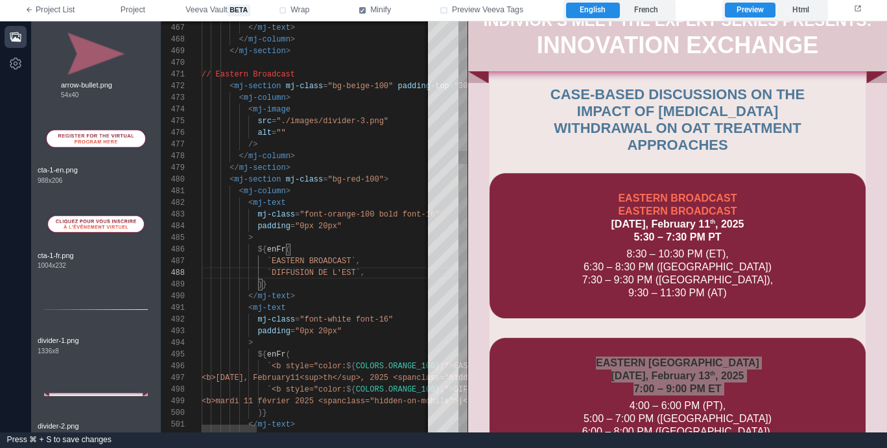
scroll to position [93, 65]
click at [272, 362] on div "499 500 496 497 498 494 495 491 492 493 480 481 477 478 479 475 476 473 474 470…" at bounding box center [314, 226] width 306 height 411
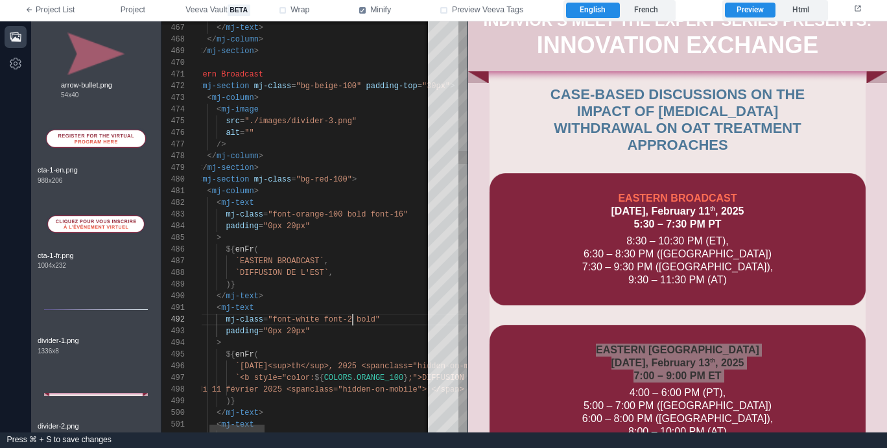
scroll to position [12, 187]
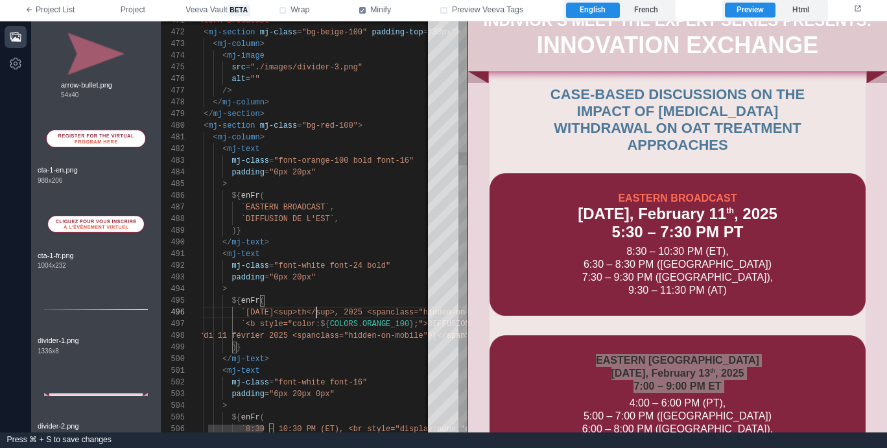
click at [318, 315] on span "`Tuesday, February 11<sup>th</sup>, 2025 <span" at bounding box center [315, 312] width 149 height 9
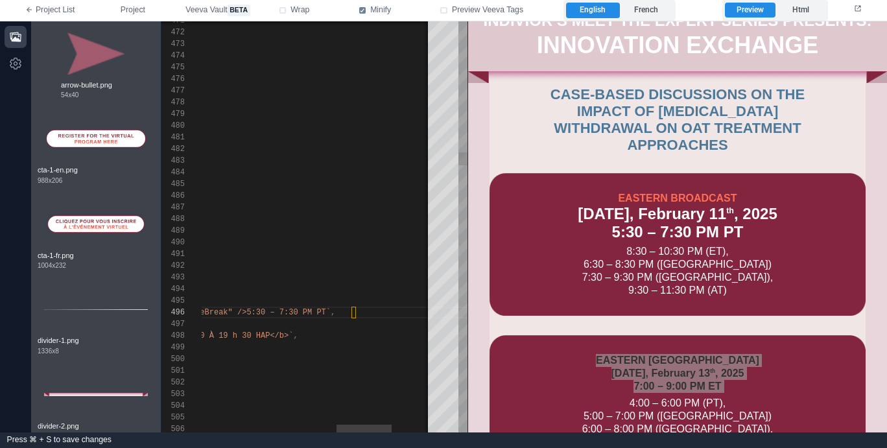
scroll to position [58, 773]
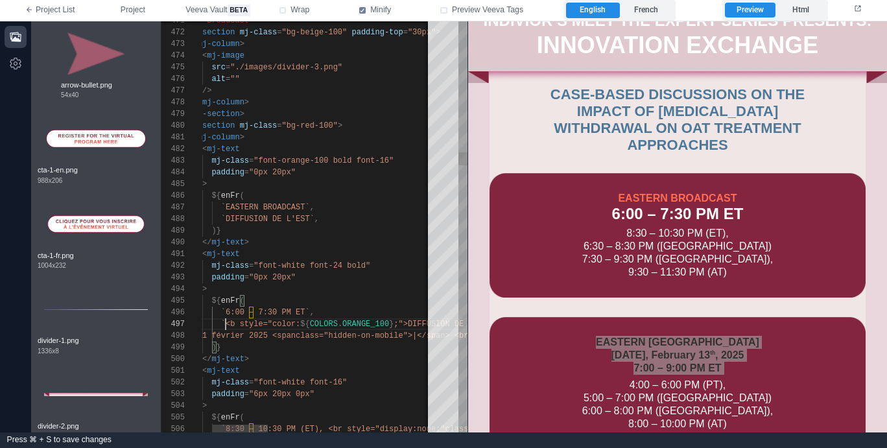
scroll to position [70, 70]
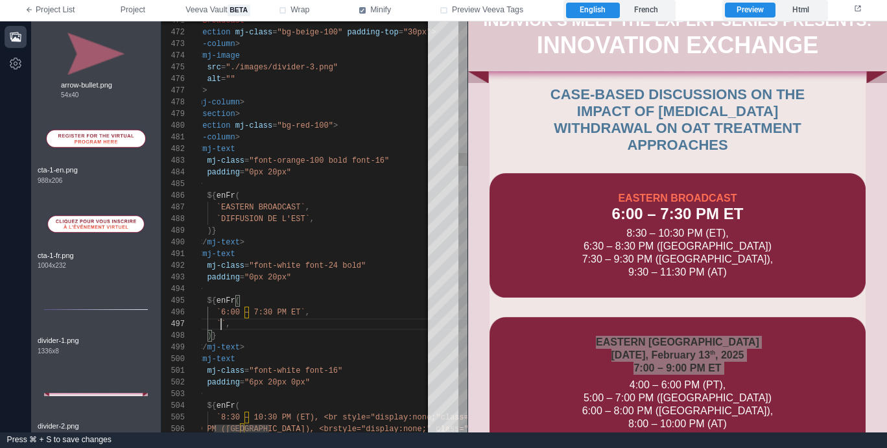
paste textarea "**********"
drag, startPoint x: 220, startPoint y: 322, endPoint x: 241, endPoint y: 322, distance: 20.1
click at [644, 10] on label "French" at bounding box center [646, 11] width 53 height 16
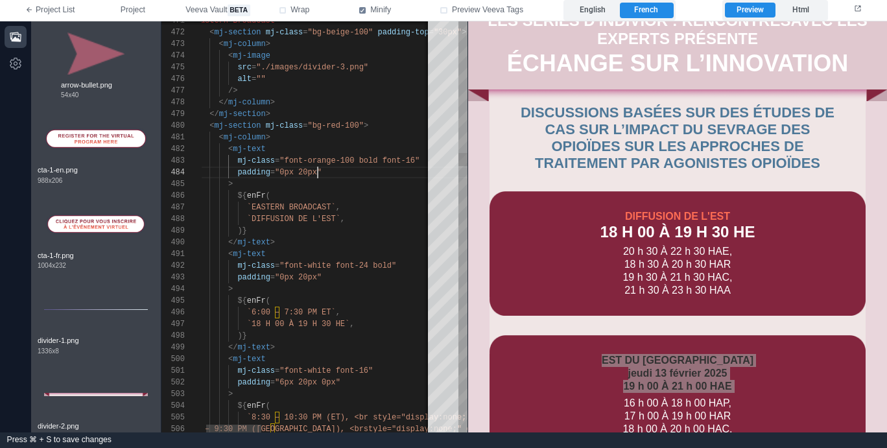
click at [318, 170] on span ""0px 20px"" at bounding box center [298, 172] width 47 height 9
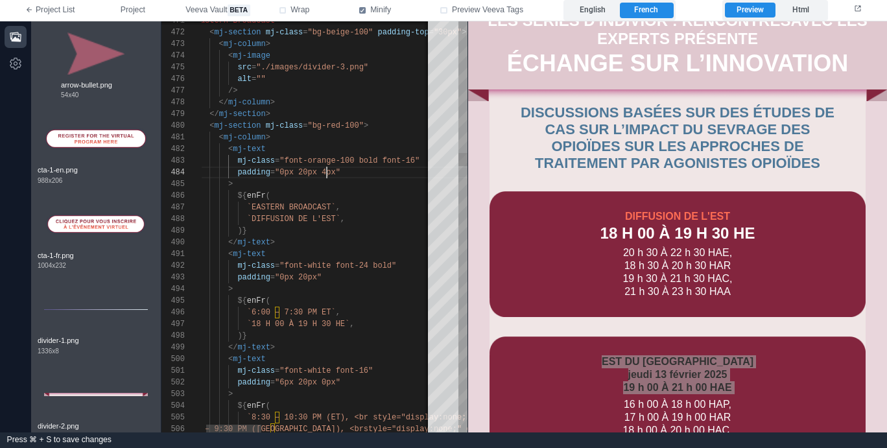
scroll to position [35, 145]
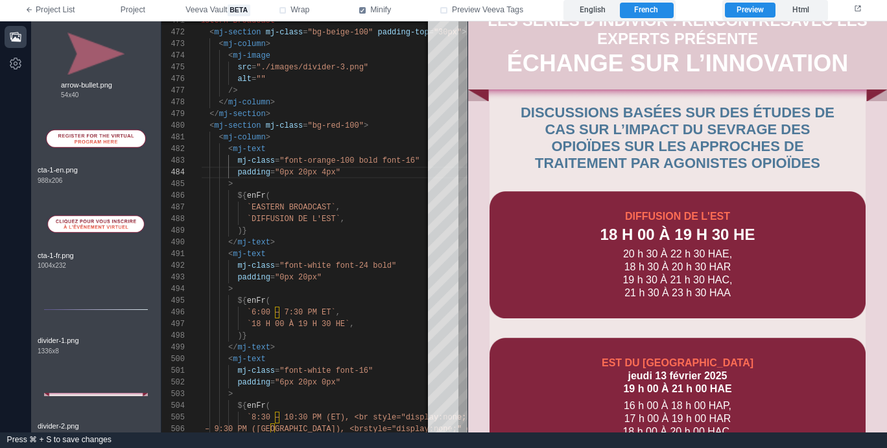
click at [625, 273] on div "20 h 30 À 22 h 30 HAE, 18 h 30 À 20 h 30 HAR 19 h 30 À 21 h 30 HAC, 21 h 30 À 2…" at bounding box center [677, 273] width 350 height 52
drag, startPoint x: 590, startPoint y: 14, endPoint x: 596, endPoint y: 18, distance: 7.0
click at [590, 14] on label "English" at bounding box center [592, 11] width 53 height 16
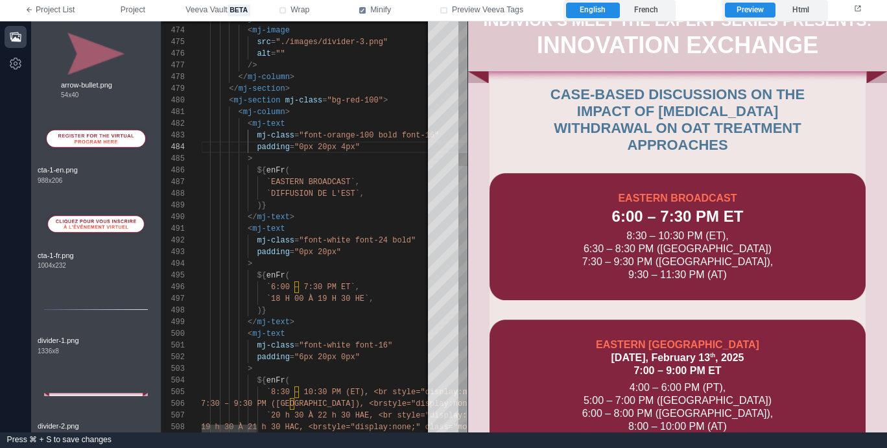
scroll to position [82, 65]
click at [343, 314] on div ")}" at bounding box center [679, 311] width 956 height 12
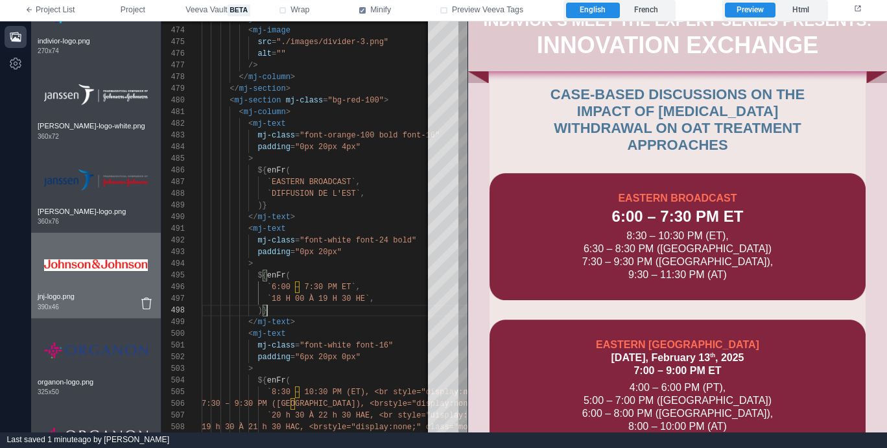
scroll to position [1504, 0]
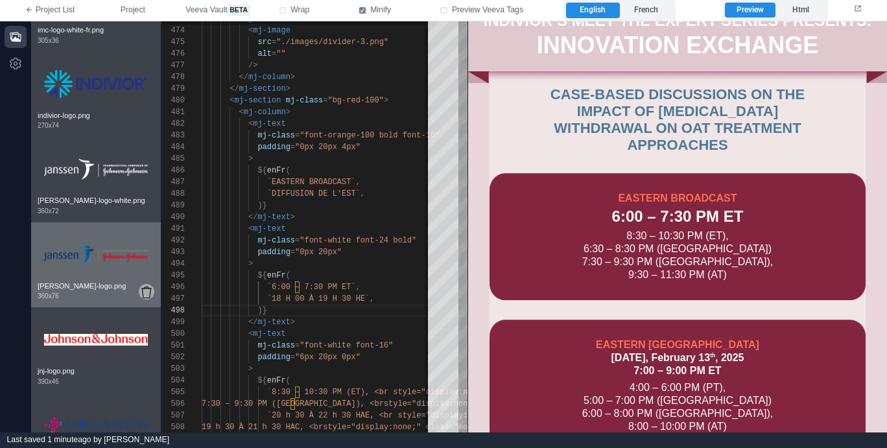
click at [148, 290] on icon at bounding box center [146, 293] width 10 height 12
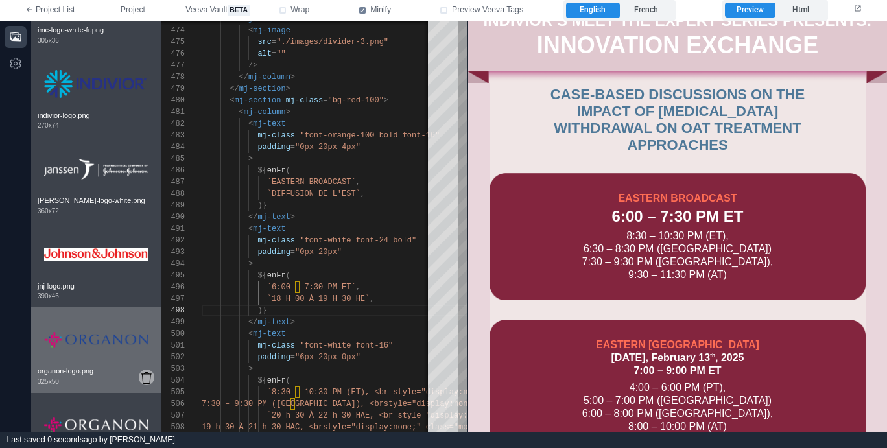
click at [148, 290] on icon at bounding box center [146, 293] width 10 height 12
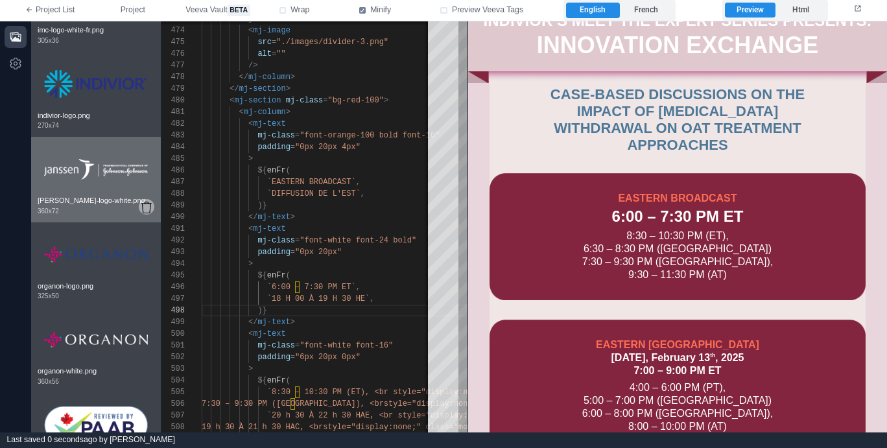
click at [147, 207] on icon at bounding box center [146, 208] width 10 height 12
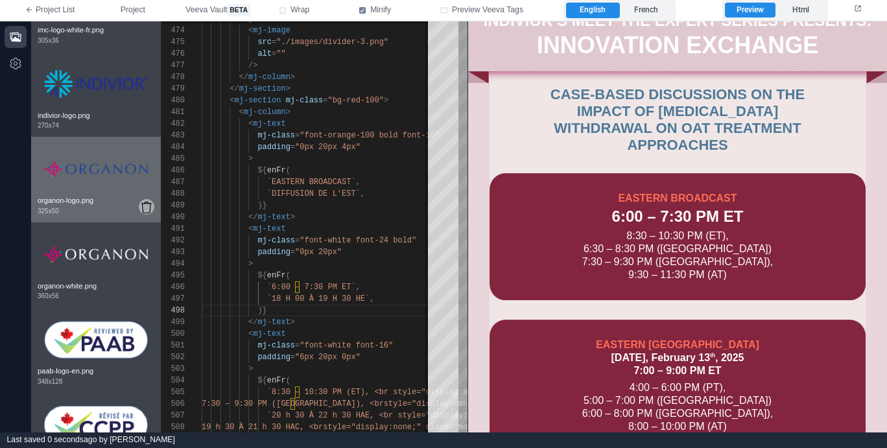
click at [146, 209] on icon at bounding box center [146, 208] width 10 height 12
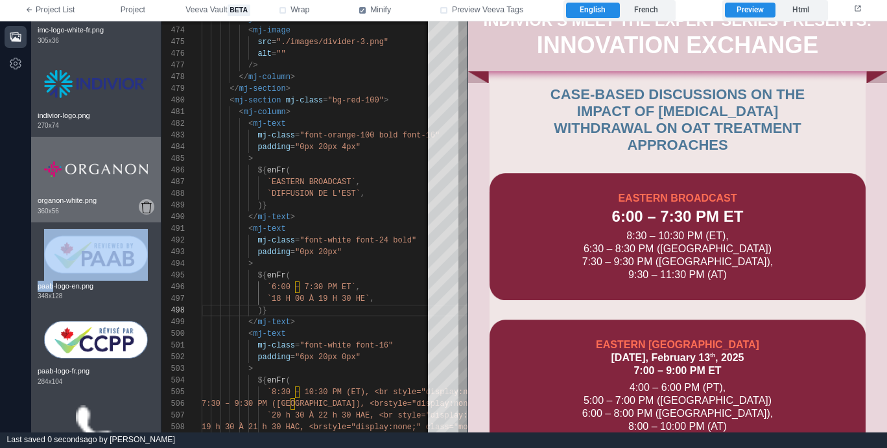
click at [146, 209] on icon at bounding box center [146, 208] width 10 height 12
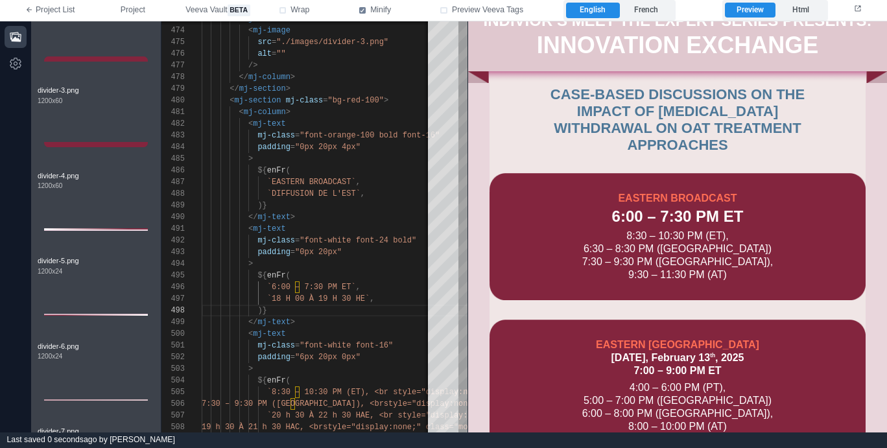
scroll to position [0, 0]
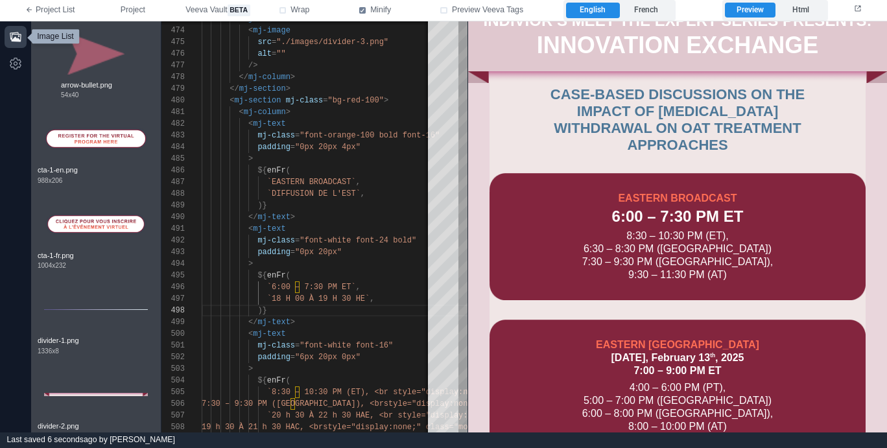
click at [17, 36] on icon "button" at bounding box center [15, 36] width 13 height 13
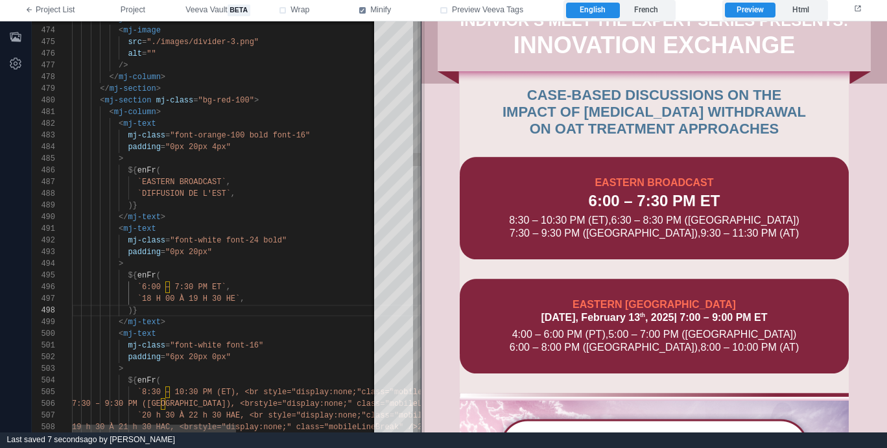
drag, startPoint x: 338, startPoint y: 244, endPoint x: 415, endPoint y: 253, distance: 77.1
click at [418, 253] on span at bounding box center [421, 226] width 7 height 411
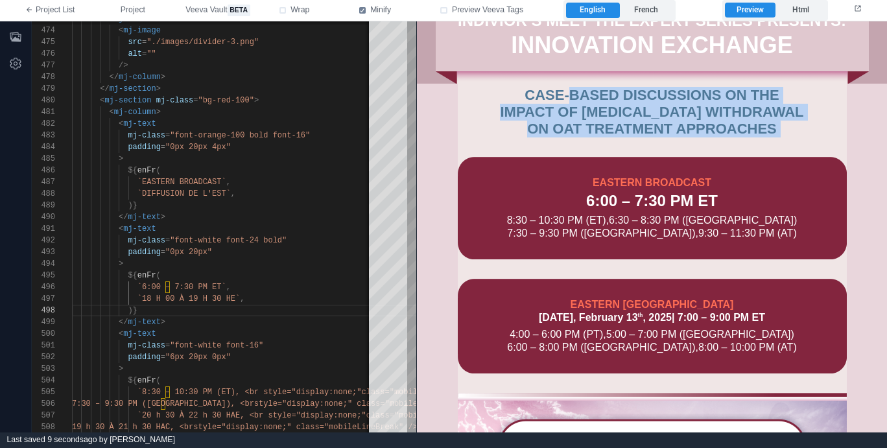
drag, startPoint x: 573, startPoint y: 99, endPoint x: 666, endPoint y: 147, distance: 104.1
click at [655, 143] on td "CASE‑BASED DISCUSSIONS ON THE IMPACT OF OPIOID WITHDRAWAL ON OAT TREATMENT APPR…" at bounding box center [652, 241] width 433 height 317
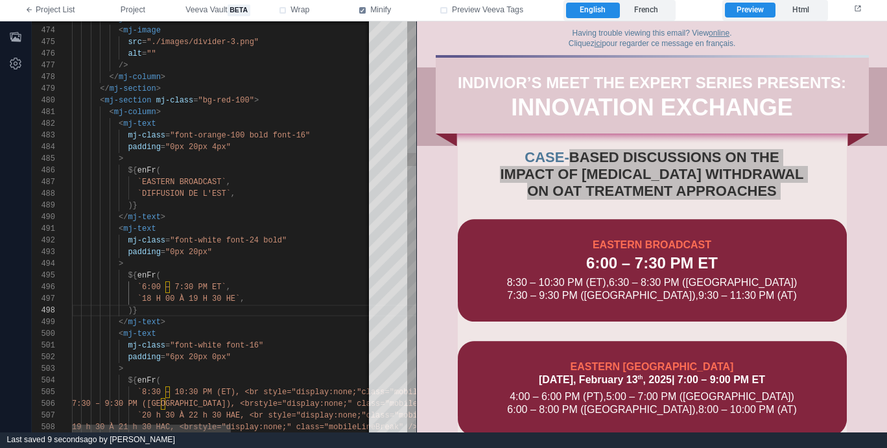
scroll to position [70, 173]
click at [314, 293] on div "`18 H 00 À 19 H 30 HE` ," at bounding box center [357, 299] width 571 height 12
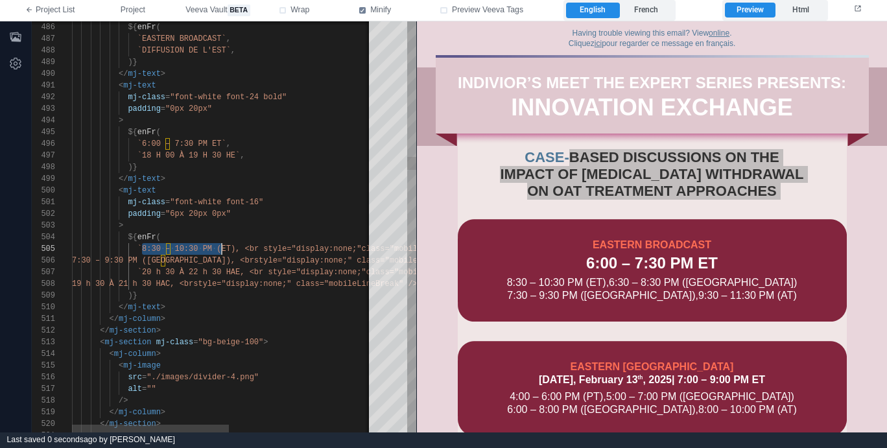
scroll to position [47, 154]
paste textarea "**********"
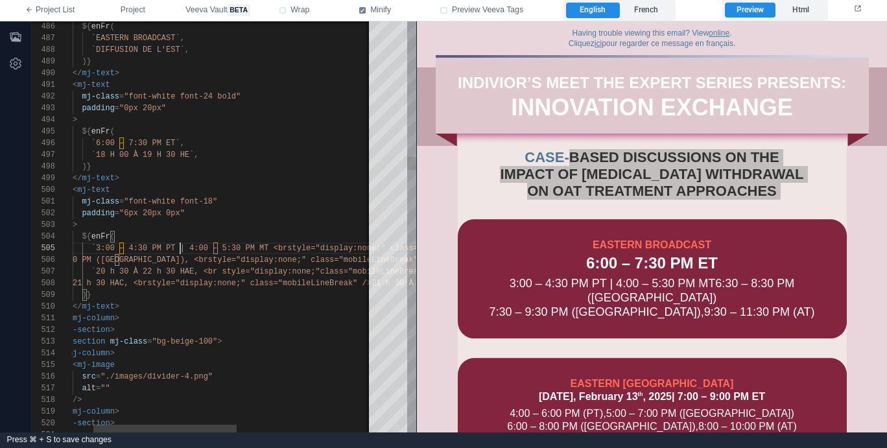
scroll to position [47, 150]
paste textarea "**********"
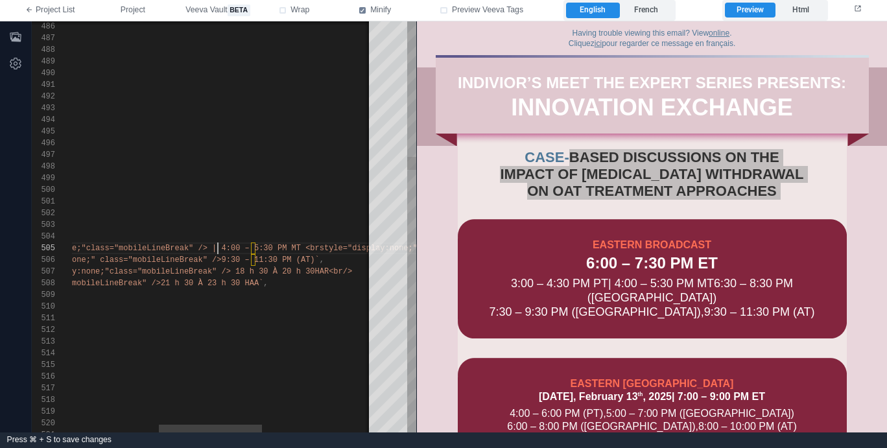
click at [218, 246] on span "class="mobileLineBreak" /> | 4:00 – 5:30 PM MT <br" at bounding box center [202, 248] width 233 height 9
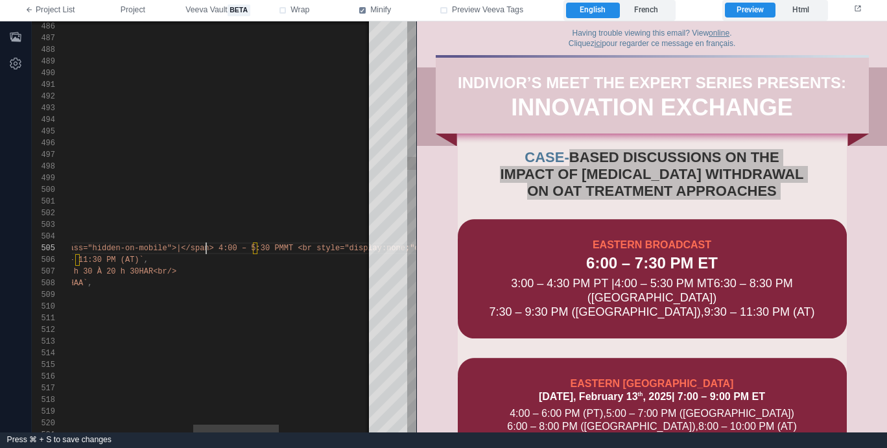
scroll to position [47, 590]
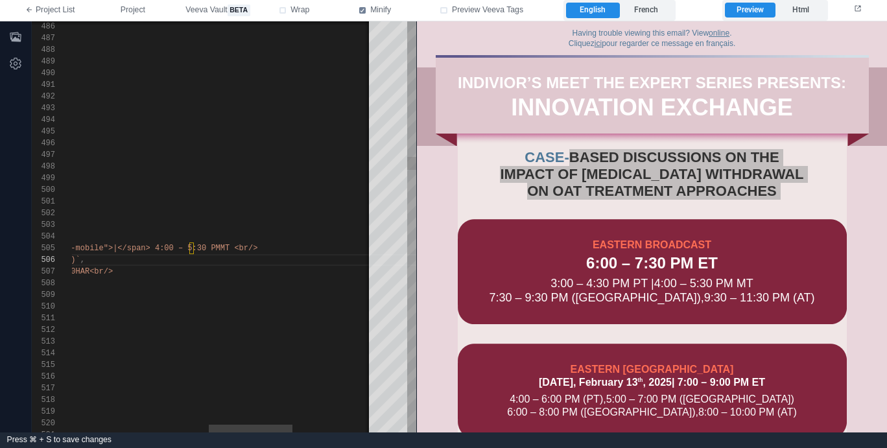
scroll to position [58, 65]
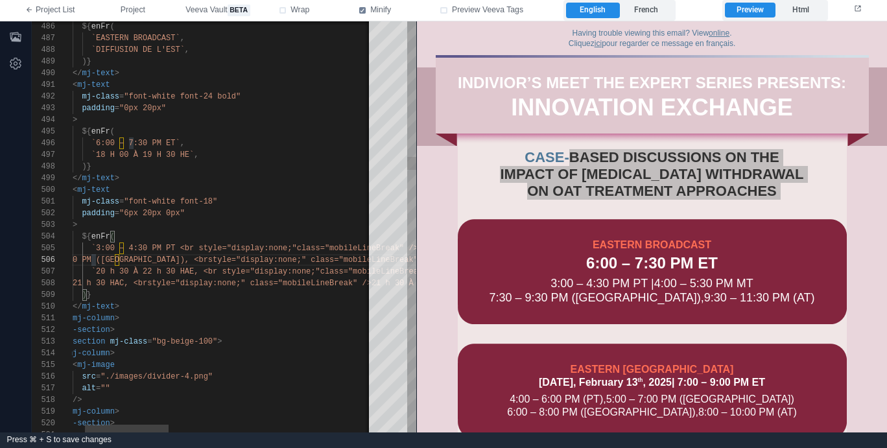
click at [185, 260] on div "498 496 497 494 495 491 492 493 486 487 488 489 490 499 500 501 502 503 504 505…" at bounding box center [224, 226] width 384 height 411
paste textarea "**********"
click at [270, 257] on div "498 496 497 494 495 491 492 493 486 487 488 489 490 499 500 501 502 503 504 505…" at bounding box center [224, 226] width 384 height 411
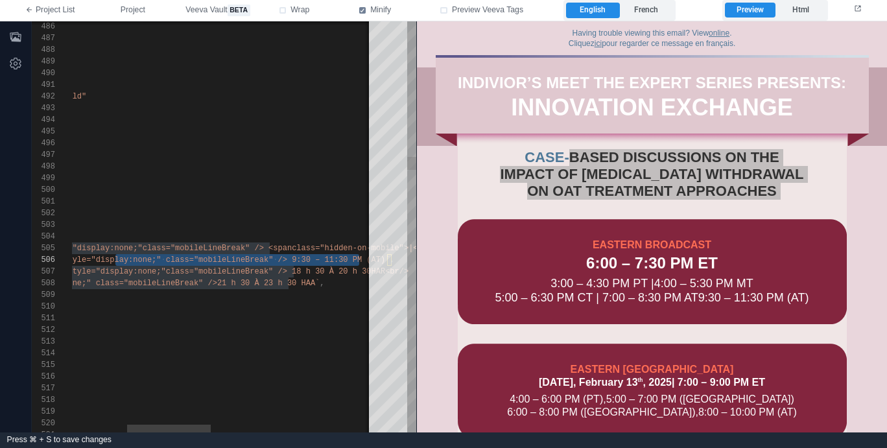
scroll to position [58, 244]
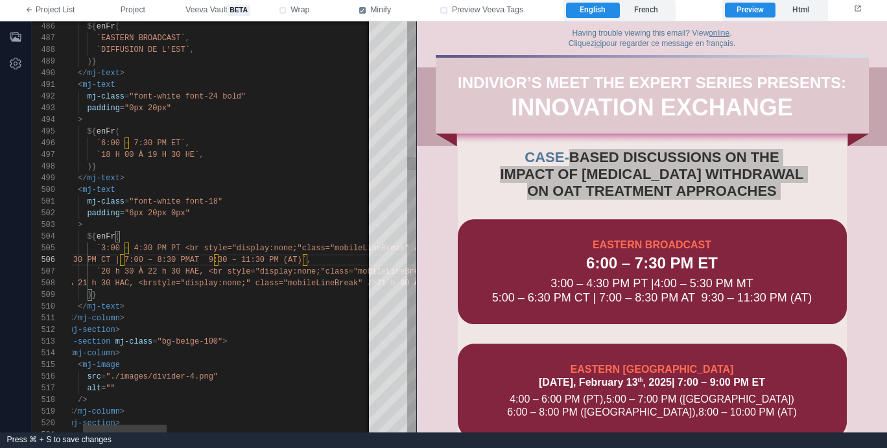
click at [176, 259] on div "498 496 497 494 495 491 492 493 486 487 488 489 490 499 500 501 502 503 504 505…" at bounding box center [224, 226] width 384 height 411
paste textarea "**********"
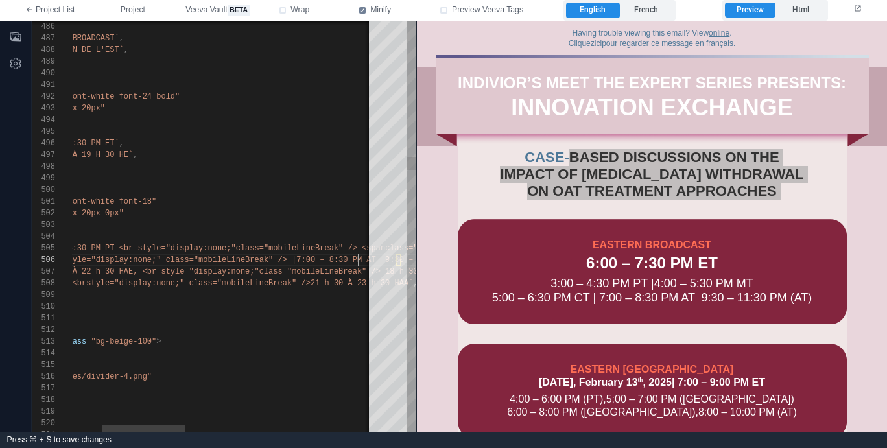
scroll to position [58, 394]
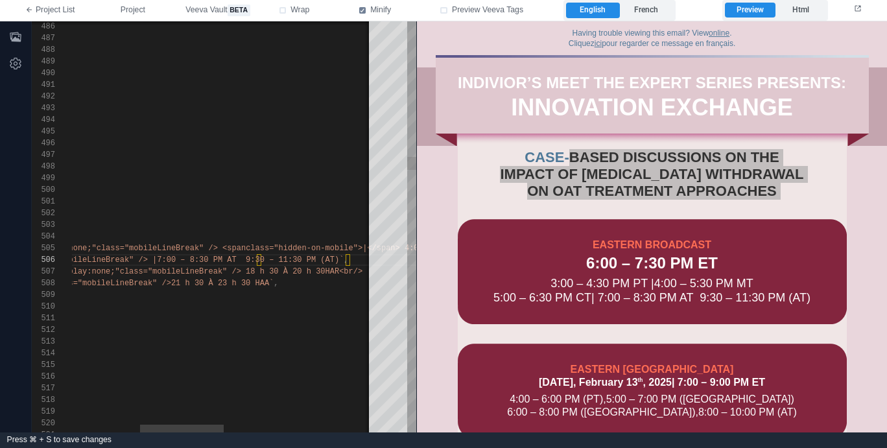
click at [228, 248] on div "498 496 497 494 495 491 492 493 486 487 488 489 490 499 500 501 502 503 504 505…" at bounding box center [224, 226] width 384 height 411
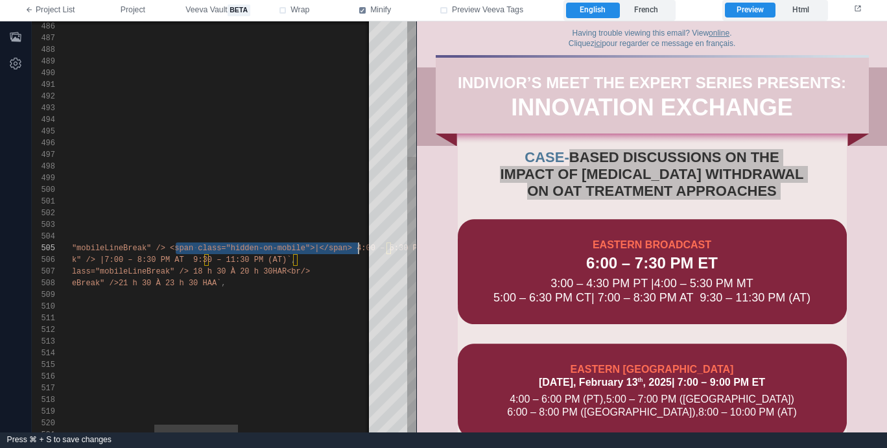
scroll to position [47, 585]
paste textarea "**********"
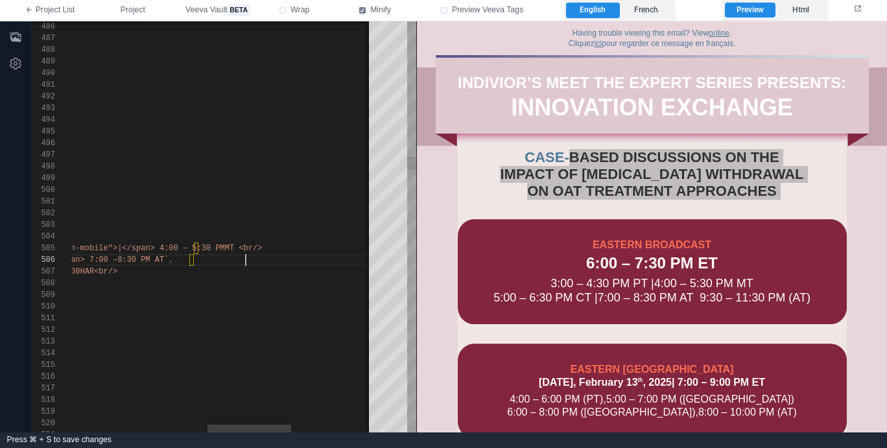
scroll to position [58, 665]
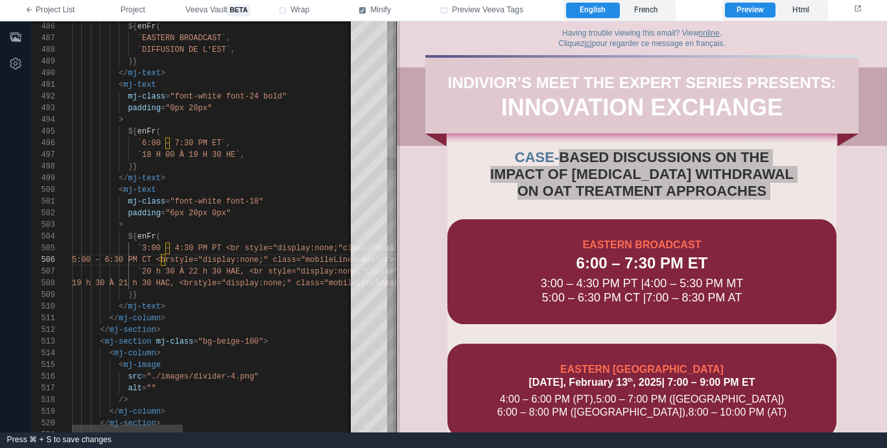
drag, startPoint x: 415, startPoint y: 298, endPoint x: 395, endPoint y: 292, distance: 20.8
click at [395, 292] on span at bounding box center [396, 226] width 7 height 411
click at [250, 303] on div "</ mj-text >" at bounding box center [432, 307] width 721 height 12
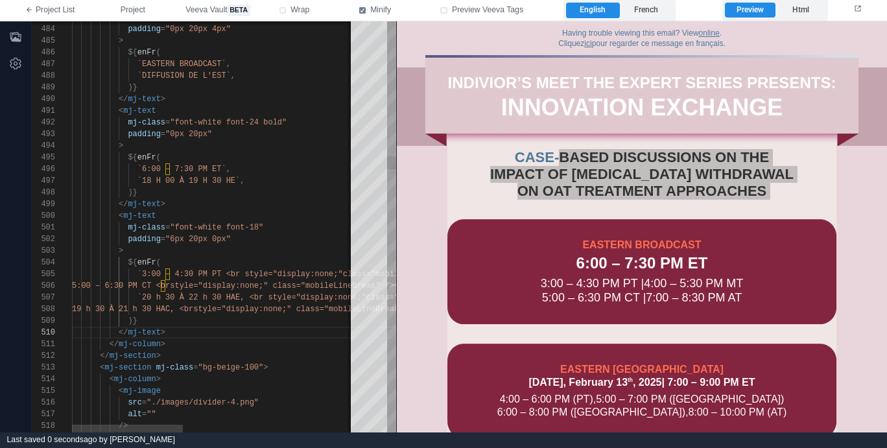
scroll to position [0, 94]
click at [178, 346] on div "</ mj-column >" at bounding box center [432, 344] width 721 height 12
click at [185, 337] on div "</ mj-text >" at bounding box center [432, 333] width 721 height 12
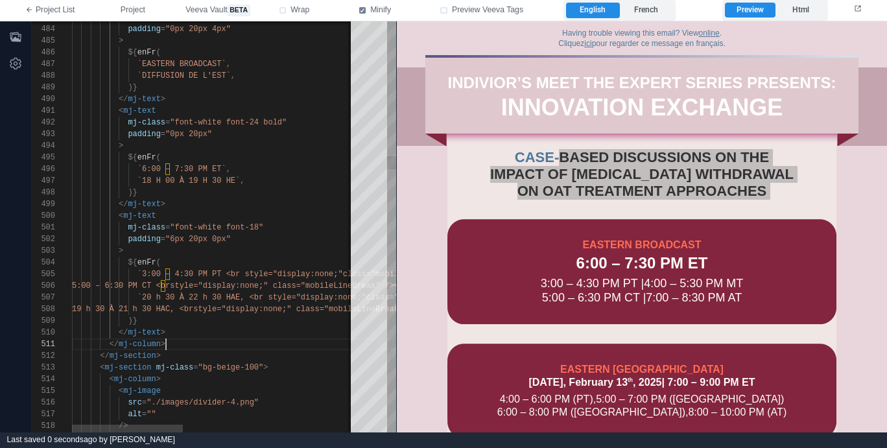
drag, startPoint x: 178, startPoint y: 347, endPoint x: 188, endPoint y: 349, distance: 10.6
click at [178, 347] on div "</ mj-column >" at bounding box center [432, 344] width 721 height 12
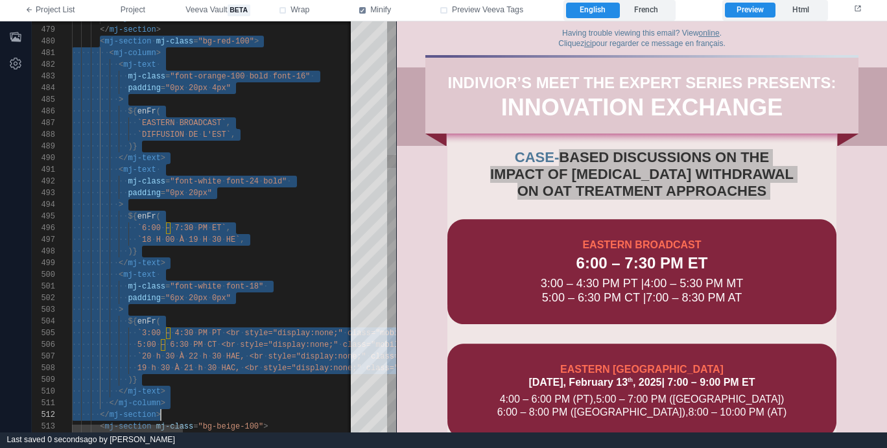
scroll to position [105, 89]
drag, startPoint x: 100, startPoint y: 49, endPoint x: 184, endPoint y: 412, distance: 371.9
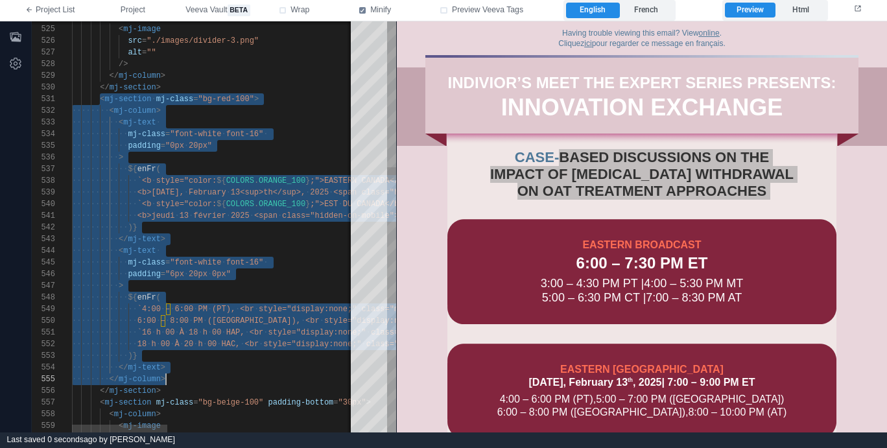
scroll to position [0, 89]
drag, startPoint x: 99, startPoint y: 97, endPoint x: 180, endPoint y: 387, distance: 301.7
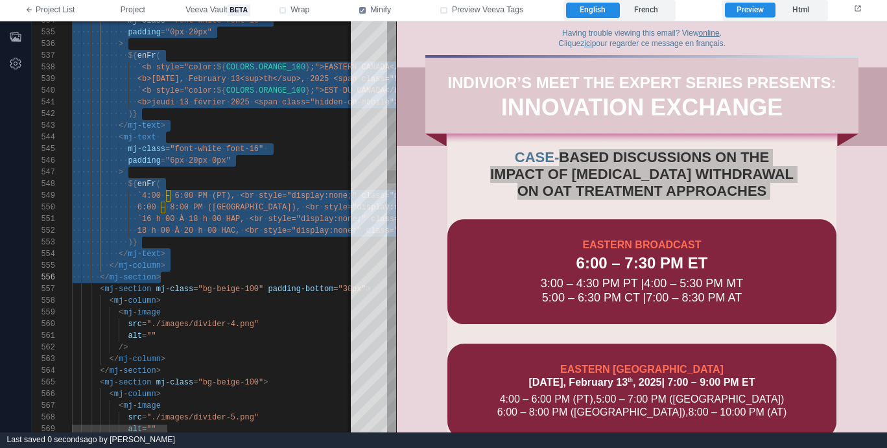
paste textarea "**********"
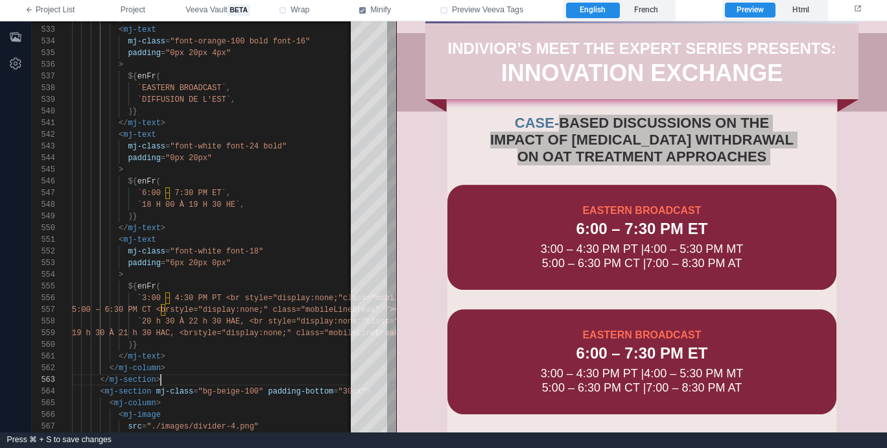
scroll to position [59, 0]
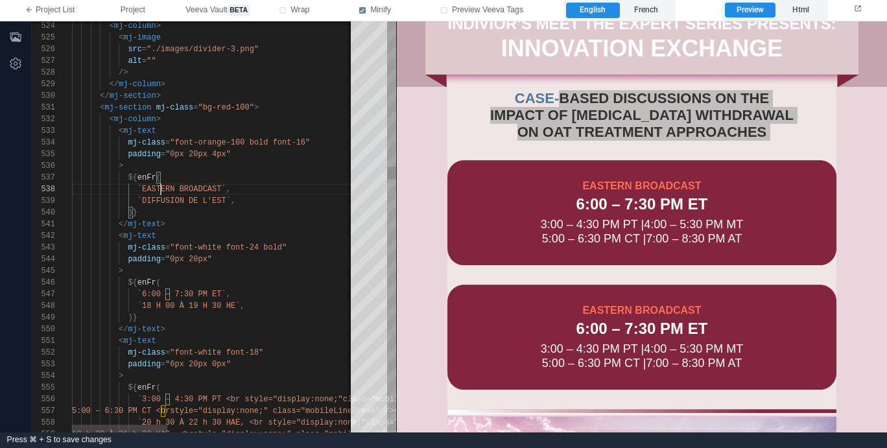
click at [160, 186] on div "534 535 536 537 538 539 540 541 542 543 544 545 546 547 548 549 550 551 552 553…" at bounding box center [214, 226] width 364 height 411
click at [242, 217] on div ")}" at bounding box center [491, 213] width 838 height 12
click at [218, 292] on span "`6:00 – 7:30 PM ET`" at bounding box center [181, 294] width 89 height 9
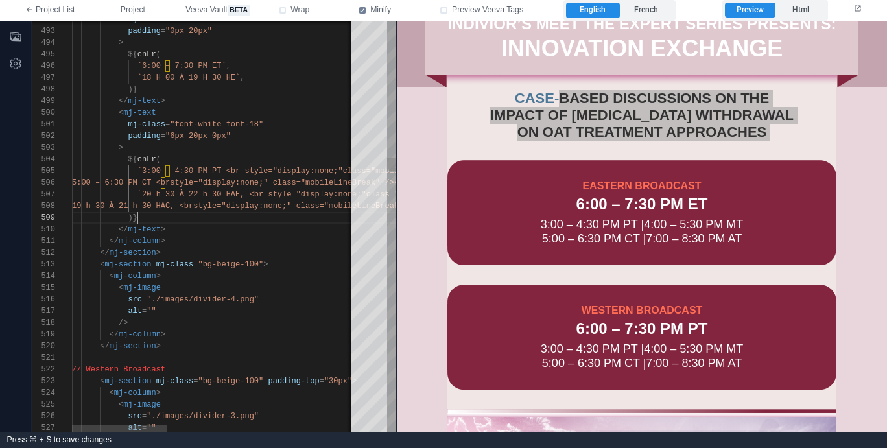
scroll to position [47, 65]
click at [183, 215] on div ")}" at bounding box center [491, 218] width 838 height 12
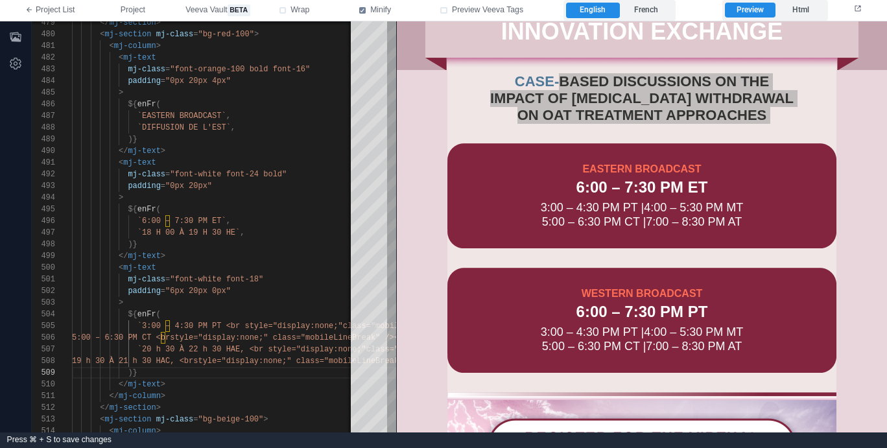
scroll to position [87, 0]
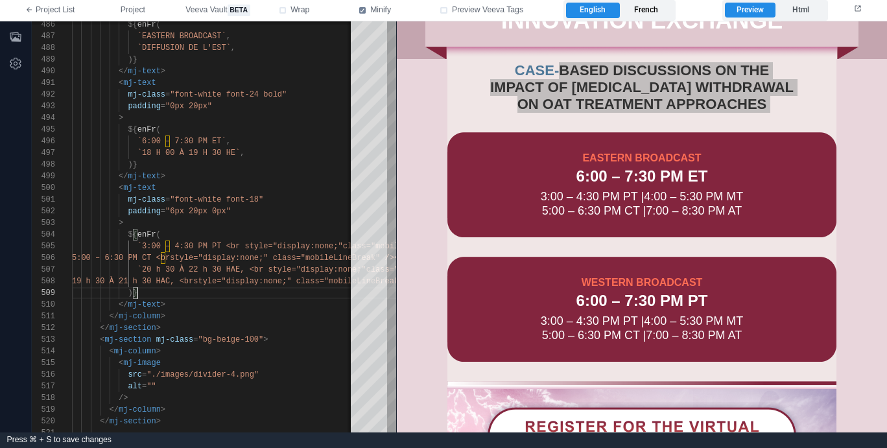
click at [652, 11] on label "French" at bounding box center [646, 11] width 53 height 16
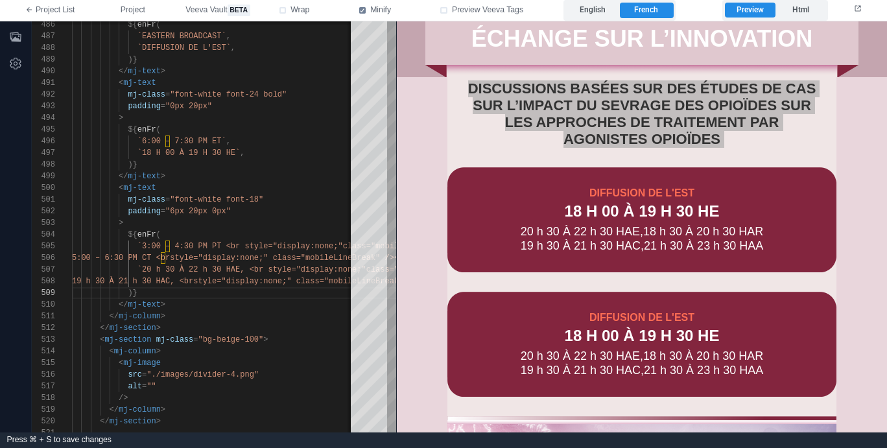
scroll to position [105, 0]
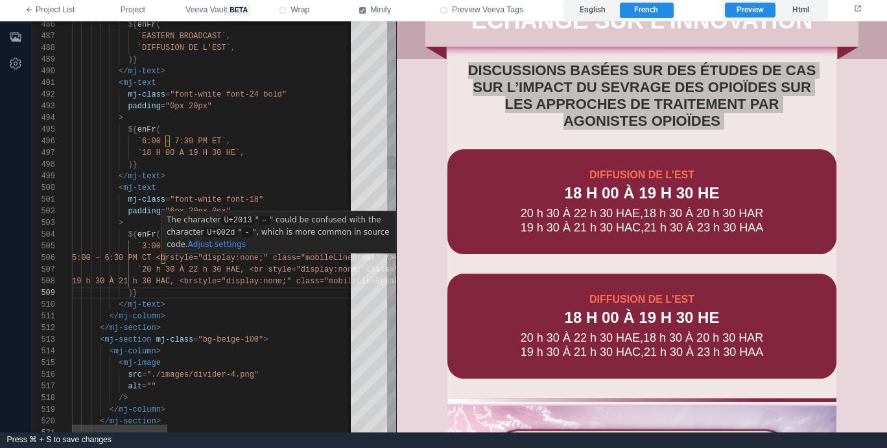
click at [157, 253] on span "5:00 – 6:30 PM CT <br" at bounding box center [121, 257] width 98 height 9
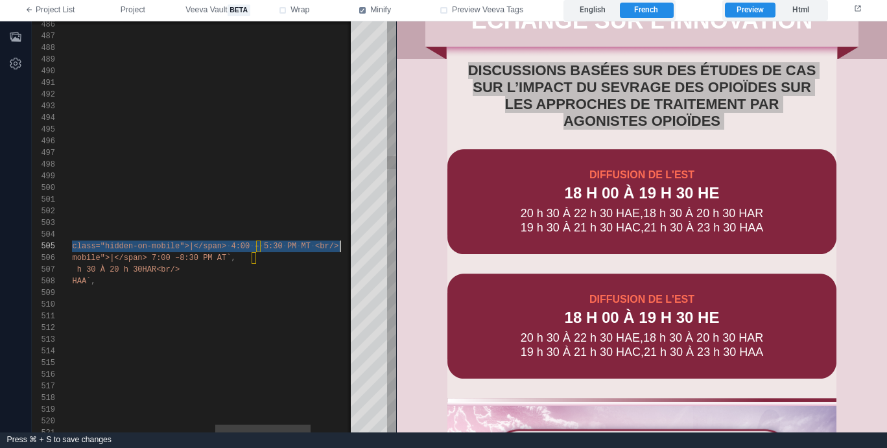
scroll to position [47, 674]
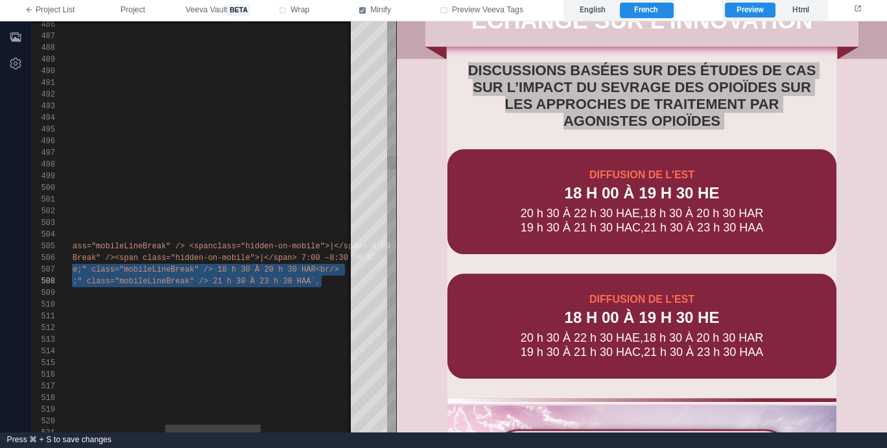
paste textarea "**********"
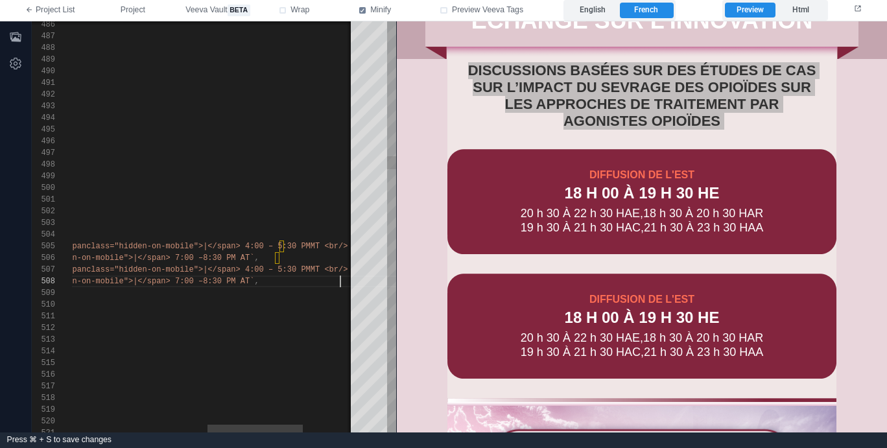
scroll to position [35, 674]
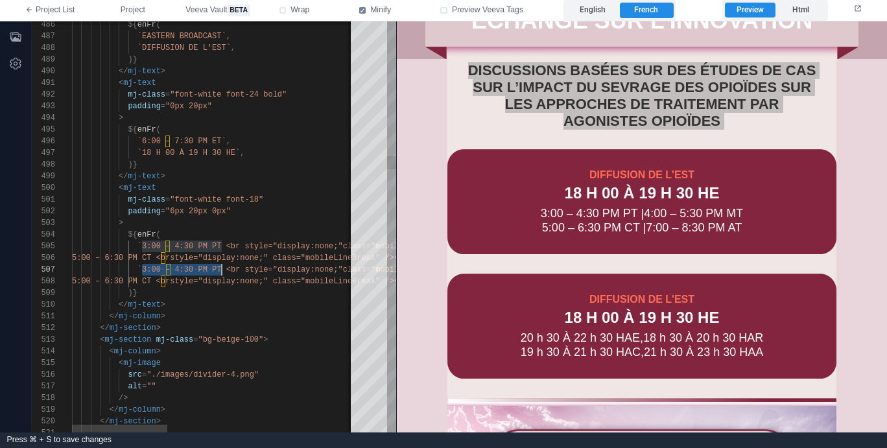
drag, startPoint x: 141, startPoint y: 268, endPoint x: 228, endPoint y: 273, distance: 86.3
paste textarea "***"
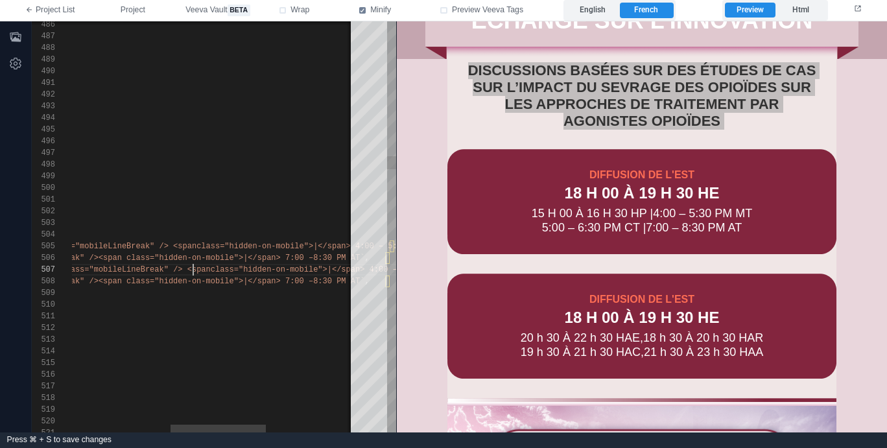
scroll to position [70, 417]
click at [194, 271] on span "class="mobileLineBreak" /> <span" at bounding box center [135, 269] width 149 height 9
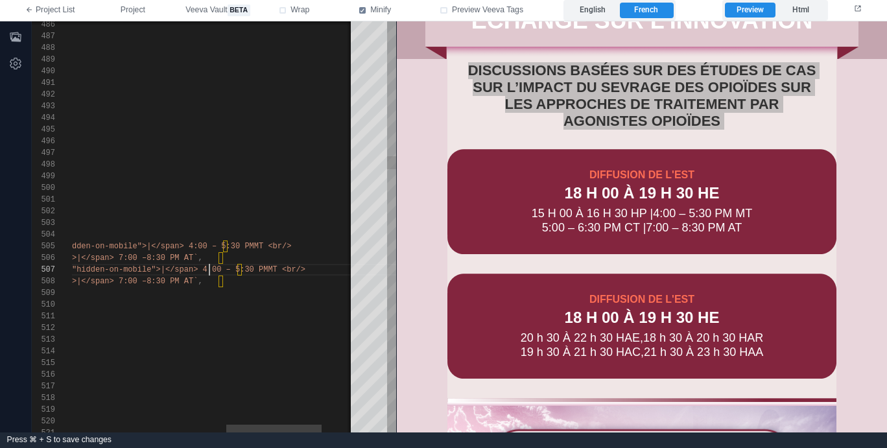
click at [210, 266] on span "class="hidden-on-mobile">|</span> 4:00 – 5:30 PM" at bounding box center [156, 269] width 224 height 9
paste textarea "**********"
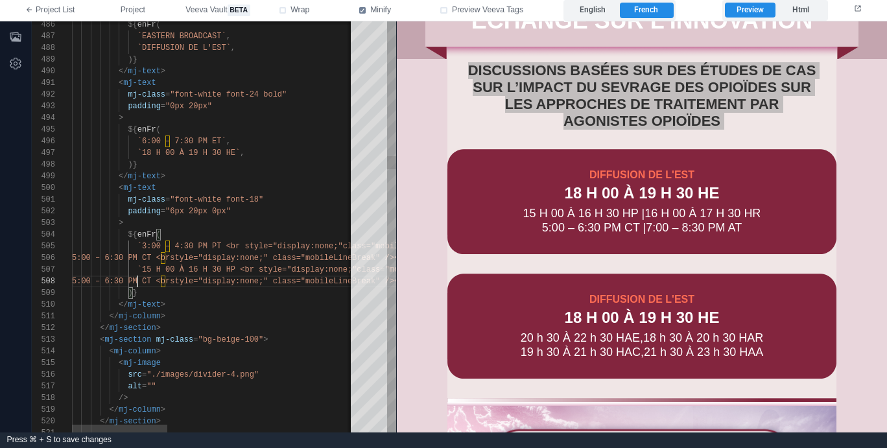
click at [139, 283] on span "5:00 – 6:30 PM CT <br" at bounding box center [121, 281] width 98 height 9
paste textarea "**********"
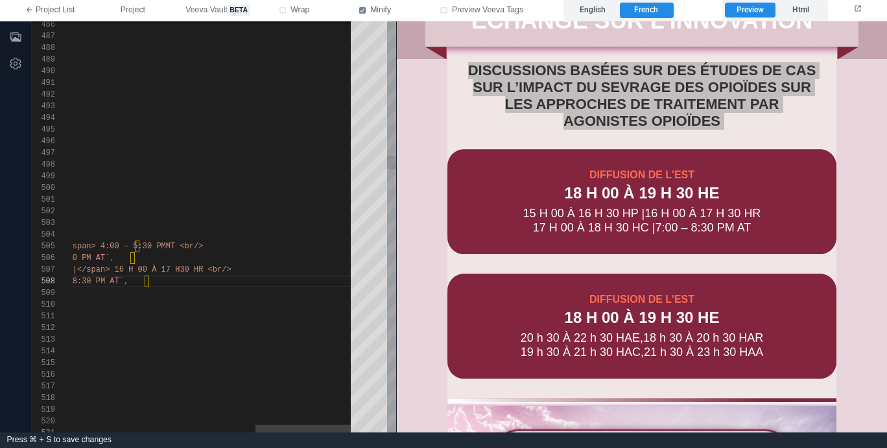
paste textarea "**********"
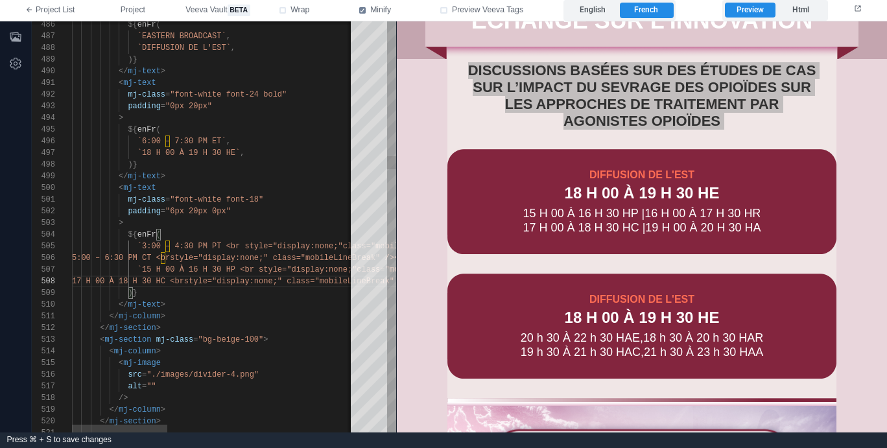
click at [208, 297] on div ")}" at bounding box center [491, 293] width 838 height 12
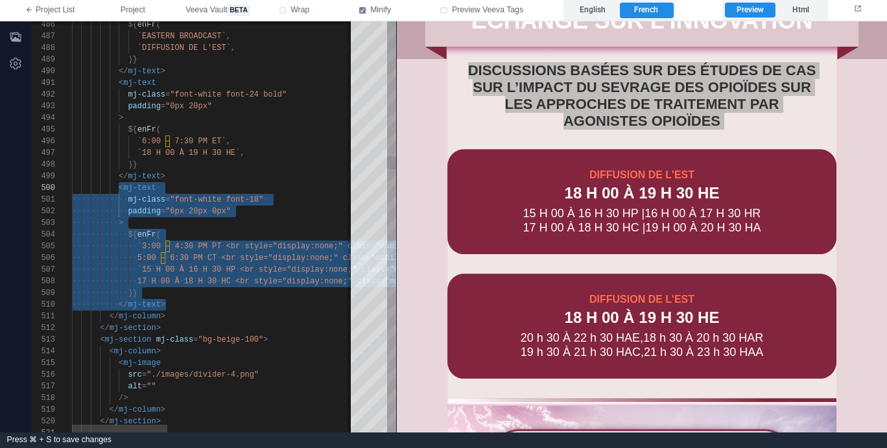
scroll to position [58, 94]
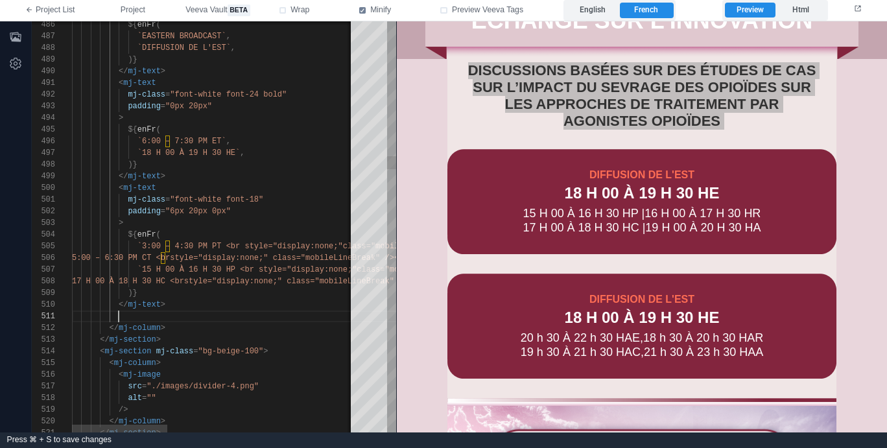
paste textarea "**********"
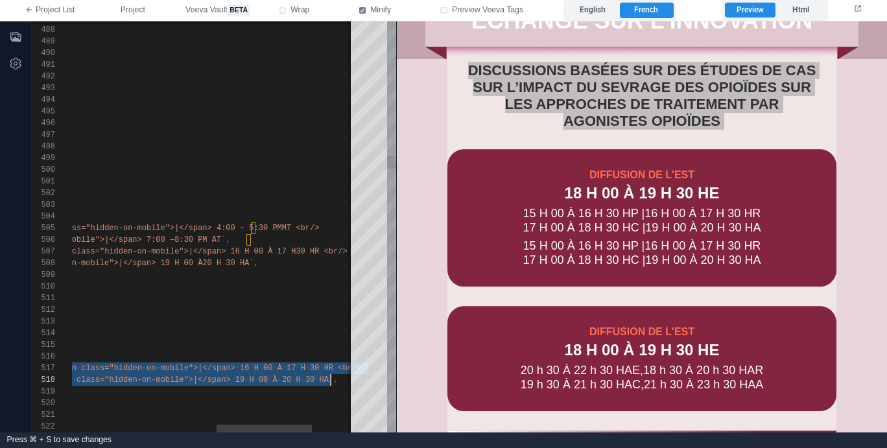
scroll to position [70, 70]
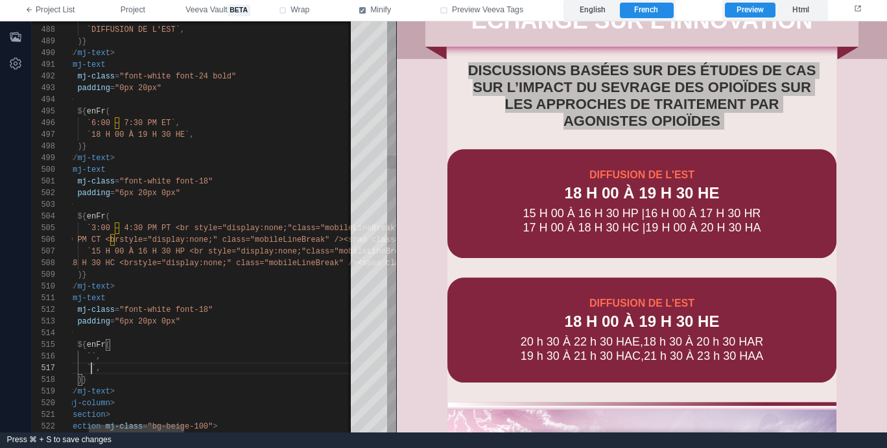
paste textarea "**********"
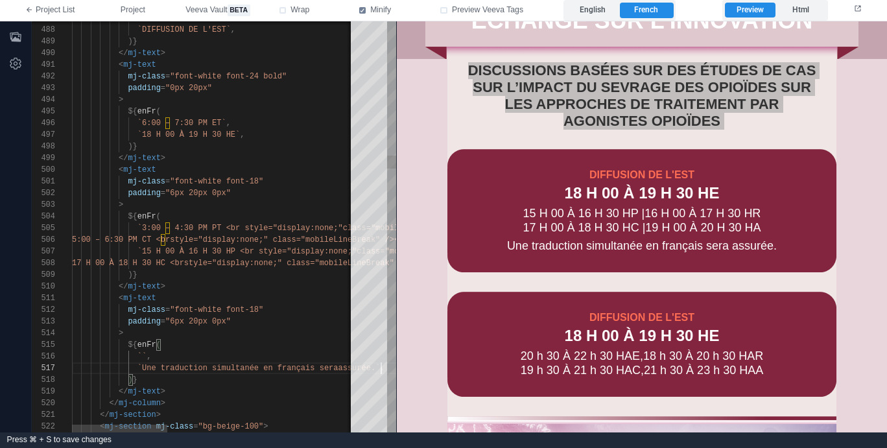
click at [224, 309] on span ""font-white font-18"" at bounding box center [216, 309] width 93 height 9
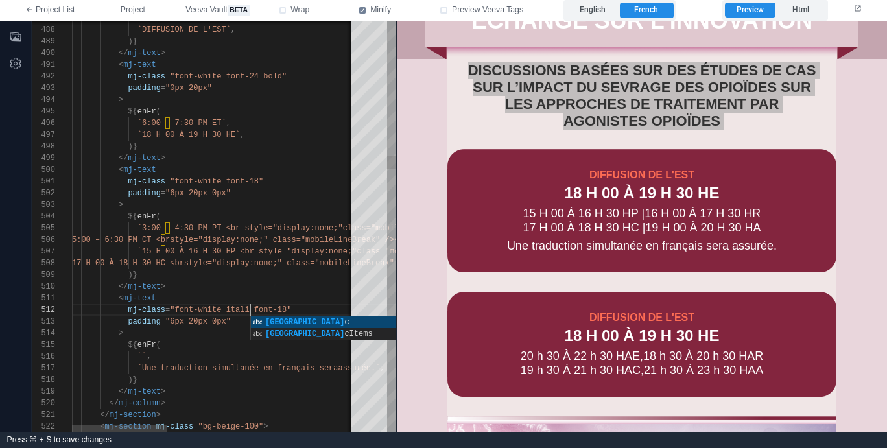
scroll to position [12, 183]
click at [294, 308] on span ""font-white italic font-18"" at bounding box center [233, 309] width 126 height 9
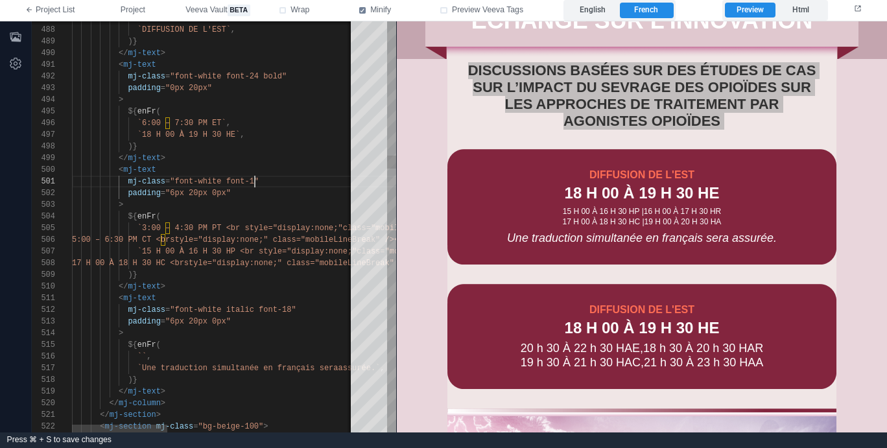
scroll to position [0, 187]
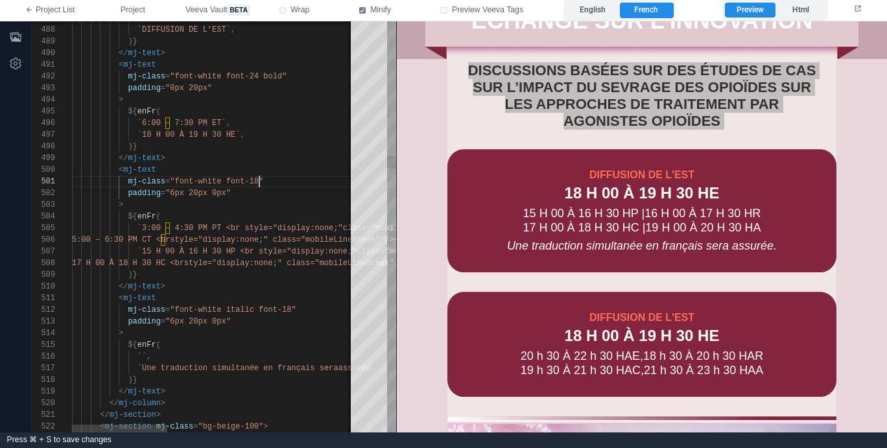
click at [291, 311] on span ""font-white italic font-18"" at bounding box center [233, 309] width 126 height 9
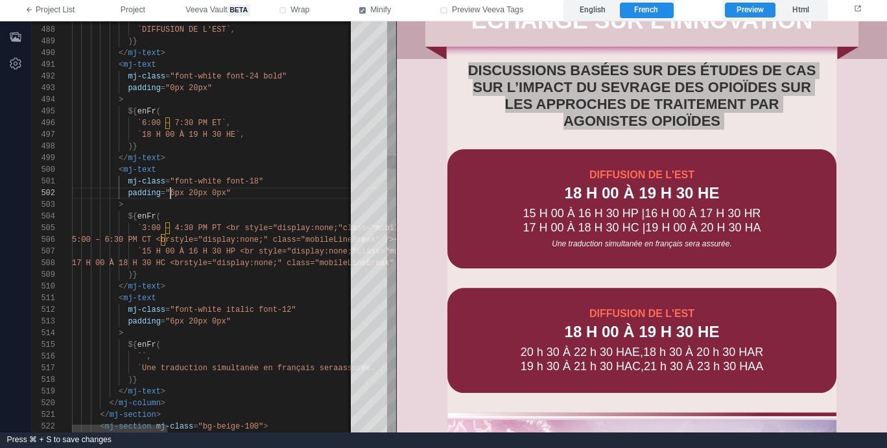
click at [172, 194] on span ""6px 20px 0px"" at bounding box center [197, 193] width 65 height 9
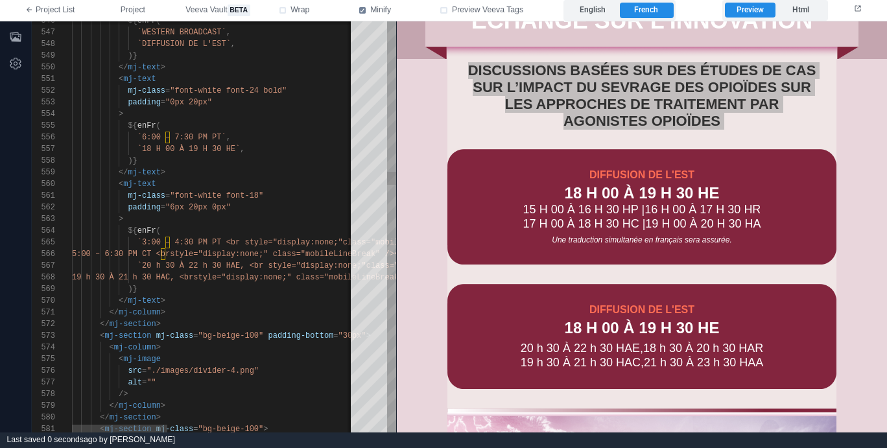
click at [175, 205] on div "546 547 548 549 550 551 552 553 554 555 556 557 558 559 560 561 562 563 564 565…" at bounding box center [214, 226] width 364 height 411
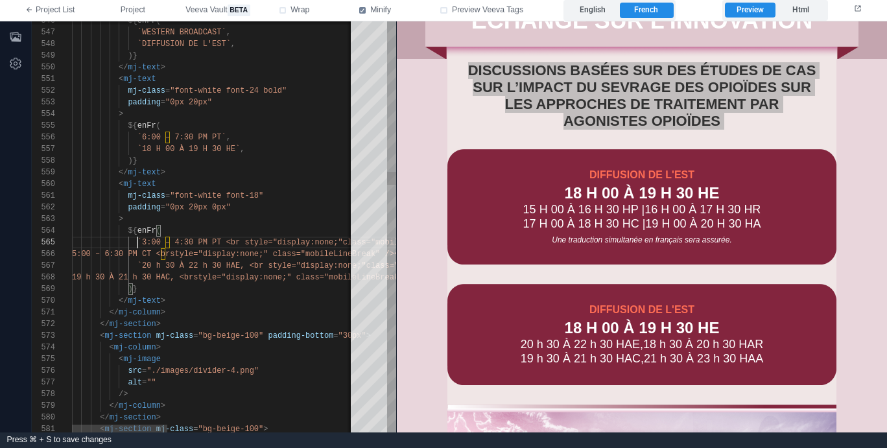
click at [137, 242] on div "546 547 548 549 550 551 552 553 554 555 556 557 558 559 560 561 562 563 564 565…" at bounding box center [214, 226] width 364 height 411
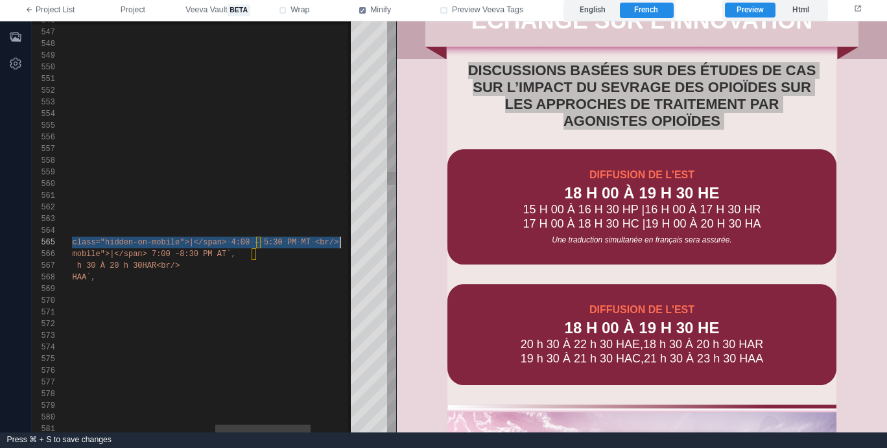
scroll to position [47, 674]
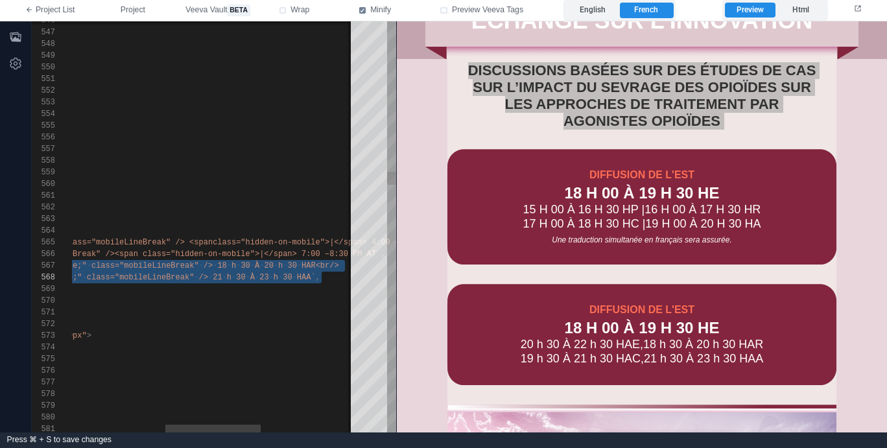
paste textarea "**********"
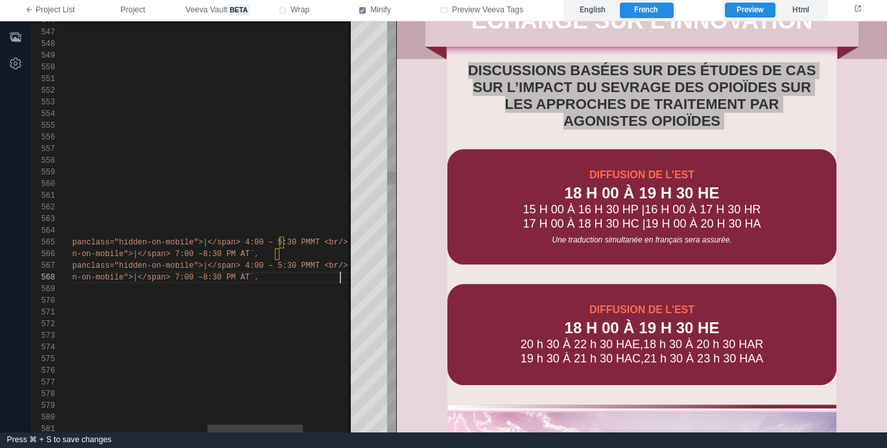
scroll to position [35, 674]
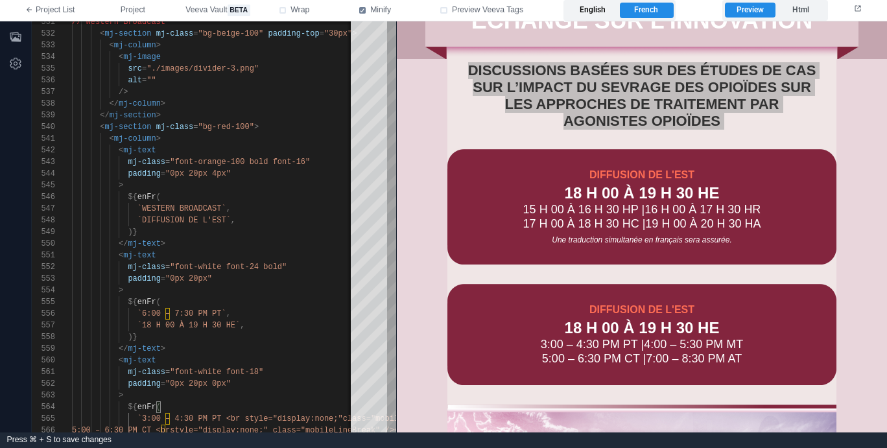
click at [605, 14] on label "English" at bounding box center [592, 11] width 53 height 16
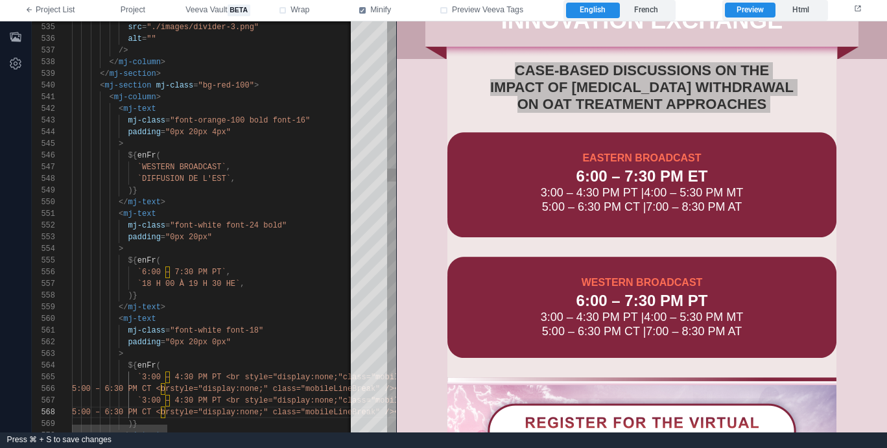
click at [255, 299] on div ")}" at bounding box center [491, 296] width 838 height 12
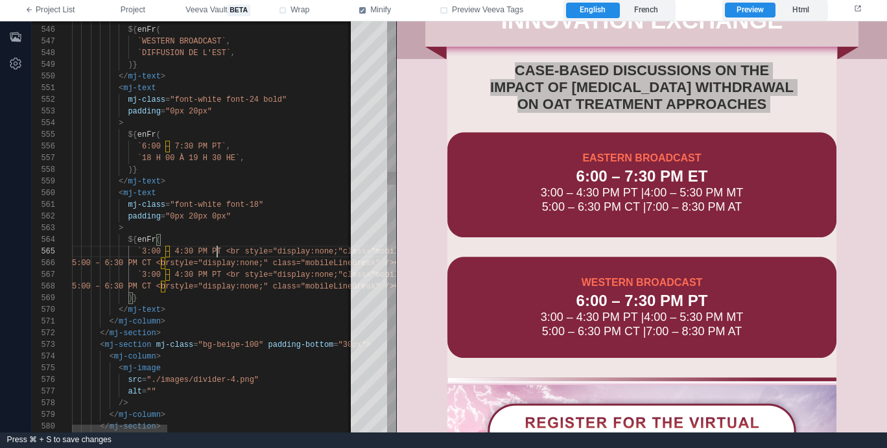
scroll to position [47, 145]
click at [217, 250] on div "546 547 548 549 550 551 552 553 554 555 556 557 558 559 560 545 561 562 563 564…" at bounding box center [214, 226] width 364 height 411
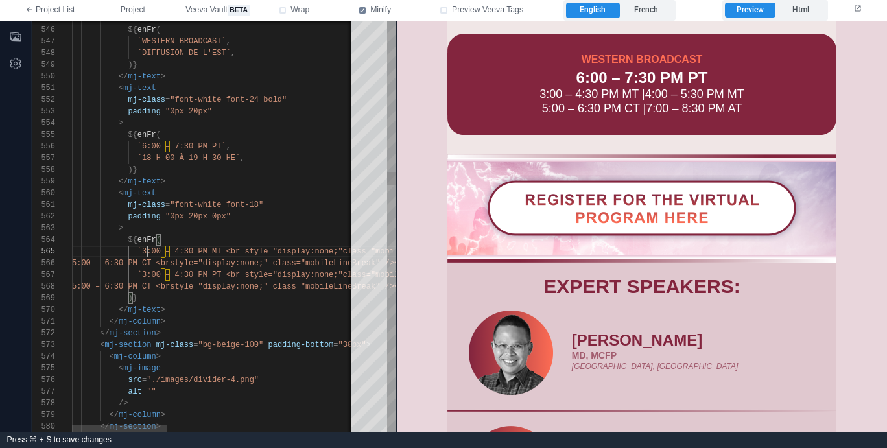
scroll to position [47, 75]
click at [145, 248] on span "`3:00 – 4:30 PM MT <br style="display:none;"" at bounding box center [240, 251] width 206 height 9
click at [657, 14] on label "French" at bounding box center [646, 11] width 53 height 16
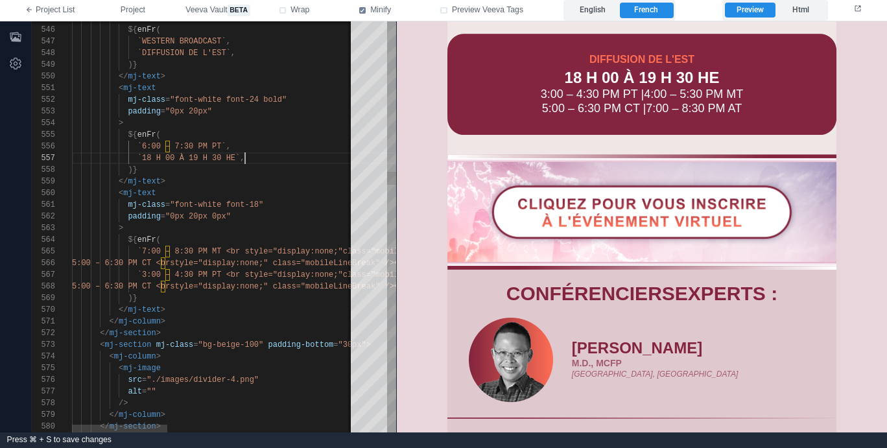
click at [267, 156] on div "`18 H 00 À 19 H 30 HE` ," at bounding box center [491, 158] width 838 height 12
click at [606, 8] on label "English" at bounding box center [592, 11] width 53 height 16
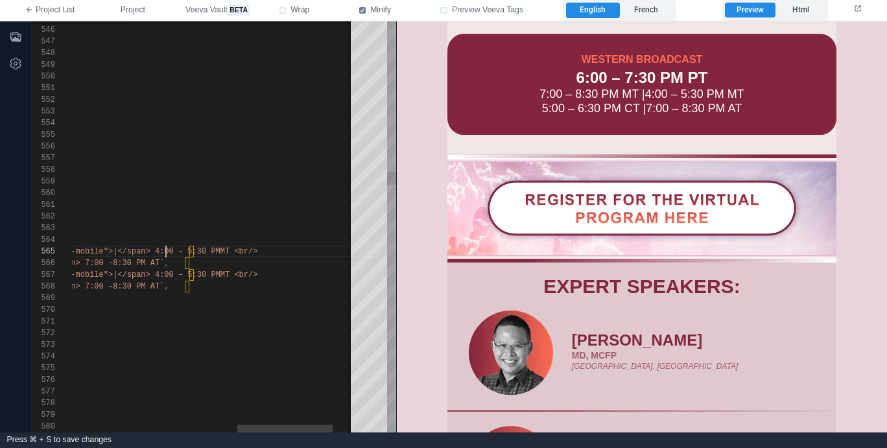
click at [168, 251] on span "class="hidden-on-mobile">|</span> 4:00 – 5:30 PM" at bounding box center [108, 251] width 224 height 9
drag, startPoint x: 237, startPoint y: 248, endPoint x: 245, endPoint y: 250, distance: 7.9
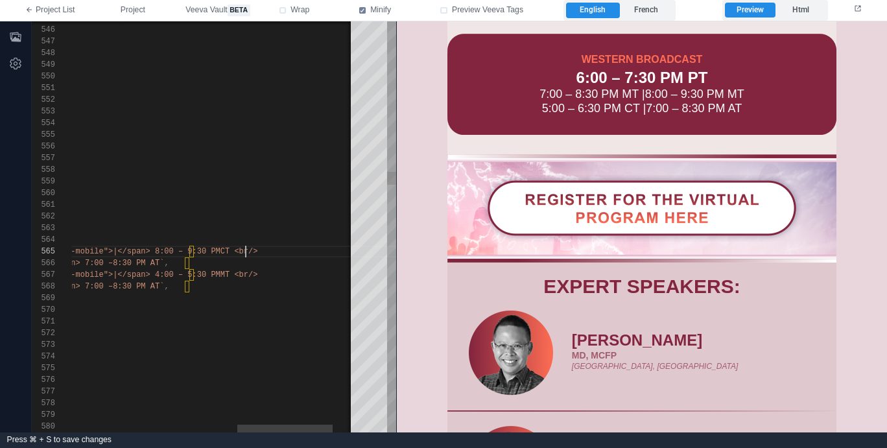
scroll to position [47, 670]
click at [164, 259] on span "8:30 PM AT`" at bounding box center [138, 263] width 51 height 9
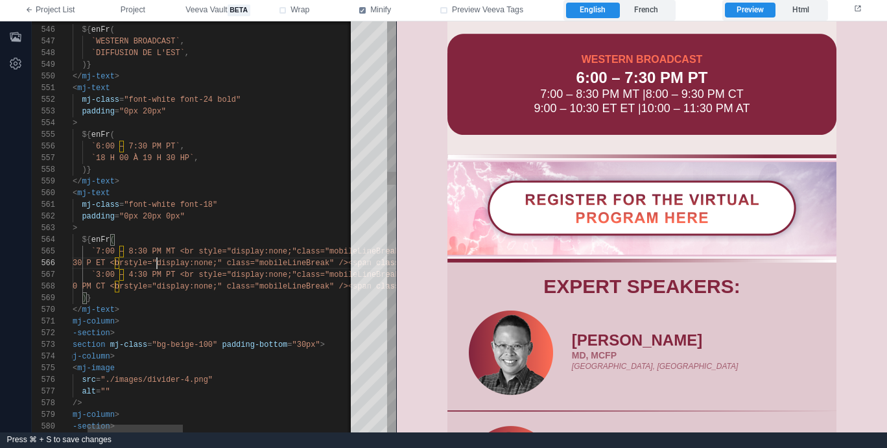
scroll to position [58, 136]
click at [218, 303] on div ")}" at bounding box center [445, 298] width 838 height 12
click at [655, 8] on label "French" at bounding box center [646, 11] width 53 height 16
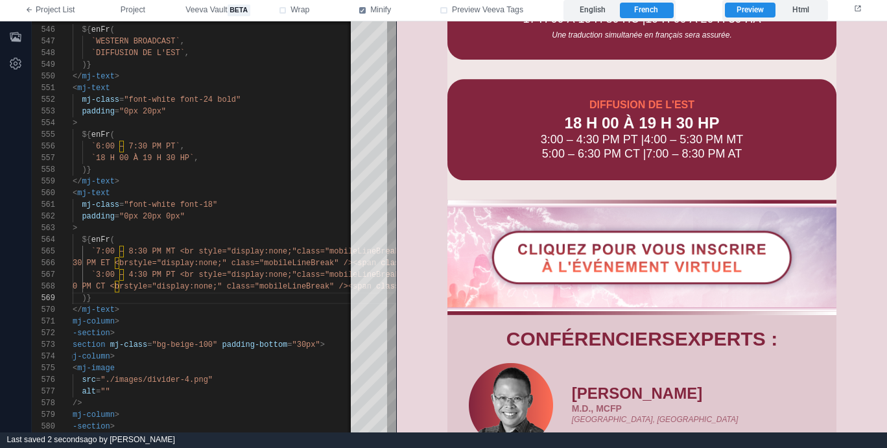
scroll to position [355, 0]
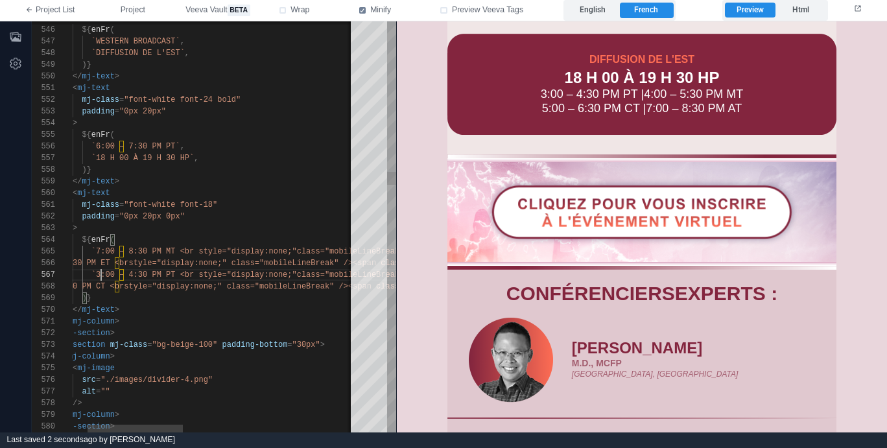
paste textarea "***"
drag, startPoint x: 93, startPoint y: 287, endPoint x: 173, endPoint y: 284, distance: 80.4
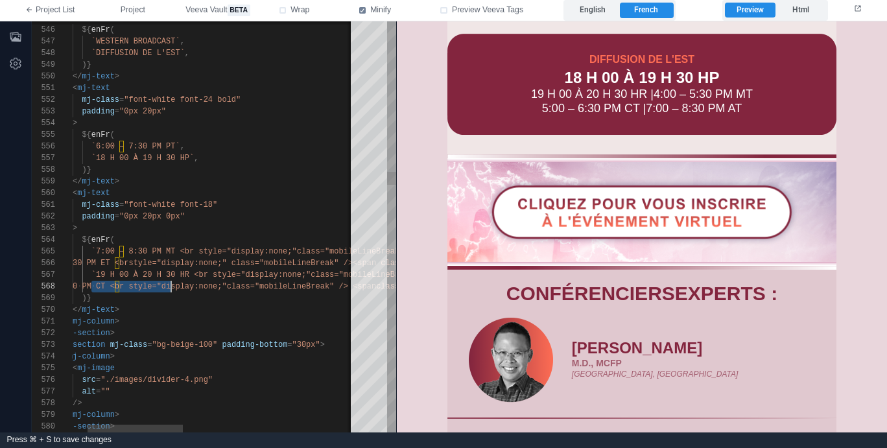
paste textarea "**********"
click at [200, 275] on span "`19 H 00 À 20 H 30 HR <br style="display:none;"" at bounding box center [200, 274] width 219 height 9
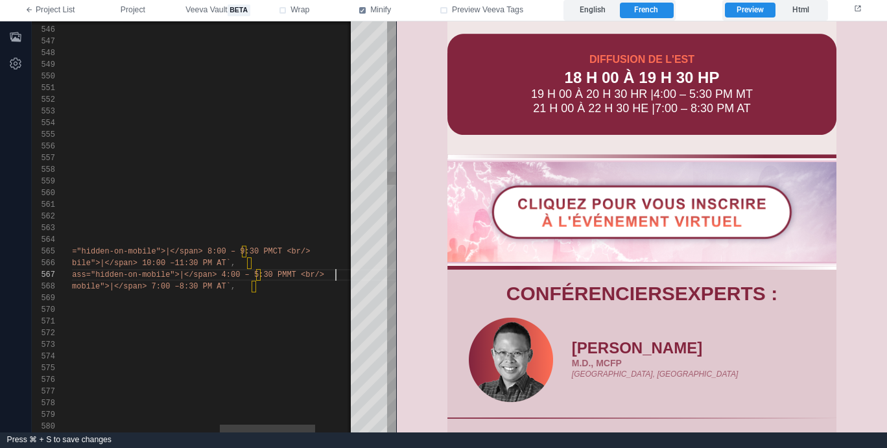
scroll to position [58, 707]
paste textarea "**********"
click at [179, 287] on span "<span class="hidden-on-mobile">|</span> 7:00 –" at bounding box center [71, 286] width 215 height 9
paste textarea "**********"
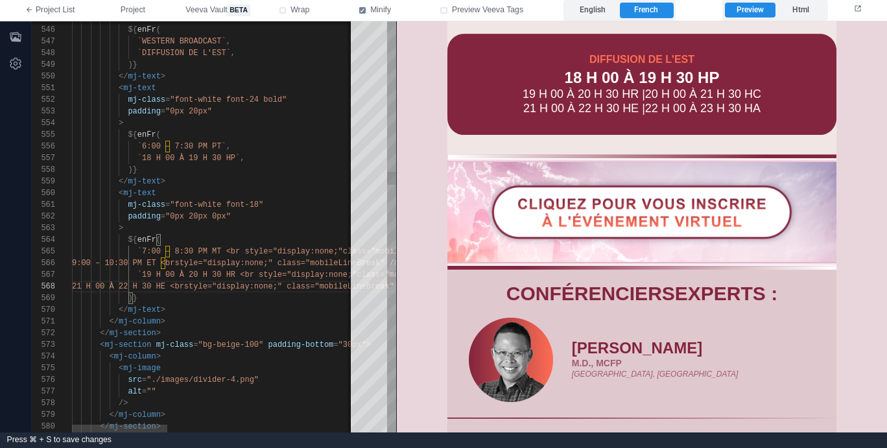
scroll to position [0, 94]
click at [215, 316] on div "</ mj-column >" at bounding box center [491, 322] width 838 height 12
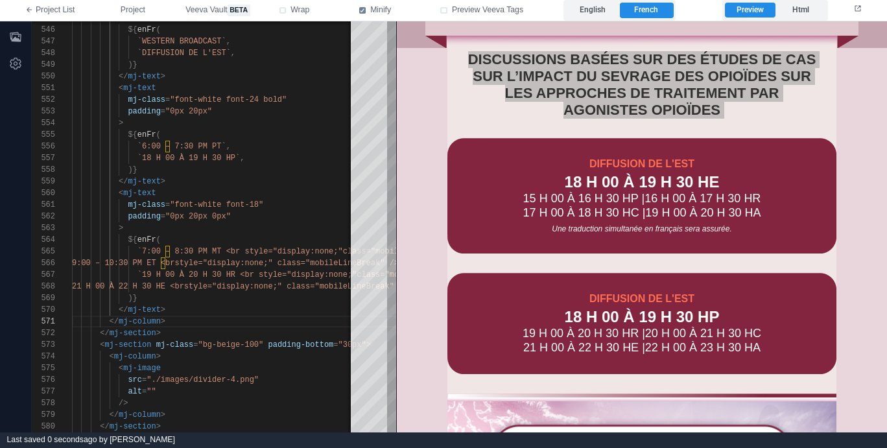
scroll to position [93, 0]
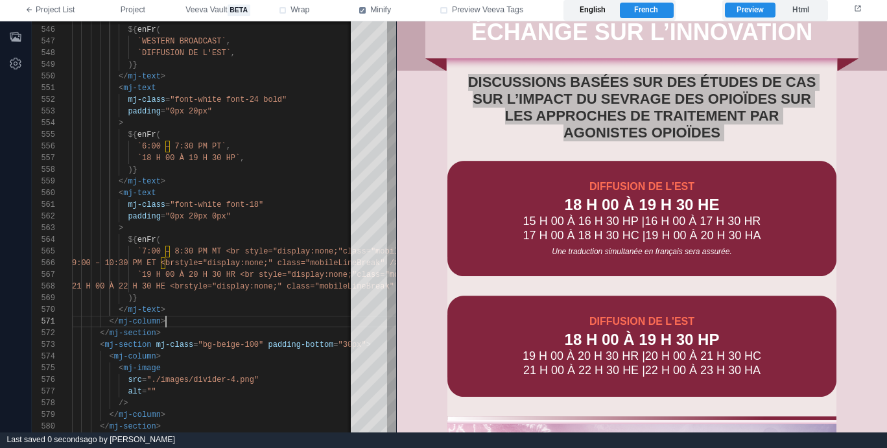
click at [609, 11] on label "English" at bounding box center [592, 11] width 53 height 16
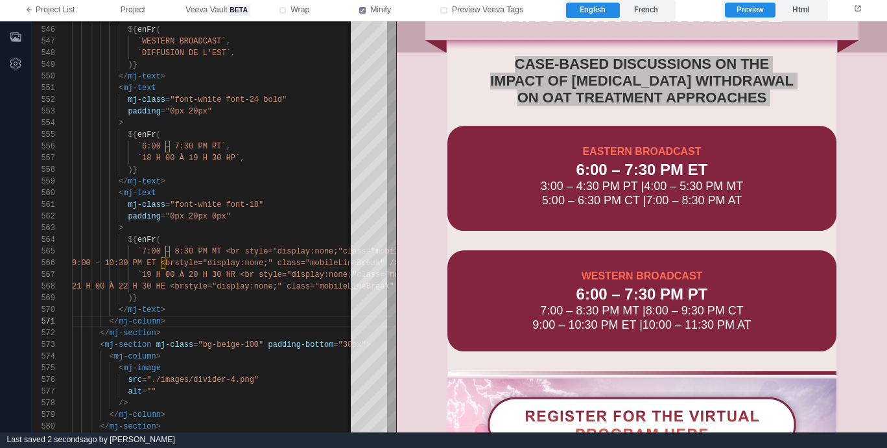
scroll to position [75, 0]
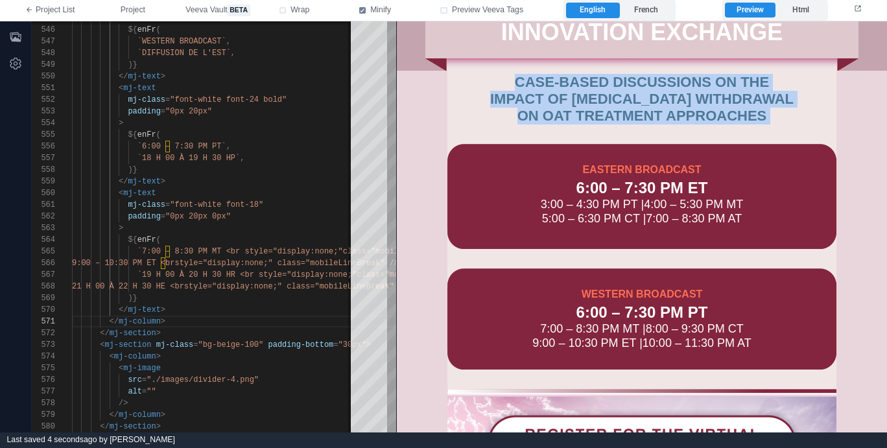
click at [620, 97] on div "CASE‑BASED DISCUSSIONS ON THE IMPACT OF [MEDICAL_DATA] WITHDRAWAL ON OAT TREATM…" at bounding box center [641, 98] width 311 height 51
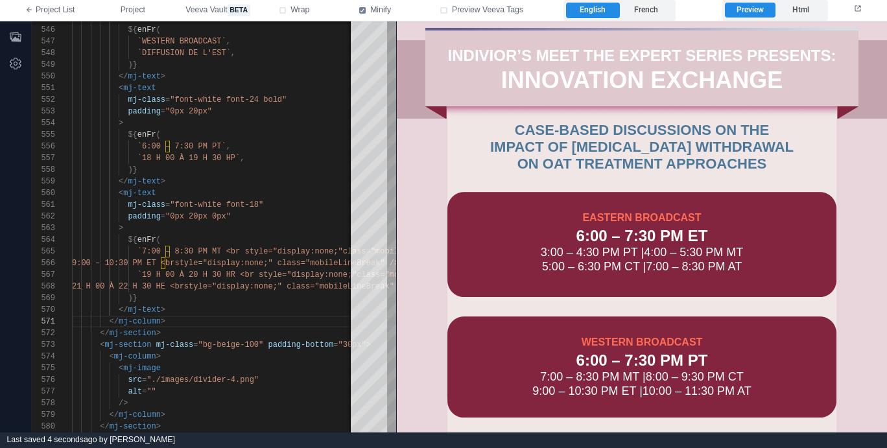
scroll to position [27, 0]
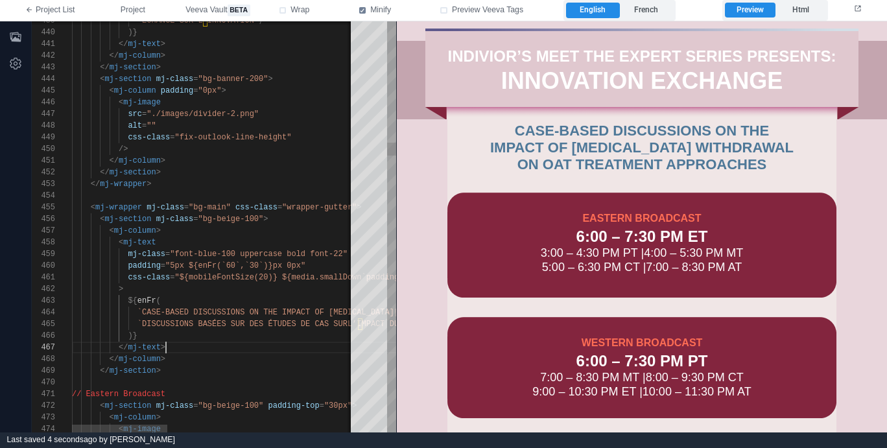
click at [186, 352] on div "</ mj-text >" at bounding box center [491, 348] width 838 height 12
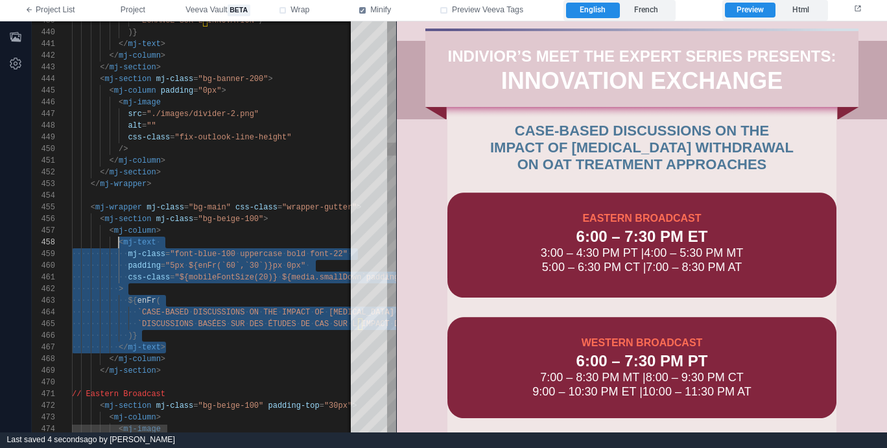
scroll to position [82, 47]
drag, startPoint x: 189, startPoint y: 347, endPoint x: 117, endPoint y: 241, distance: 128.0
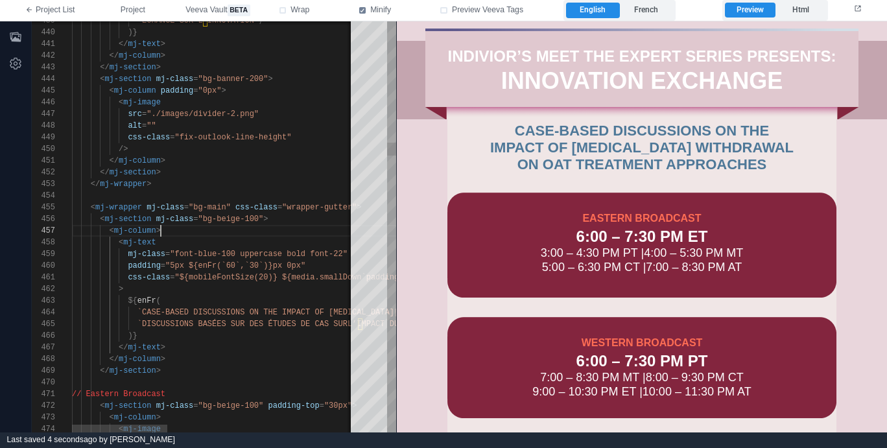
scroll to position [70, 89]
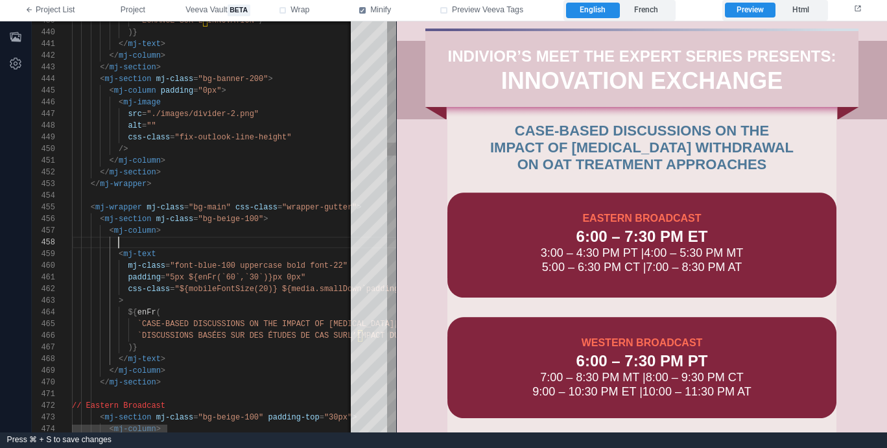
paste textarea "**********"
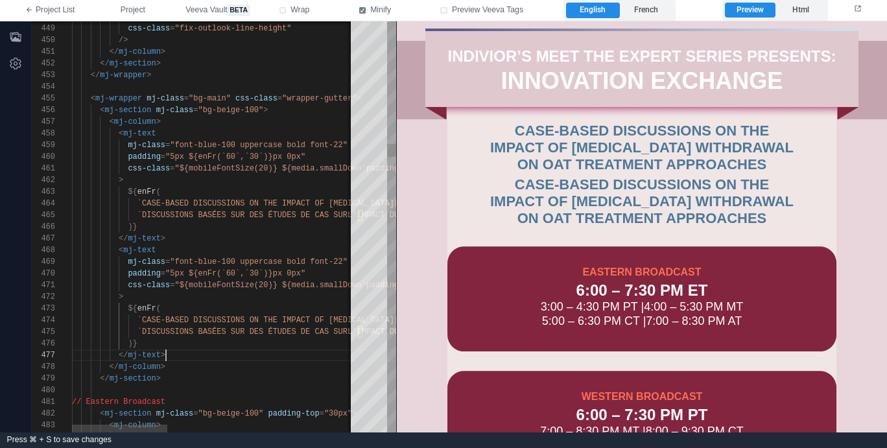
click at [237, 353] on div "</ mj-text >" at bounding box center [491, 355] width 838 height 12
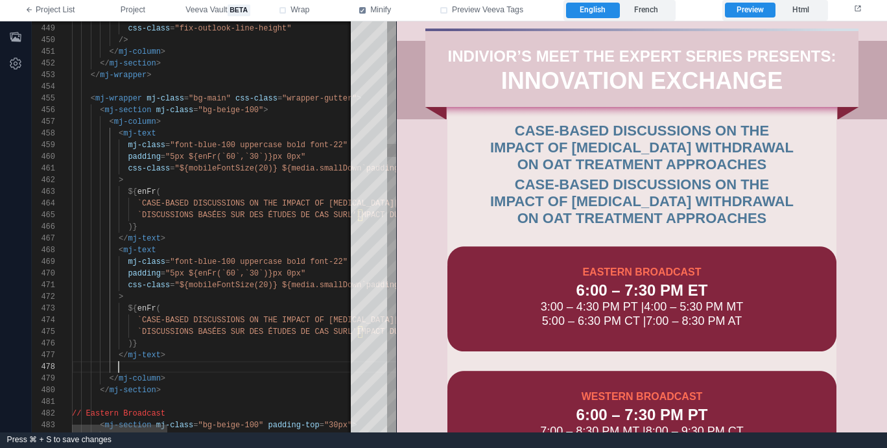
paste textarea "Editor content;Press Alt+F1 for Accessibility Options."
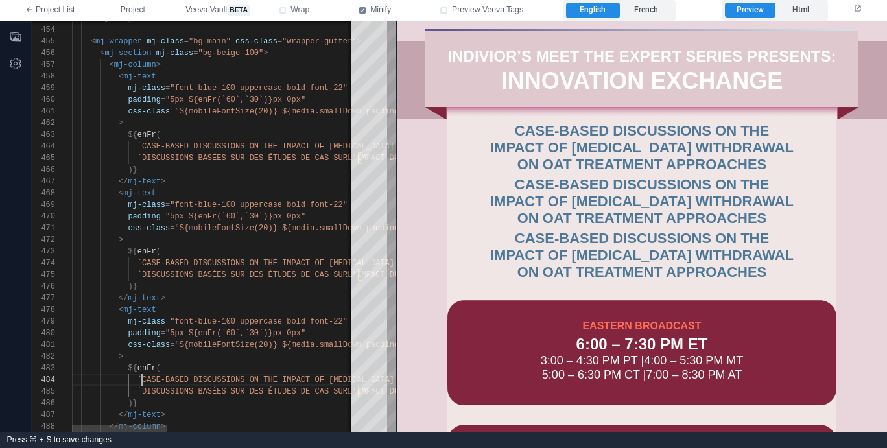
click at [142, 377] on div "474 473 471 472 470 469 457 468 456 455 453 454 458 459 460 461 462 463 464 465…" at bounding box center [214, 226] width 364 height 411
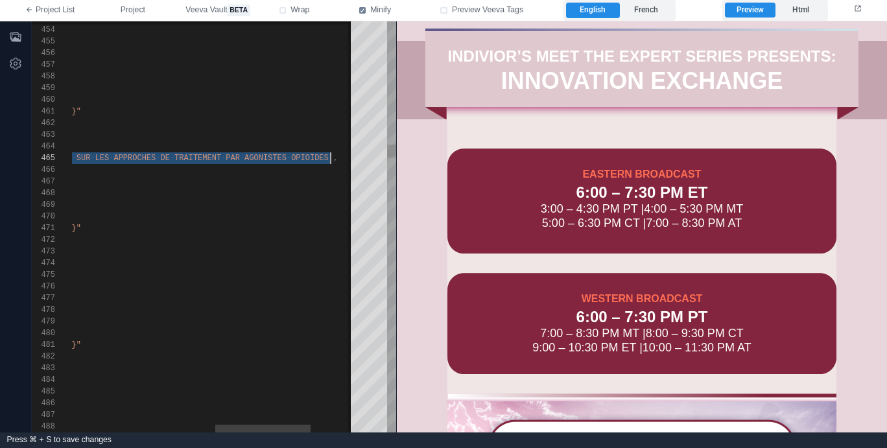
scroll to position [47, 70]
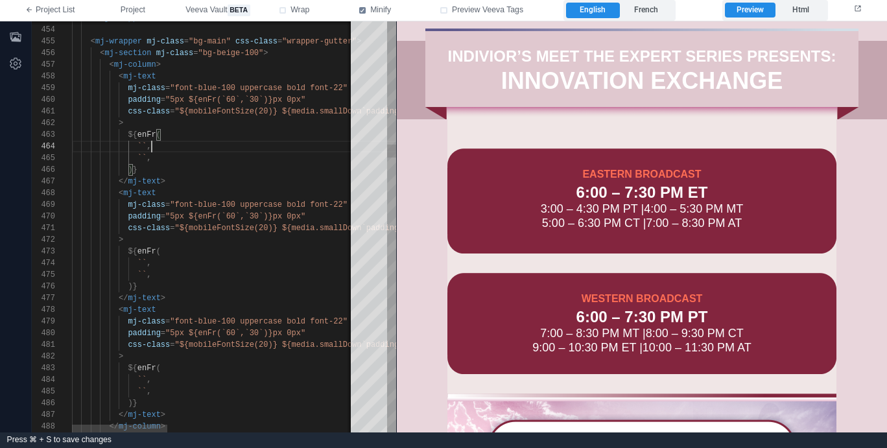
click at [213, 148] on div "`` ," at bounding box center [491, 147] width 838 height 12
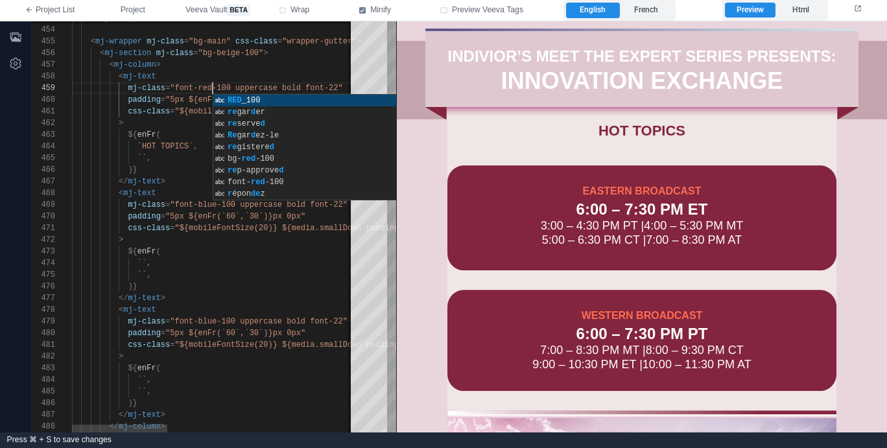
scroll to position [23, 89]
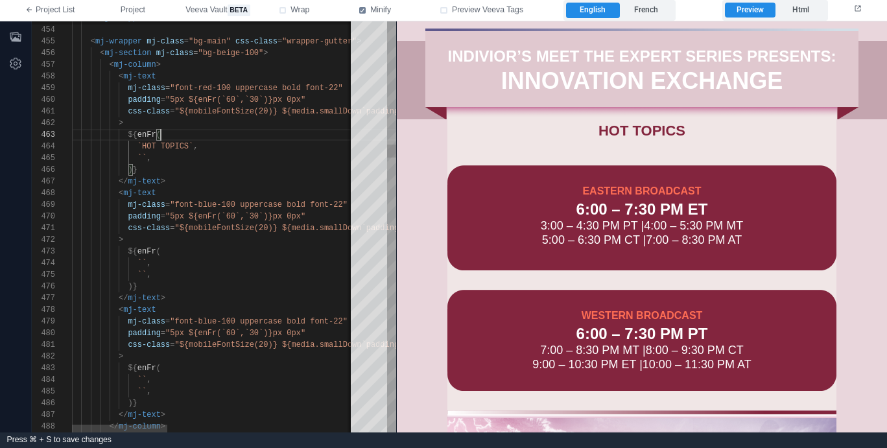
click at [200, 134] on div "${ enFr (" at bounding box center [491, 135] width 838 height 12
click at [336, 86] on span ""font-red-100 uppercase bold font-22"" at bounding box center [256, 88] width 172 height 9
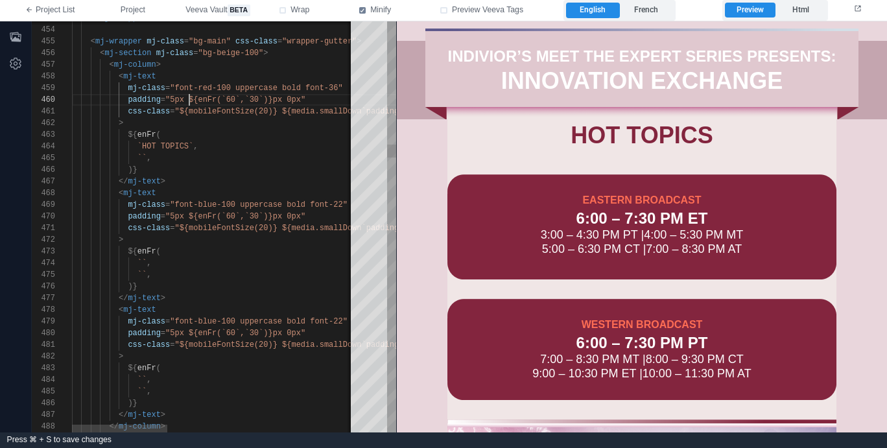
scroll to position [105, 117]
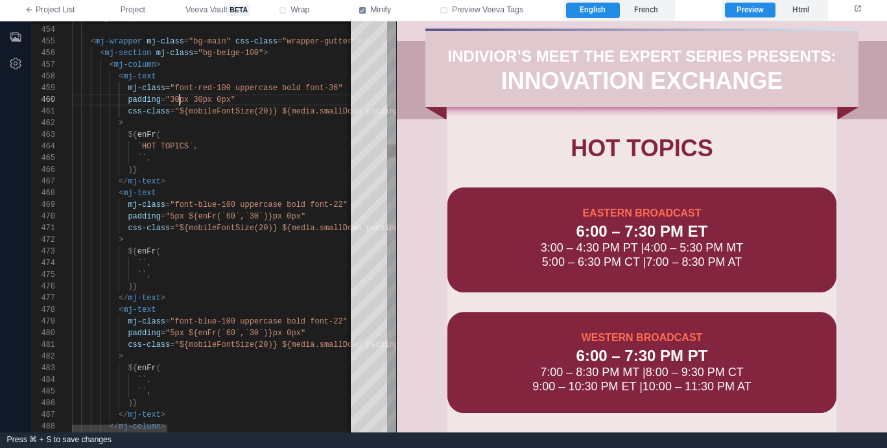
scroll to position [105, 108]
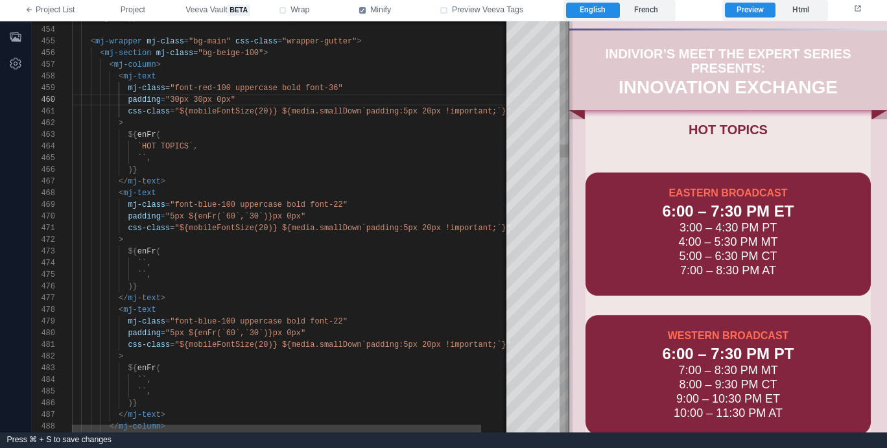
drag, startPoint x: 397, startPoint y: 135, endPoint x: 569, endPoint y: 127, distance: 172.6
click at [569, 127] on span at bounding box center [568, 226] width 7 height 411
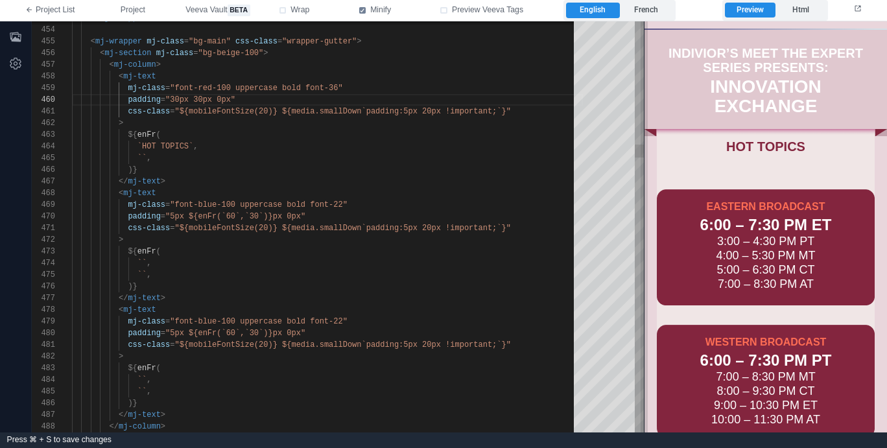
drag, startPoint x: 569, startPoint y: 127, endPoint x: 644, endPoint y: 133, distance: 75.4
click at [644, 133] on span at bounding box center [644, 226] width 7 height 411
click at [268, 111] on div "474 473 471 472 470 469 457 468 456 455 453 454 458 459 460 461 462 463 464 465…" at bounding box center [338, 226] width 612 height 411
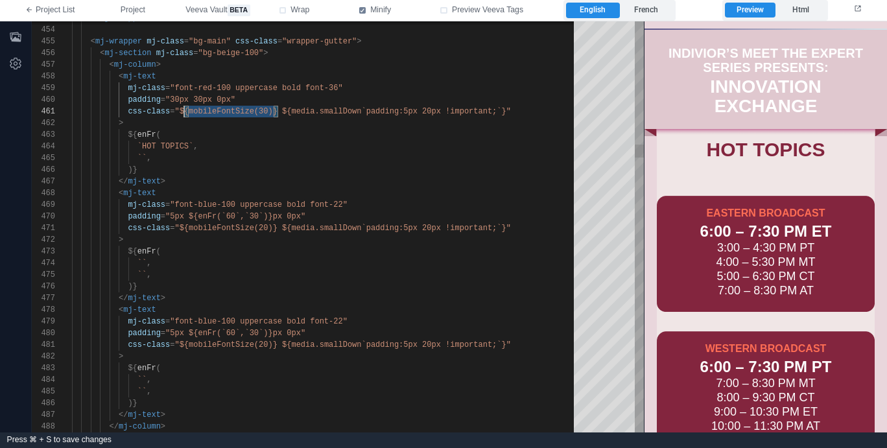
scroll to position [0, 108]
drag, startPoint x: 279, startPoint y: 108, endPoint x: 180, endPoint y: 110, distance: 99.9
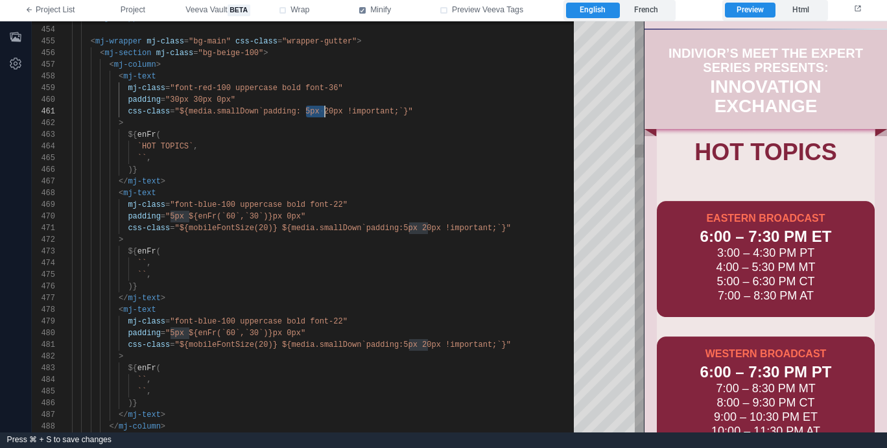
drag, startPoint x: 305, startPoint y: 110, endPoint x: 327, endPoint y: 109, distance: 21.4
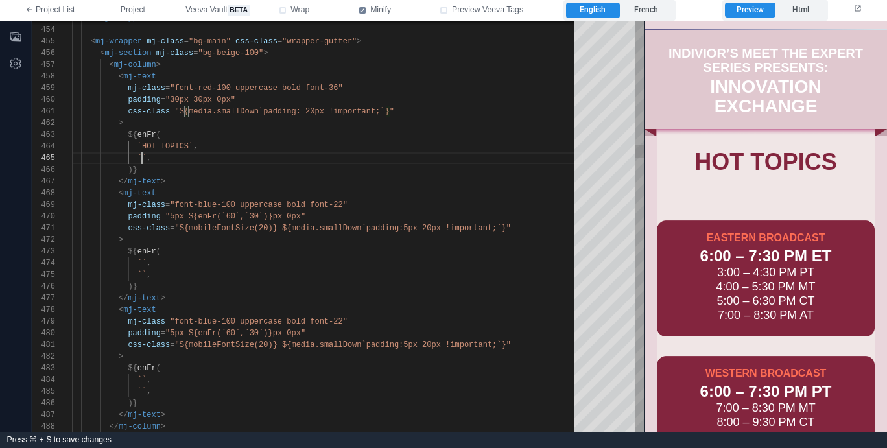
click at [145, 158] on span "``" at bounding box center [141, 158] width 9 height 9
paste textarea "**********"
click at [661, 1] on div "English French" at bounding box center [619, 10] width 112 height 21
click at [661, 6] on label "French" at bounding box center [646, 11] width 53 height 16
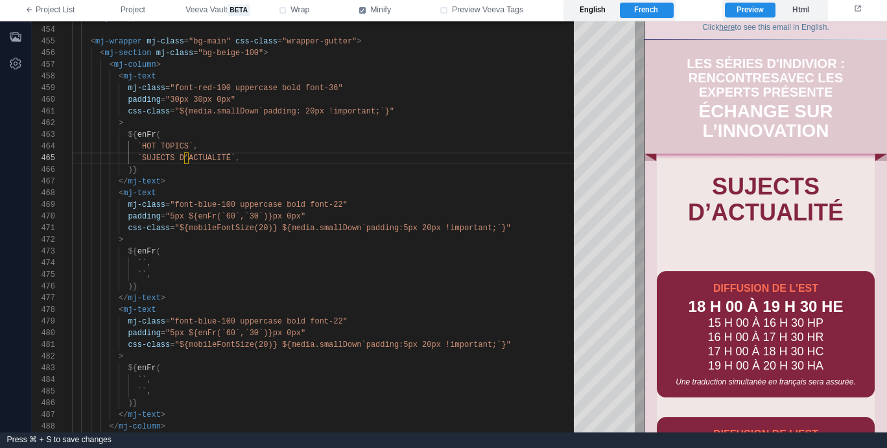
click at [600, 13] on label "English" at bounding box center [592, 11] width 53 height 16
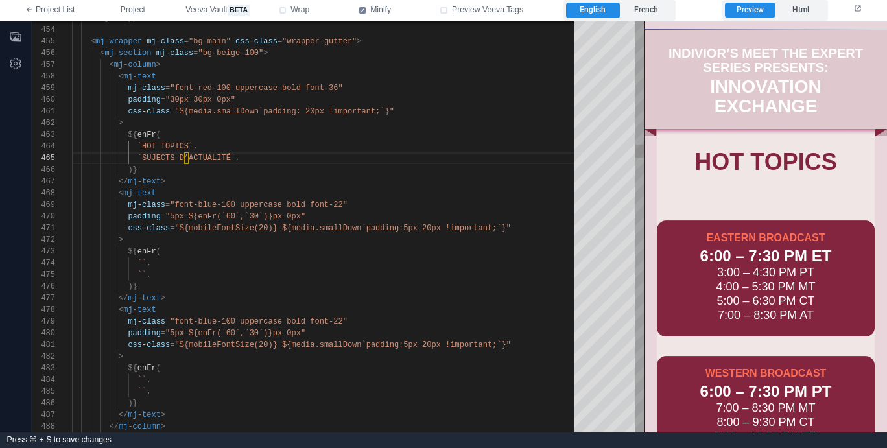
scroll to position [47, 169]
click at [275, 161] on div "`SUJECTS D’ACTUALITÉ` ," at bounding box center [327, 158] width 511 height 12
click at [141, 259] on div "474 473 471 472 470 469 457 468 456 455 453 454 458 459 460 461 462 463 464 465…" at bounding box center [338, 226] width 612 height 411
paste textarea "**********"
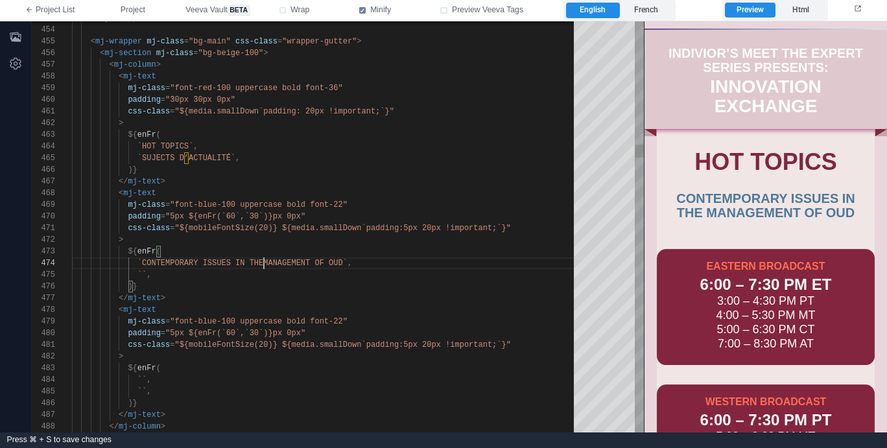
scroll to position [35, 197]
click at [200, 212] on span ""5px ${enFr(`60`,`30`)}px 0px"" at bounding box center [235, 216] width 140 height 9
click at [209, 205] on span ""font-blue-100 uppercase bold font-22"" at bounding box center [259, 204] width 178 height 9
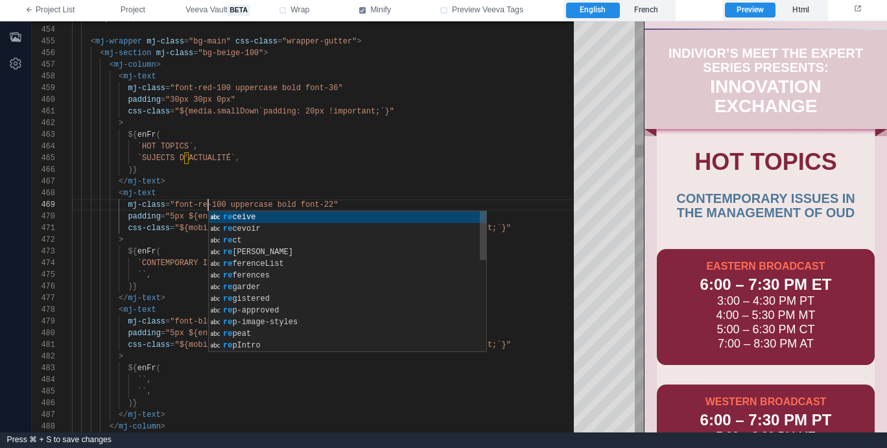
scroll to position [93, 141]
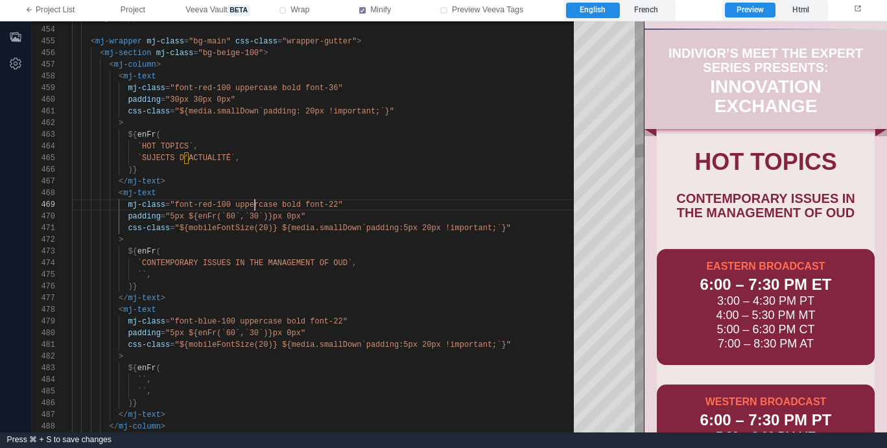
click at [256, 202] on span ""font-red-100 uppercase bold font-22"" at bounding box center [256, 204] width 172 height 9
click at [336, 204] on span ""font-red-100 uppercase bold font-22"" at bounding box center [256, 204] width 172 height 9
click at [370, 213] on div "padding = "5px ${enFr(`60`,`30`)}px 0px"" at bounding box center [327, 217] width 511 height 12
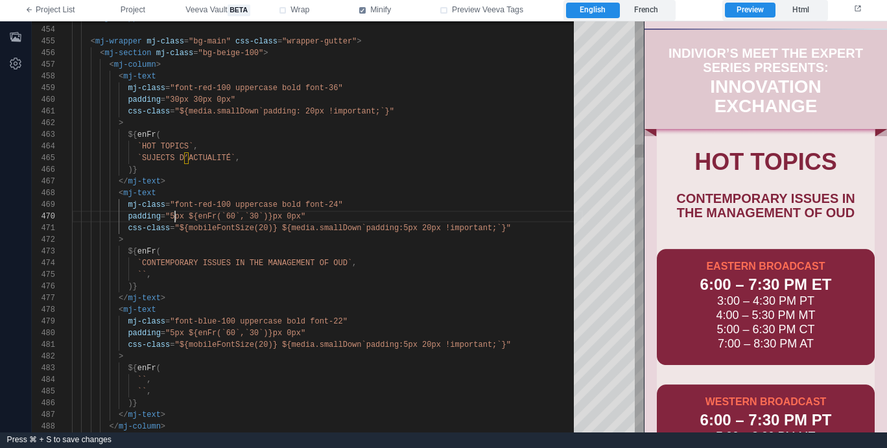
click at [173, 214] on span ""5px ${enFr(`60`,`30`)}px 0px"" at bounding box center [235, 216] width 140 height 9
click at [325, 110] on span ""${media.smallDown`padding: 20px !important;`}"" at bounding box center [283, 111] width 219 height 9
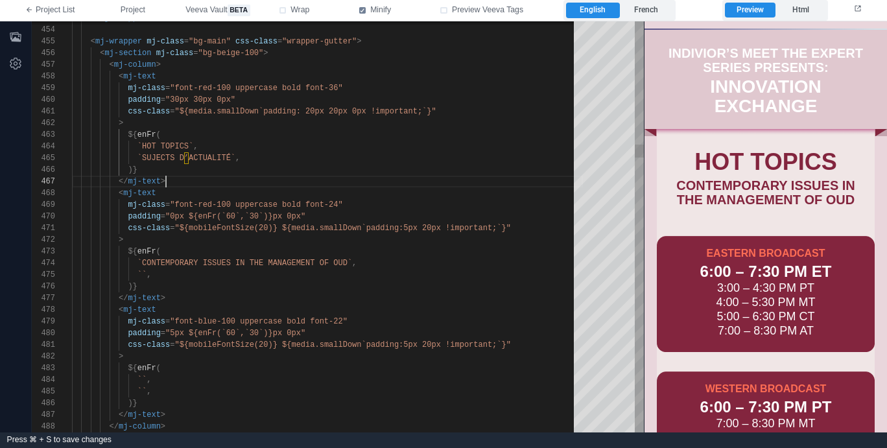
scroll to position [70, 94]
click at [315, 184] on div "</ mj-text >" at bounding box center [327, 182] width 511 height 12
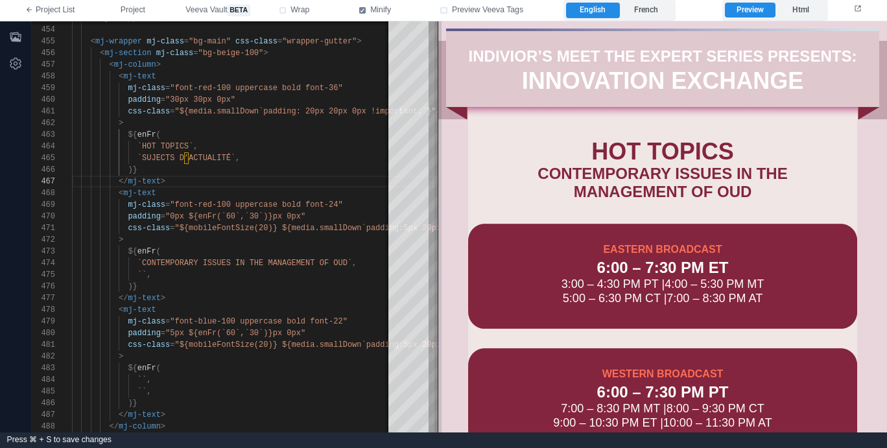
drag, startPoint x: 644, startPoint y: 159, endPoint x: 438, endPoint y: 165, distance: 206.3
click at [438, 165] on span at bounding box center [437, 226] width 7 height 411
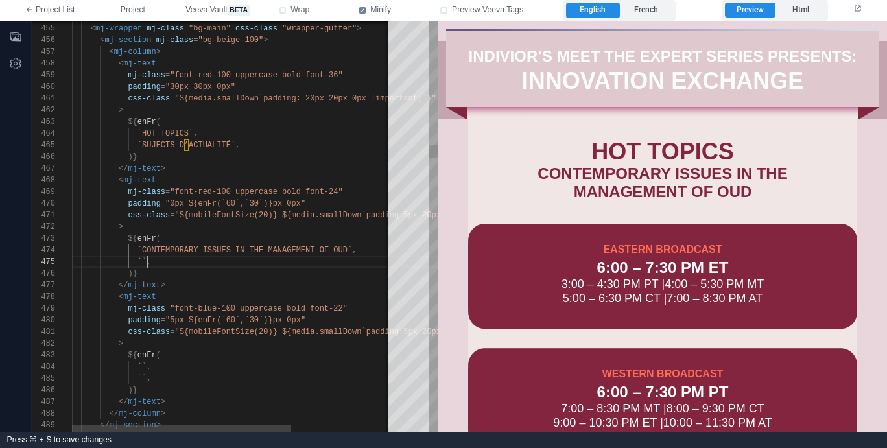
click at [147, 264] on div "474 473 471 472 470 469 457 468 456 455 454 458 459 460 461 462 463 464 465 466…" at bounding box center [235, 226] width 406 height 411
click at [140, 259] on span "``" at bounding box center [141, 261] width 9 height 9
paste textarea "**********"
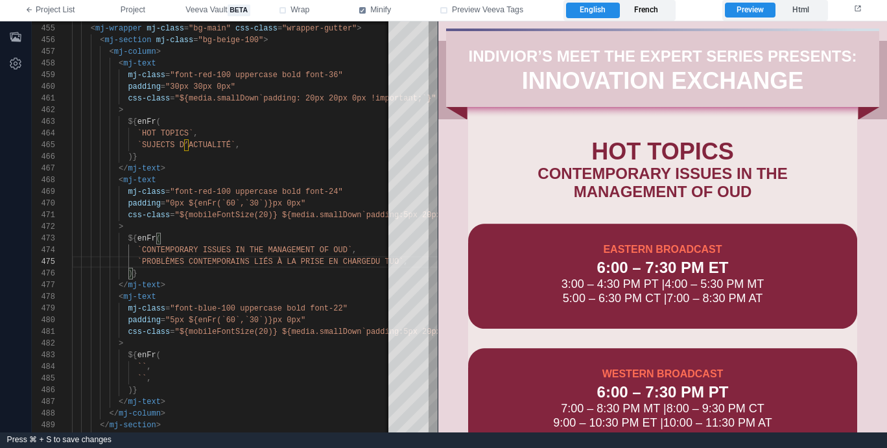
click at [652, 8] on label "French" at bounding box center [646, 11] width 53 height 16
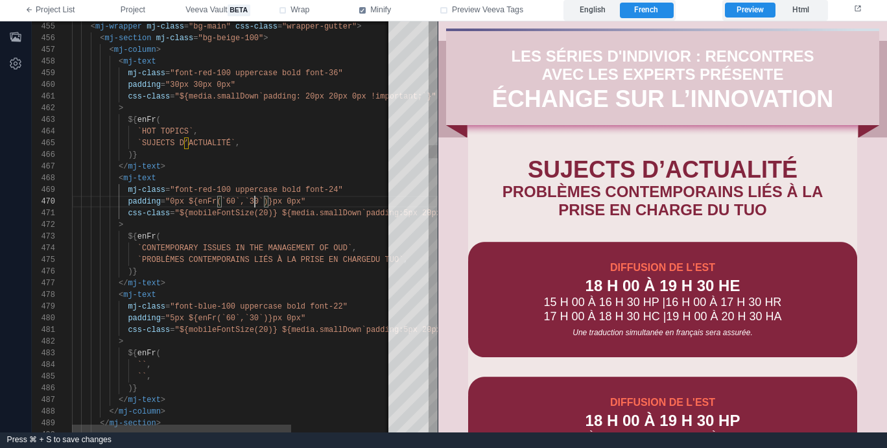
scroll to position [105, 183]
click at [255, 200] on div "474 473 471 472 470 469 457 468 456 455 458 459 460 461 462 463 464 465 466 467…" at bounding box center [235, 226] width 406 height 411
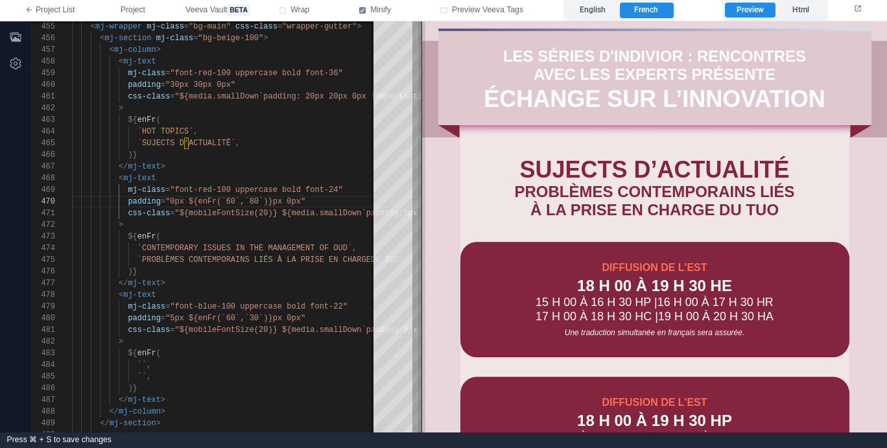
drag, startPoint x: 438, startPoint y: 206, endPoint x: 422, endPoint y: 200, distance: 16.4
click at [422, 200] on span at bounding box center [421, 226] width 7 height 411
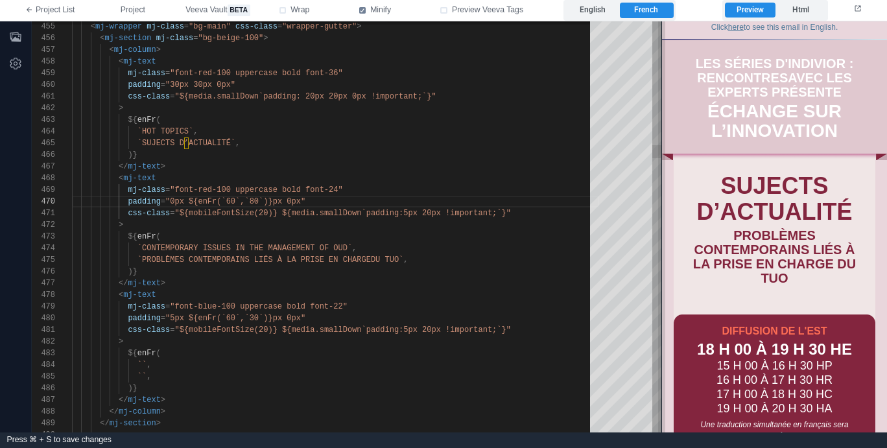
drag, startPoint x: 422, startPoint y: 200, endPoint x: 661, endPoint y: 230, distance: 241.1
click at [661, 230] on span at bounding box center [661, 226] width 7 height 411
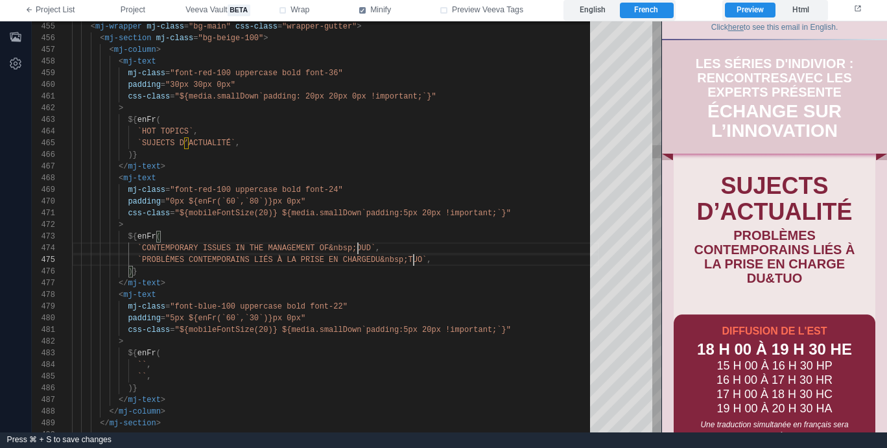
scroll to position [47, 342]
click at [611, 12] on label "English" at bounding box center [592, 11] width 53 height 16
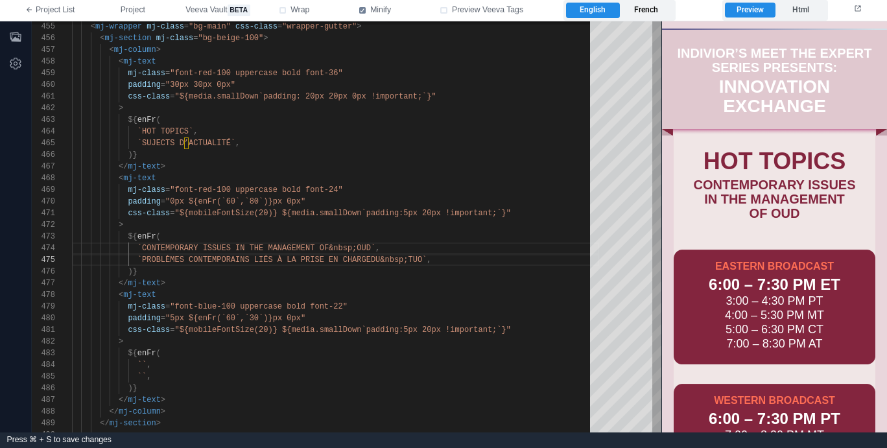
click at [637, 11] on label "French" at bounding box center [646, 11] width 53 height 16
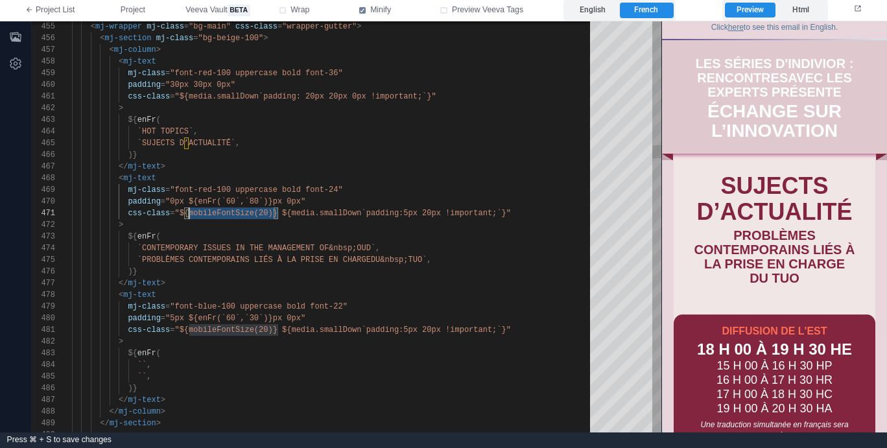
scroll to position [0, 108]
drag, startPoint x: 279, startPoint y: 212, endPoint x: 179, endPoint y: 212, distance: 100.5
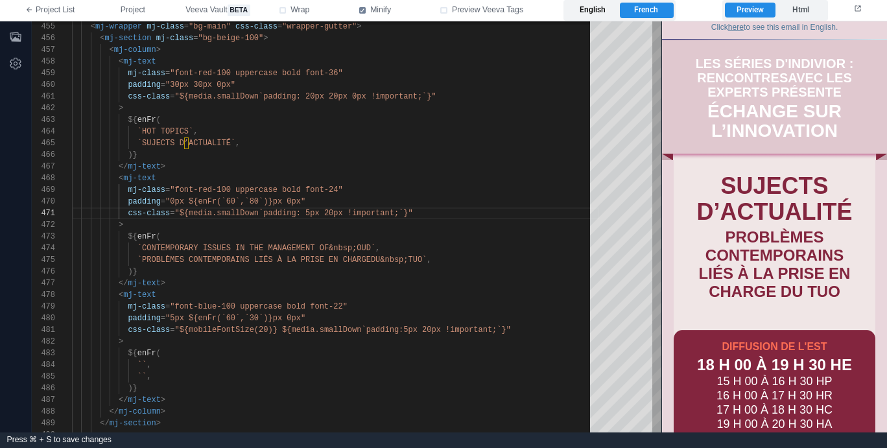
click at [588, 5] on label "English" at bounding box center [592, 11] width 53 height 16
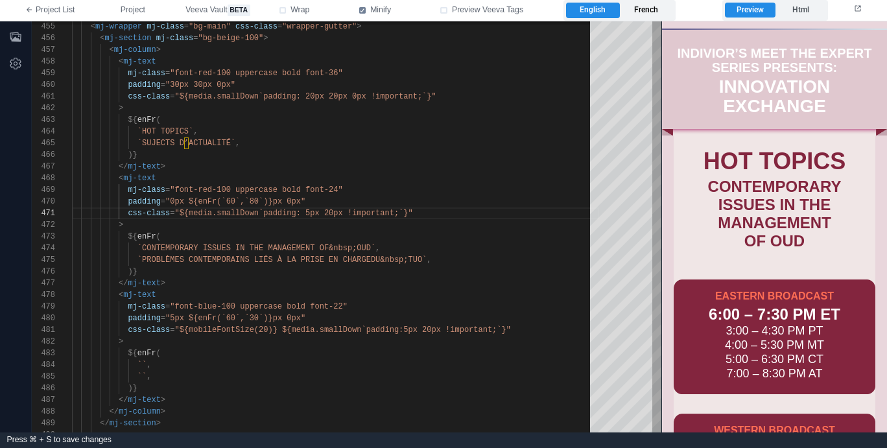
click at [661, 11] on label "French" at bounding box center [646, 11] width 53 height 16
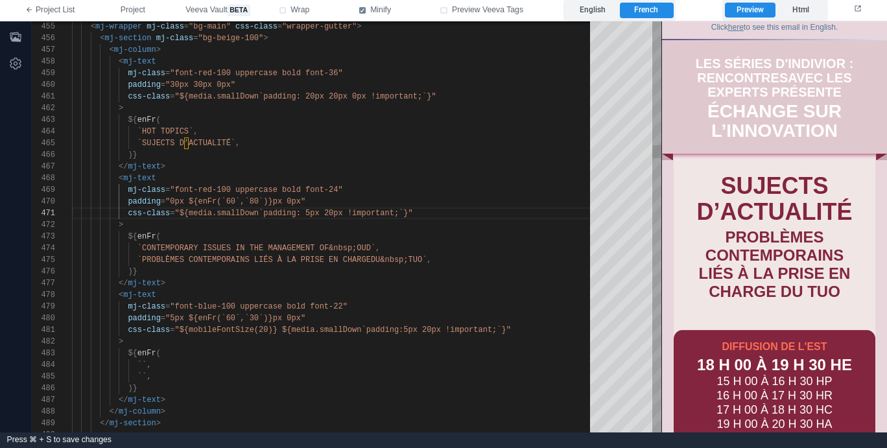
scroll to position [58, 65]
click at [380, 277] on div "</ mj-text >" at bounding box center [335, 283] width 527 height 12
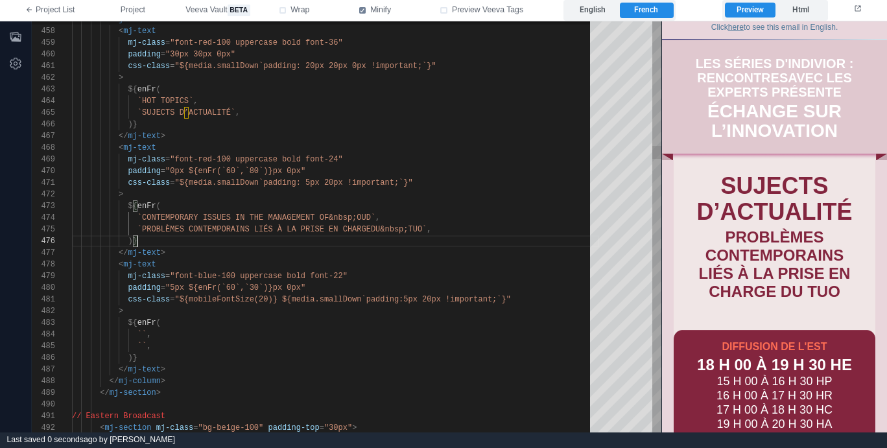
click at [241, 360] on div ")}" at bounding box center [335, 358] width 527 height 12
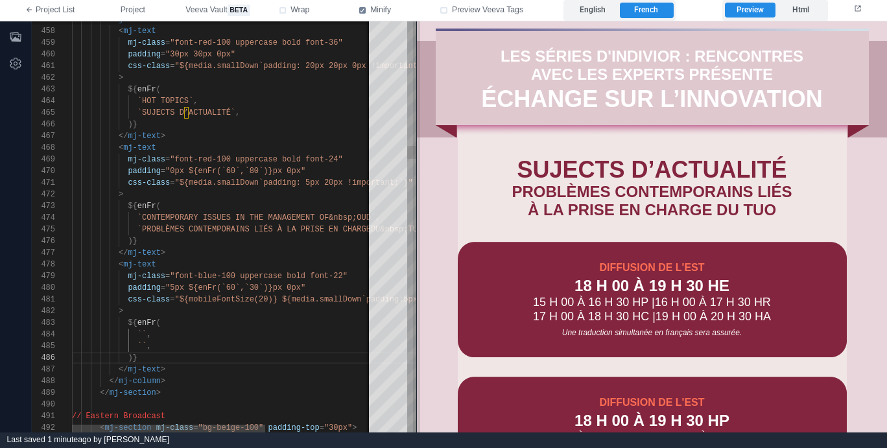
drag, startPoint x: 659, startPoint y: 77, endPoint x: 414, endPoint y: 93, distance: 245.6
click at [414, 93] on span at bounding box center [416, 226] width 7 height 411
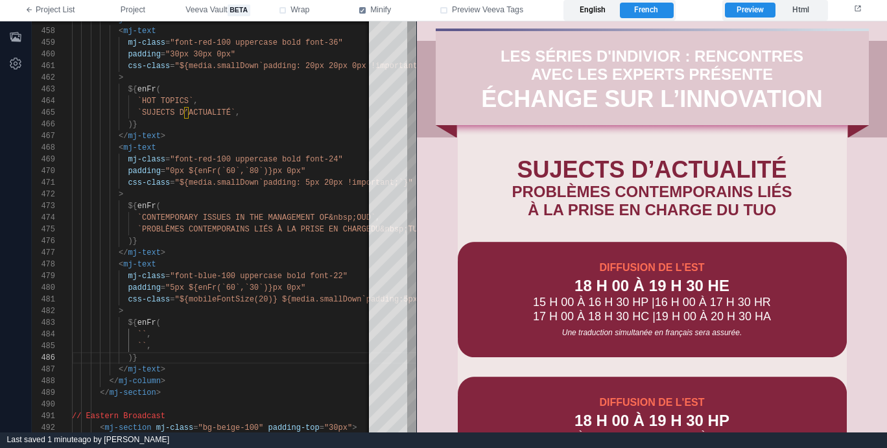
drag, startPoint x: 593, startPoint y: 10, endPoint x: 580, endPoint y: 17, distance: 14.8
click at [593, 10] on label "English" at bounding box center [592, 11] width 53 height 16
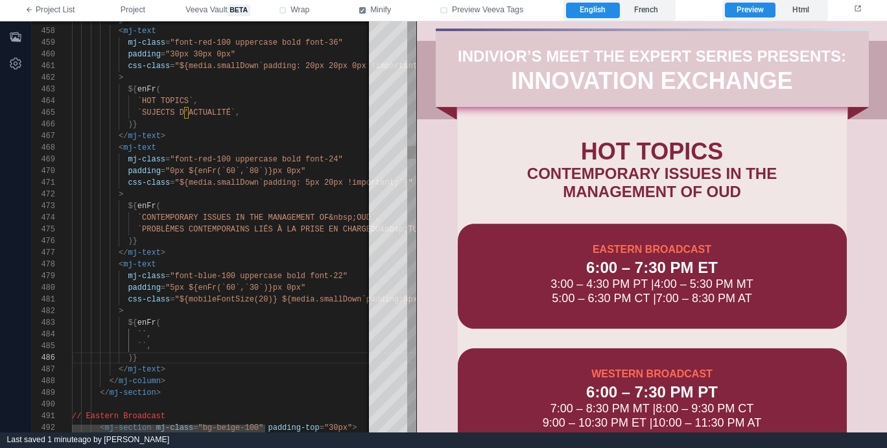
click at [140, 331] on span "``" at bounding box center [141, 334] width 9 height 9
paste textarea "**********"
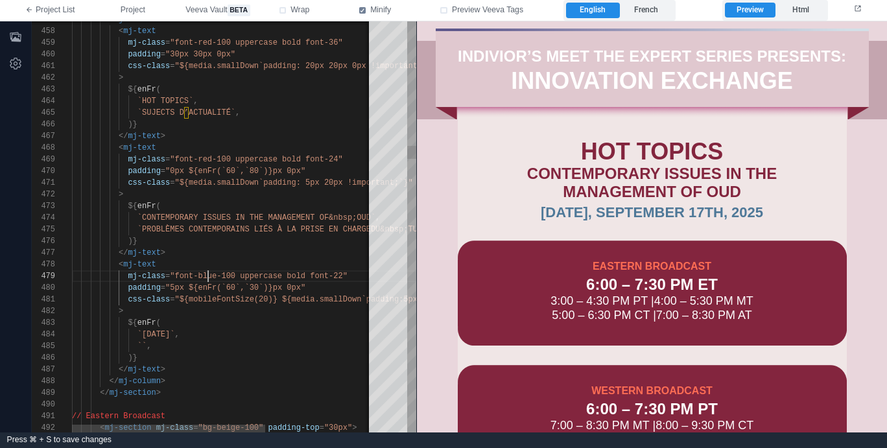
click at [208, 274] on div "474 473 471 472 470 469 457 468 458 459 460 461 462 463 464 465 466 467 475 476…" at bounding box center [224, 226] width 384 height 411
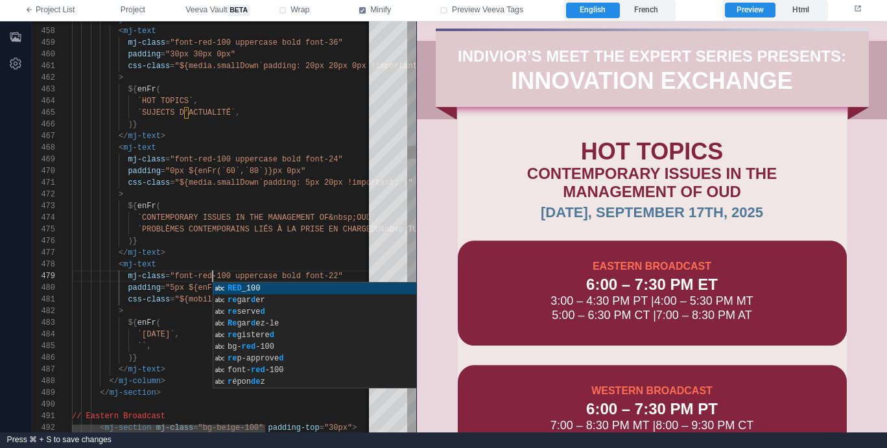
scroll to position [93, 141]
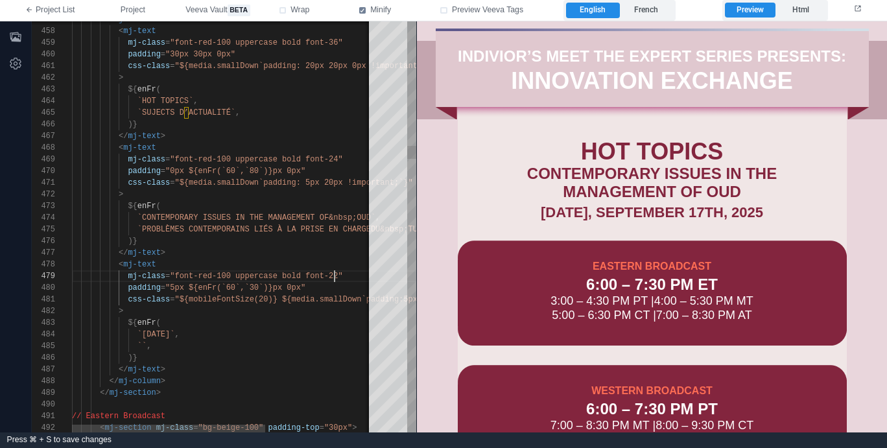
click at [336, 276] on span ""font-red-100 uppercase bold font-22"" at bounding box center [256, 276] width 172 height 9
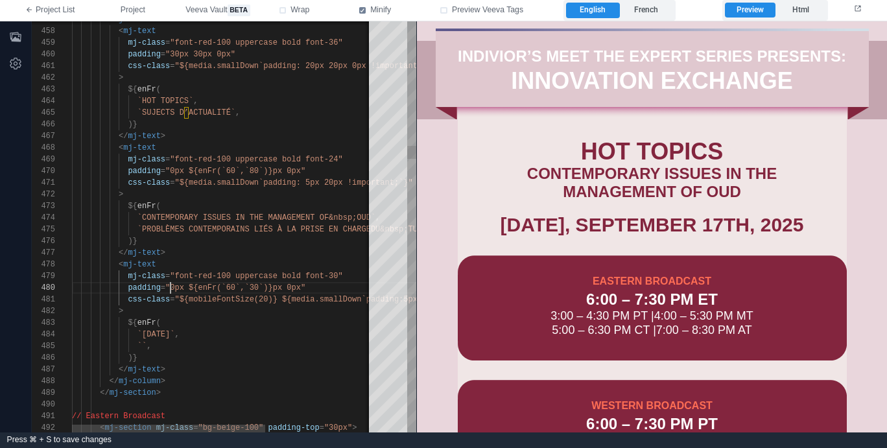
scroll to position [105, 103]
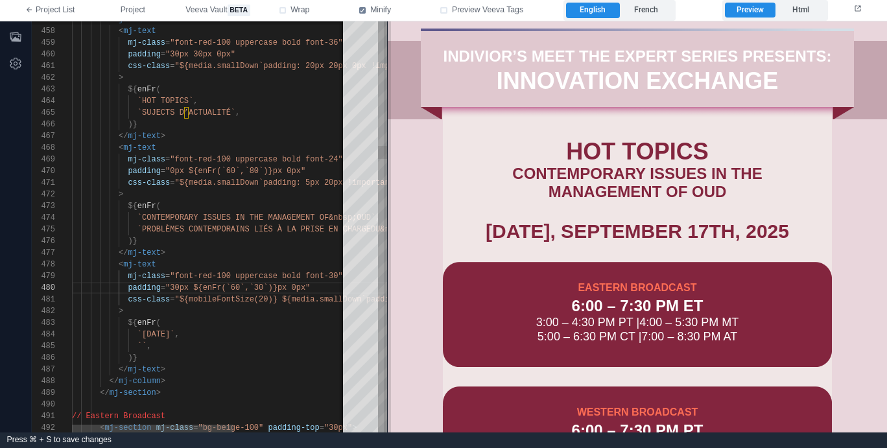
drag, startPoint x: 415, startPoint y: 307, endPoint x: 386, endPoint y: 308, distance: 29.2
click at [386, 308] on span at bounding box center [387, 226] width 7 height 411
click at [175, 331] on span "`WEDNESDAY, SEPTEMBER 17TH, 2025`" at bounding box center [156, 334] width 38 height 9
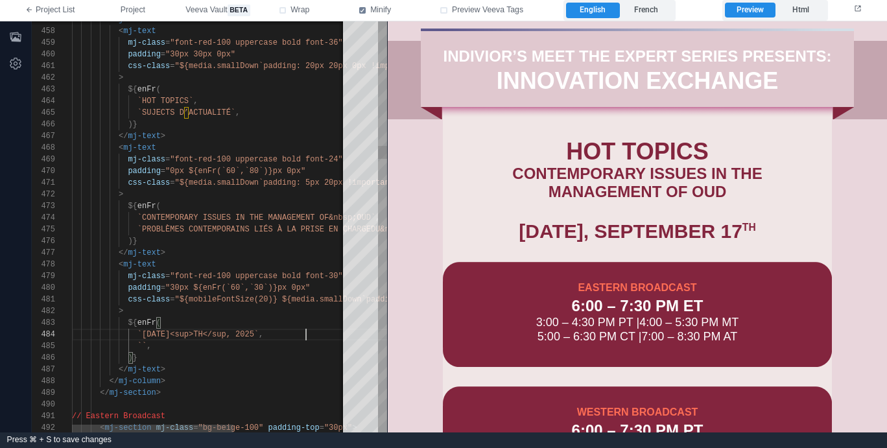
scroll to position [35, 239]
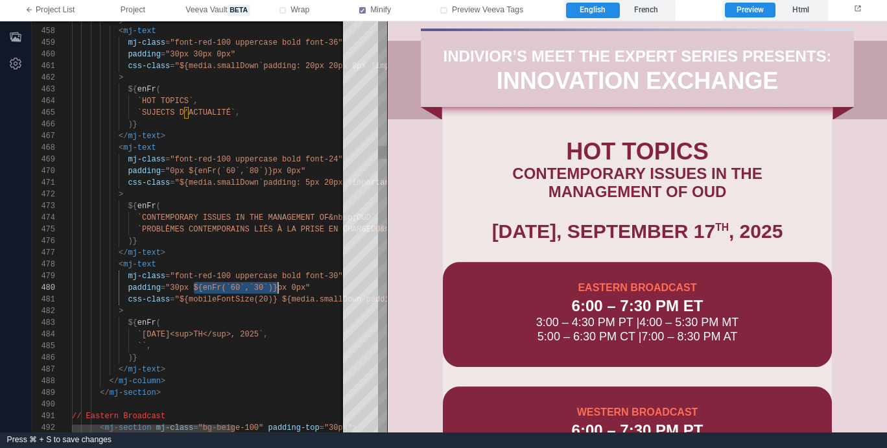
drag, startPoint x: 194, startPoint y: 287, endPoint x: 279, endPoint y: 287, distance: 85.6
click at [143, 344] on span "``" at bounding box center [141, 346] width 9 height 9
paste textarea "**********"
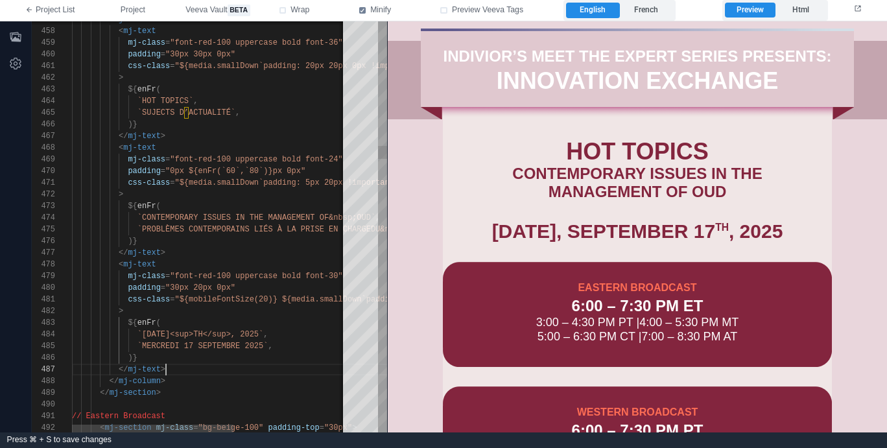
click at [218, 364] on div "</ mj-text >" at bounding box center [306, 370] width 469 height 12
click at [644, 10] on label "French" at bounding box center [646, 11] width 53 height 16
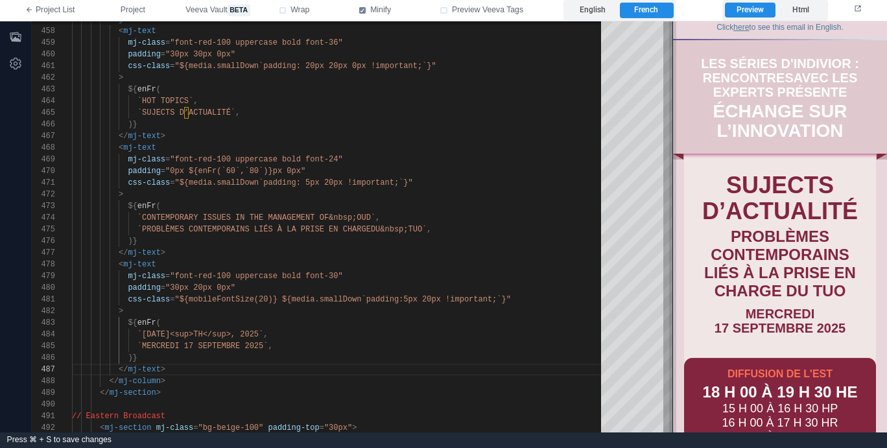
drag, startPoint x: 388, startPoint y: 188, endPoint x: 673, endPoint y: 187, distance: 285.3
click at [673, 187] on span at bounding box center [672, 226] width 7 height 411
click at [602, 10] on label "English" at bounding box center [592, 11] width 53 height 16
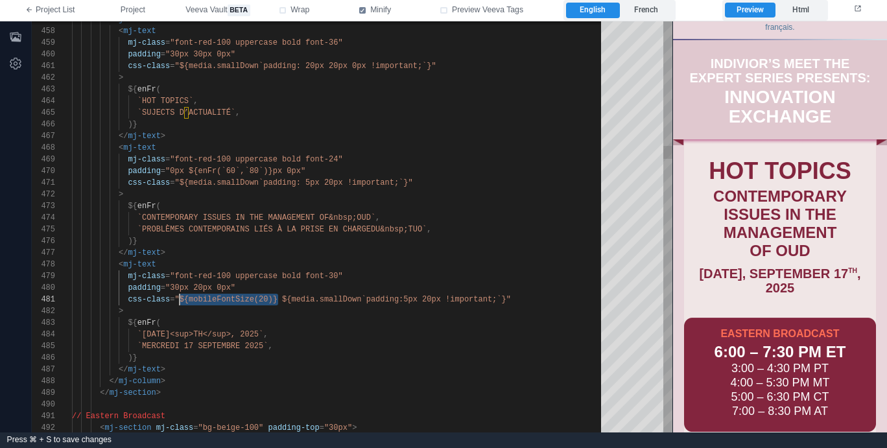
scroll to position [0, 108]
drag, startPoint x: 280, startPoint y: 300, endPoint x: 179, endPoint y: 300, distance: 101.1
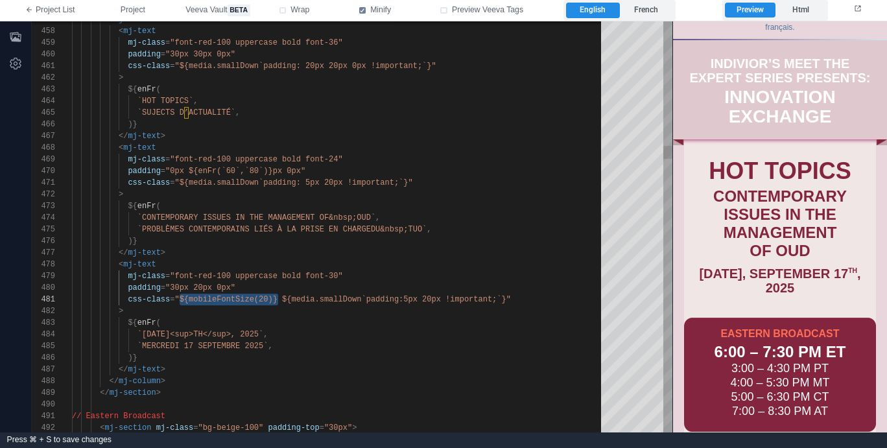
click at [268, 299] on span ""${mobileFontSize(20)} ${media.smallDown`padding:" at bounding box center [288, 299] width 229 height 9
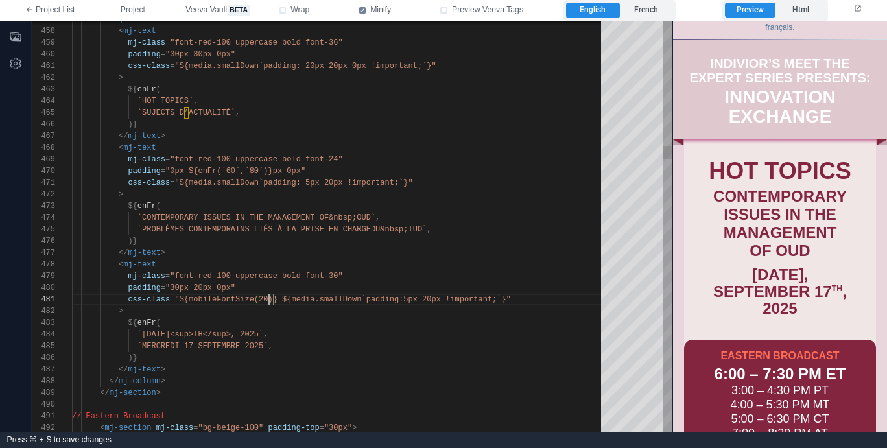
scroll to position [0, 197]
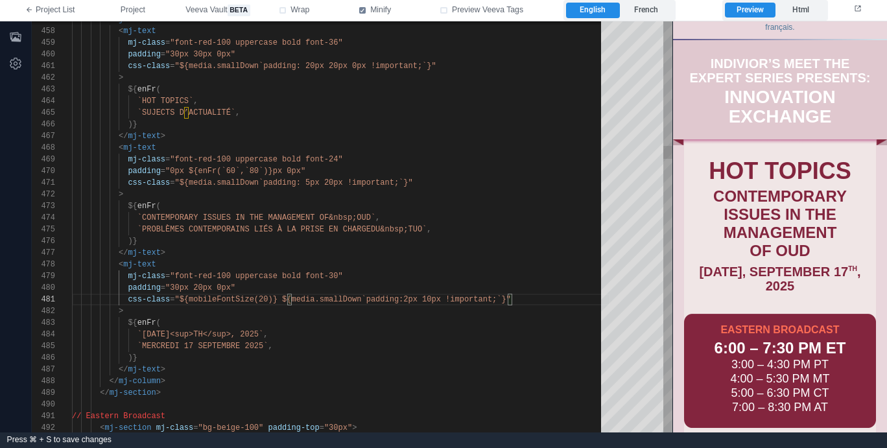
scroll to position [0, 347]
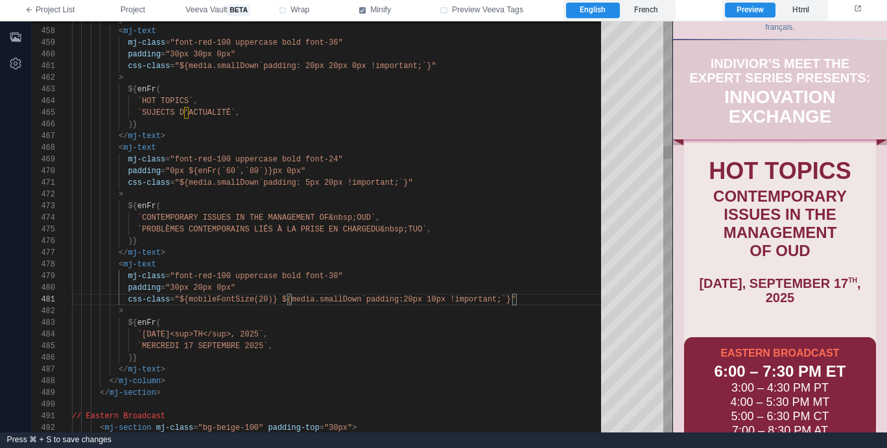
click at [453, 294] on div "css-class = "${mobileFontSize(20)} ${media.smallDown`padding: 20px 10px !import…" at bounding box center [341, 300] width 538 height 12
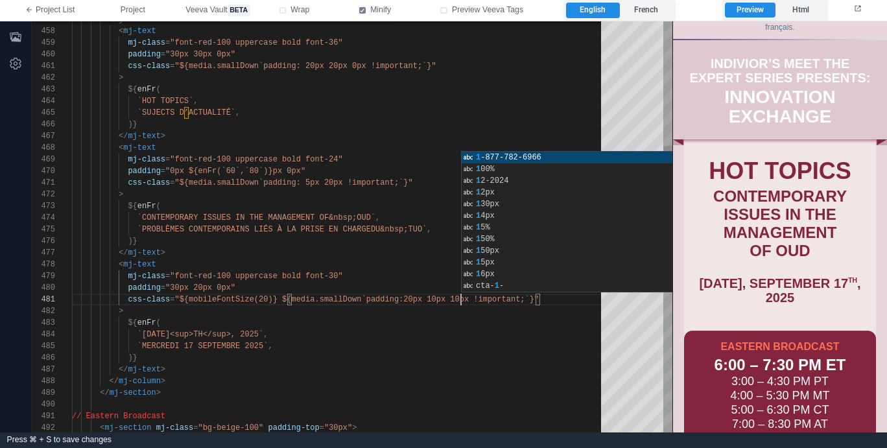
scroll to position [0, 384]
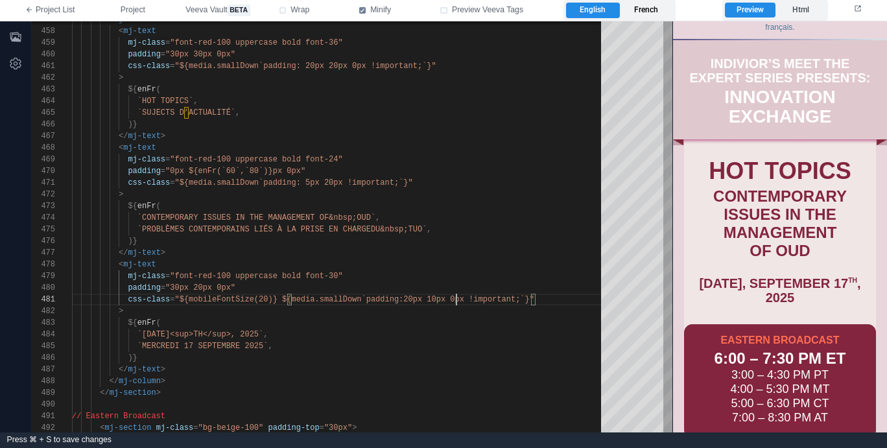
click at [657, 10] on label "French" at bounding box center [646, 11] width 53 height 16
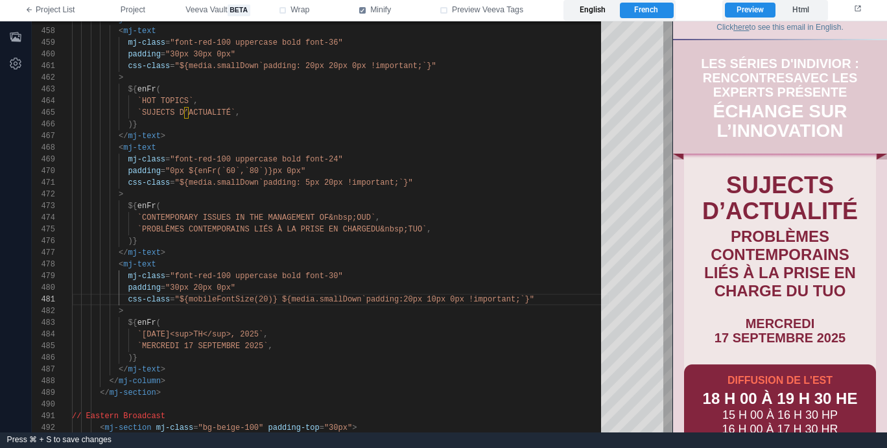
click at [604, 13] on label "English" at bounding box center [592, 11] width 53 height 16
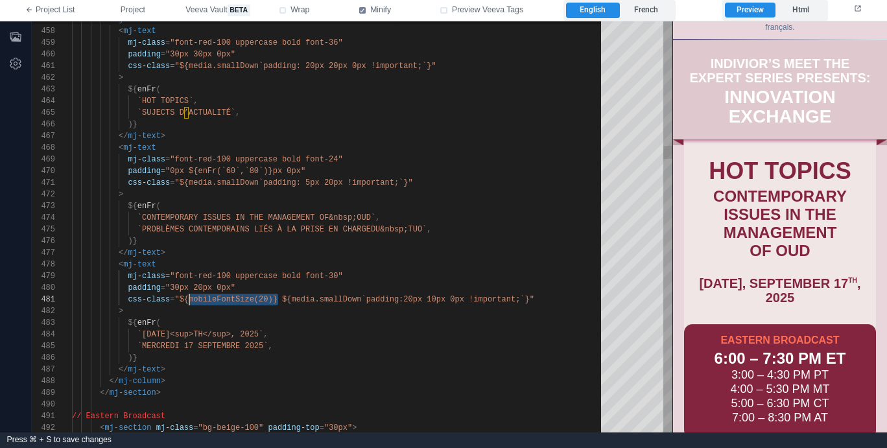
scroll to position [0, 108]
drag, startPoint x: 279, startPoint y: 300, endPoint x: 179, endPoint y: 300, distance: 99.8
paste textarea "**********"
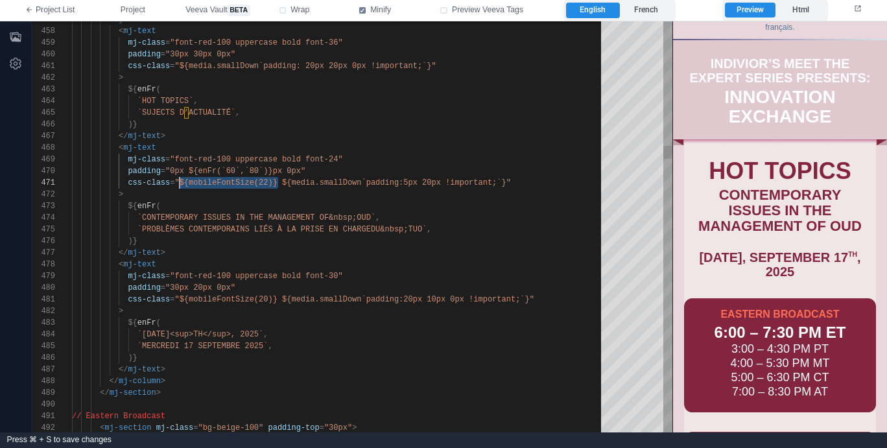
drag, startPoint x: 280, startPoint y: 182, endPoint x: 180, endPoint y: 182, distance: 99.8
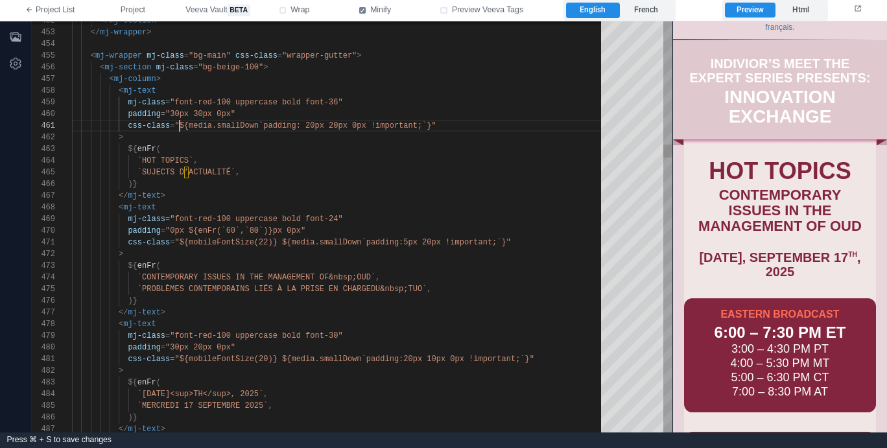
click at [180, 124] on span ""${media.smallDown`padding: 20px 20px 0px !importa" at bounding box center [290, 125] width 233 height 9
paste textarea "**********"
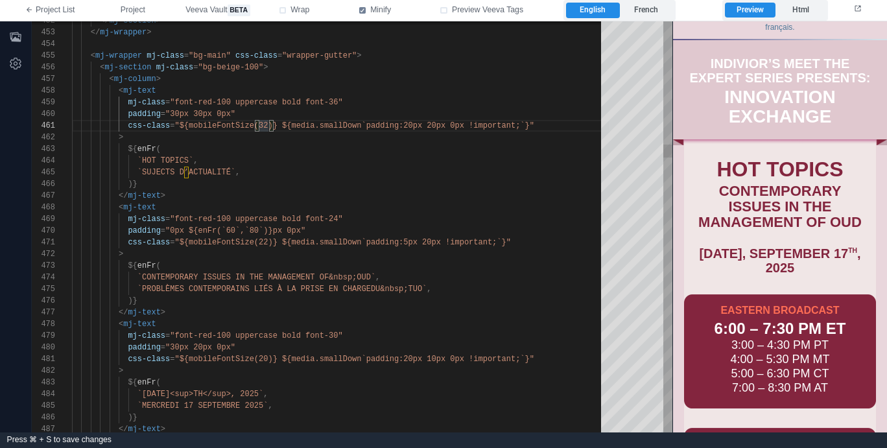
scroll to position [0, 197]
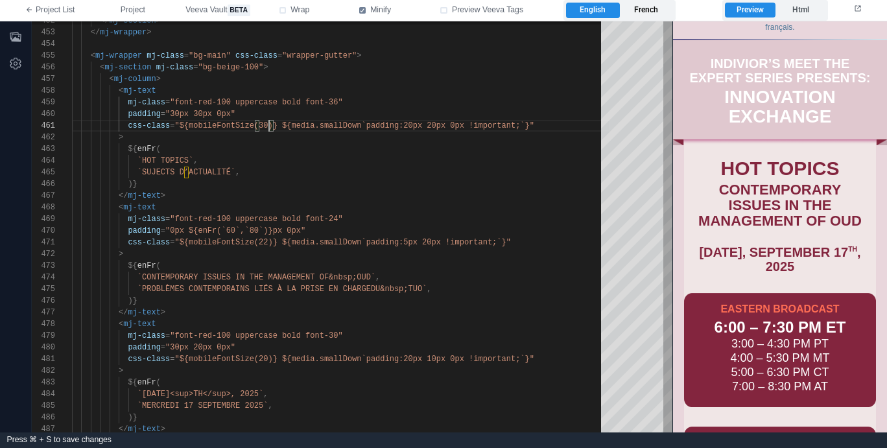
click at [652, 14] on label "French" at bounding box center [646, 11] width 53 height 16
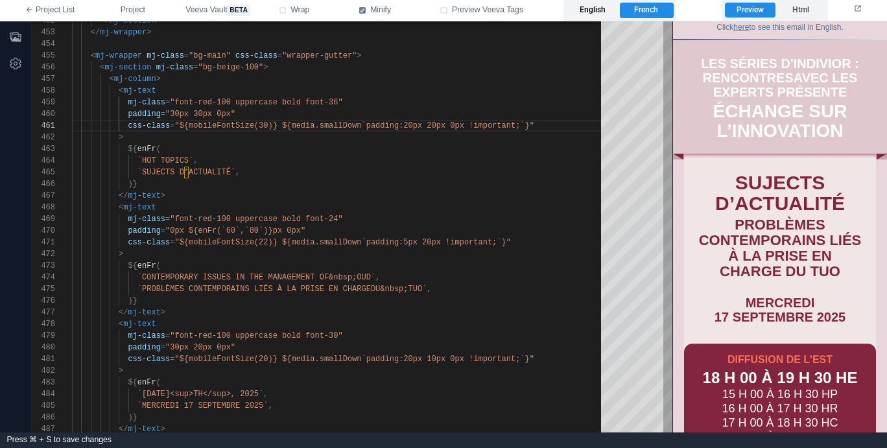
click at [591, 12] on label "English" at bounding box center [592, 11] width 53 height 16
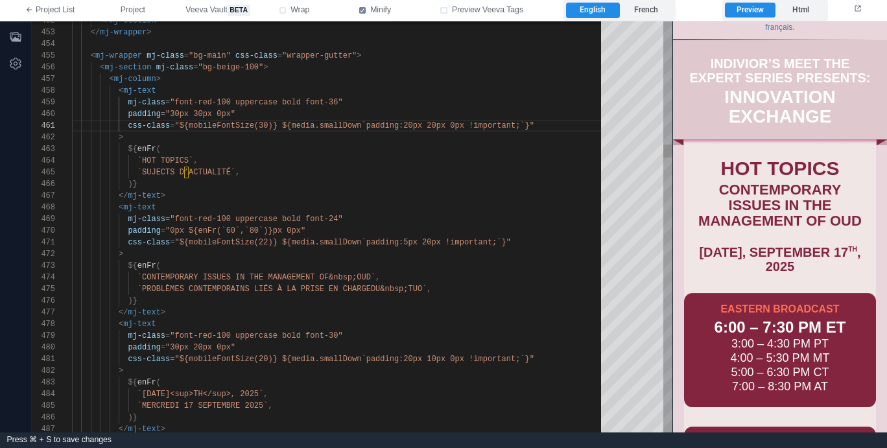
click at [270, 355] on span ""${mobileFontSize(20)} ${media.smallDown`padding:" at bounding box center [288, 359] width 229 height 9
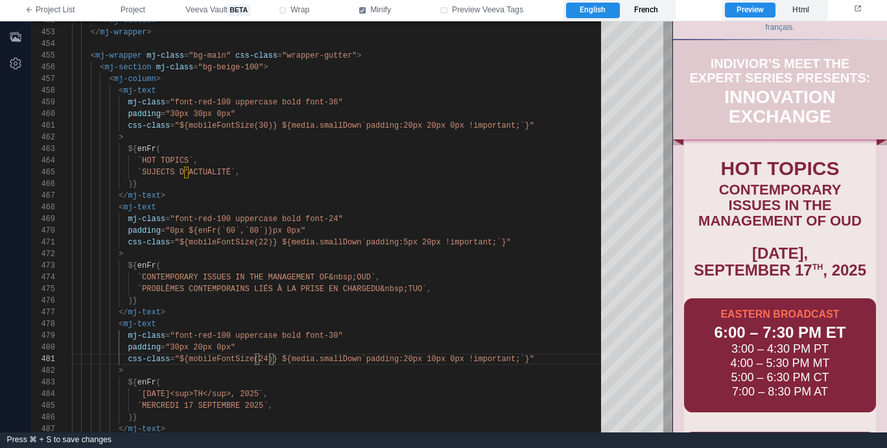
click at [646, 10] on label "French" at bounding box center [646, 11] width 53 height 16
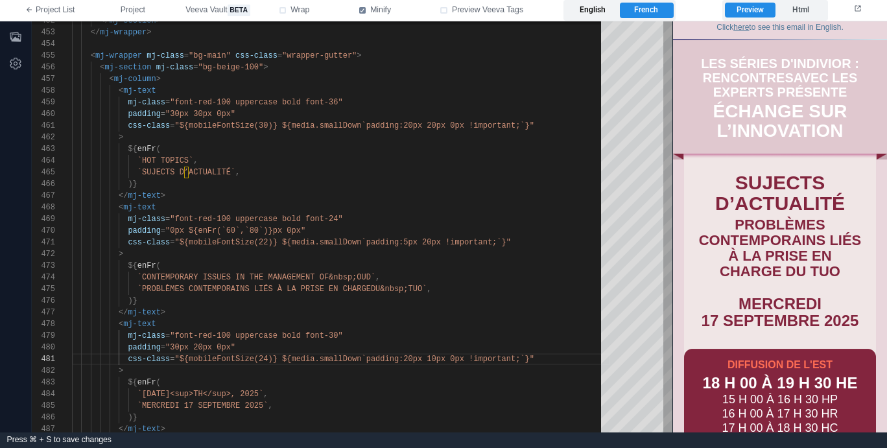
click at [600, 8] on label "English" at bounding box center [592, 11] width 53 height 16
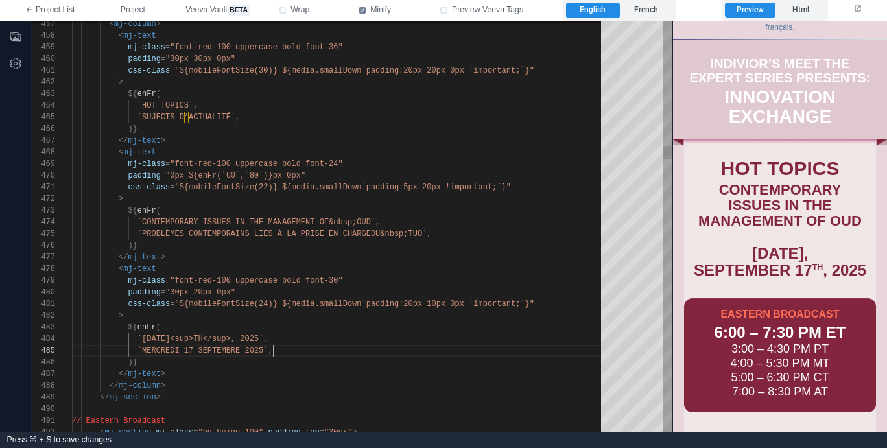
click at [342, 350] on div "`MERCREDI 17 SEPTEMBRE 2025` ," at bounding box center [341, 351] width 538 height 12
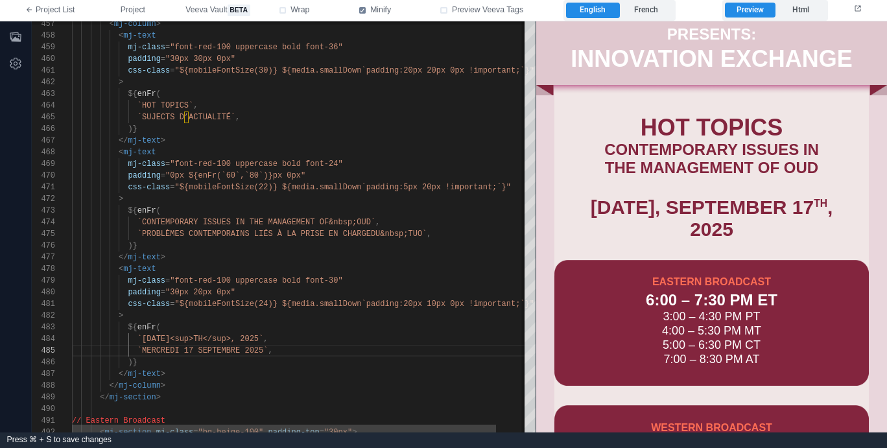
scroll to position [67, 0]
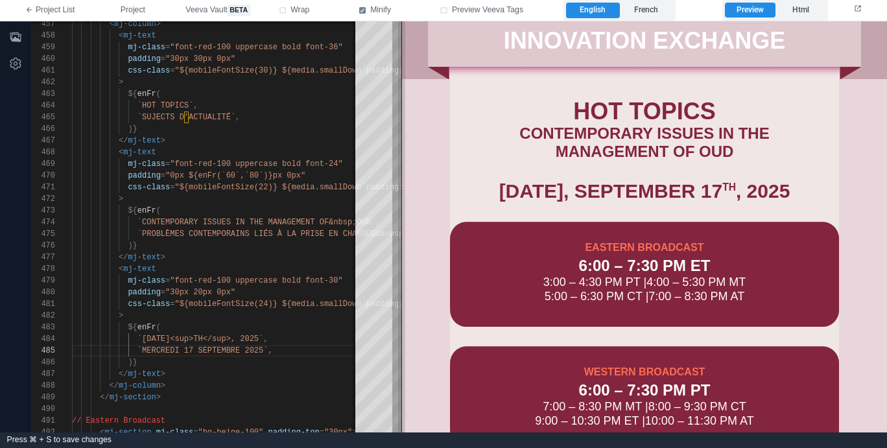
drag, startPoint x: 670, startPoint y: 253, endPoint x: 399, endPoint y: 245, distance: 271.1
click at [399, 245] on span at bounding box center [401, 226] width 7 height 411
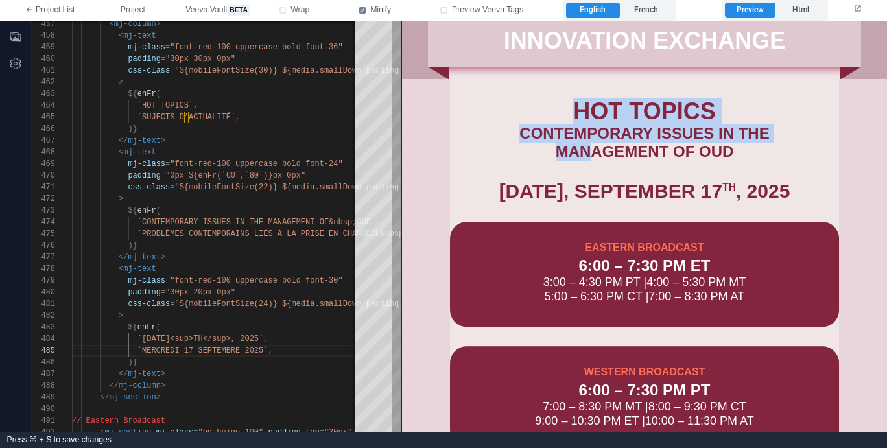
drag, startPoint x: 590, startPoint y: 142, endPoint x: 539, endPoint y: 113, distance: 58.1
click at [536, 110] on tbody "HOT TOPICS CONTEMPORARY ISSUES IN THE MANAGEMENT OF OUD WEDNESDAY, SEPTEMBER 17…" at bounding box center [644, 139] width 389 height 123
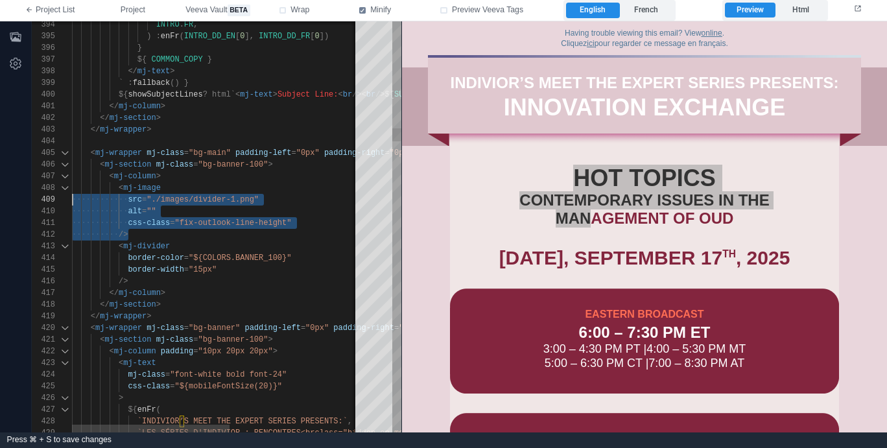
scroll to position [82, 0]
drag, startPoint x: 139, startPoint y: 237, endPoint x: 54, endPoint y: 187, distance: 99.1
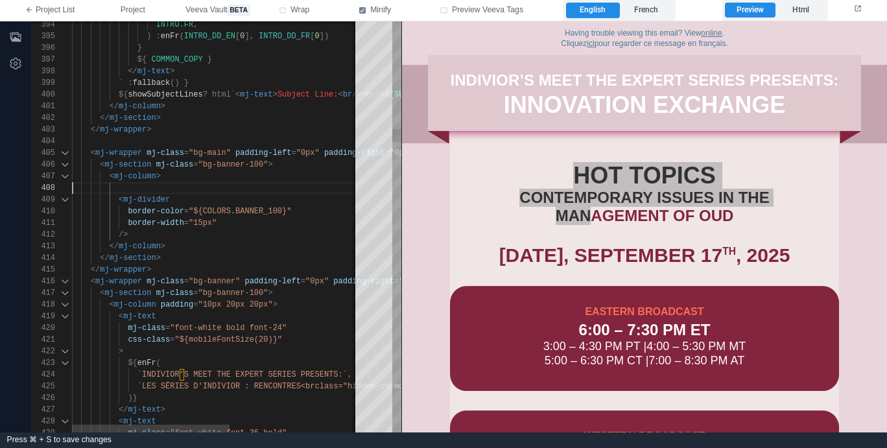
scroll to position [70, 89]
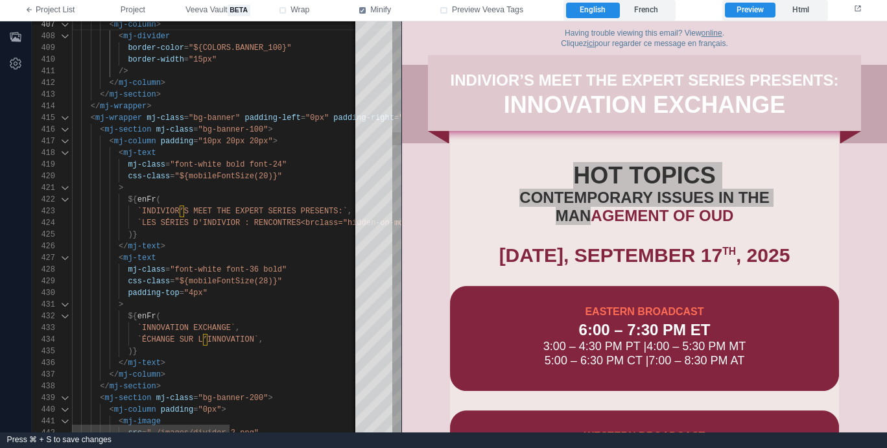
click at [184, 364] on div "</ mj-text >" at bounding box center [334, 363] width 524 height 12
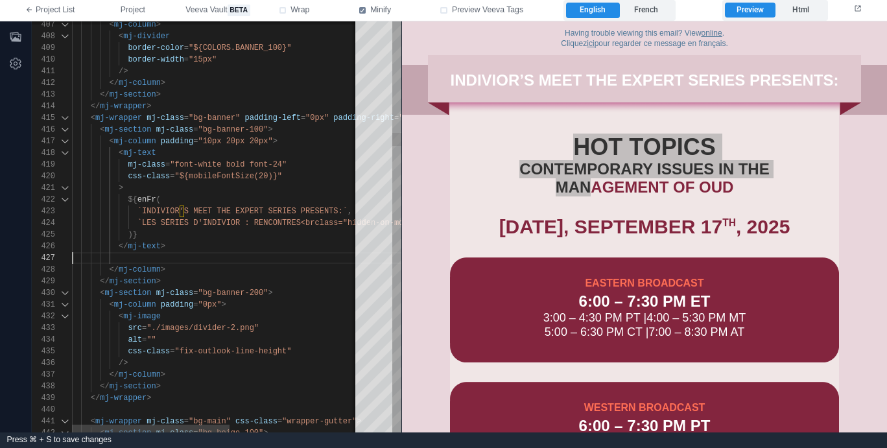
scroll to position [58, 94]
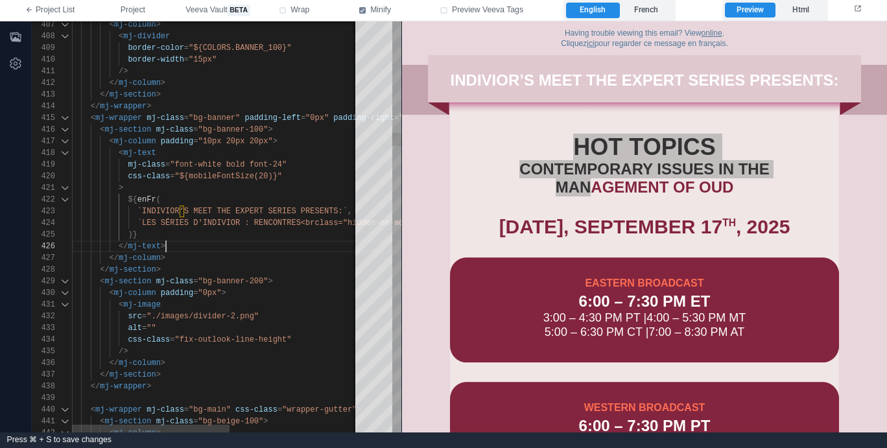
click at [209, 161] on span ""font-white bold font-24"" at bounding box center [228, 164] width 117 height 9
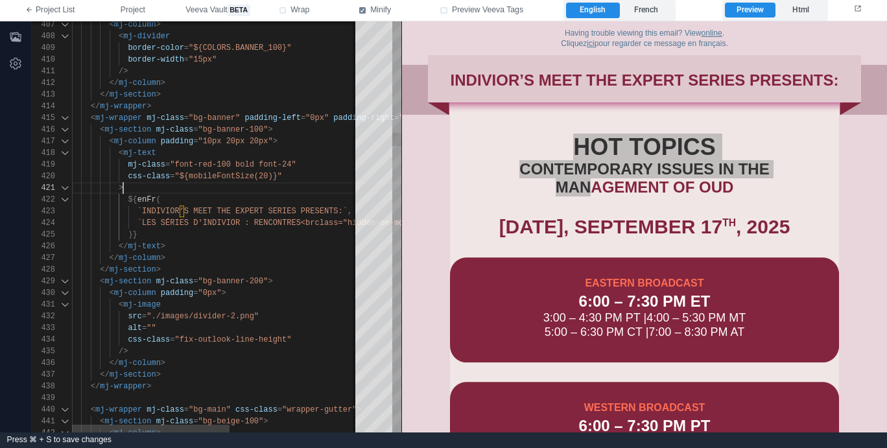
scroll to position [0, 51]
click at [201, 190] on div ">" at bounding box center [334, 188] width 524 height 12
click at [231, 139] on div "424 423 422 421 420 419 417 418 416 415 413 414 412 410 411 409 408 407 425 426…" at bounding box center [217, 226] width 370 height 411
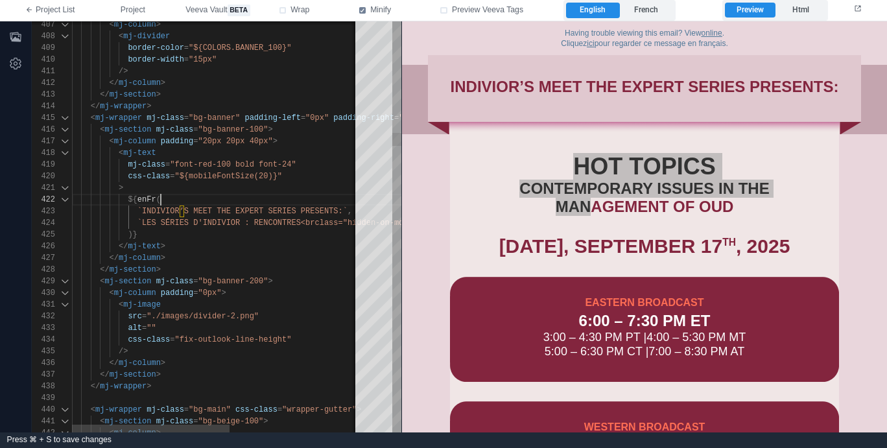
scroll to position [12, 89]
click at [291, 198] on div "${ enFr (" at bounding box center [334, 200] width 524 height 12
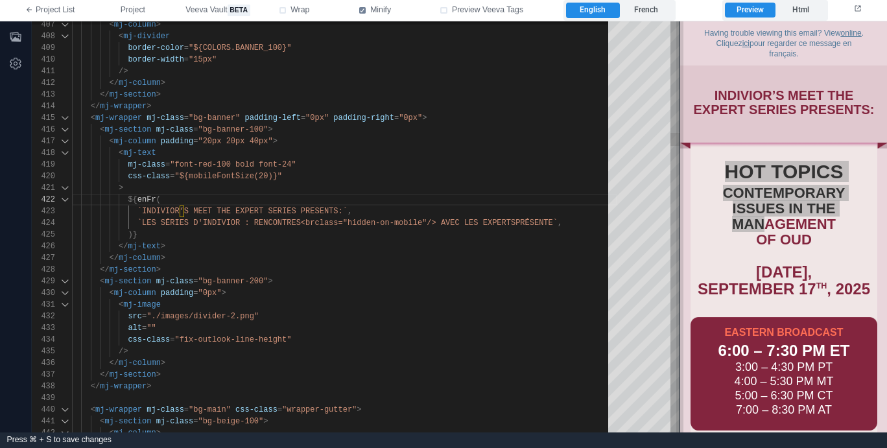
drag, startPoint x: 400, startPoint y: 172, endPoint x: 678, endPoint y: 229, distance: 283.9
click at [678, 229] on span at bounding box center [679, 226] width 7 height 411
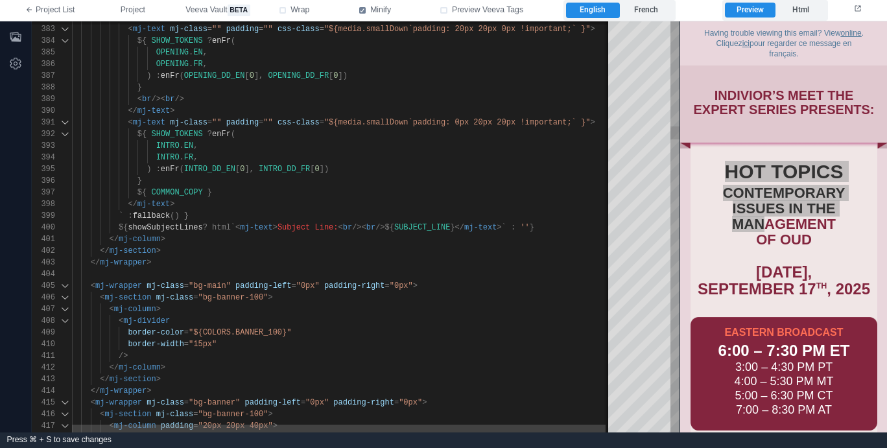
click at [202, 220] on div "` : fallback () }" at bounding box center [346, 216] width 548 height 12
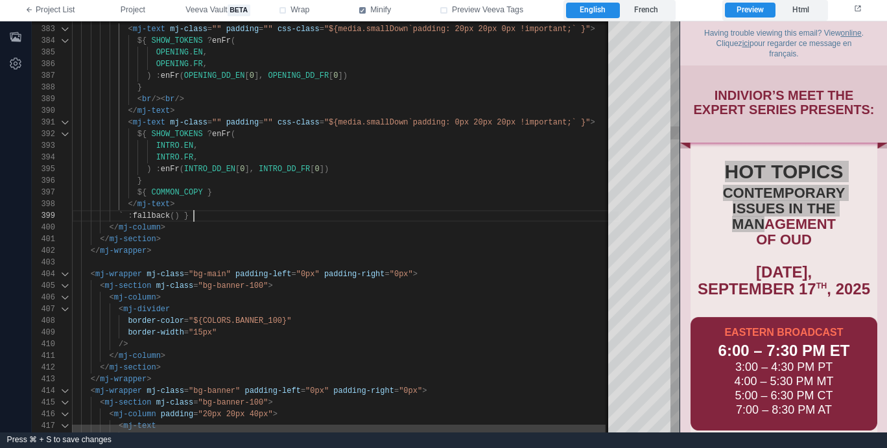
scroll to position [93, 122]
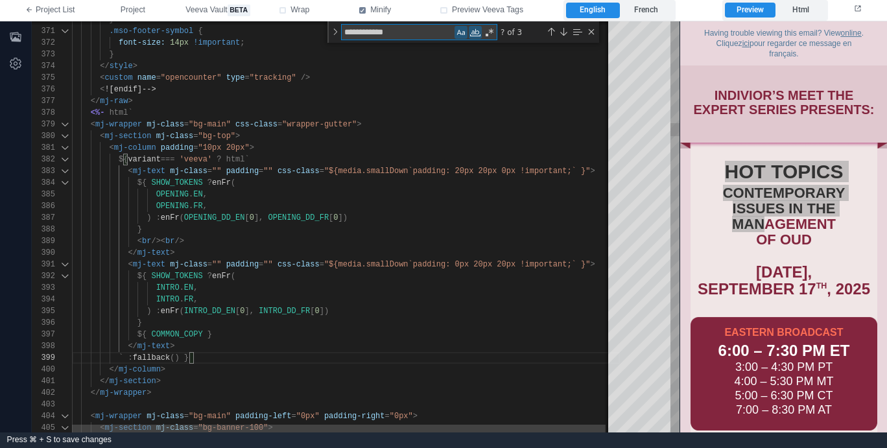
type textarea "**********"
type textarea "*"
type textarea "**********"
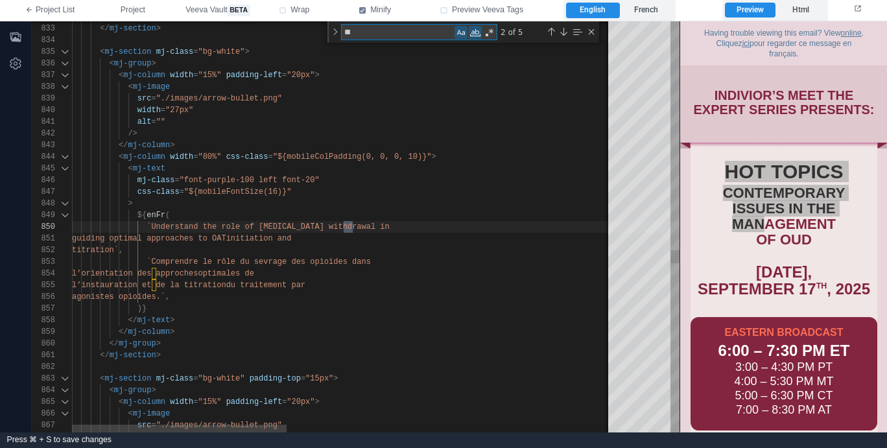
scroll to position [117, 281]
type textarea "*******"
type textarea "**********"
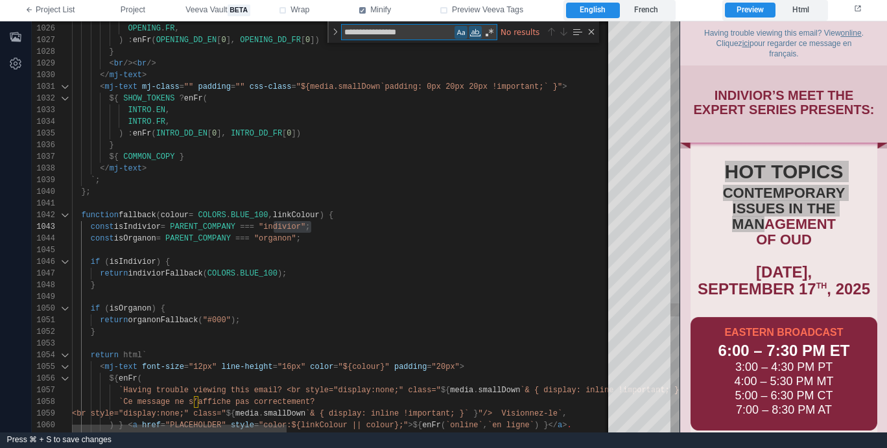
scroll to position [117, 136]
type textarea "**********"
click at [187, 273] on span "indiviorFallback" at bounding box center [165, 273] width 75 height 9
click at [545, 29] on div "1 of 2" at bounding box center [546, 32] width 99 height 16
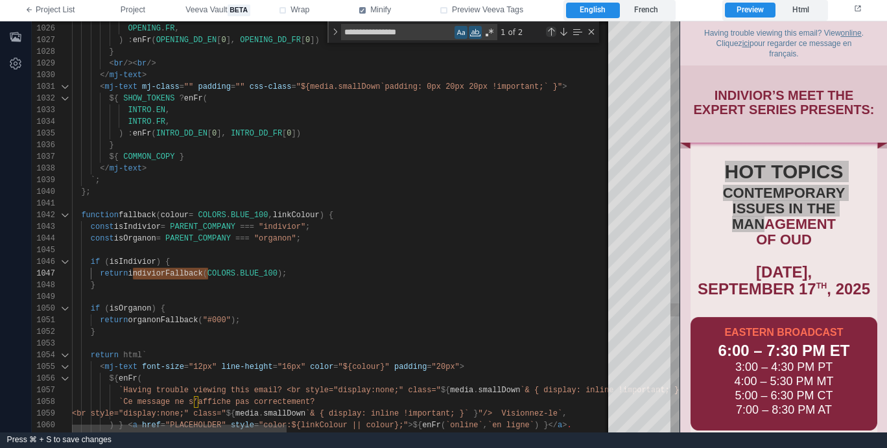
click at [550, 29] on div "Previous Match (⇧Enter)" at bounding box center [551, 32] width 10 height 10
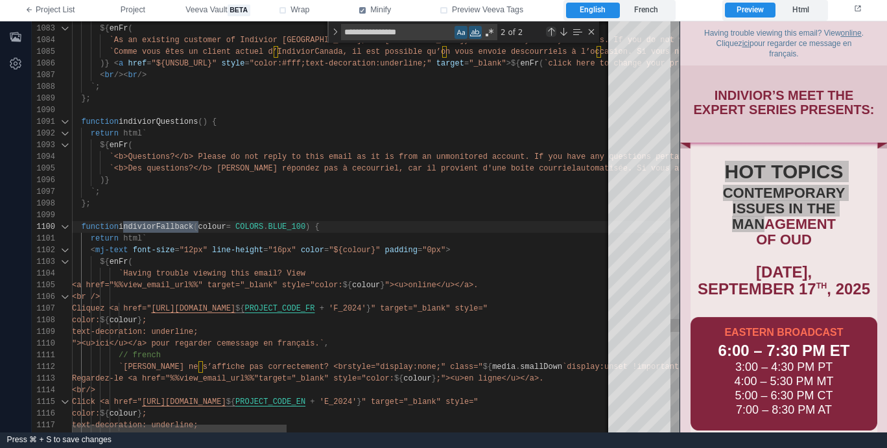
scroll to position [82, 126]
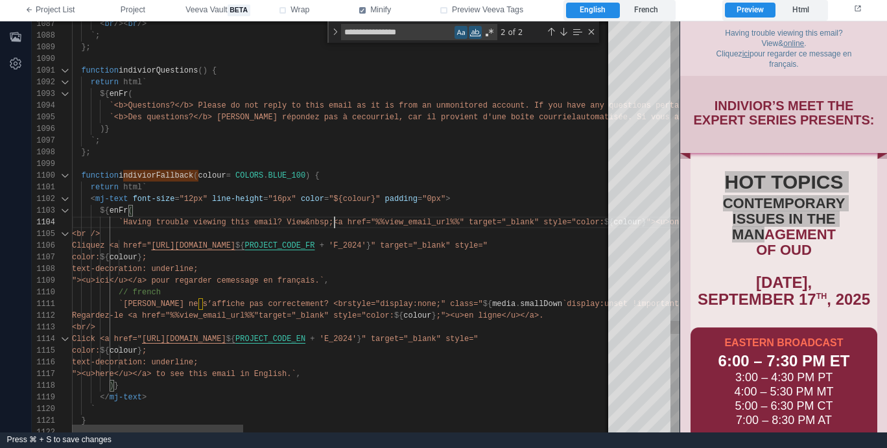
scroll to position [35, 263]
click at [324, 279] on span "message en français.`" at bounding box center [275, 280] width 98 height 9
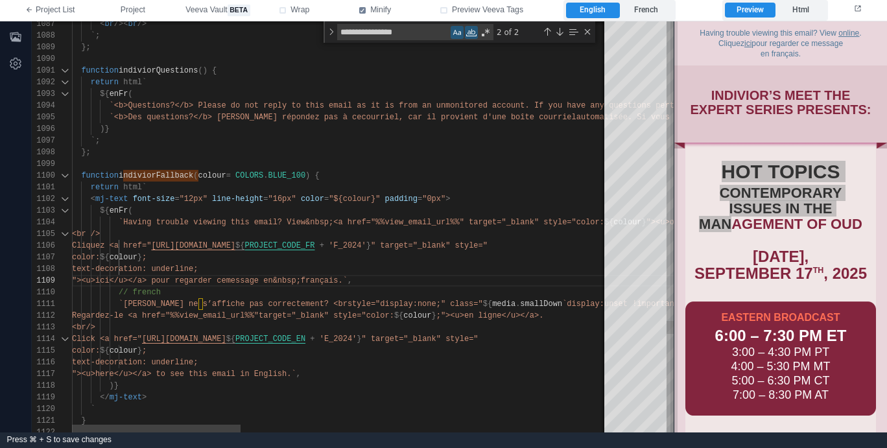
drag, startPoint x: 683, startPoint y: 81, endPoint x: 665, endPoint y: 82, distance: 17.6
click at [670, 82] on span at bounding box center [673, 226] width 7 height 411
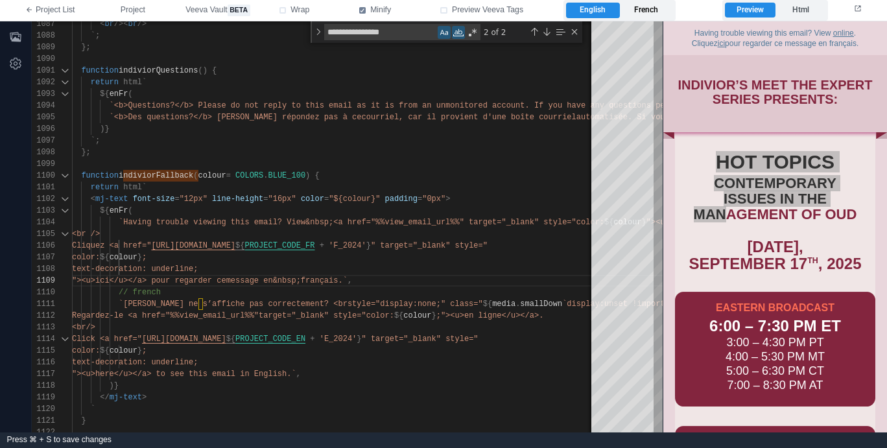
click at [661, 10] on label "French" at bounding box center [646, 11] width 53 height 16
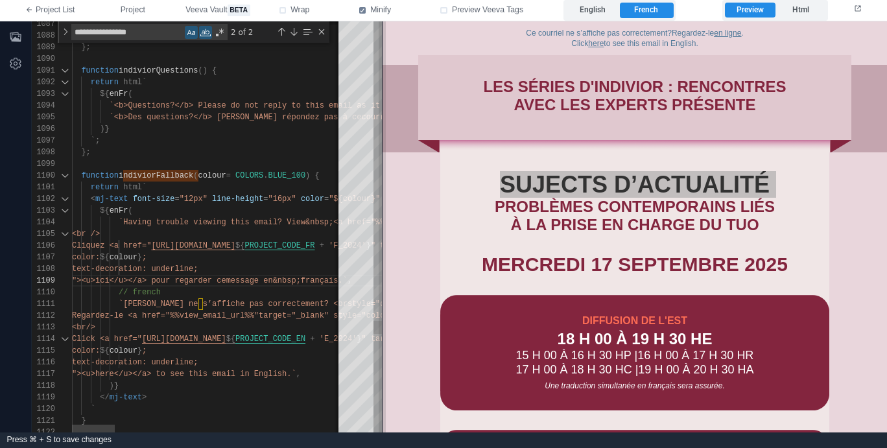
drag, startPoint x: 662, startPoint y: 49, endPoint x: 381, endPoint y: 69, distance: 281.5
click at [381, 69] on span at bounding box center [382, 226] width 7 height 411
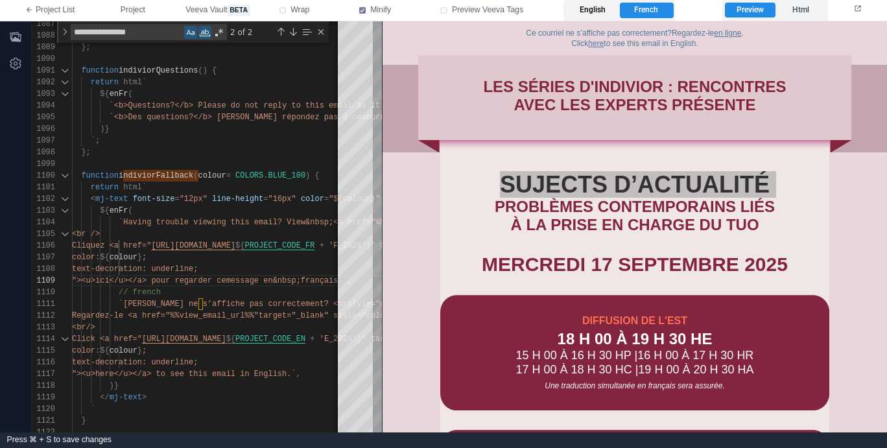
click at [599, 4] on label "English" at bounding box center [592, 11] width 53 height 16
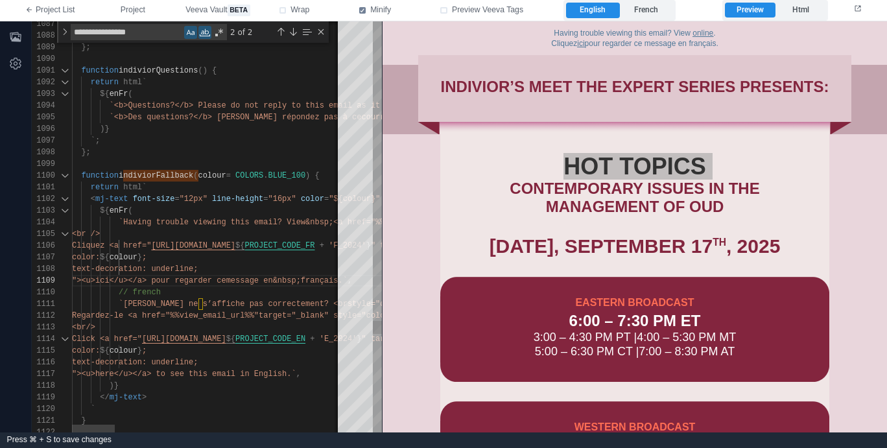
click at [297, 178] on div "1087 1088 1089 1090 1091 1092 1093 1094 1095 1096 1097 1098 1099 1100 1101 1102…" at bounding box center [207, 226] width 350 height 411
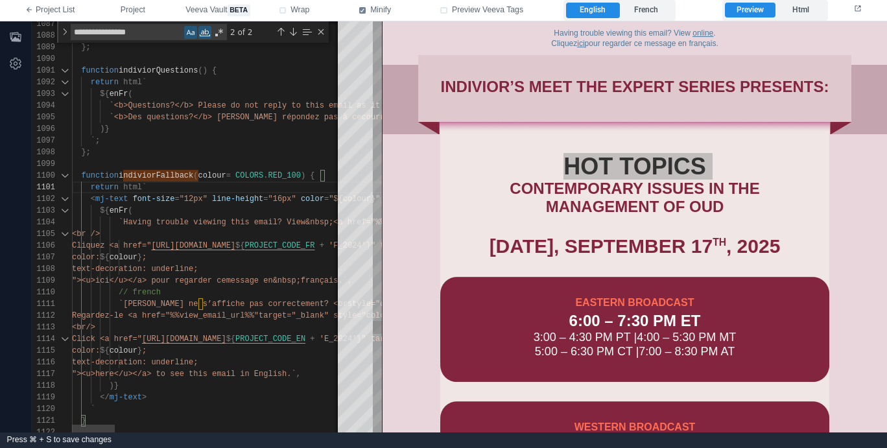
click at [163, 173] on span "indiviorFallback" at bounding box center [156, 175] width 75 height 9
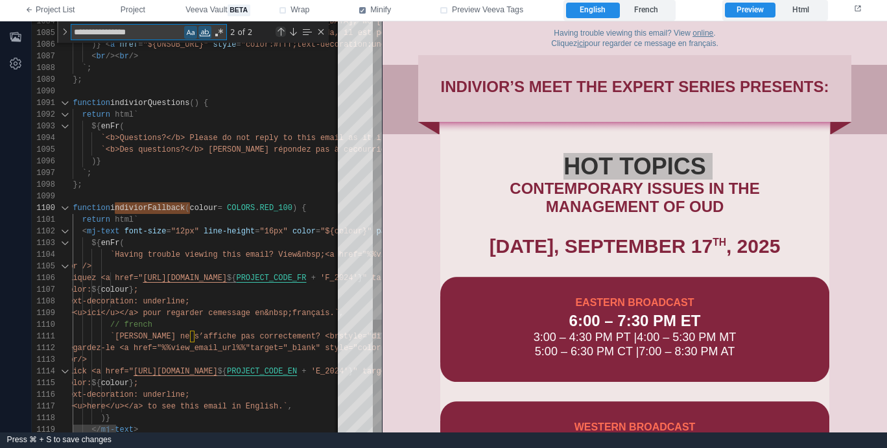
click at [281, 30] on div "Previous Match (⇧Enter)" at bounding box center [281, 32] width 10 height 10
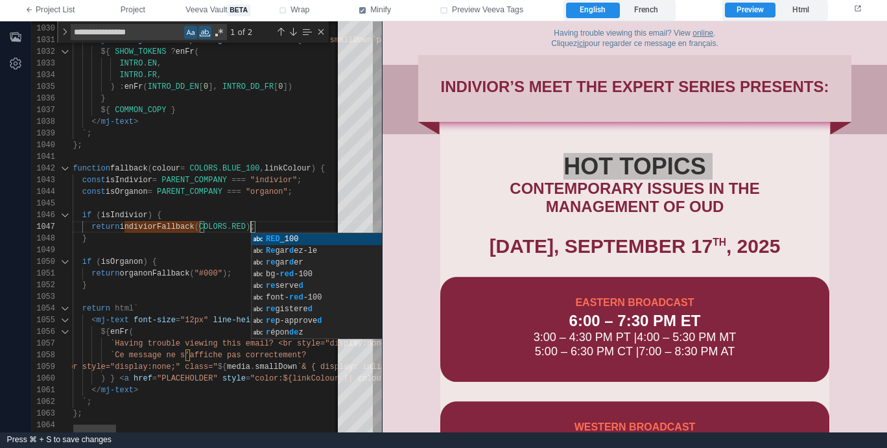
scroll to position [70, 206]
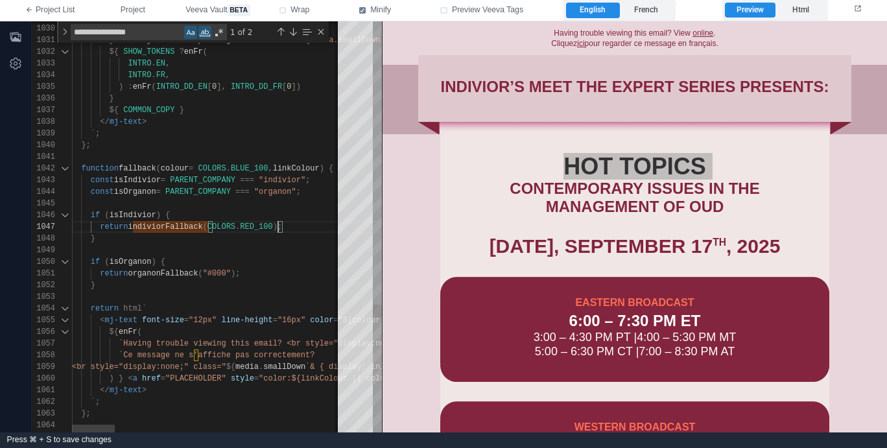
click at [261, 165] on span "BLUE_100" at bounding box center [250, 168] width 38 height 9
click at [283, 33] on div "Previous Match (⇧Enter)" at bounding box center [281, 32] width 10 height 10
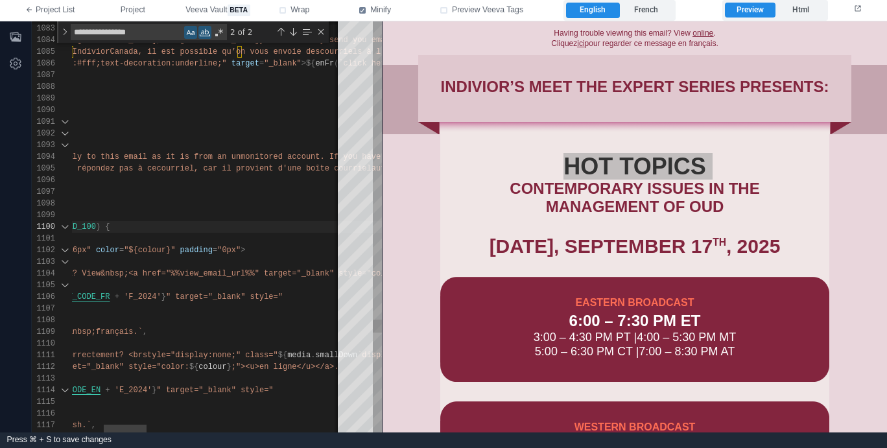
click at [226, 250] on span ""0px"" at bounding box center [228, 250] width 23 height 9
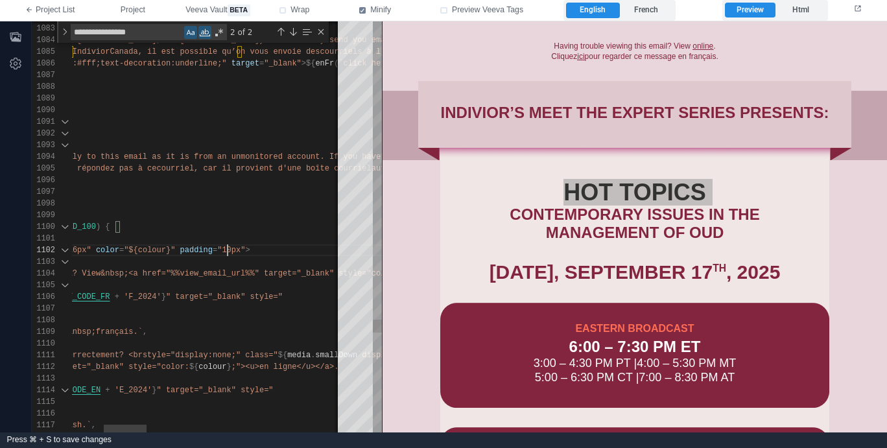
scroll to position [12, 360]
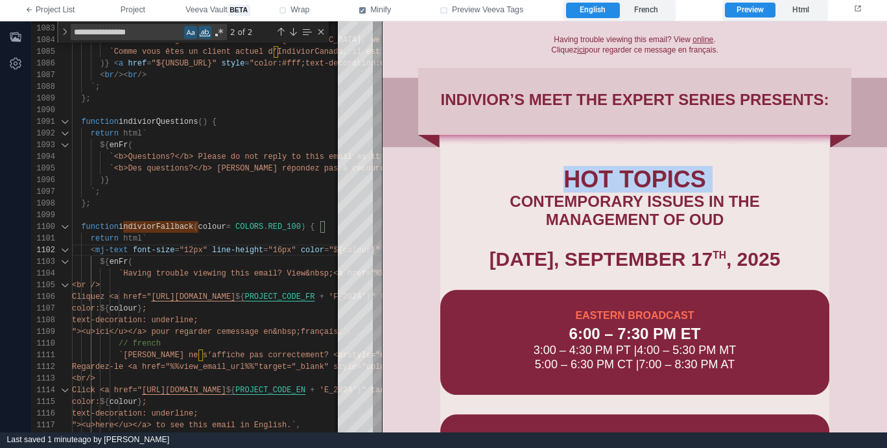
click at [453, 196] on td "CONTEMPORARY ISSUES IN THE MANAGEMENT OF OUD" at bounding box center [634, 210] width 389 height 36
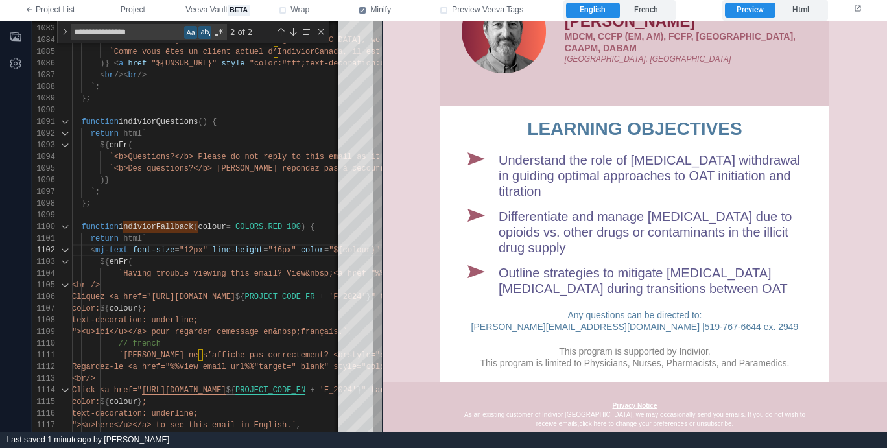
scroll to position [933, 0]
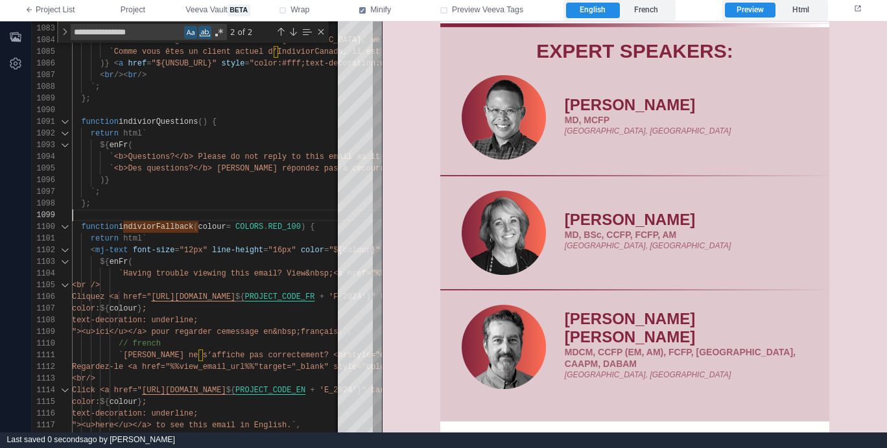
scroll to position [580, 0]
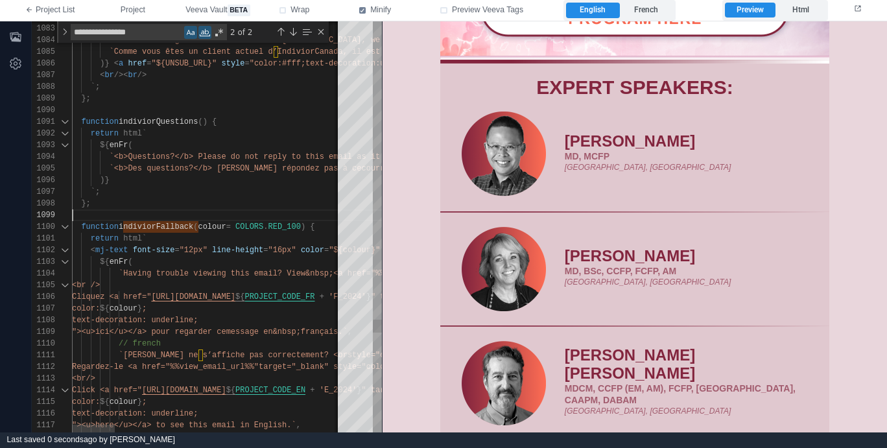
type textarea "**********"
